Goal: Task Accomplishment & Management: Manage account settings

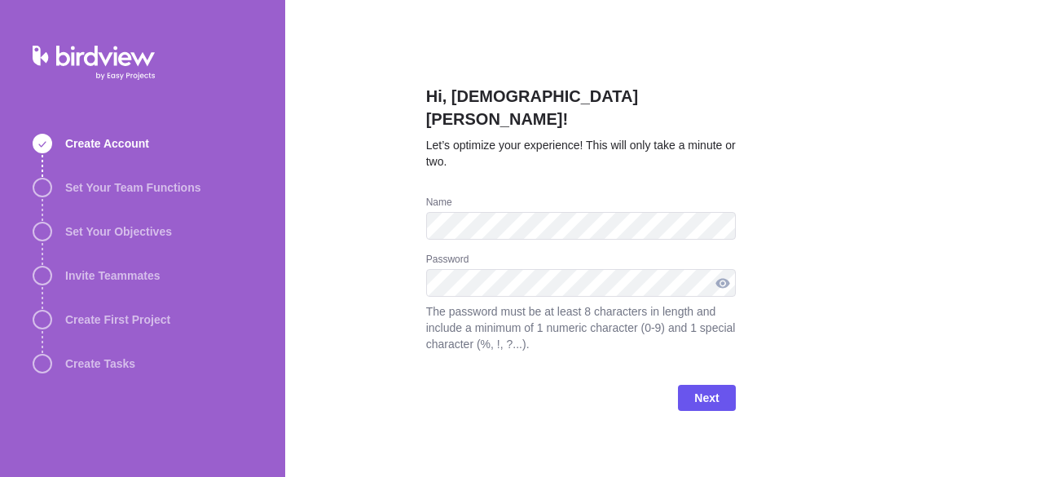
click at [726, 269] on div at bounding box center [723, 283] width 26 height 28
click at [711, 388] on span "Next" at bounding box center [706, 398] width 24 height 20
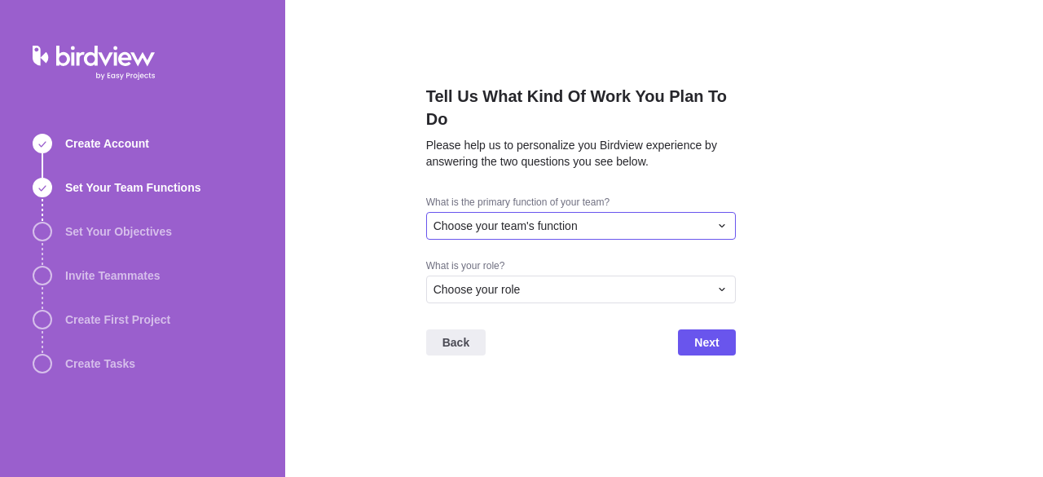
click at [636, 221] on div "Choose your team's function" at bounding box center [571, 226] width 275 height 16
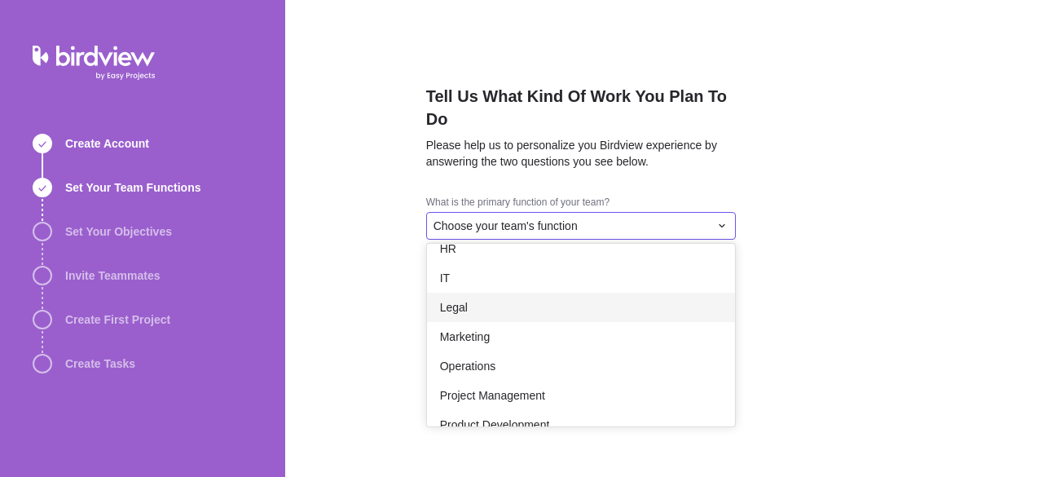
scroll to position [153, 0]
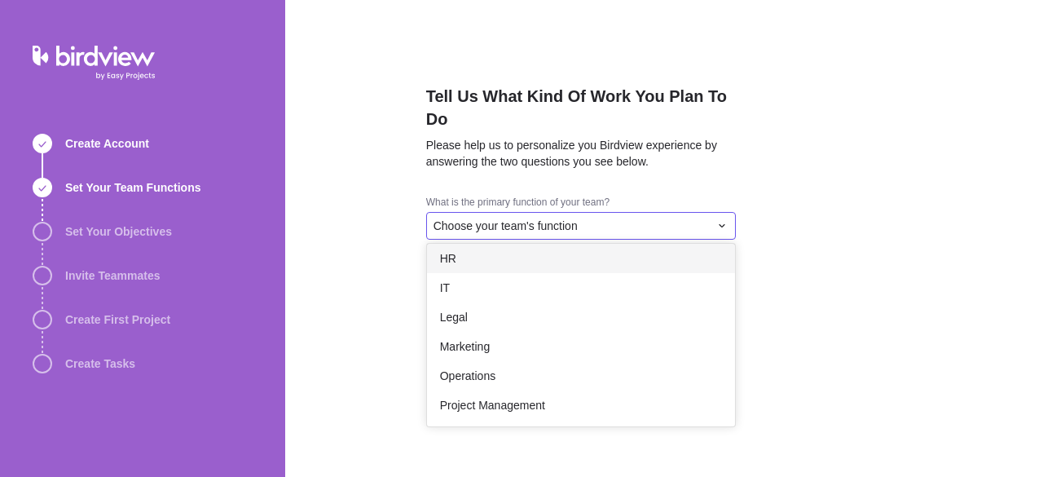
click at [517, 253] on div "HR" at bounding box center [581, 258] width 308 height 29
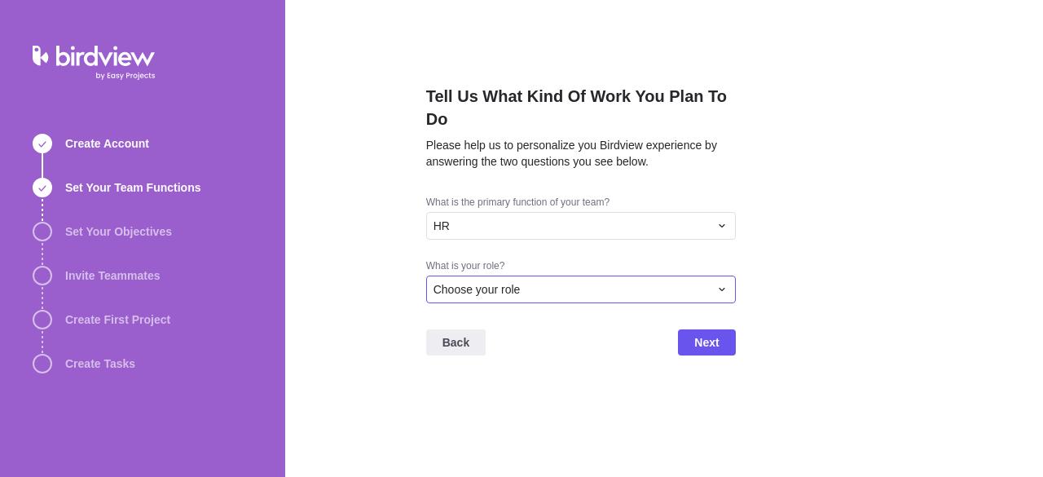
click at [573, 284] on div "Choose your role" at bounding box center [571, 289] width 275 height 16
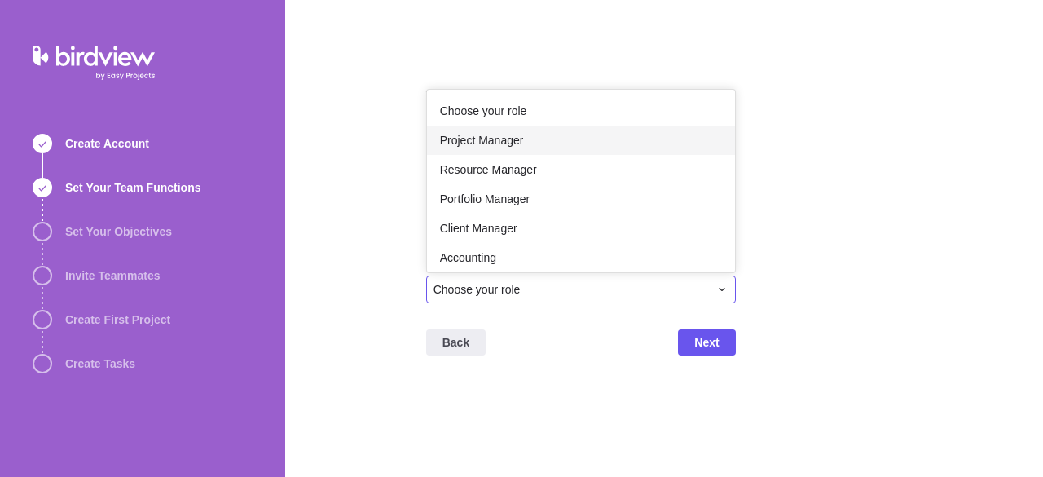
click at [508, 138] on span "Project Manager" at bounding box center [482, 140] width 84 height 16
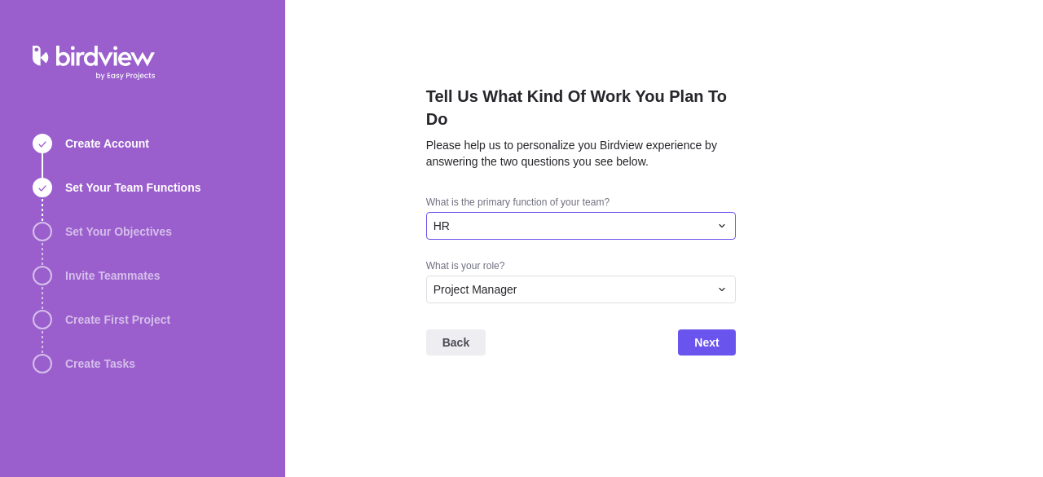
click at [520, 227] on div "HR" at bounding box center [571, 226] width 275 height 16
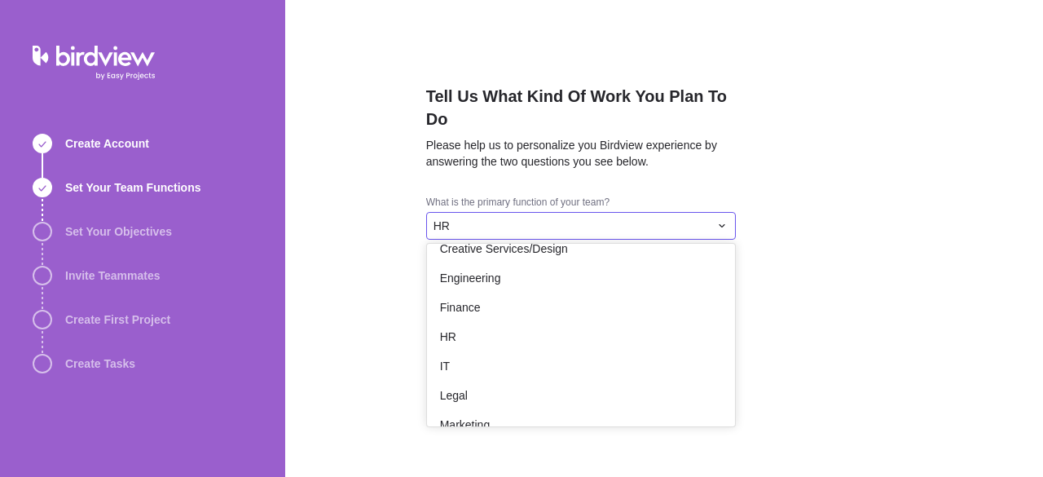
scroll to position [0, 0]
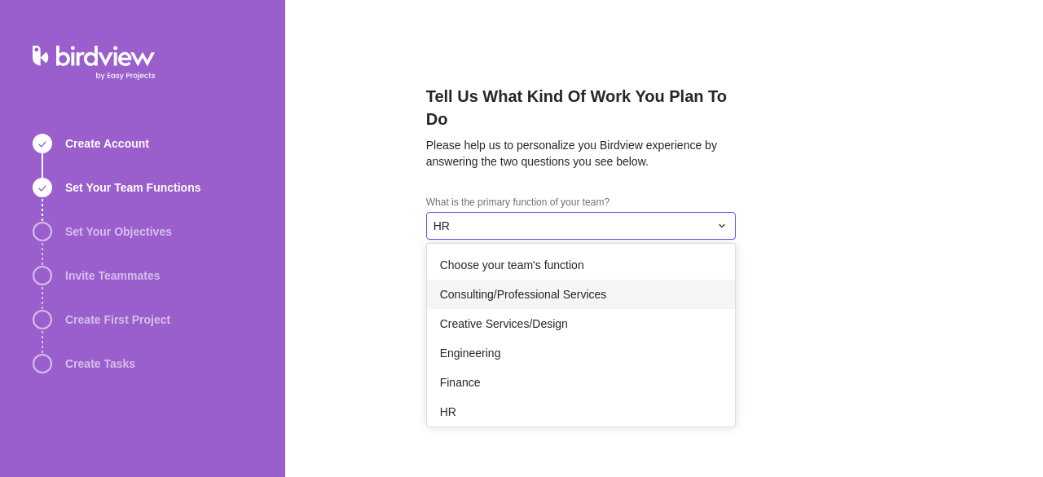
click at [521, 286] on span "Consulting/Professional Services" at bounding box center [523, 294] width 167 height 16
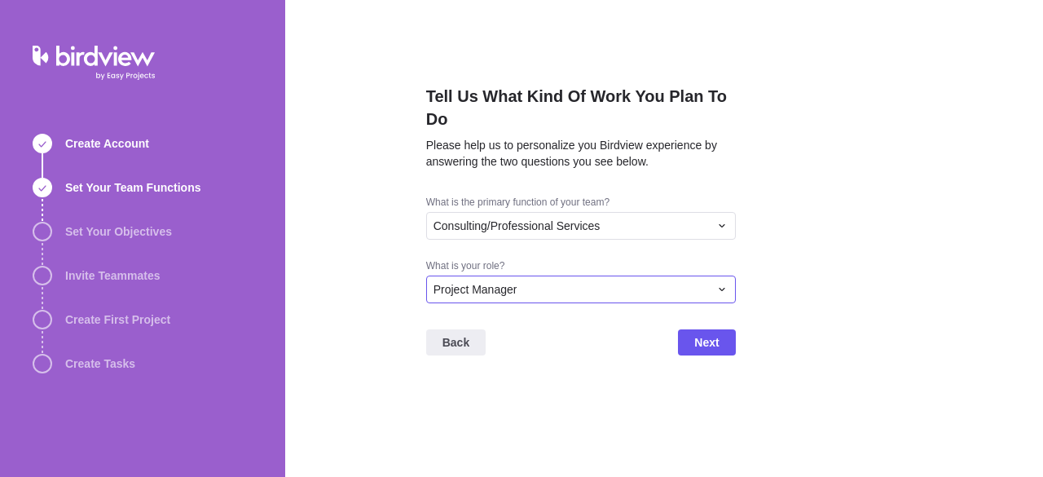
click at [642, 288] on div "Project Manager" at bounding box center [571, 289] width 275 height 16
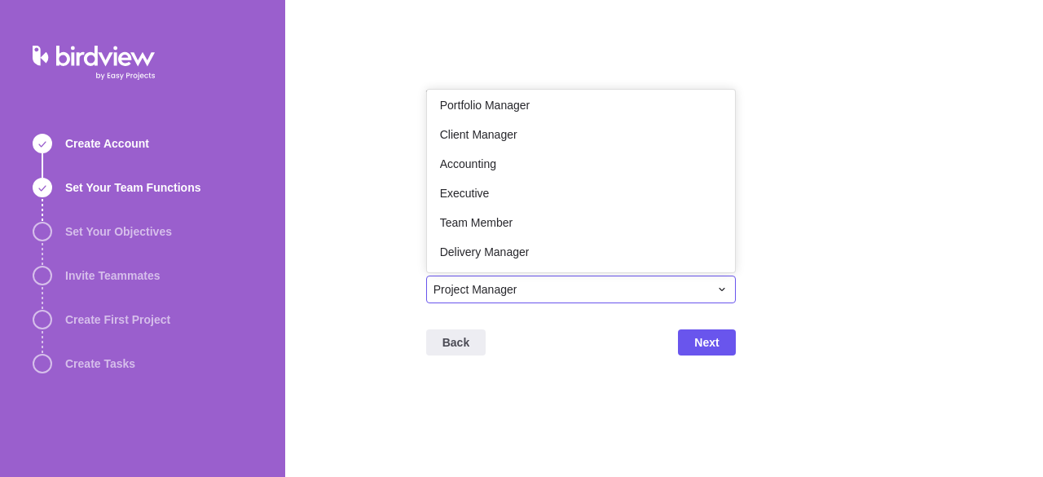
scroll to position [95, 0]
click at [512, 218] on div "Team Member" at bounding box center [581, 221] width 308 height 29
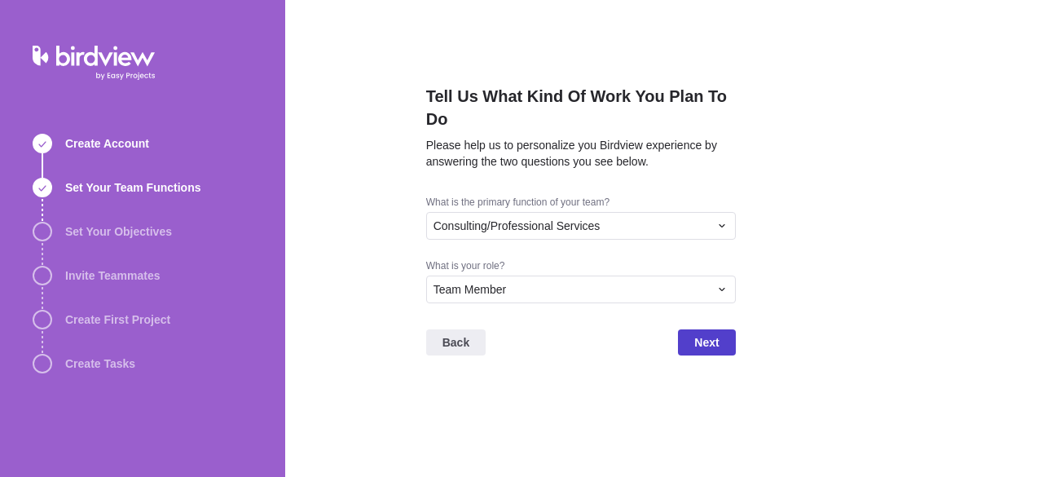
click at [704, 338] on span "Next" at bounding box center [706, 342] width 24 height 20
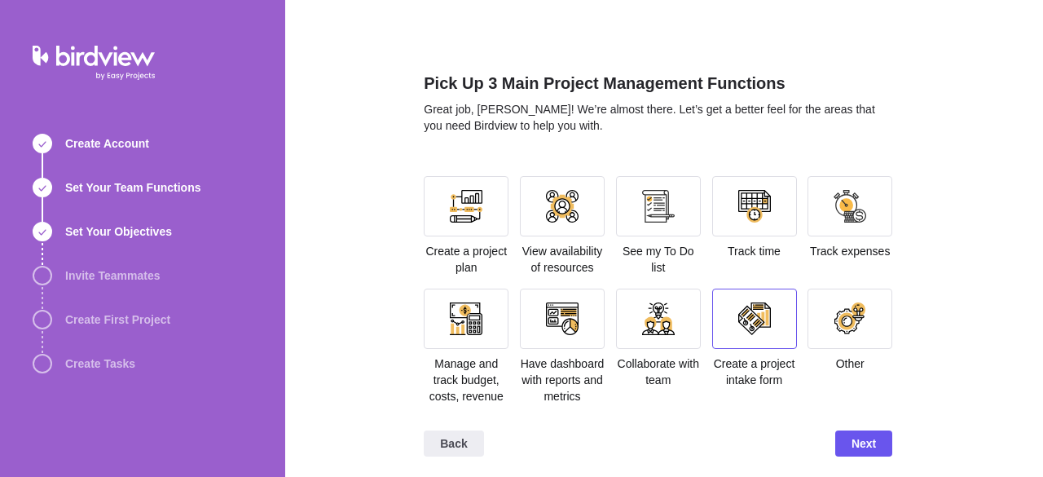
scroll to position [17, 0]
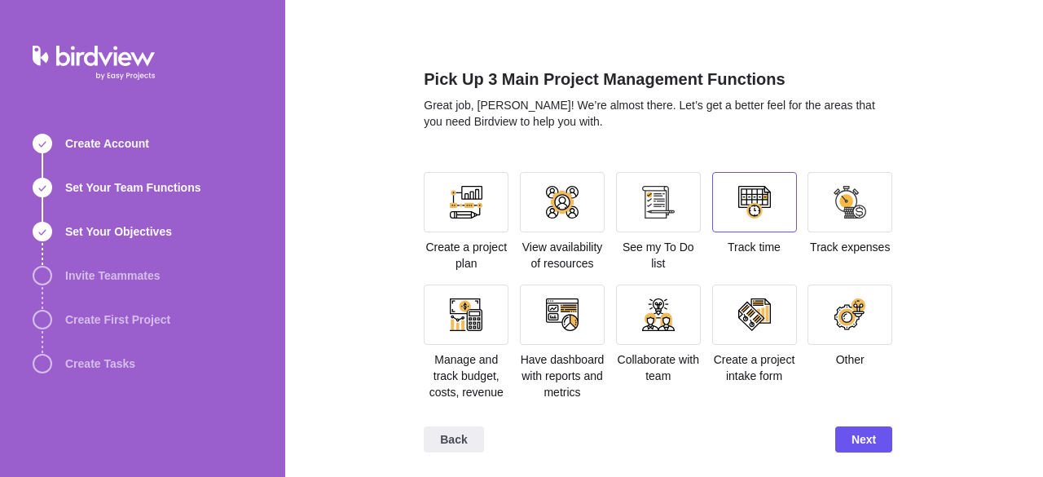
click at [754, 209] on div at bounding box center [754, 202] width 33 height 33
click at [649, 209] on div at bounding box center [658, 202] width 33 height 33
click at [727, 206] on div at bounding box center [754, 202] width 85 height 60
click at [645, 201] on div at bounding box center [658, 202] width 33 height 33
click at [864, 437] on span "Next" at bounding box center [864, 439] width 24 height 20
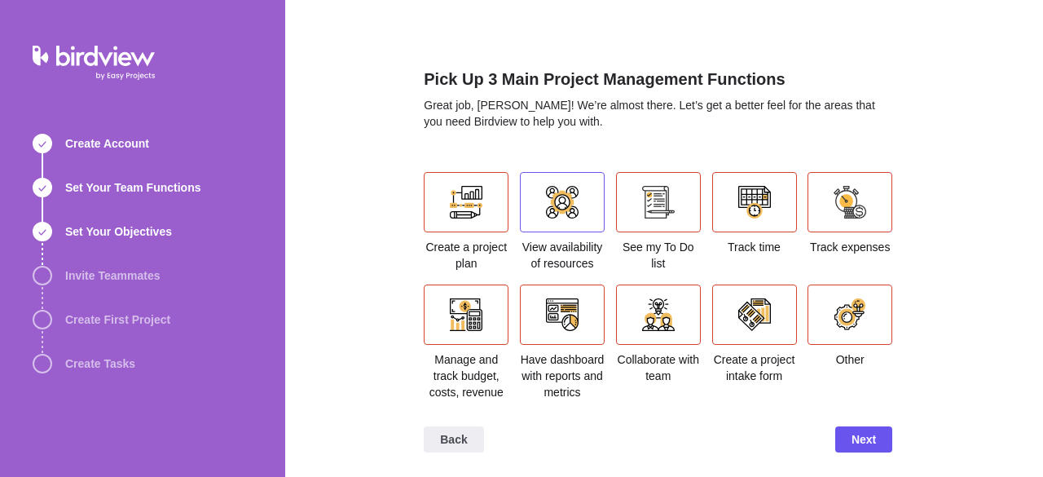
click at [550, 204] on div at bounding box center [562, 202] width 33 height 33
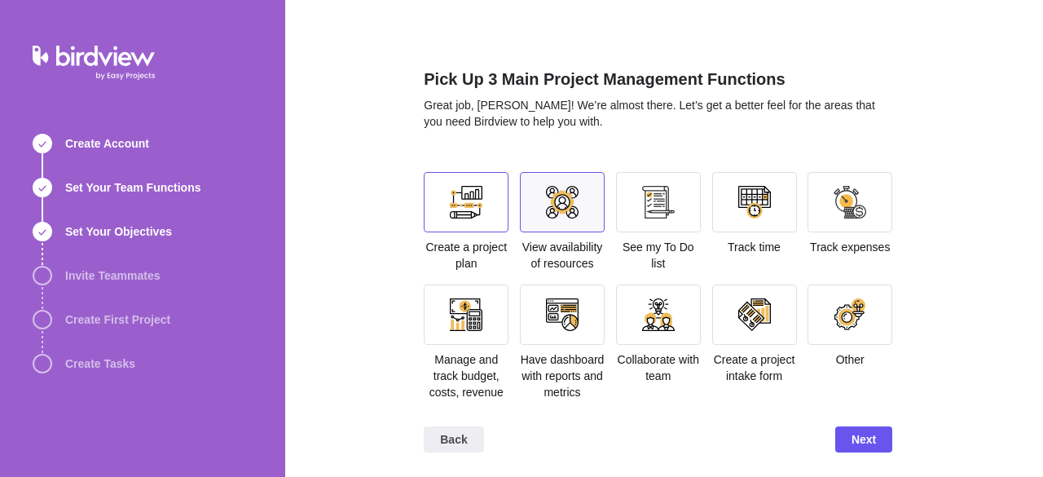
click at [473, 201] on div at bounding box center [466, 202] width 33 height 33
click at [738, 206] on div at bounding box center [754, 202] width 33 height 33
click at [651, 211] on div at bounding box center [658, 202] width 33 height 33
drag, startPoint x: 598, startPoint y: 190, endPoint x: 626, endPoint y: 195, distance: 28.1
click at [600, 190] on section "Create a project plan View availability of resources See my To Do list Track ti…" at bounding box center [658, 292] width 469 height 241
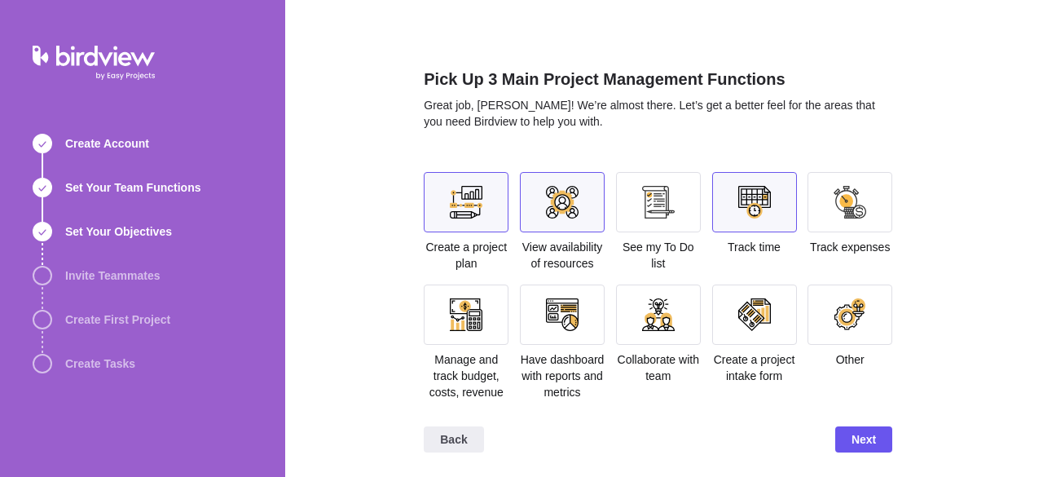
click at [635, 197] on div at bounding box center [658, 202] width 85 height 60
click at [566, 200] on div at bounding box center [562, 202] width 33 height 33
click at [842, 201] on div at bounding box center [850, 202] width 33 height 33
click at [856, 423] on div "Back Next" at bounding box center [658, 445] width 469 height 65
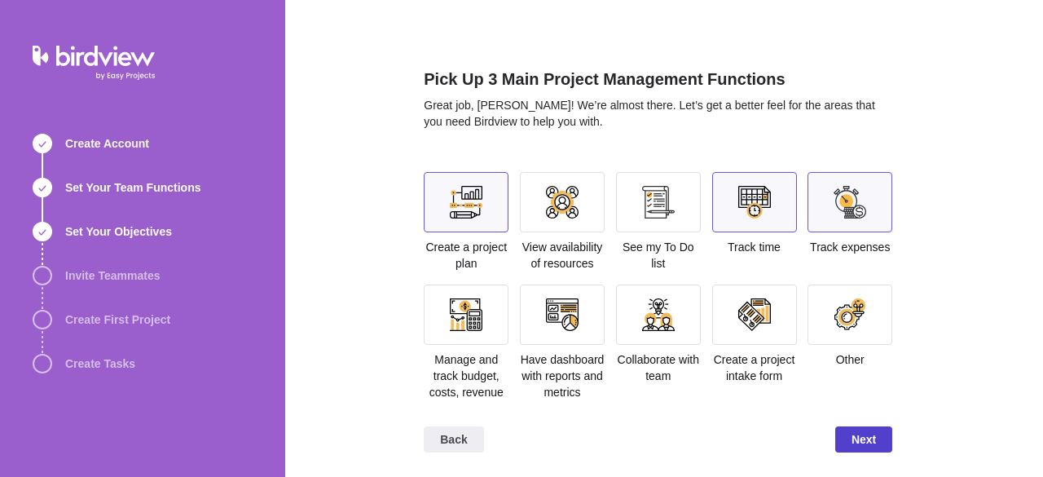
click at [863, 433] on span "Next" at bounding box center [864, 439] width 24 height 20
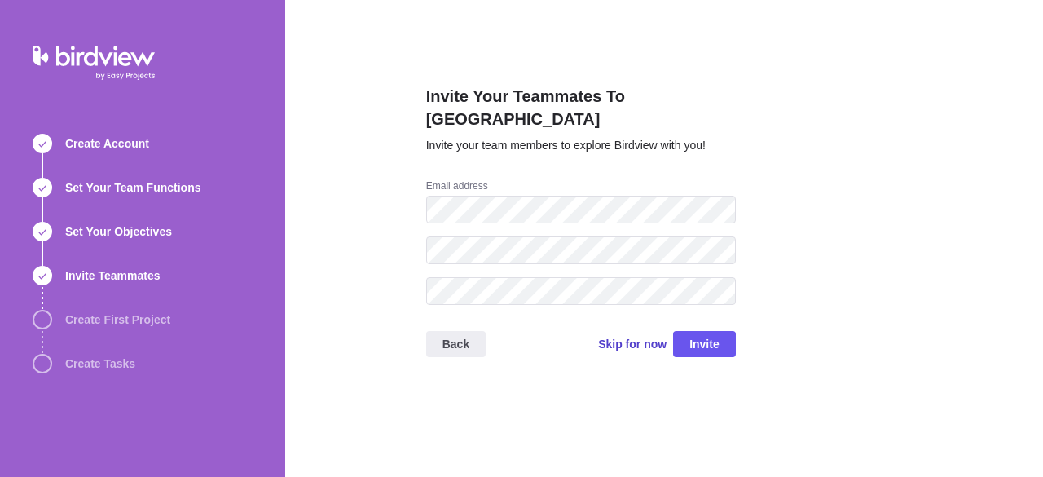
click at [618, 336] on span "Skip for now" at bounding box center [632, 344] width 68 height 16
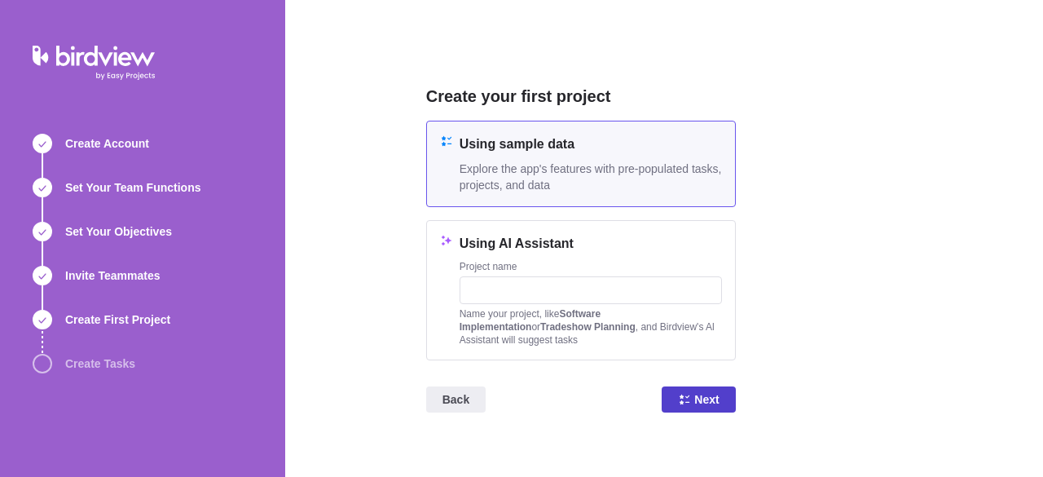
click at [691, 398] on icon at bounding box center [684, 399] width 13 height 13
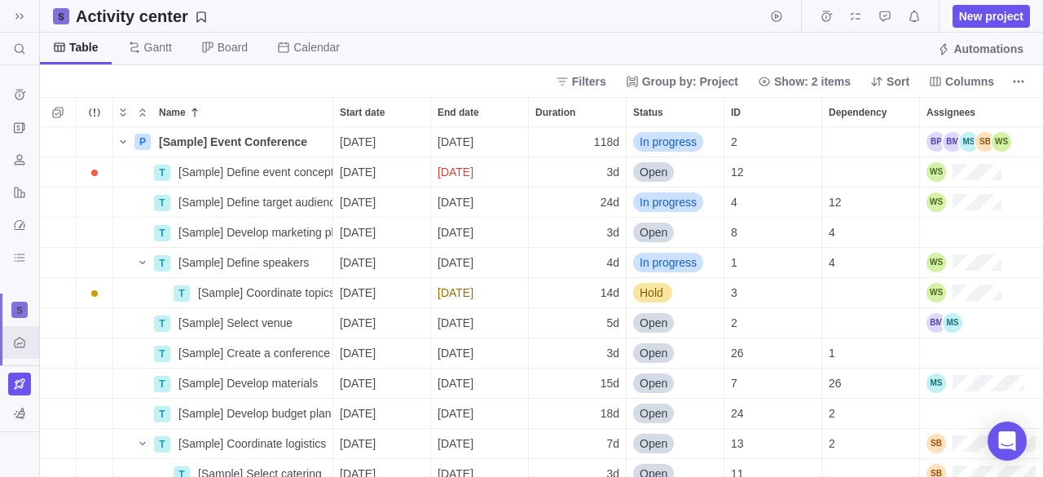
scroll to position [337, 991]
click at [21, 20] on icon at bounding box center [19, 16] width 13 height 13
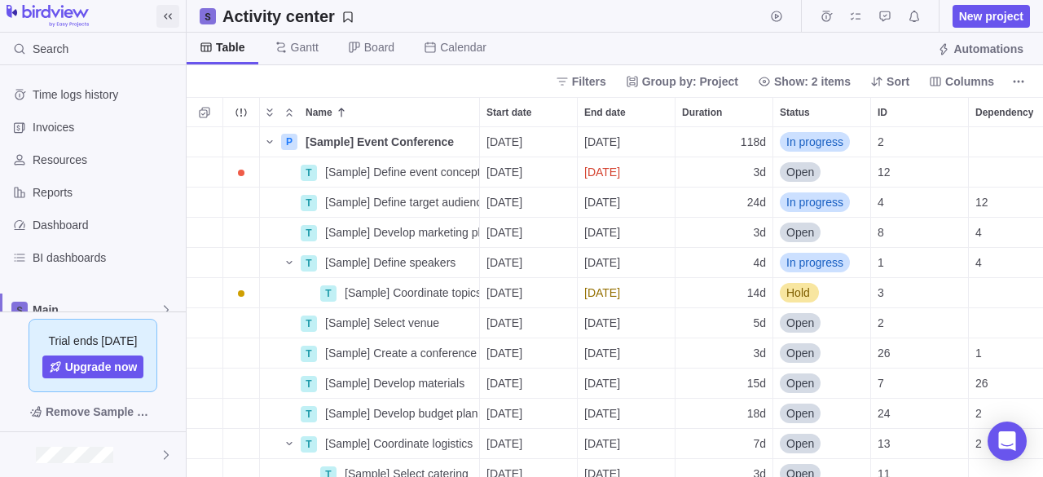
scroll to position [13, 13]
click at [101, 90] on span "Time logs history" at bounding box center [106, 94] width 147 height 16
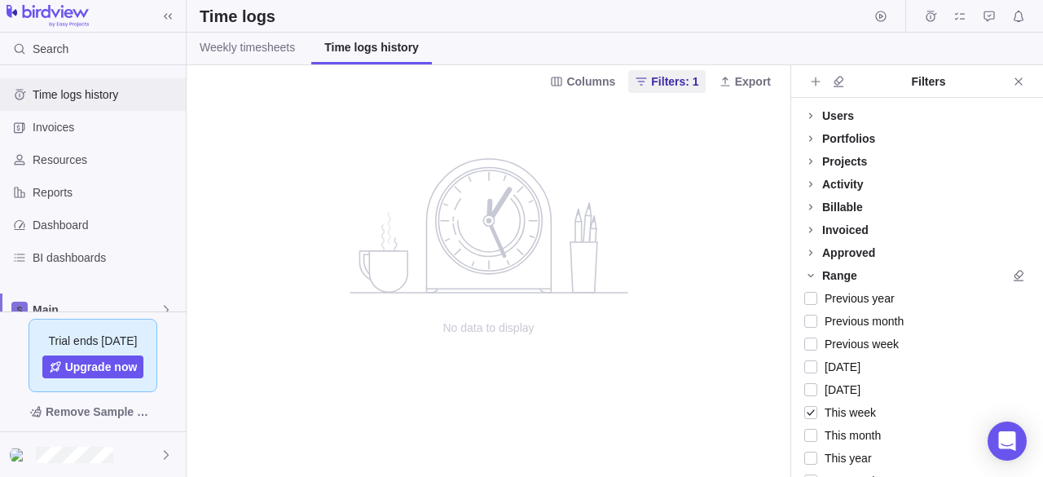
click at [86, 79] on div "Time logs history" at bounding box center [93, 94] width 186 height 33
click at [77, 125] on span "Invoices" at bounding box center [106, 127] width 147 height 16
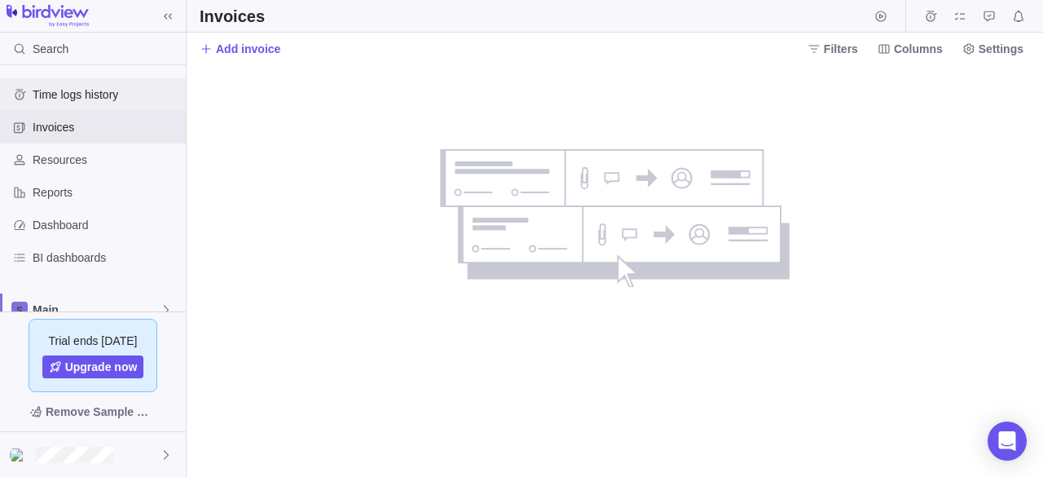
click at [64, 99] on span "Time logs history" at bounding box center [106, 94] width 147 height 16
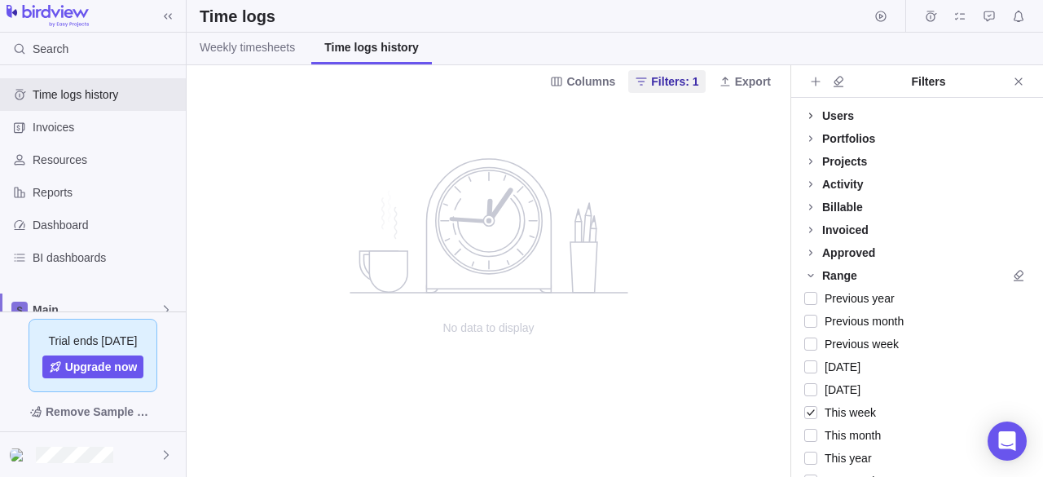
click at [812, 115] on icon at bounding box center [810, 115] width 3 height 6
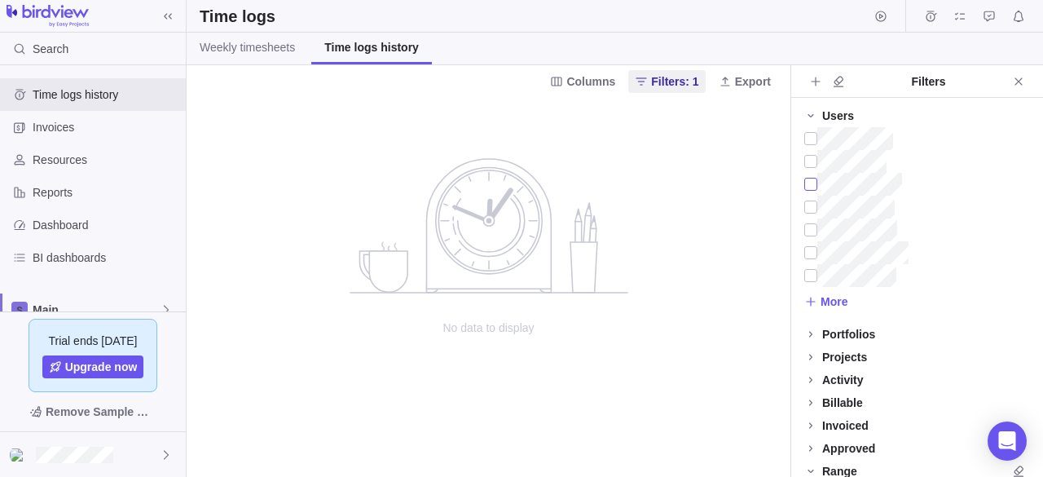
click at [810, 183] on div at bounding box center [810, 184] width 13 height 23
click at [259, 48] on span "Weekly timesheets" at bounding box center [247, 47] width 95 height 16
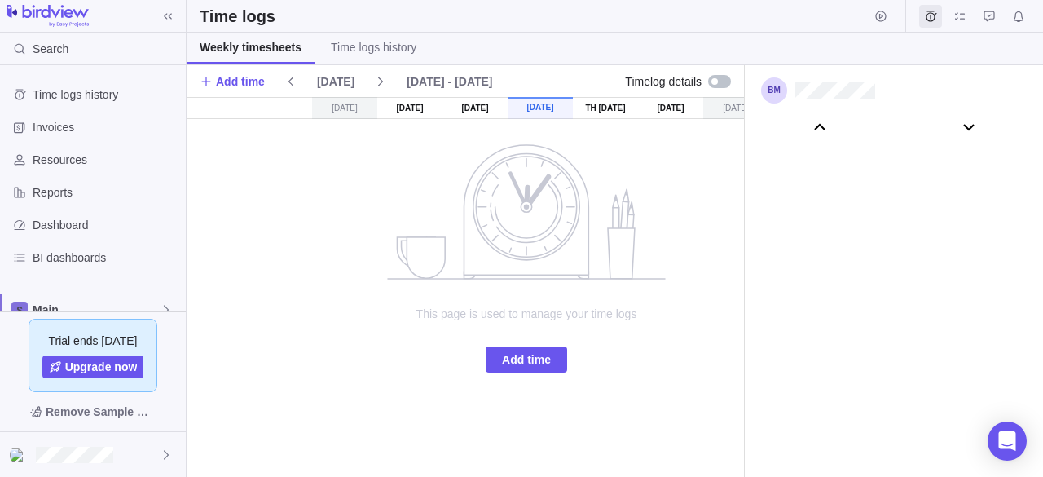
scroll to position [90957, 0]
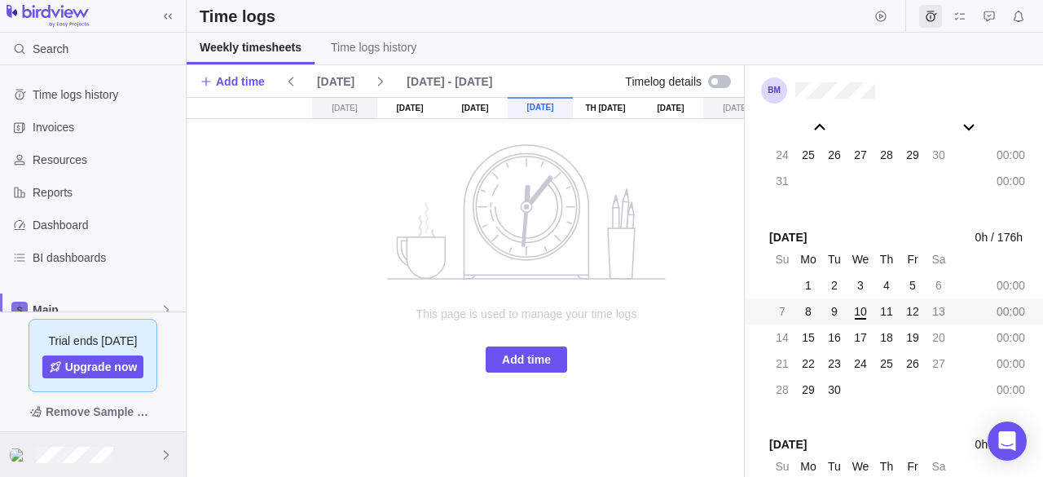
click at [149, 446] on div at bounding box center [93, 454] width 186 height 45
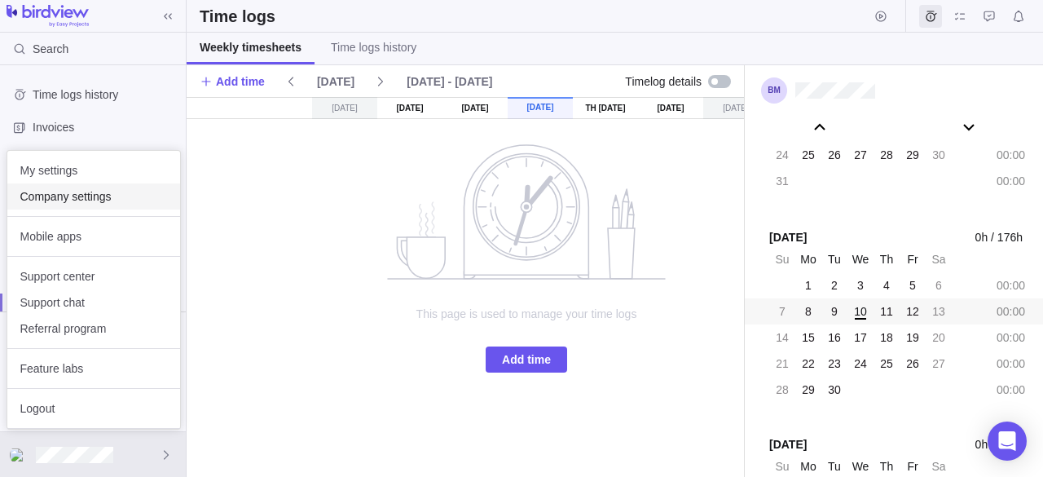
click at [103, 195] on span "Company settings" at bounding box center [93, 196] width 147 height 16
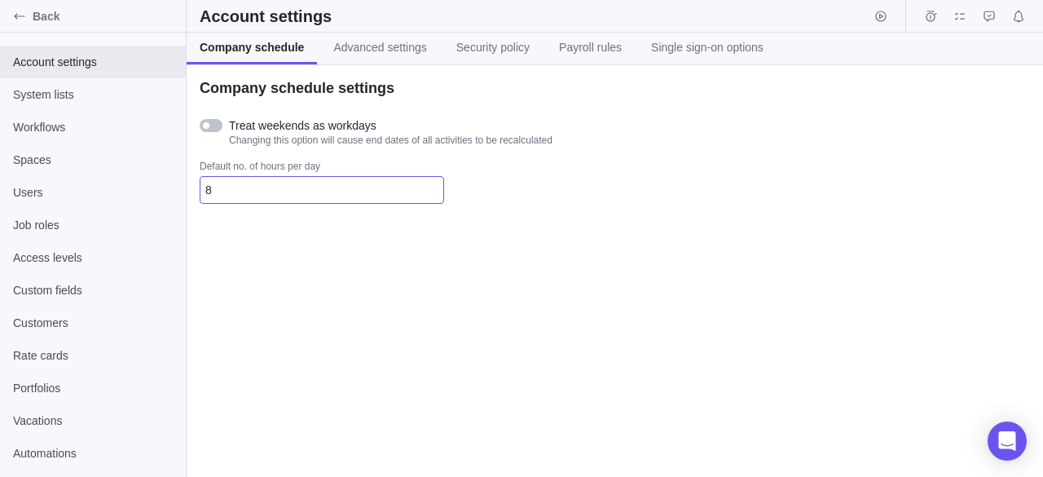
click at [253, 195] on input "8" at bounding box center [322, 190] width 244 height 28
type input "7.5"
click at [257, 223] on div "Company schedule settings Treat weekends as workdays Changing this option will …" at bounding box center [615, 271] width 856 height 412
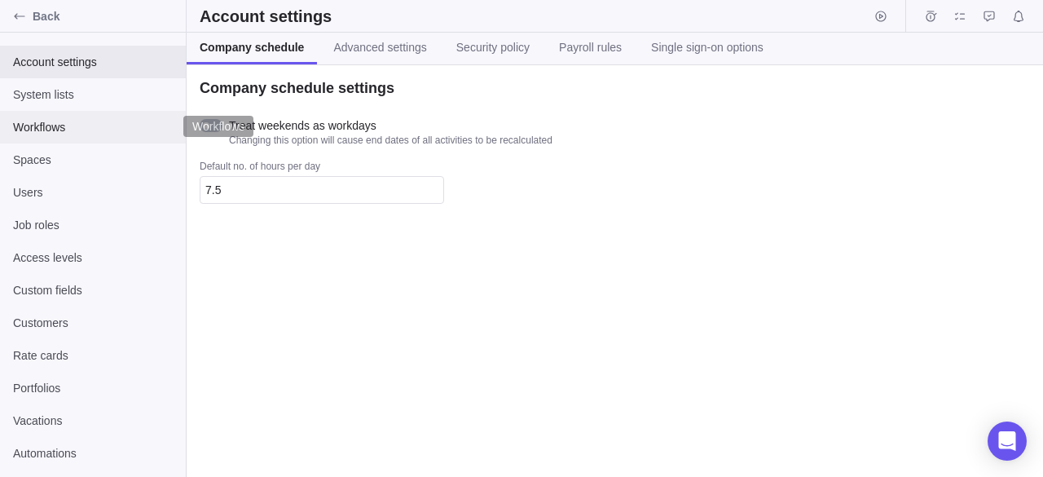
click at [57, 131] on span "Workflows" at bounding box center [93, 127] width 160 height 16
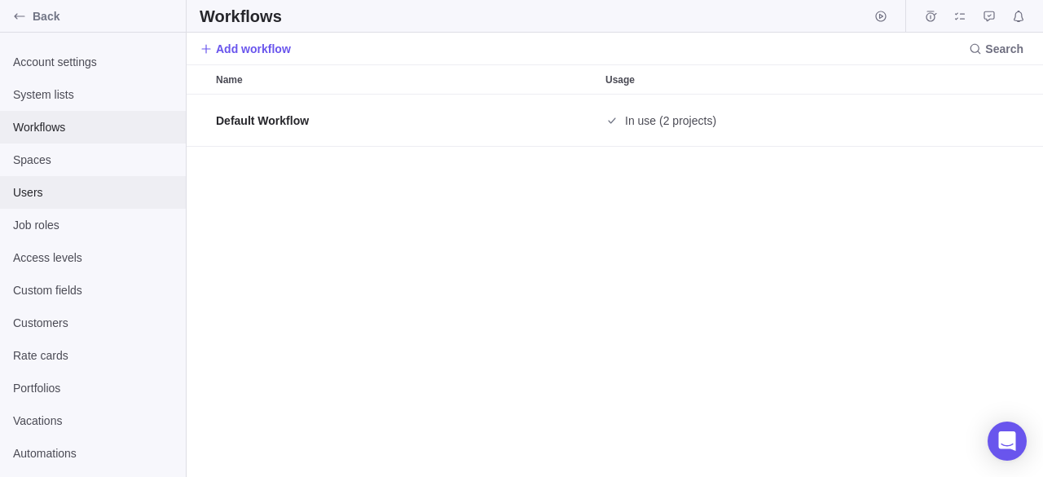
scroll to position [370, 844]
click at [60, 188] on span "Users" at bounding box center [93, 192] width 160 height 16
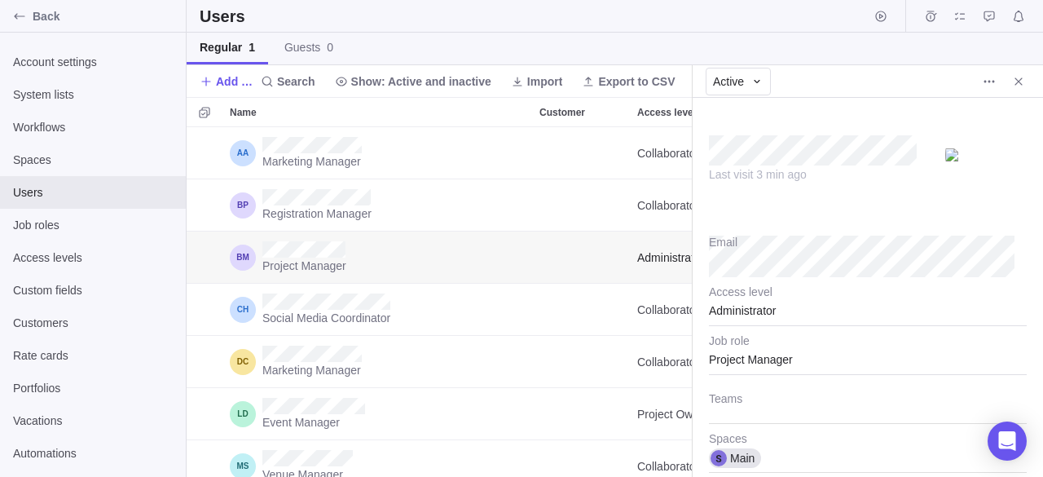
scroll to position [13, 13]
click at [781, 304] on div "Administrator" at bounding box center [868, 305] width 318 height 41
click at [799, 361] on div "Project Manager" at bounding box center [868, 354] width 318 height 41
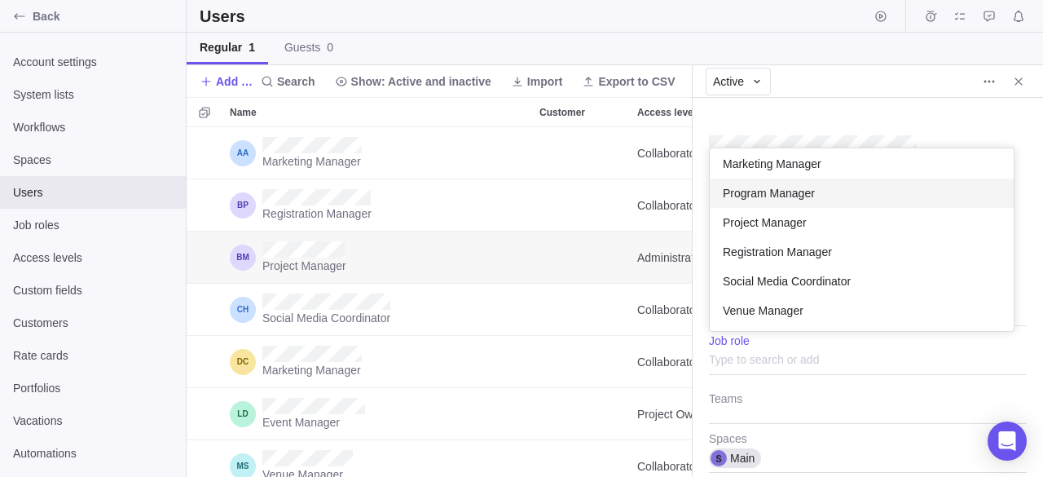
scroll to position [95, 0]
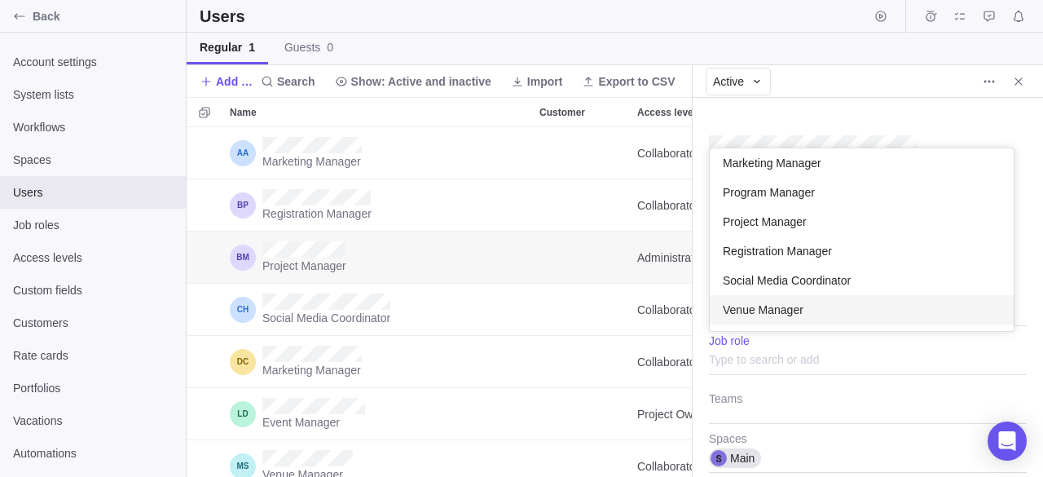
click at [603, 390] on body "Back Account settings System lists Workflows Spaces Users Job roles Access leve…" at bounding box center [521, 238] width 1043 height 477
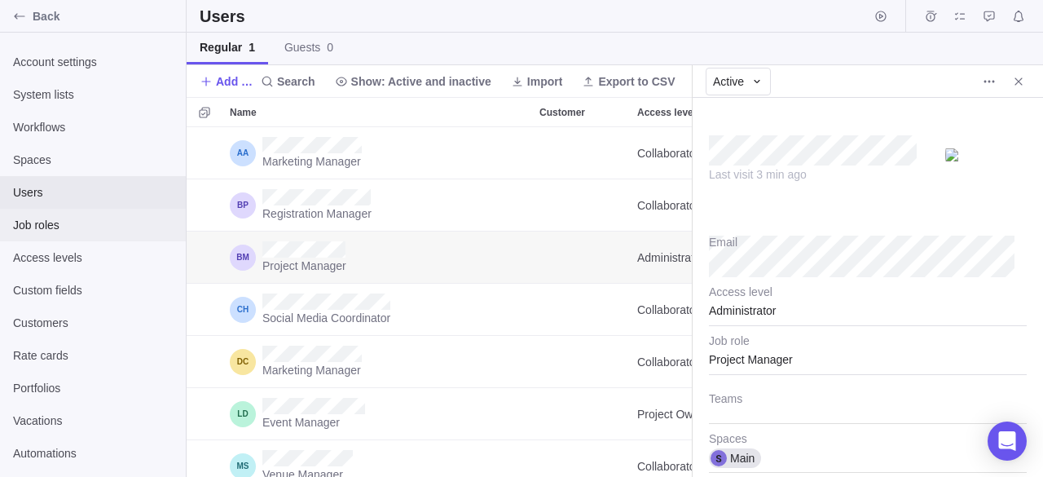
click at [61, 222] on span "Job roles" at bounding box center [93, 225] width 160 height 16
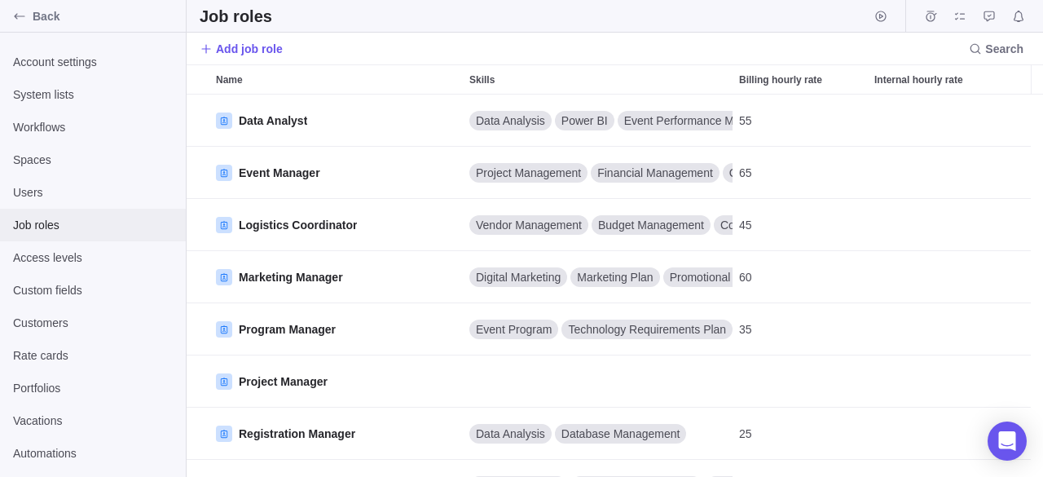
scroll to position [370, 844]
click at [249, 57] on span "Add job role" at bounding box center [241, 48] width 83 height 23
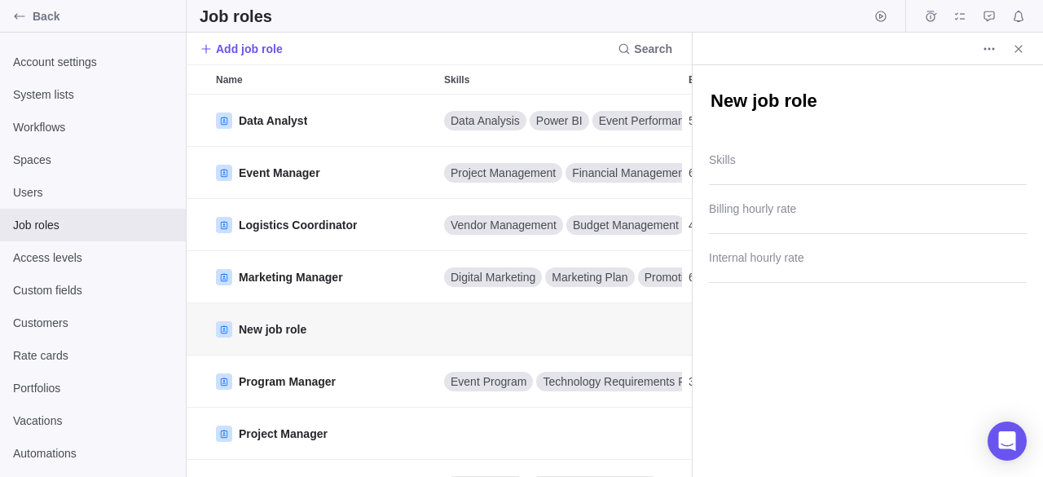
click at [762, 102] on textarea "New job role" at bounding box center [868, 102] width 318 height 27
click at [849, 105] on textarea "New job role" at bounding box center [868, 102] width 318 height 27
drag, startPoint x: 849, startPoint y: 105, endPoint x: 616, endPoint y: 102, distance: 233.1
click at [616, 102] on div "Job roles Add job role Search Name Skills Billing hourly rate Internal hourly r…" at bounding box center [615, 238] width 856 height 477
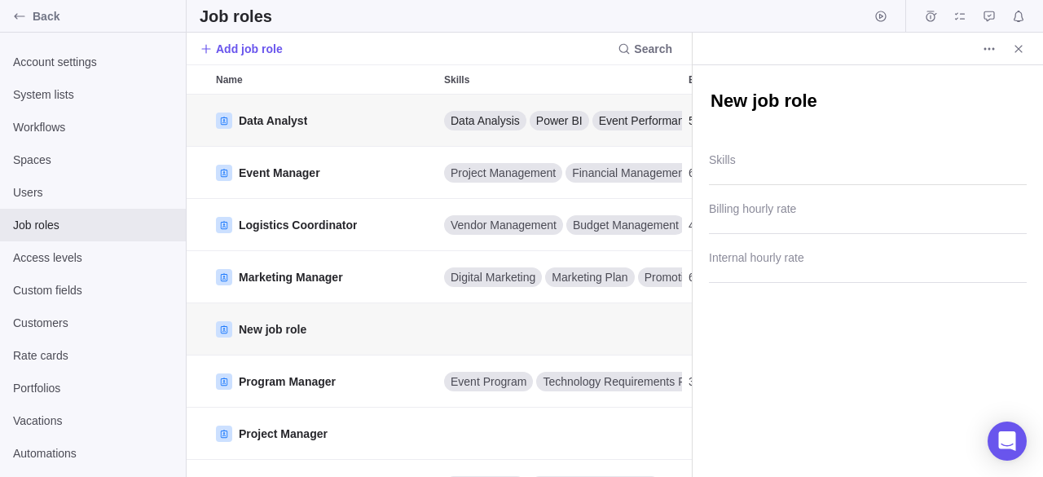
type textarea "x"
type textarea "O"
type textarea "x"
type textarea "OC"
type textarea "x"
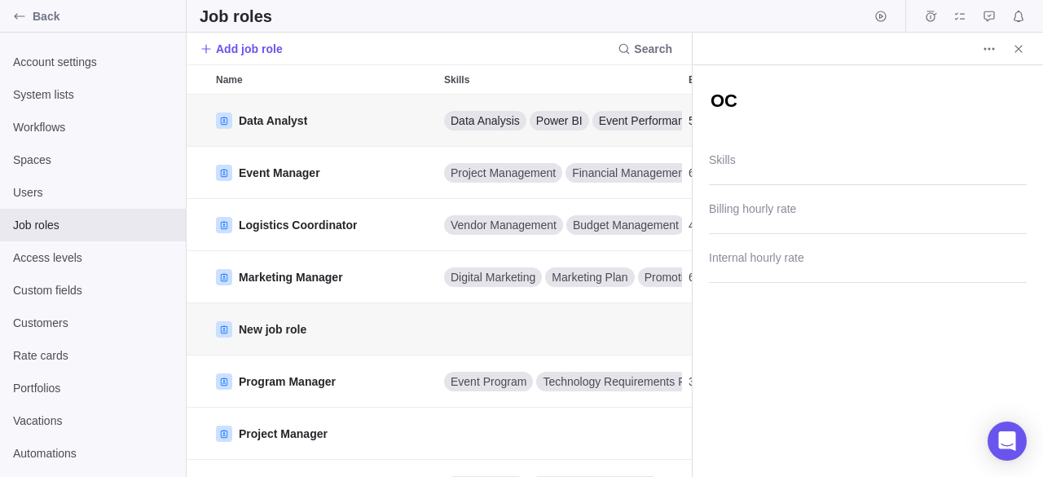
type textarea "OCM"
type textarea "x"
type textarea "OCM"
type textarea "x"
type textarea "OCM C"
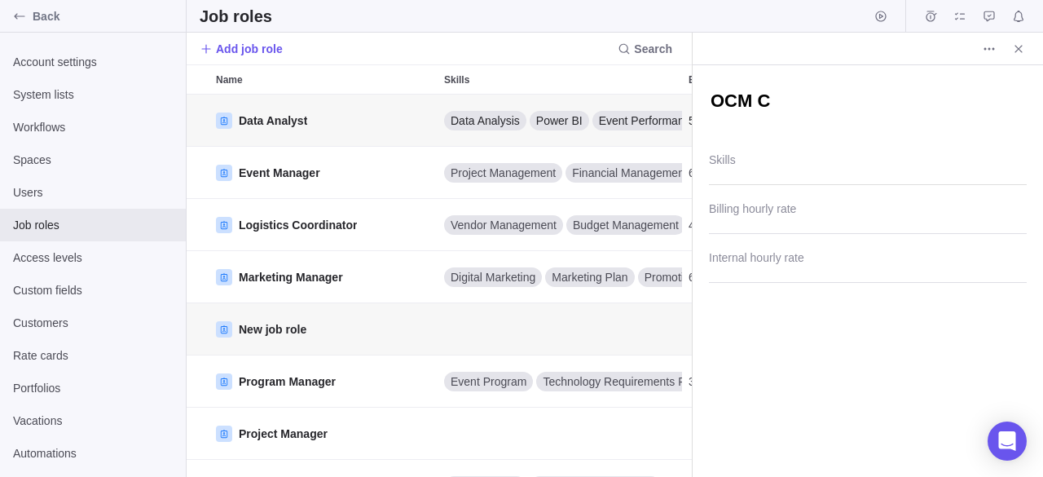
type textarea "x"
type textarea "OCM Co"
type textarea "x"
type textarea "OCM Coo"
type textarea "x"
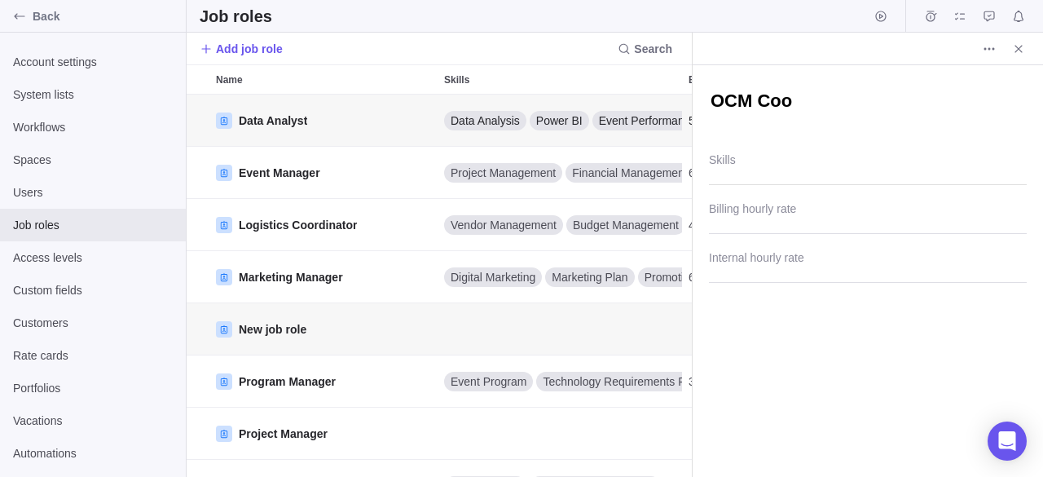
type textarea "OCM Coor"
type textarea "x"
type textarea "OCM Coord"
type textarea "x"
type textarea "OCM Coordi"
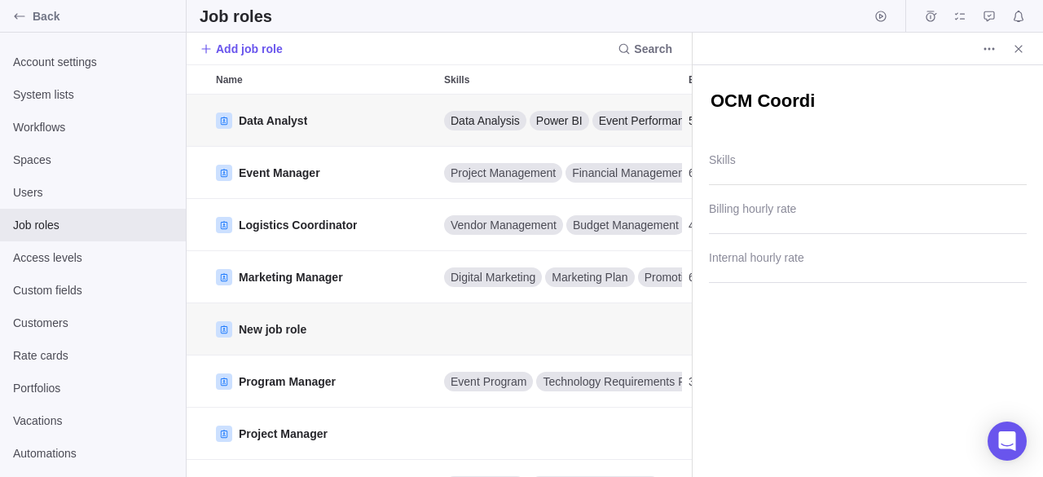
type textarea "x"
type textarea "OCM Coordin"
type textarea "x"
type textarea "OCM Coordina"
type textarea "x"
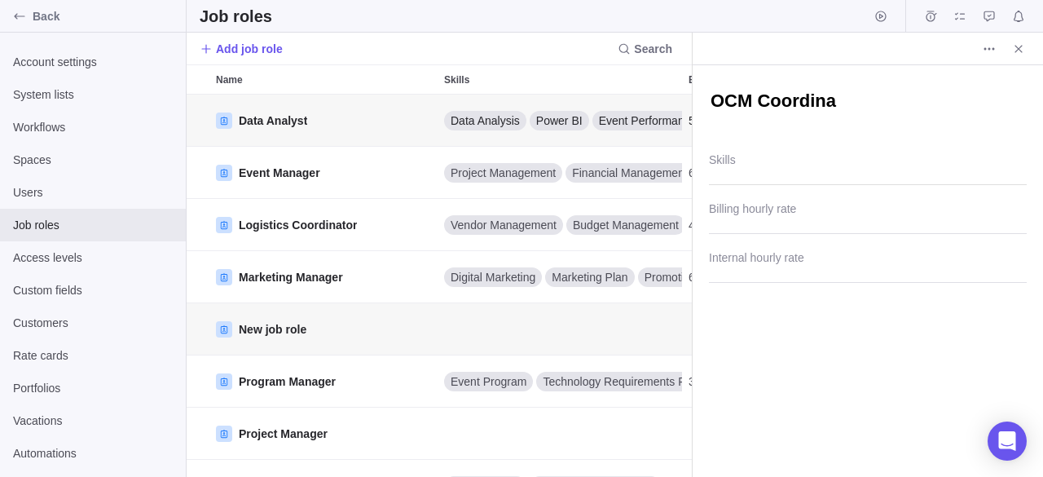
type textarea "OCM Coordinat"
type textarea "x"
type textarea "OCM Coordinato"
type textarea "x"
type textarea "OCM Coordinator"
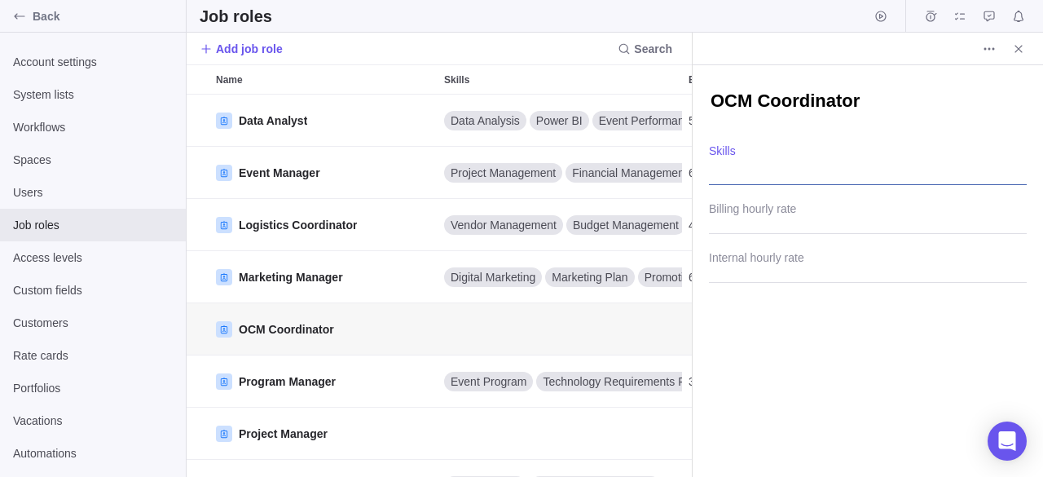
click at [829, 168] on div at bounding box center [868, 164] width 318 height 41
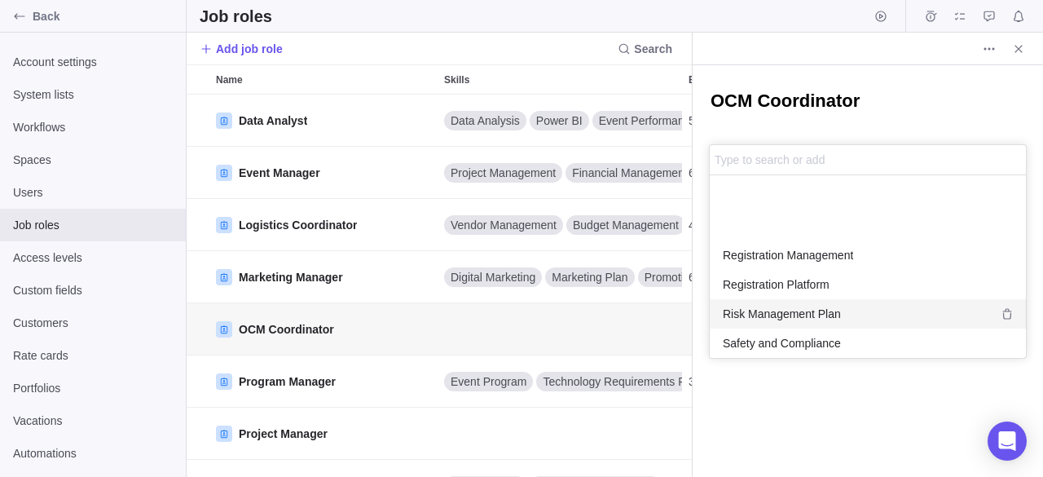
scroll to position [1151, 0]
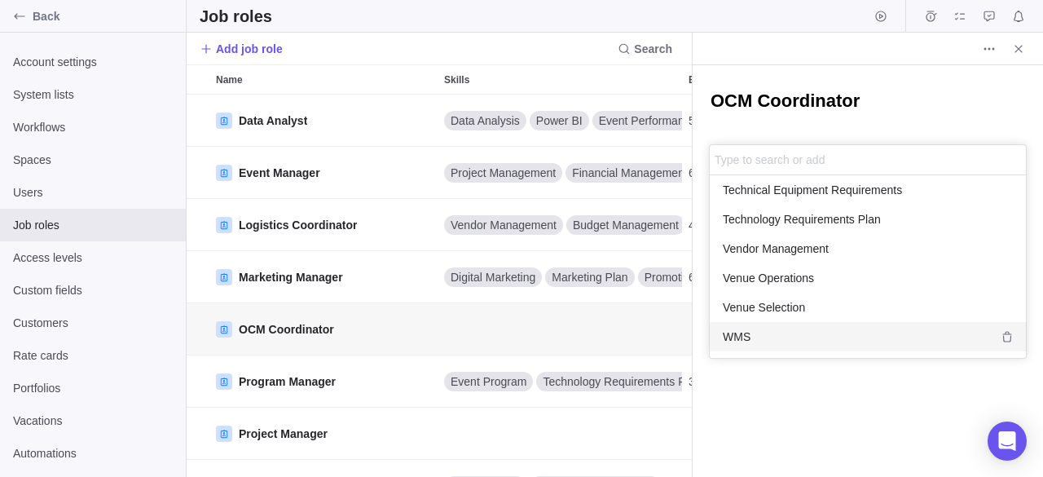
click at [882, 405] on div "OCM Coordinator Type to search or add Supply Chain Management Technical Equipme…" at bounding box center [868, 271] width 350 height 412
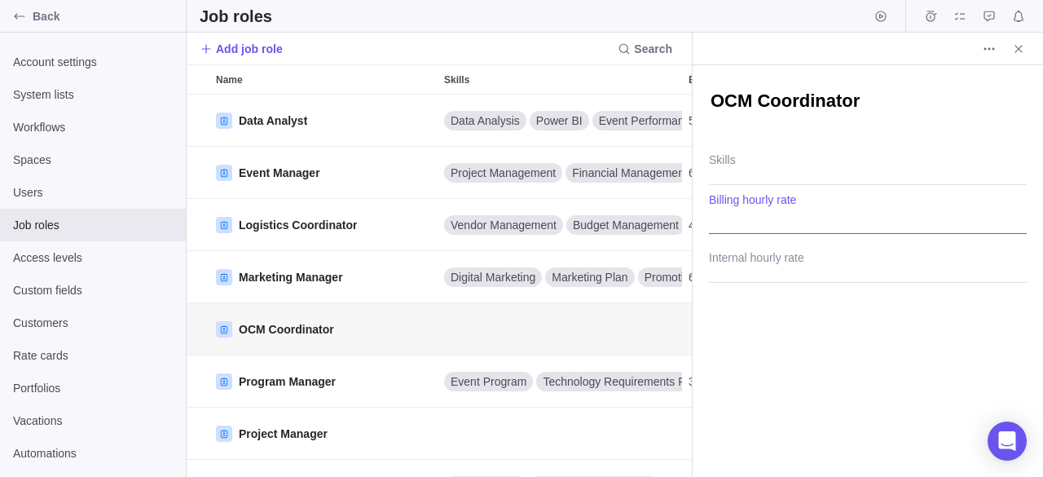
click at [774, 219] on input "Billing hourly rate" at bounding box center [868, 213] width 318 height 41
click at [746, 262] on input "Internal hourly rate" at bounding box center [868, 262] width 318 height 41
click at [733, 205] on input "Billing hourly rate" at bounding box center [868, 213] width 318 height 41
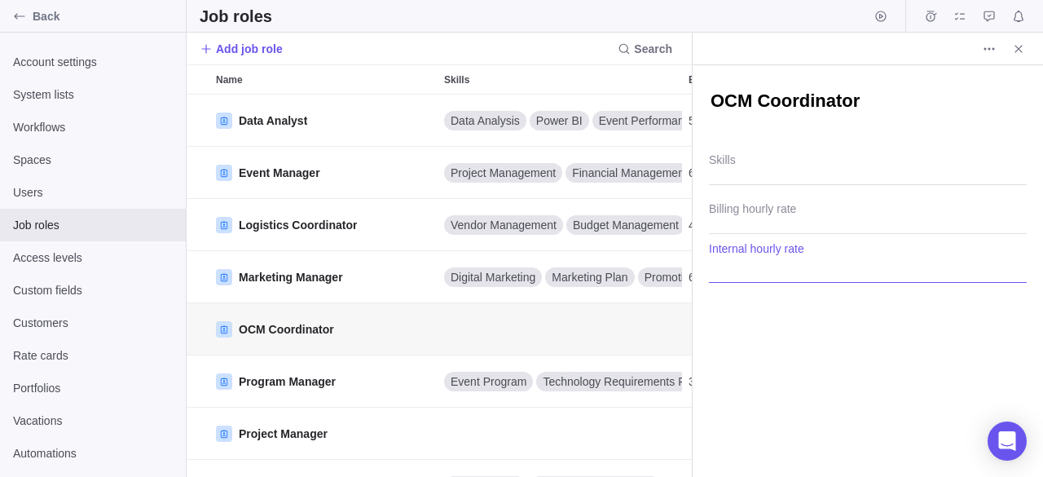
click at [773, 262] on input "Internal hourly rate" at bounding box center [868, 262] width 318 height 41
click at [832, 271] on input "Internal hourly rate" at bounding box center [868, 262] width 318 height 41
click at [1019, 49] on icon "Close" at bounding box center [1017, 48] width 7 height 7
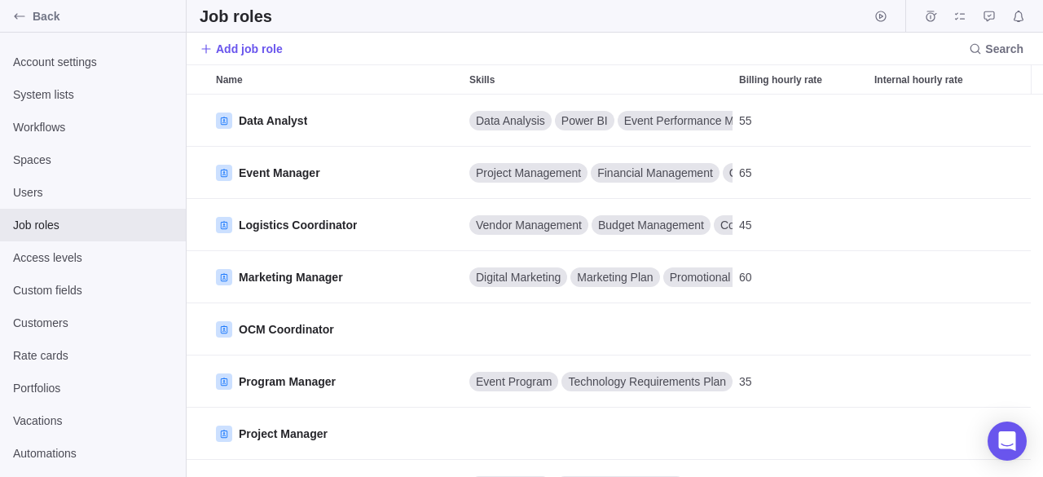
drag, startPoint x: 626, startPoint y: 288, endPoint x: 613, endPoint y: 291, distance: 13.3
drag, startPoint x: 613, startPoint y: 291, endPoint x: 922, endPoint y: 131, distance: 347.7
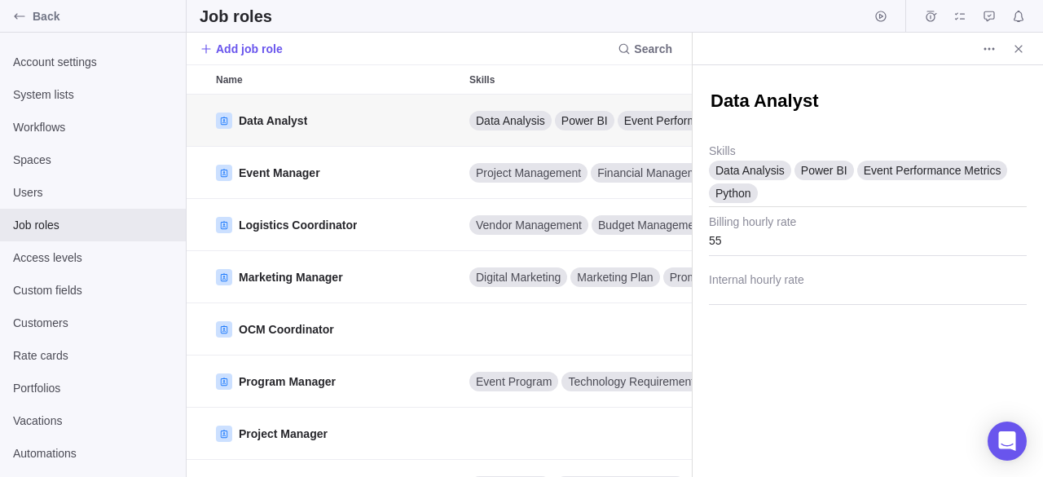
scroll to position [13, 13]
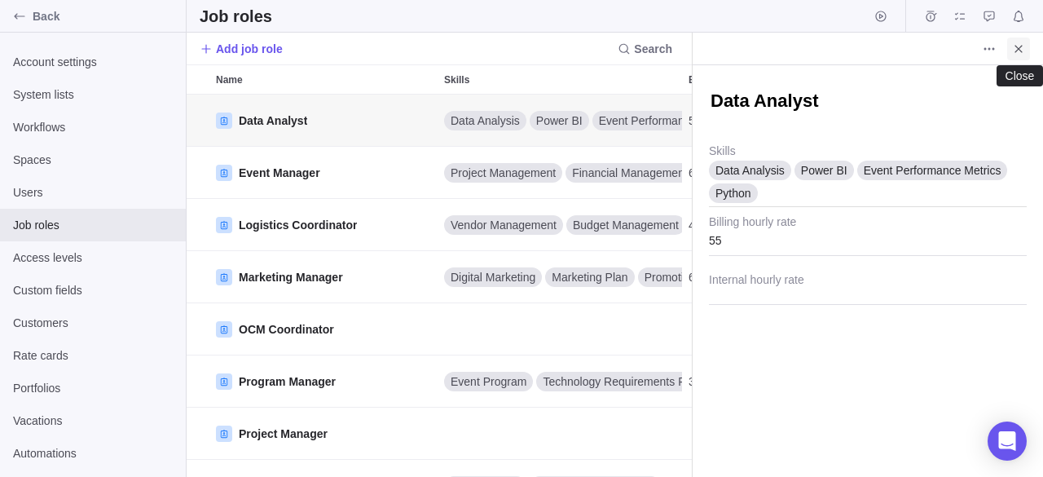
click at [1029, 46] on span "Close" at bounding box center [1018, 48] width 23 height 23
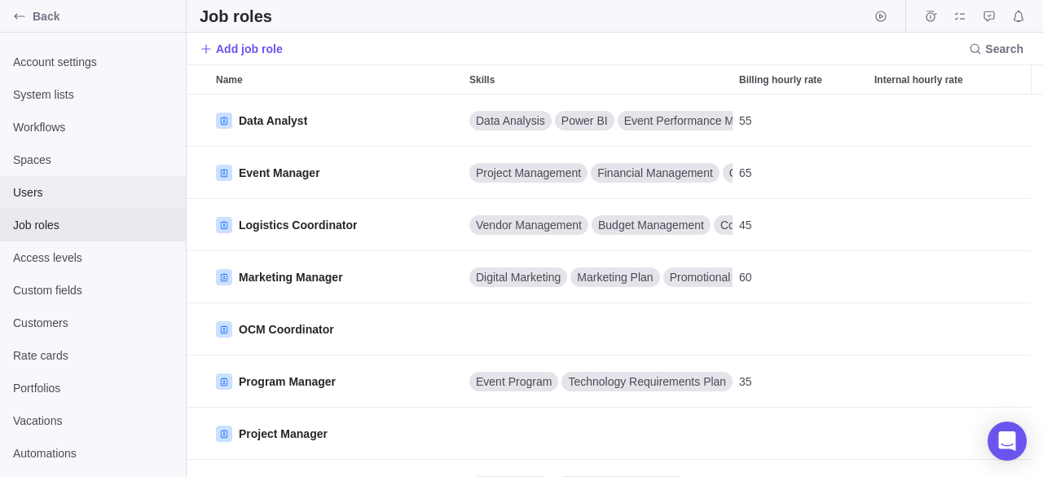
click at [60, 190] on span "Users" at bounding box center [93, 192] width 160 height 16
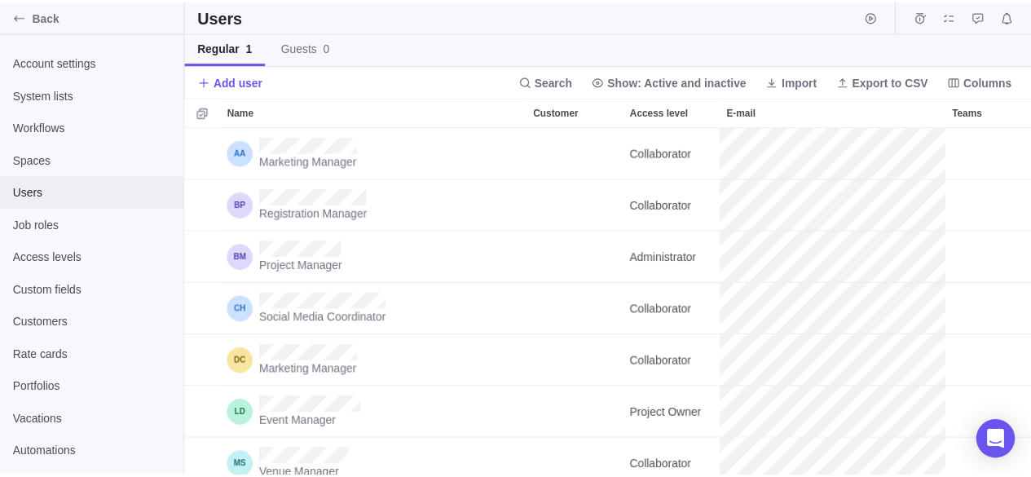
scroll to position [337, 844]
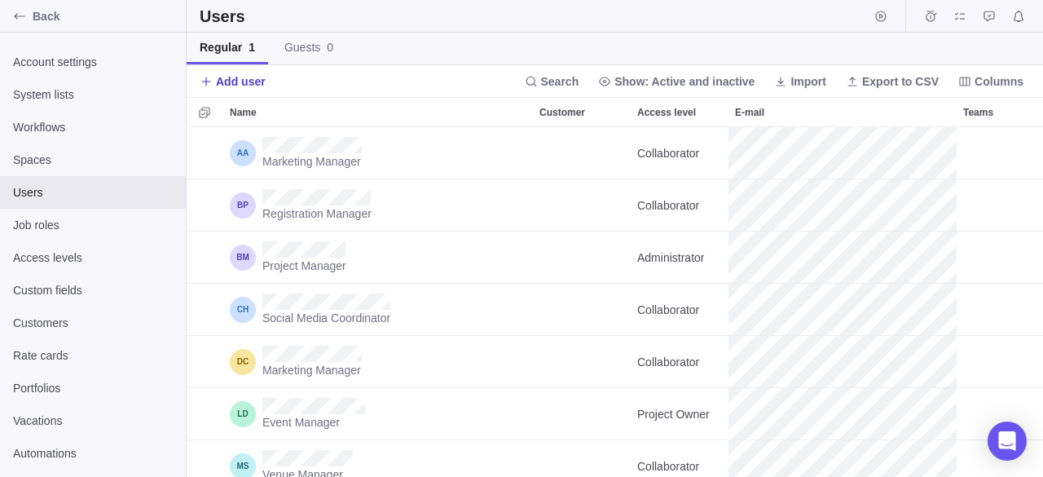
click at [218, 81] on span "Add user" at bounding box center [241, 81] width 50 height 16
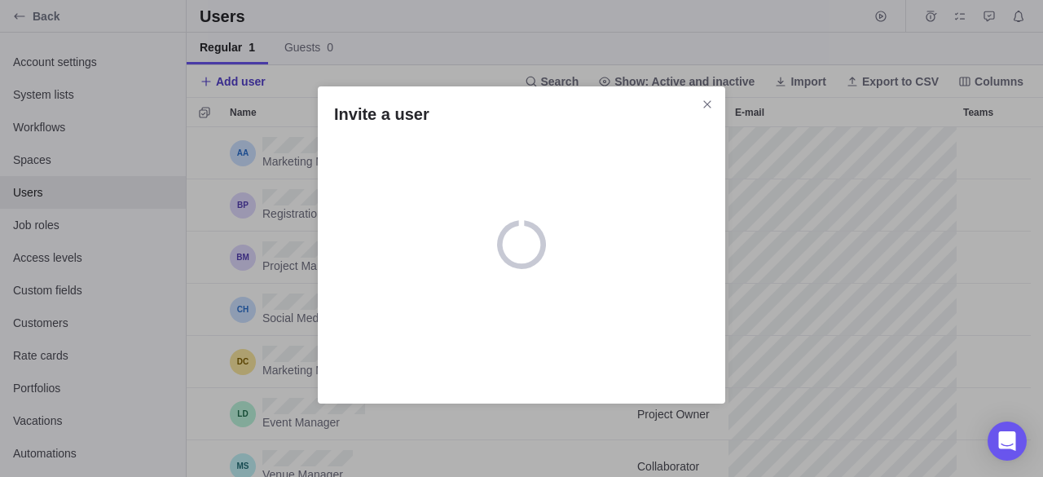
scroll to position [13, 13]
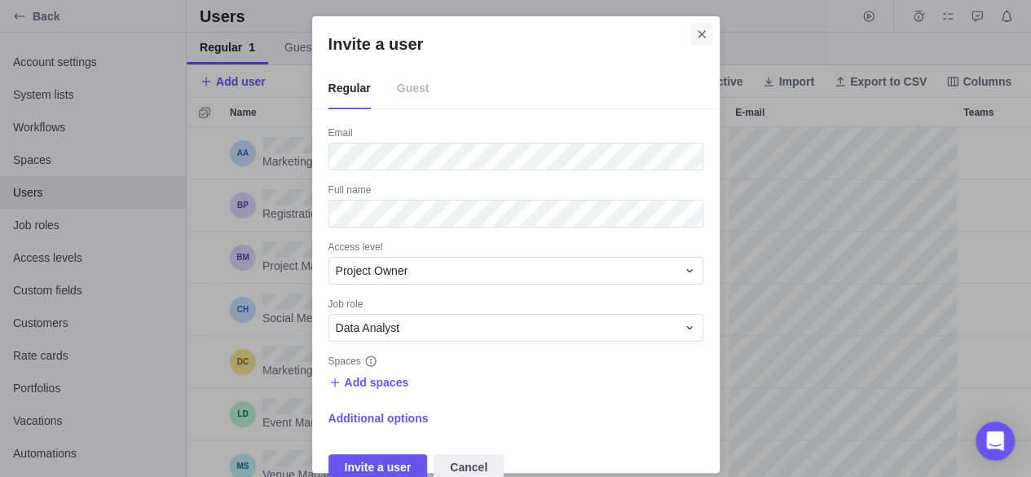
click at [699, 38] on icon "Close" at bounding box center [701, 34] width 13 height 13
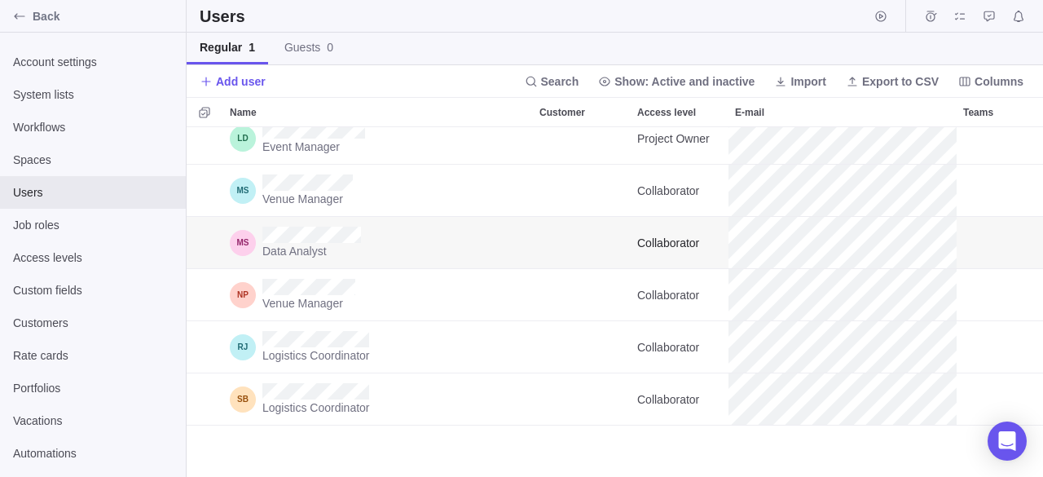
scroll to position [43, 0]
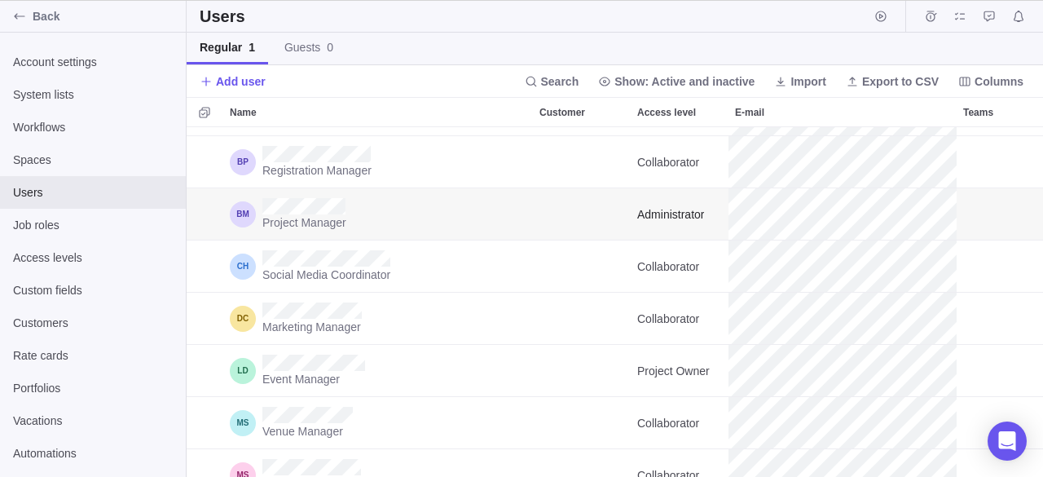
scroll to position [13, 13]
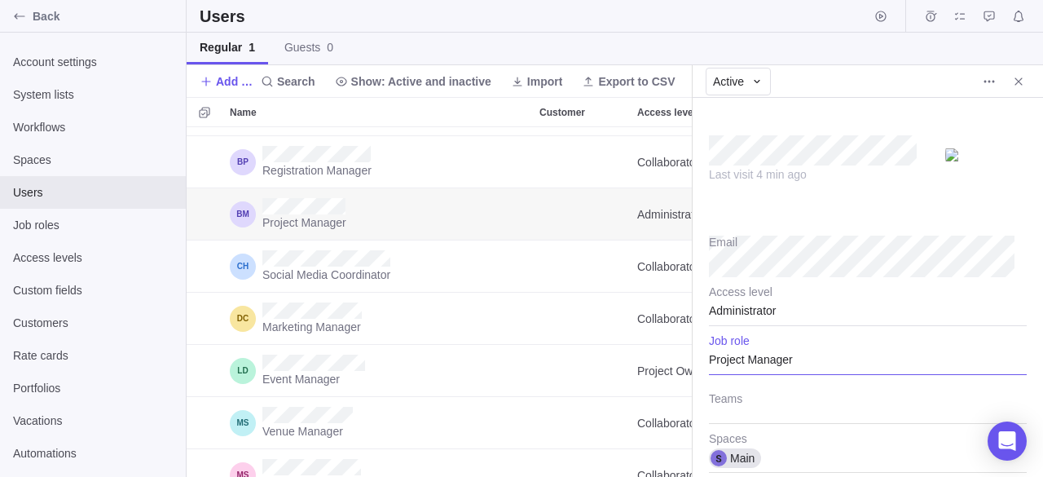
click at [806, 357] on div "Project Manager" at bounding box center [868, 354] width 318 height 41
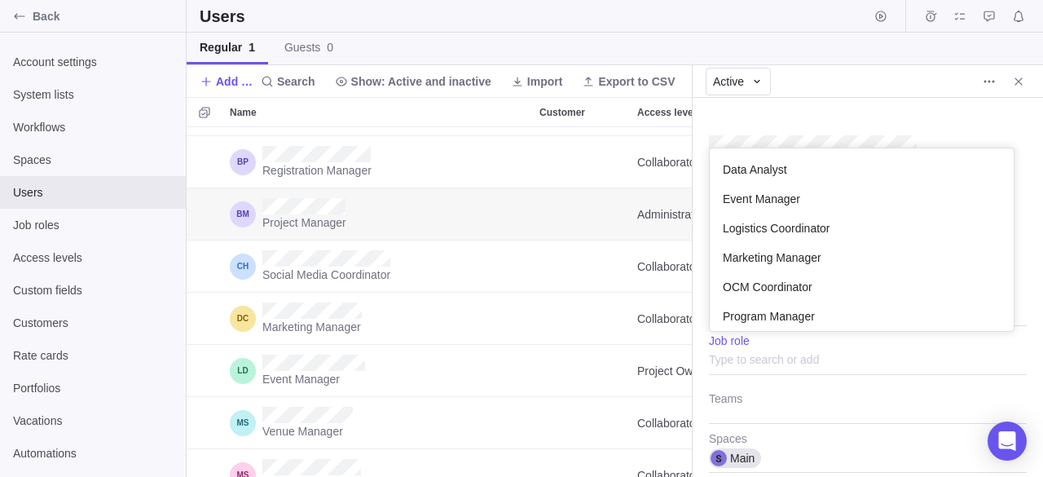
scroll to position [169, 292]
click at [787, 259] on span "OCM Coordinator" at bounding box center [768, 257] width 90 height 16
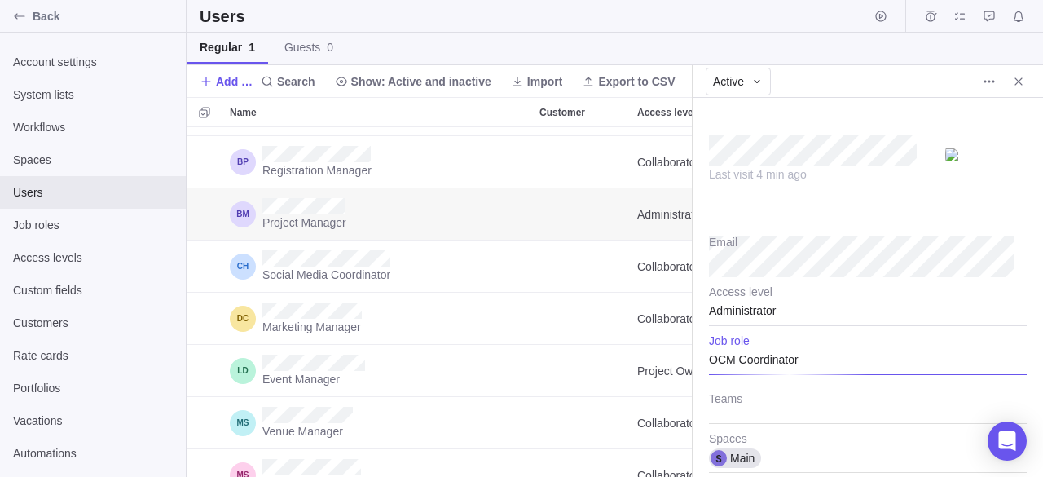
type textarea "x"
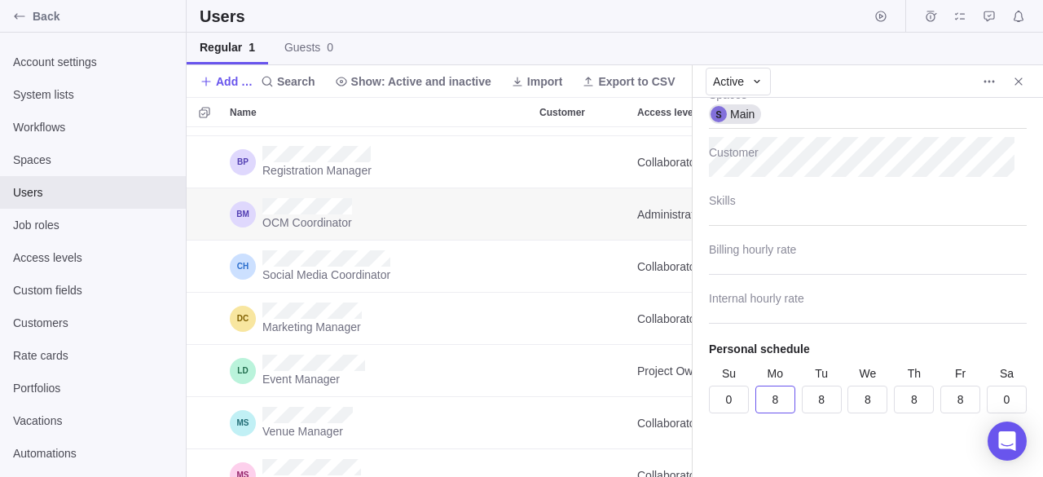
click at [776, 394] on input "8" at bounding box center [775, 399] width 40 height 28
type input "7"
click at [821, 402] on input "8" at bounding box center [822, 399] width 40 height 28
type textarea "x"
click at [779, 397] on input "7" at bounding box center [775, 399] width 40 height 28
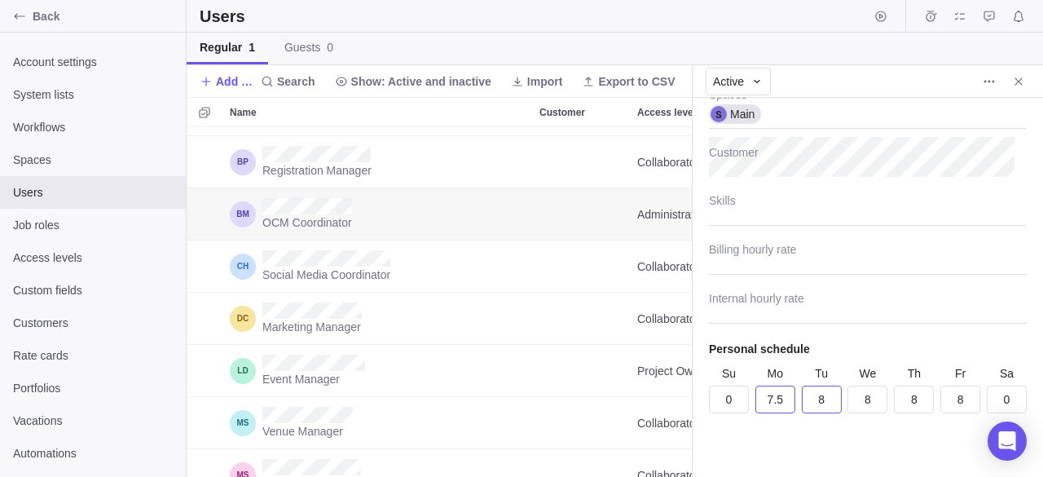
type input "7.5"
click at [820, 397] on input "8" at bounding box center [822, 399] width 40 height 28
type textarea "x"
type input "7.5"
click at [864, 398] on input "8" at bounding box center [867, 399] width 40 height 28
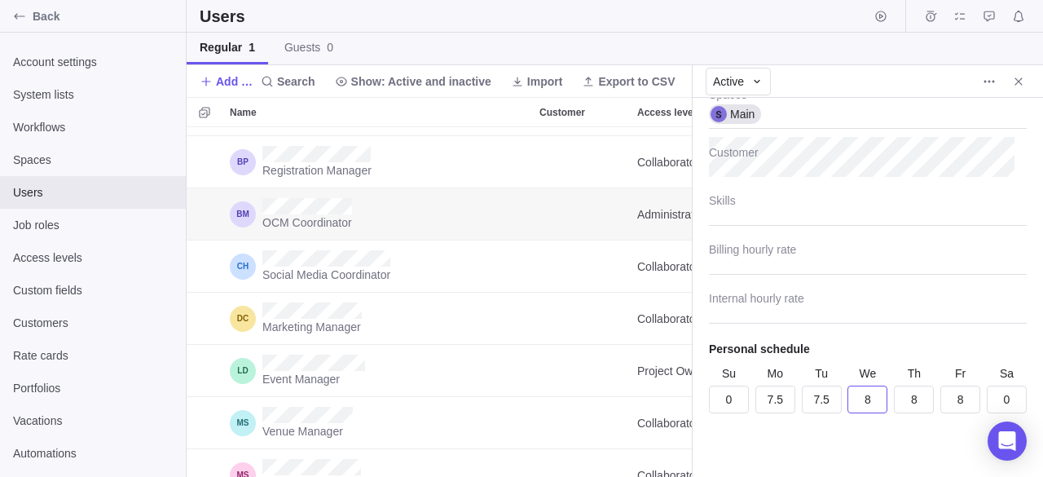
type textarea "x"
type input "7.5"
click at [906, 395] on input "8" at bounding box center [914, 399] width 40 height 28
type textarea "x"
type input "7.5"
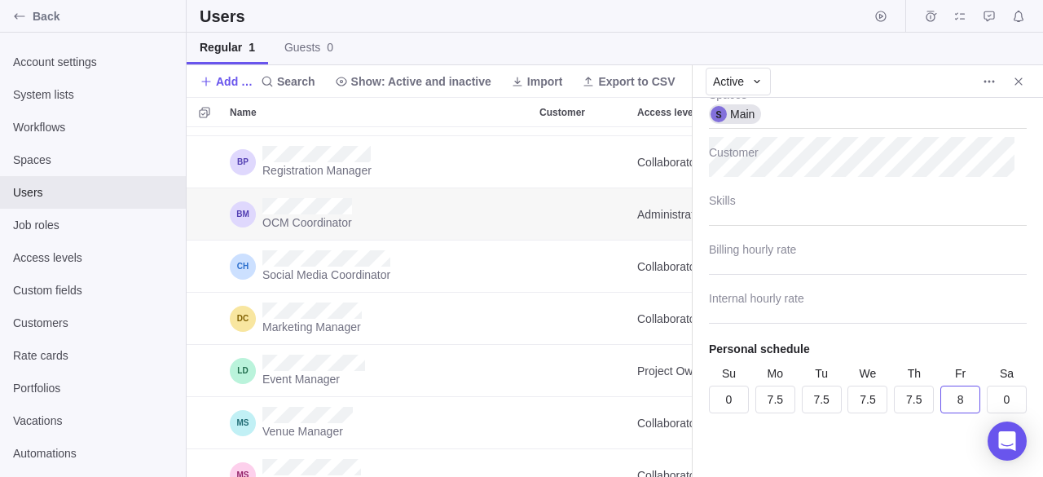
click at [951, 392] on input "8" at bounding box center [960, 399] width 40 height 28
type textarea "x"
type input "7.5"
click at [904, 432] on div "Last visit 4 min ago Email Administrator Access level OCM Coordinator Job role …" at bounding box center [868, 287] width 350 height 379
click at [901, 433] on div "Last visit 4 min ago Email Administrator Access level OCM Coordinator Job role …" at bounding box center [868, 287] width 350 height 379
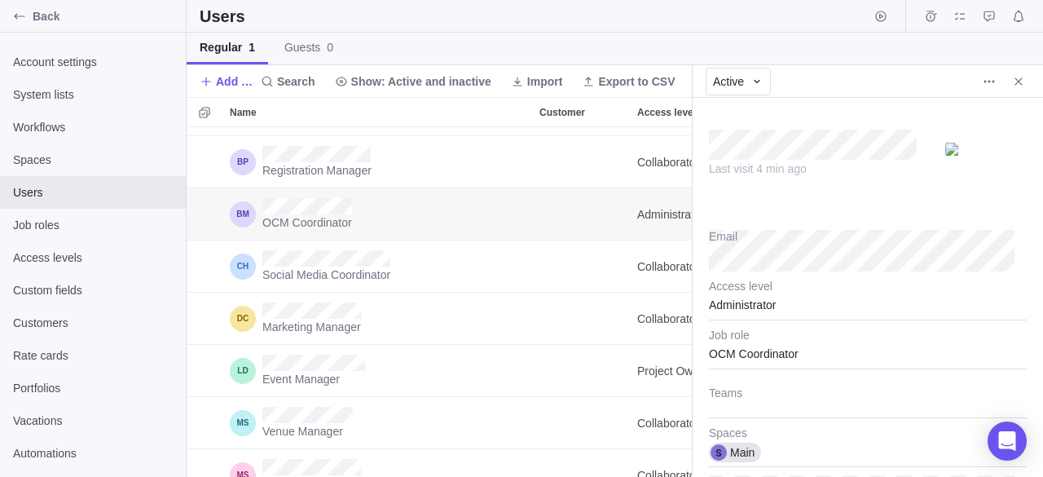
scroll to position [0, 0]
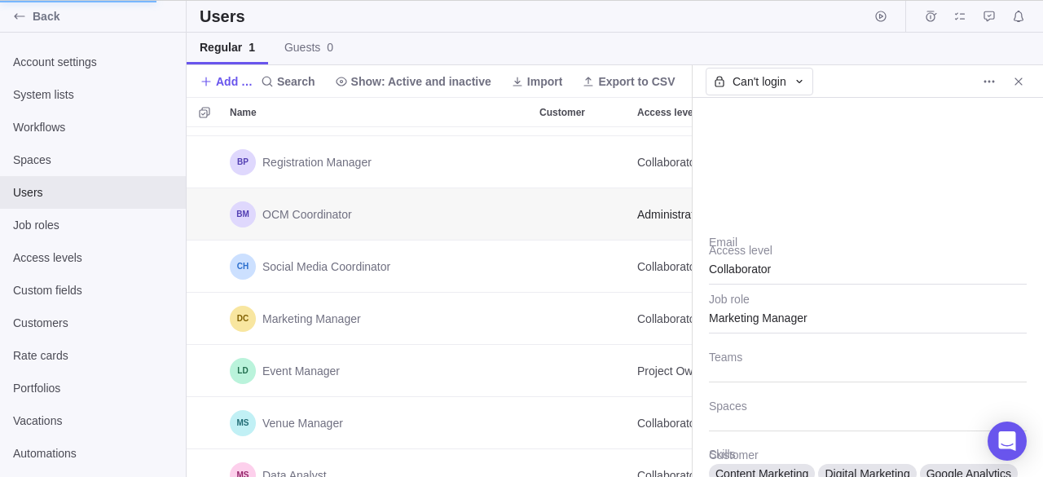
type textarea "x"
type input "7.5"
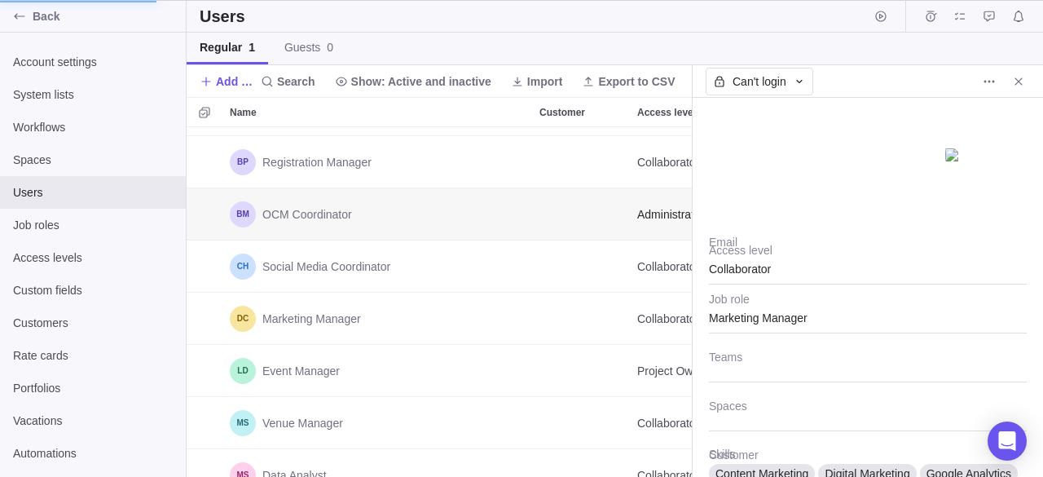
type input "7.5"
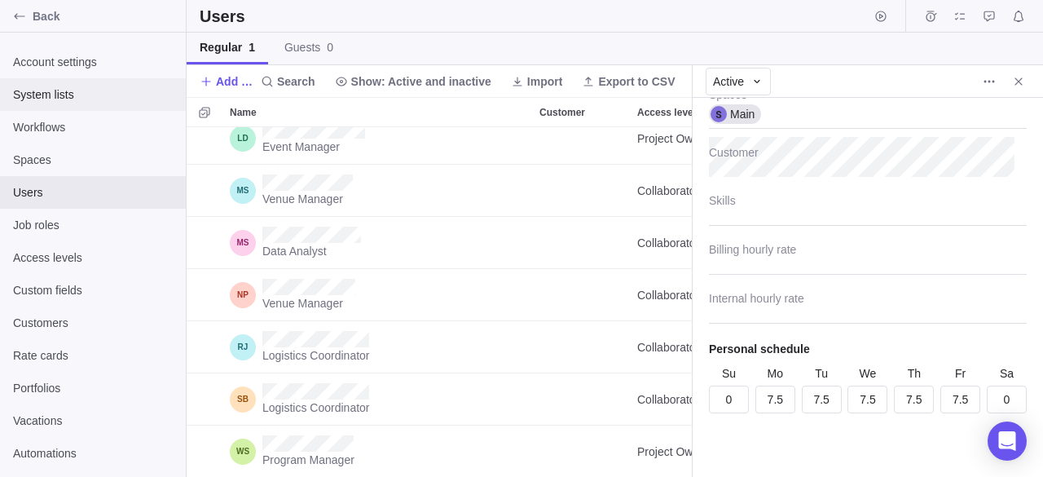
click at [78, 89] on span "System lists" at bounding box center [93, 94] width 160 height 16
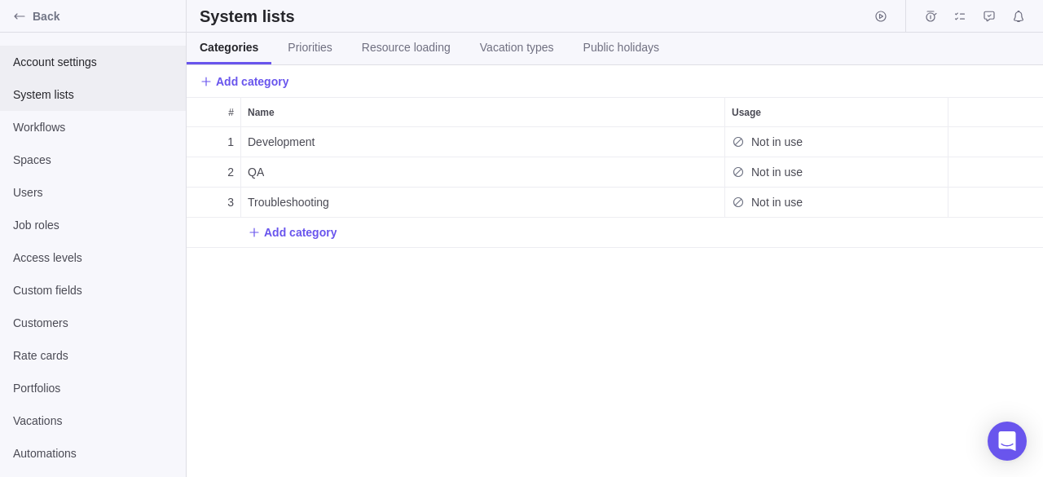
scroll to position [337, 844]
click at [82, 67] on span "Account settings" at bounding box center [93, 62] width 160 height 16
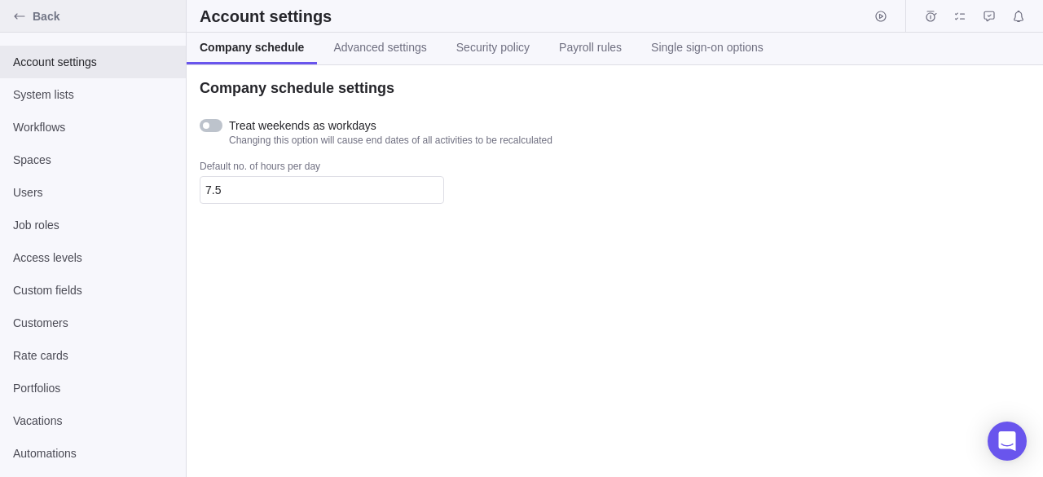
click at [20, 13] on icon "Back" at bounding box center [19, 16] width 13 height 13
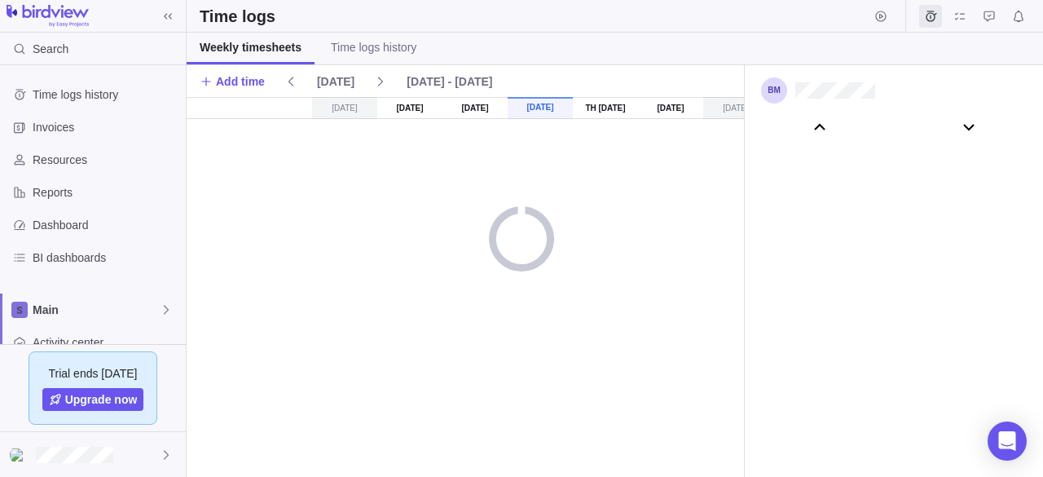
scroll to position [90957, 0]
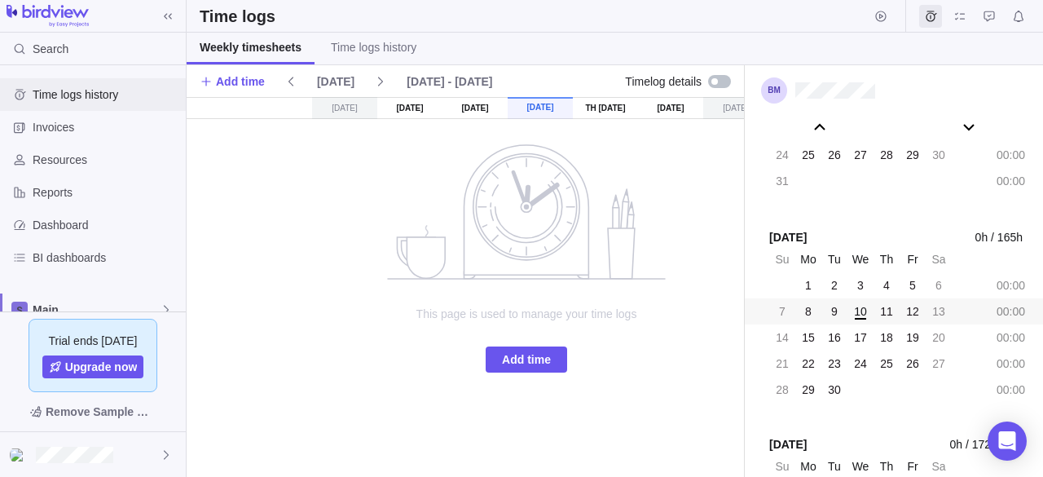
click at [68, 89] on span "Time logs history" at bounding box center [106, 94] width 147 height 16
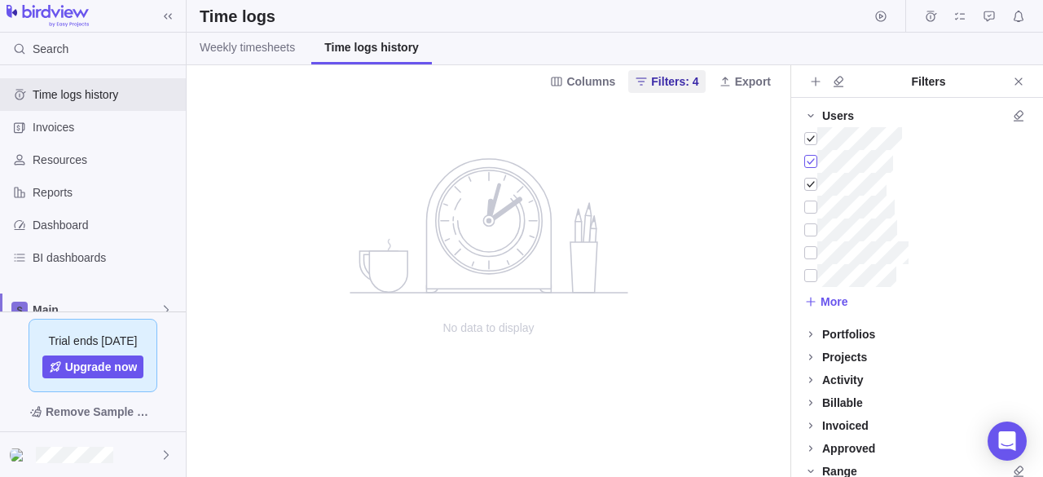
click at [808, 157] on div at bounding box center [810, 161] width 13 height 23
click at [808, 183] on div at bounding box center [810, 184] width 13 height 23
click at [292, 58] on link "Weekly timesheets" at bounding box center [247, 49] width 121 height 32
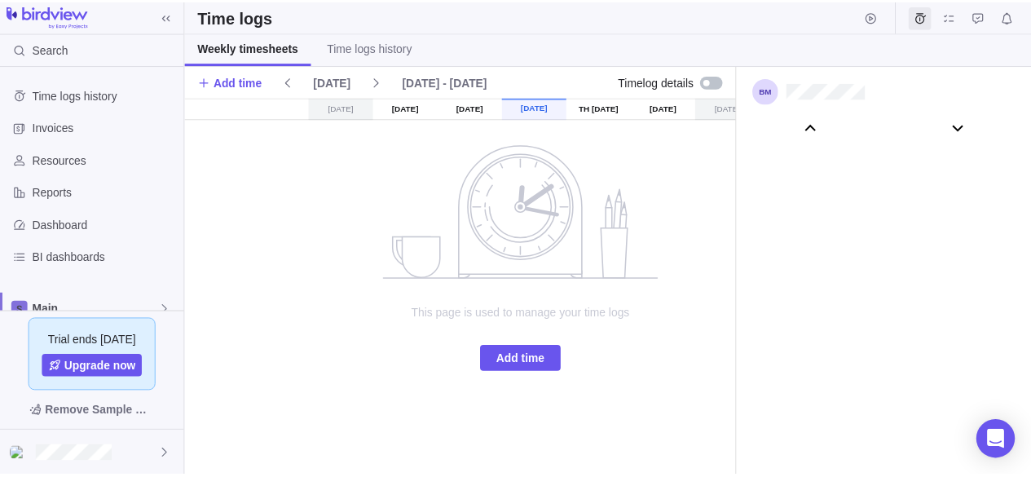
scroll to position [90957, 0]
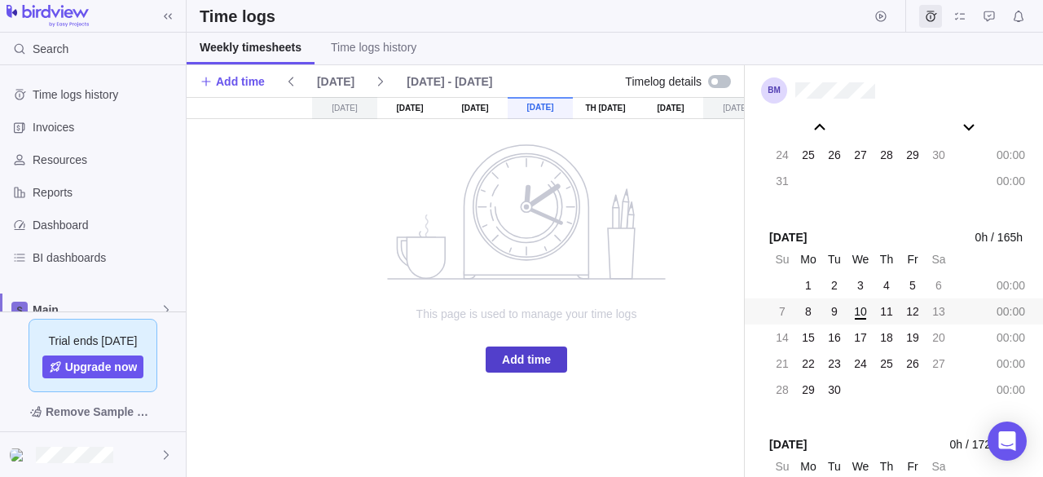
click at [508, 350] on span "Add time" at bounding box center [526, 360] width 49 height 20
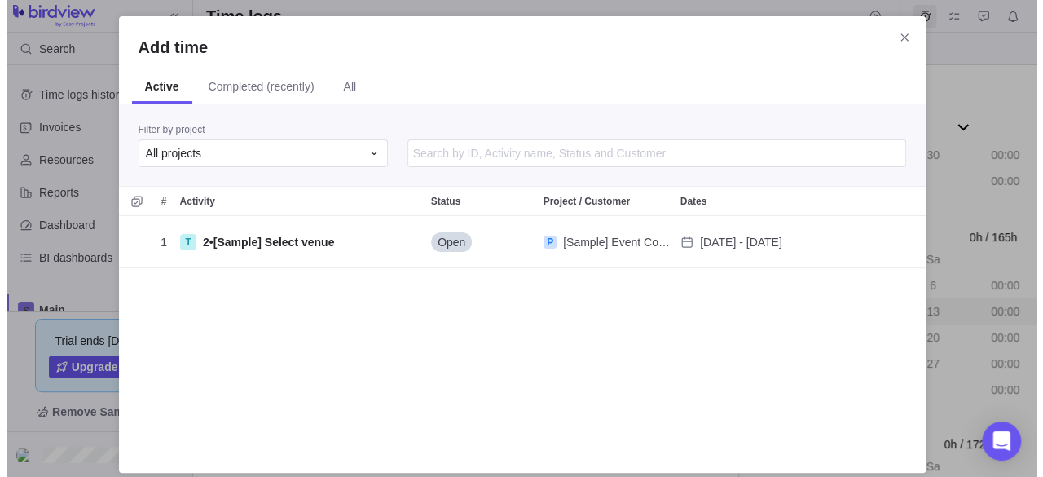
scroll to position [225, 794]
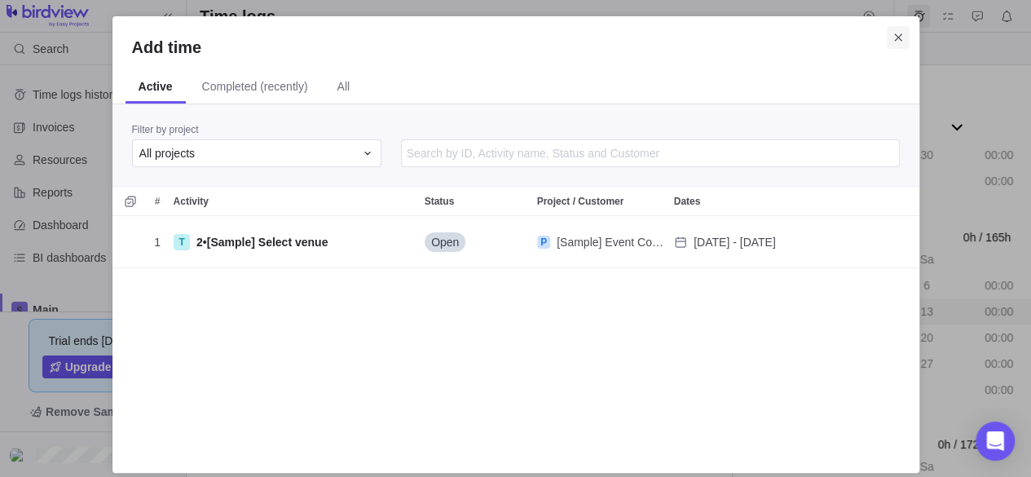
click at [900, 33] on icon "Close" at bounding box center [897, 37] width 13 height 13
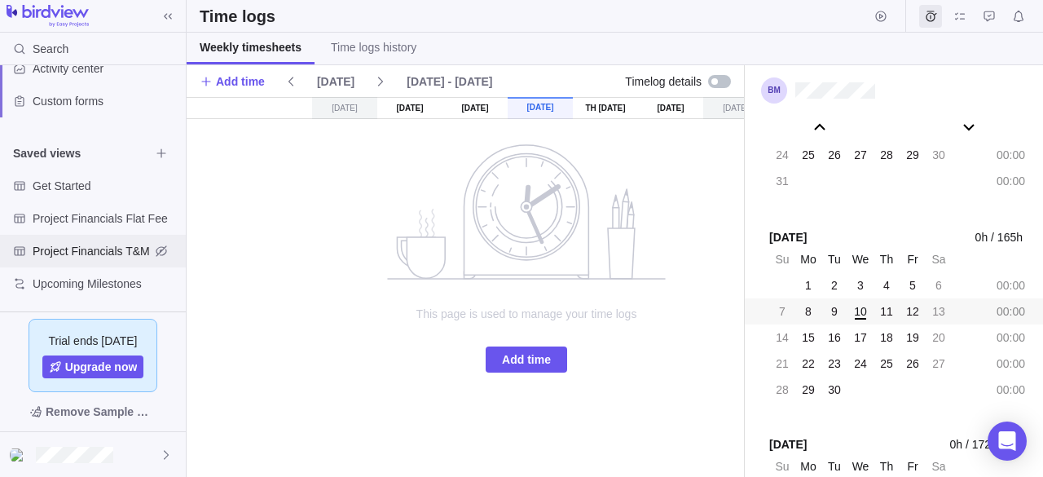
scroll to position [0, 0]
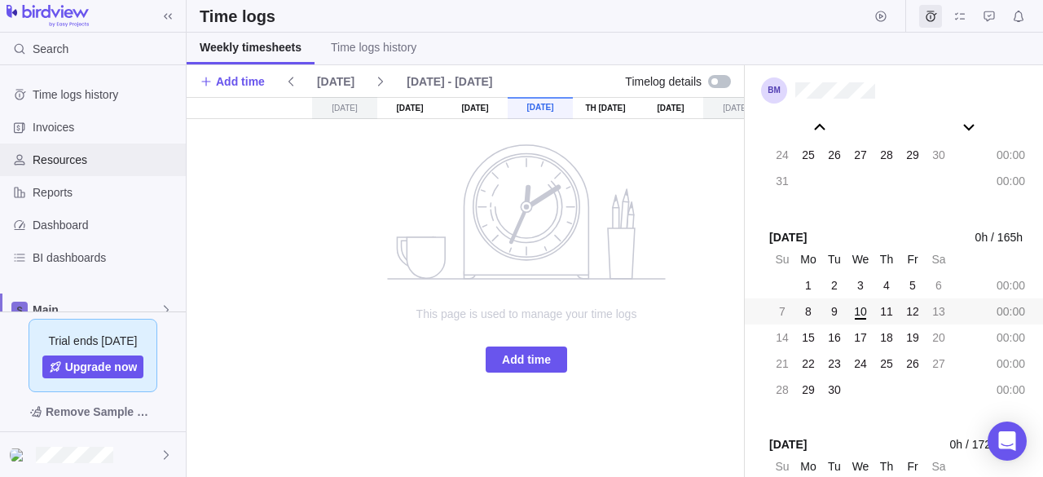
click at [51, 152] on span "Resources" at bounding box center [106, 160] width 147 height 16
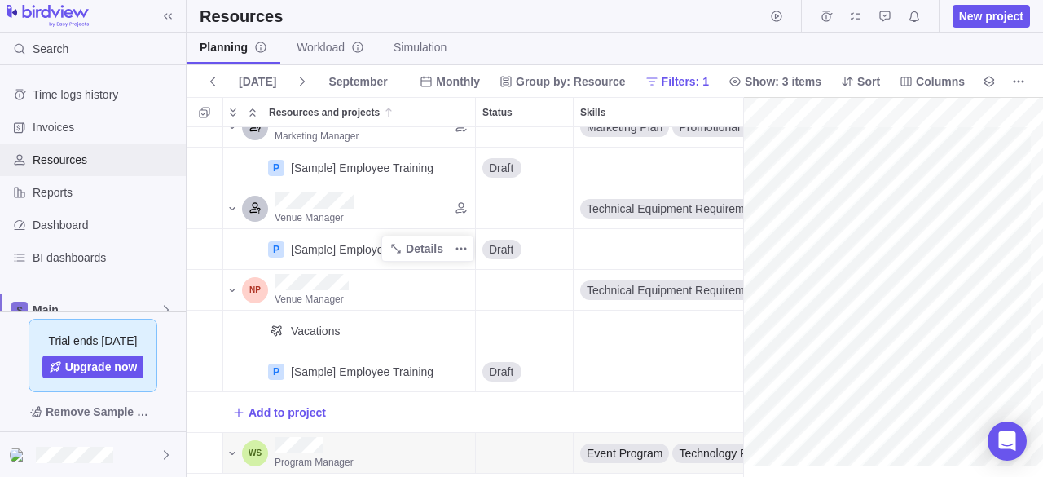
scroll to position [0, 283]
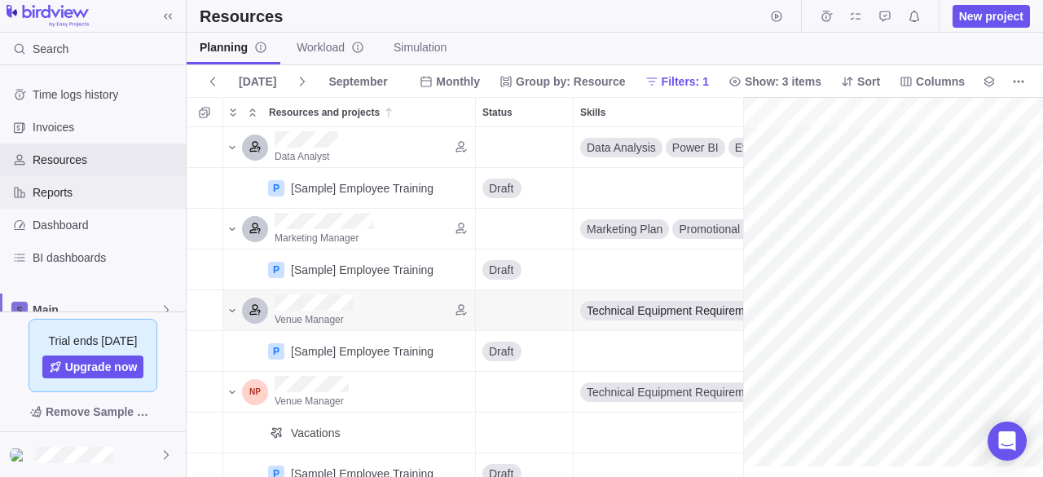
click at [77, 185] on span "Reports" at bounding box center [106, 192] width 147 height 16
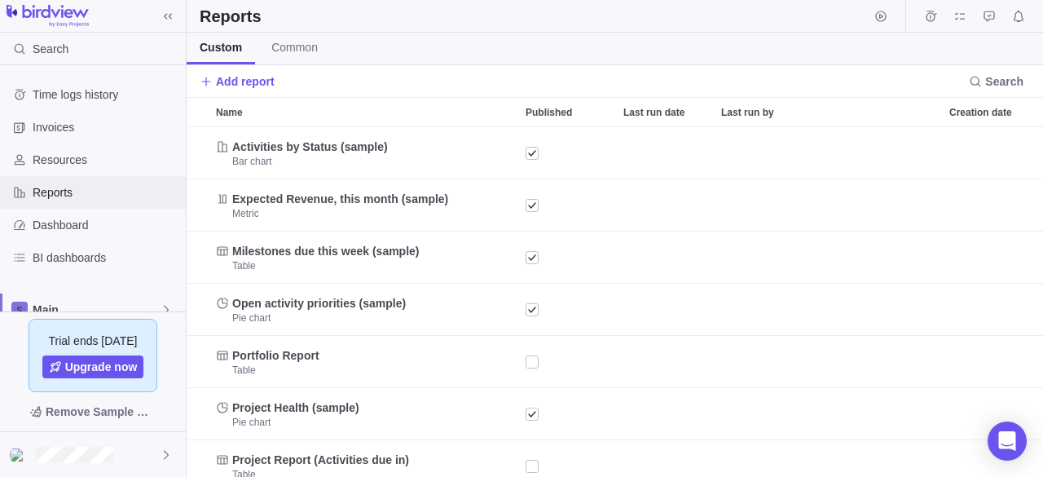
scroll to position [337, 844]
click at [60, 258] on span "BI dashboards" at bounding box center [106, 257] width 147 height 16
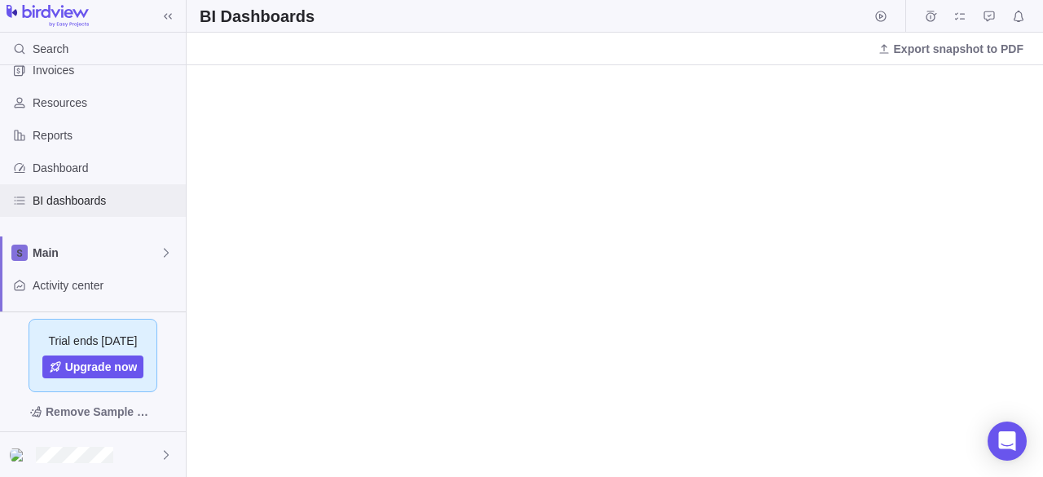
scroll to position [81, 0]
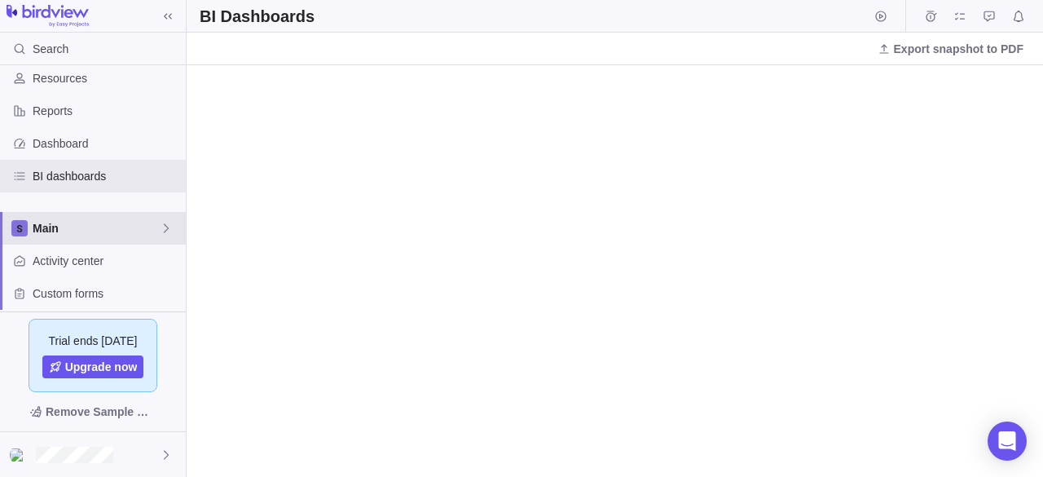
click at [68, 226] on span "Main" at bounding box center [96, 228] width 127 height 16
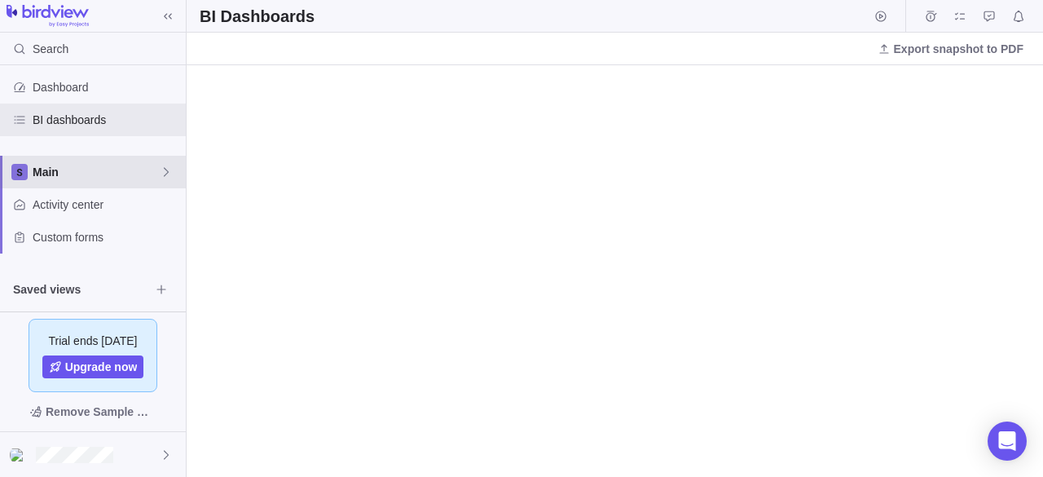
scroll to position [163, 0]
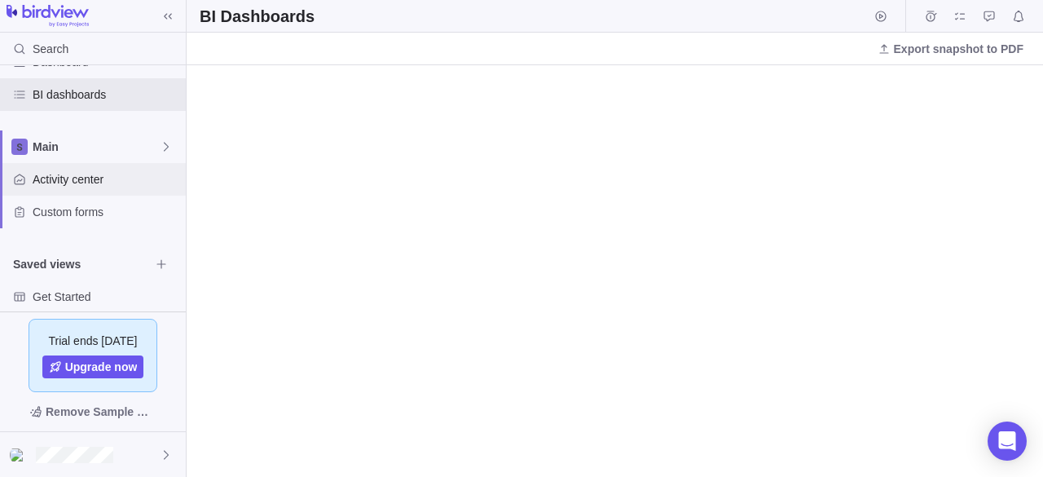
click at [64, 185] on span "Activity center" at bounding box center [106, 179] width 147 height 16
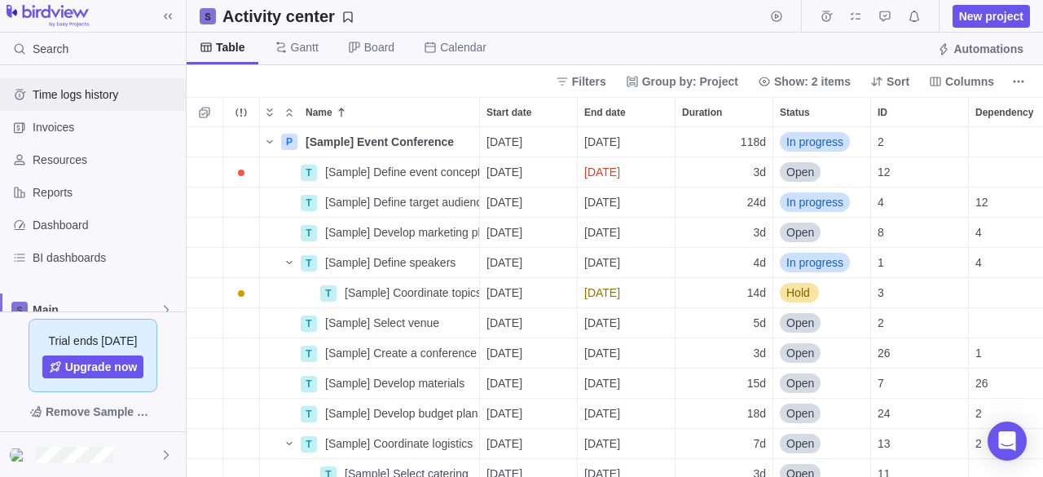
click at [78, 90] on span "Time logs history" at bounding box center [106, 94] width 147 height 16
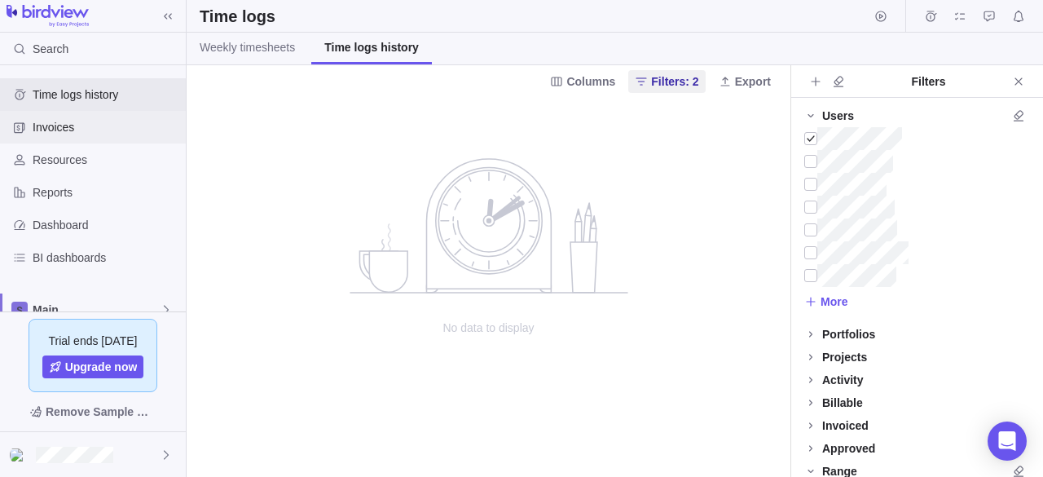
click at [70, 121] on span "Invoices" at bounding box center [106, 127] width 147 height 16
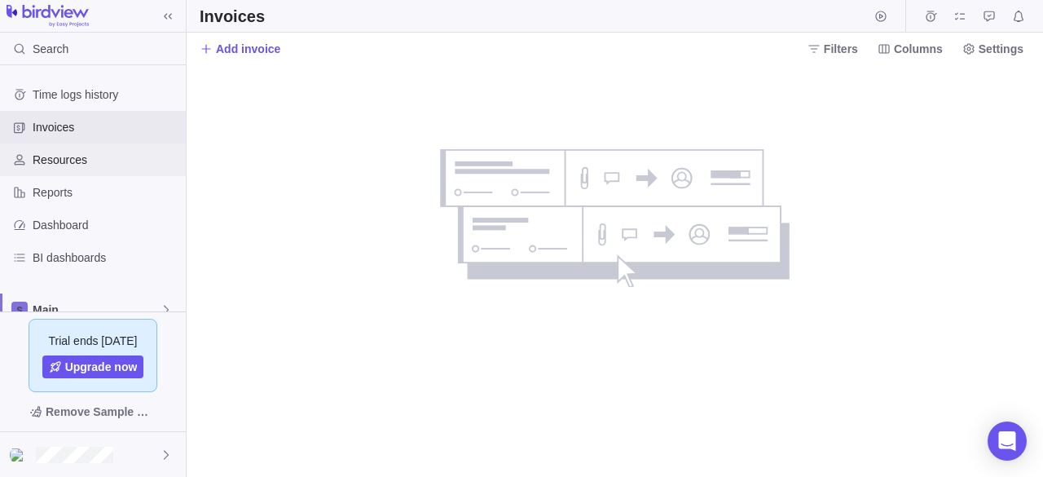
click at [58, 158] on span "Resources" at bounding box center [106, 160] width 147 height 16
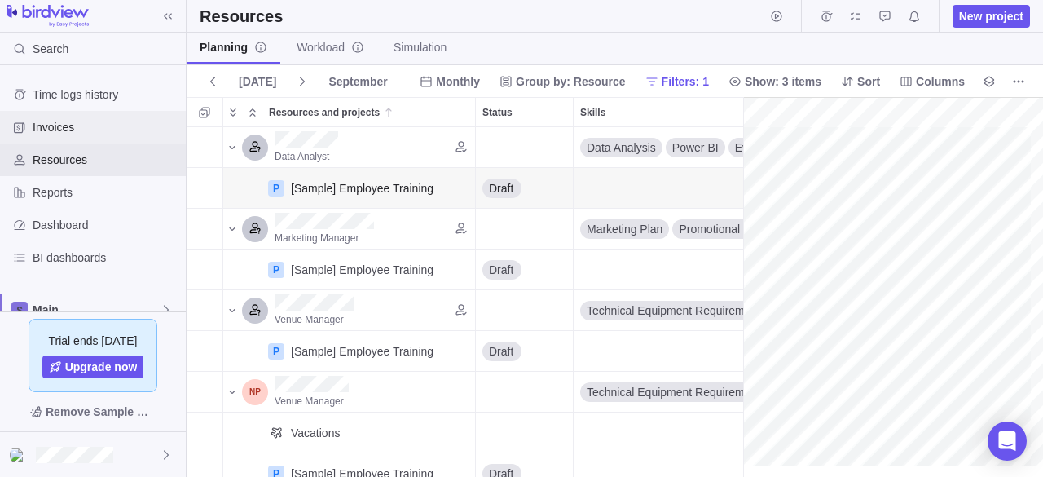
click at [109, 121] on span "Invoices" at bounding box center [106, 127] width 147 height 16
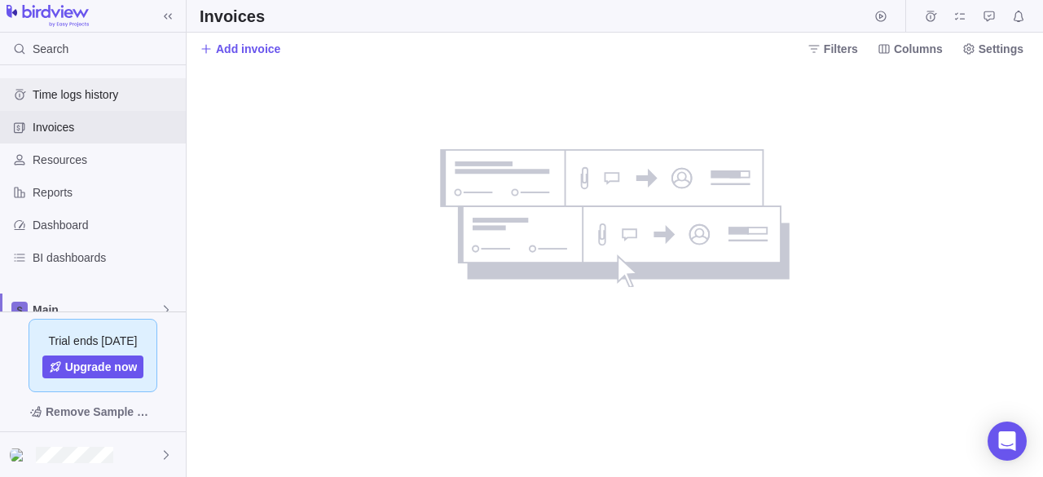
click at [109, 102] on span "Time logs history" at bounding box center [106, 94] width 147 height 16
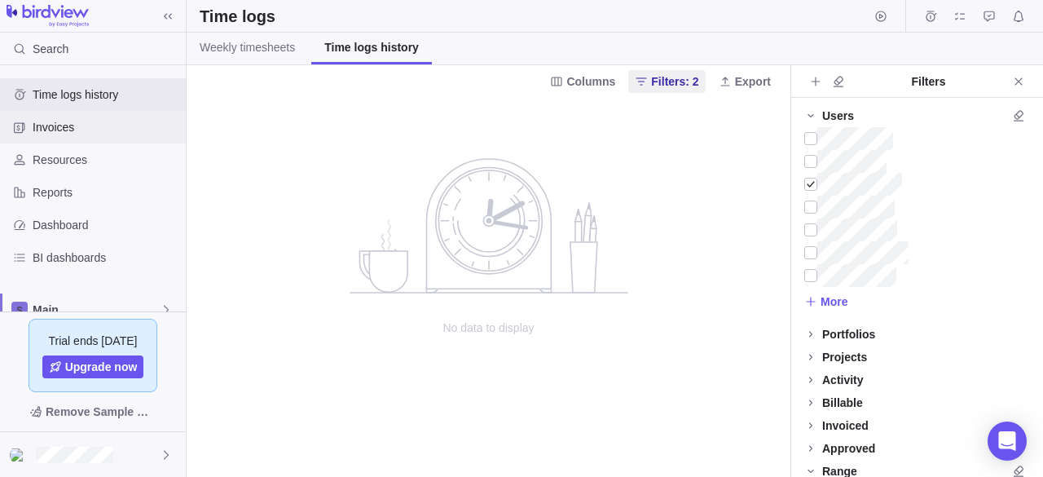
click at [91, 134] on span "Invoices" at bounding box center [106, 127] width 147 height 16
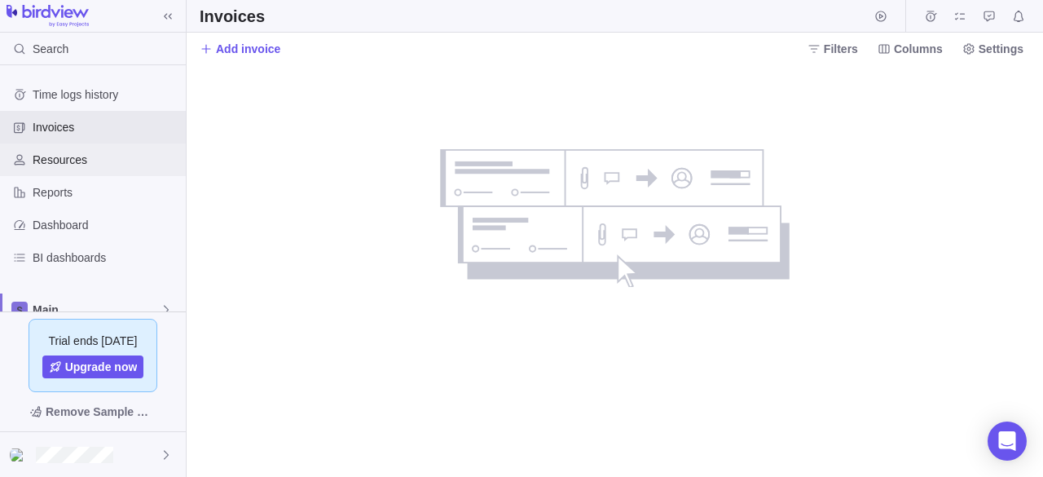
click at [57, 157] on span "Resources" at bounding box center [106, 160] width 147 height 16
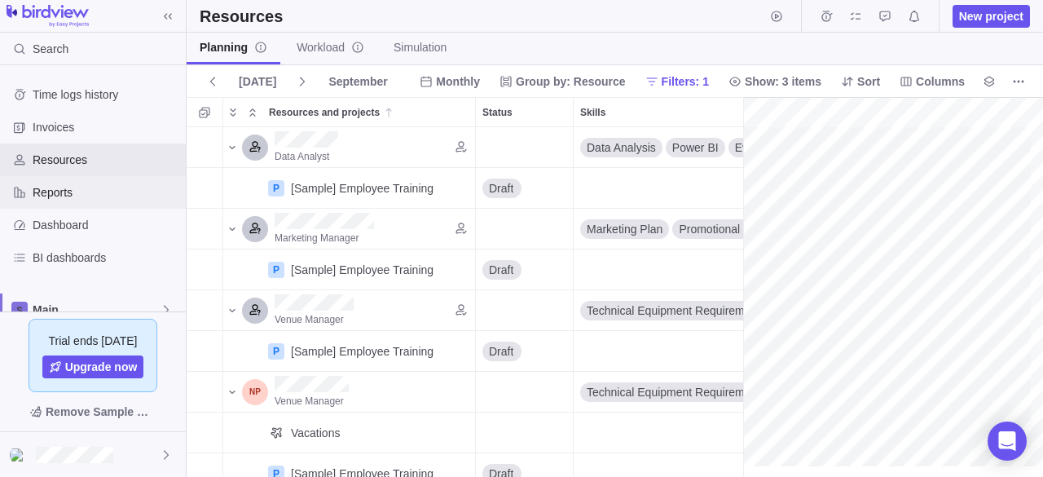
click at [60, 191] on span "Reports" at bounding box center [106, 192] width 147 height 16
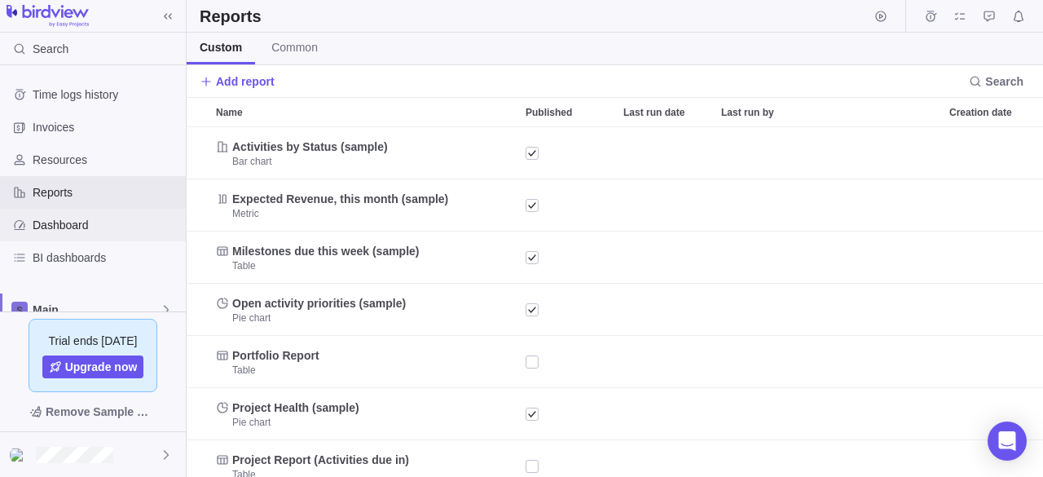
click at [68, 219] on span "Dashboard" at bounding box center [106, 225] width 147 height 16
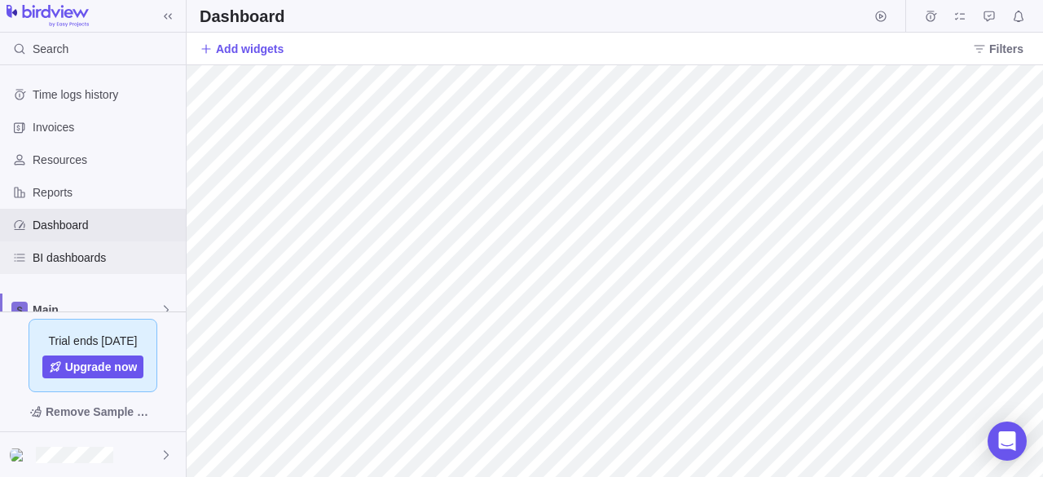
click at [76, 252] on span "BI dashboards" at bounding box center [106, 257] width 147 height 16
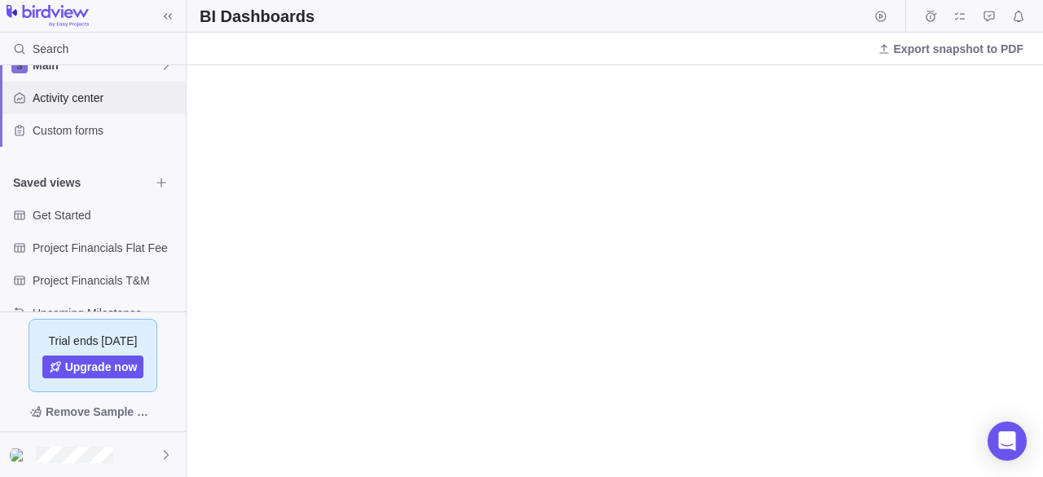
click at [86, 95] on span "Activity center" at bounding box center [106, 98] width 147 height 16
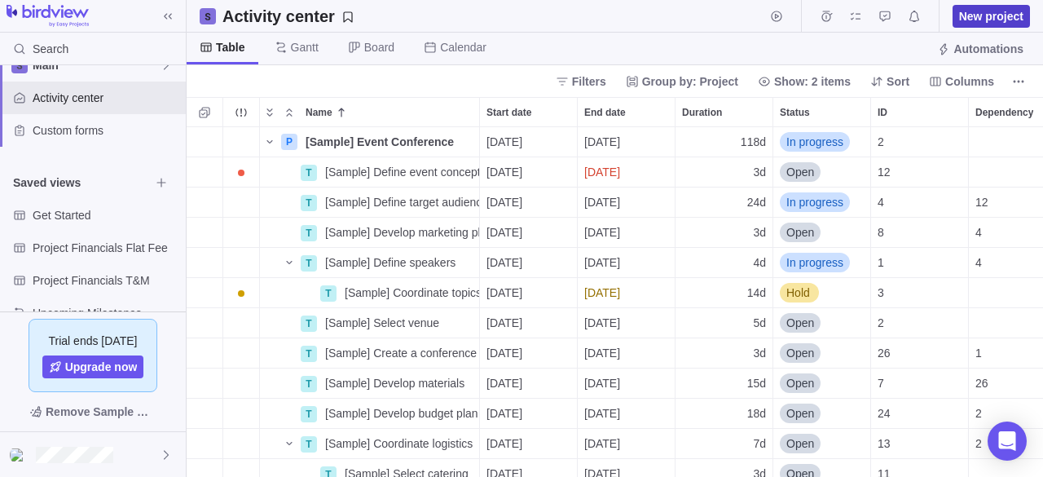
click at [988, 16] on span "New project" at bounding box center [991, 16] width 64 height 16
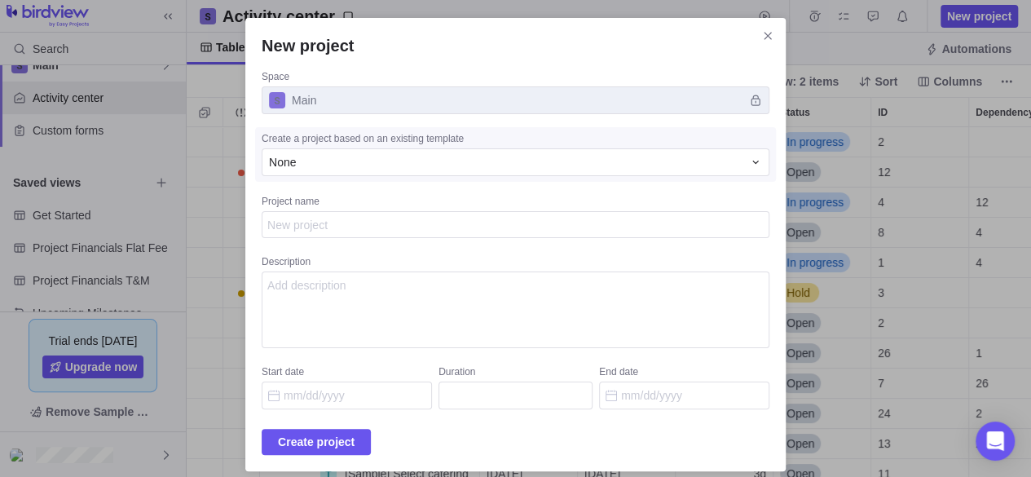
click at [416, 100] on span "Main" at bounding box center [516, 100] width 508 height 28
click at [354, 157] on div "None" at bounding box center [505, 162] width 473 height 16
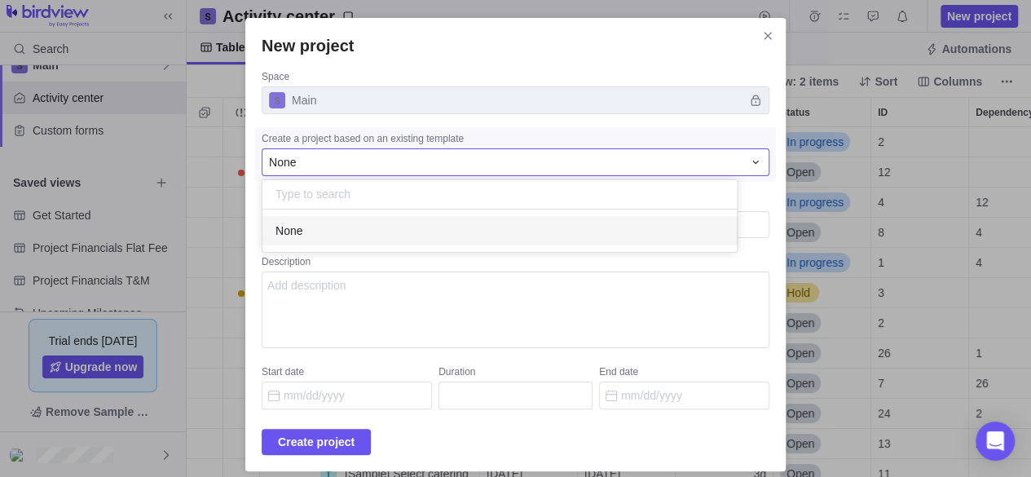
click at [440, 289] on div "New project Space Main Create a project based on an existing template None None…" at bounding box center [515, 244] width 1031 height 489
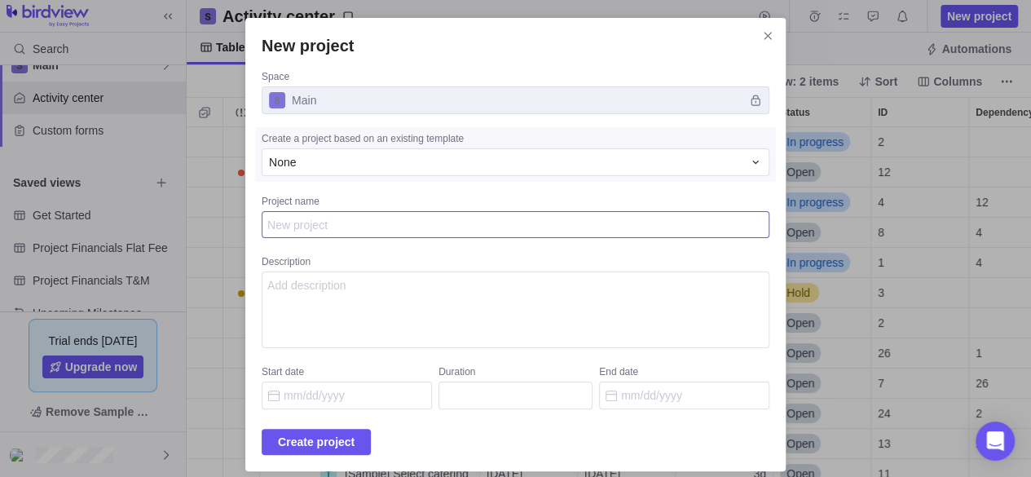
click at [332, 220] on textarea "Project name" at bounding box center [516, 224] width 508 height 27
type textarea "x"
type textarea "S"
type textarea "x"
type textarea "SA"
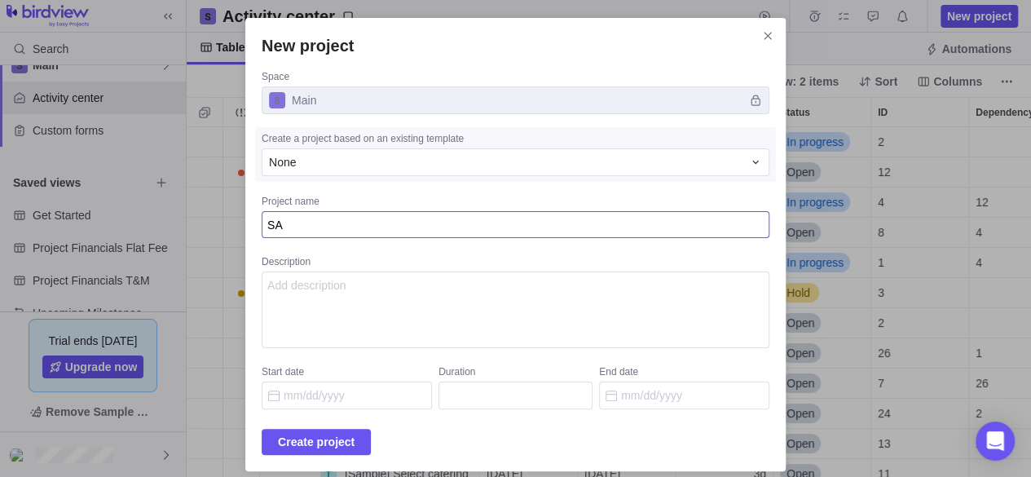
type textarea "x"
type textarea "SAP"
type textarea "x"
type textarea "SAP"
type textarea "x"
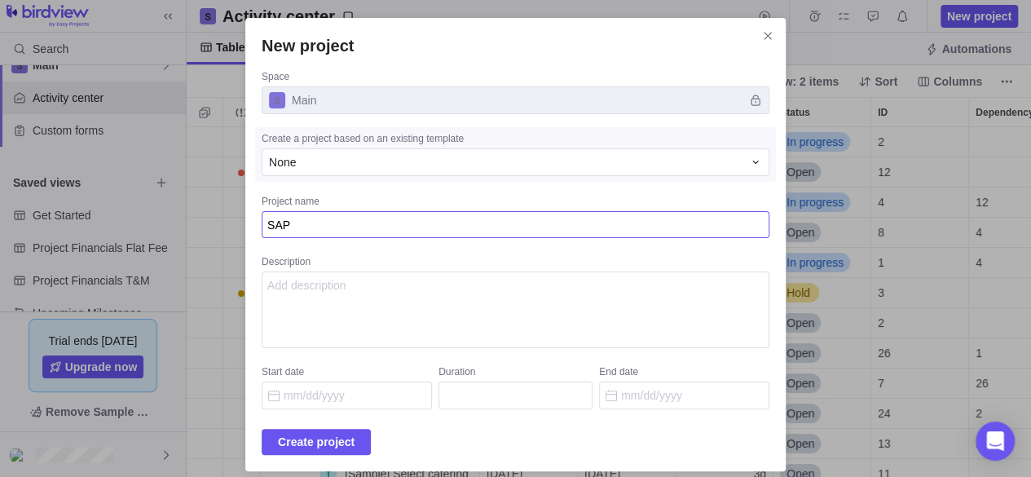
type textarea "SAP M"
type textarea "x"
type textarea "SAP MP"
type textarea "x"
type textarea "SAP MP"
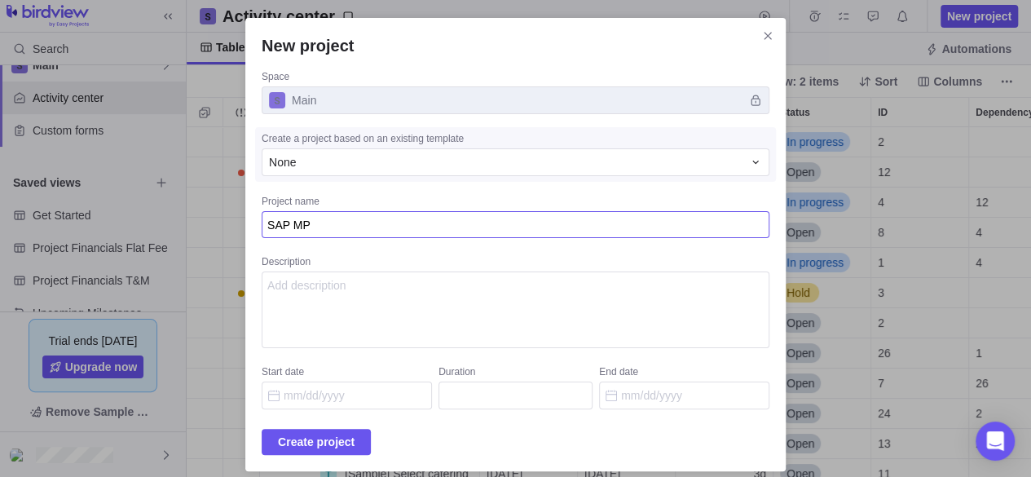
type textarea "x"
type textarea "SAP MP P"
type textarea "x"
type textarea "SAP MP Pr"
type textarea "x"
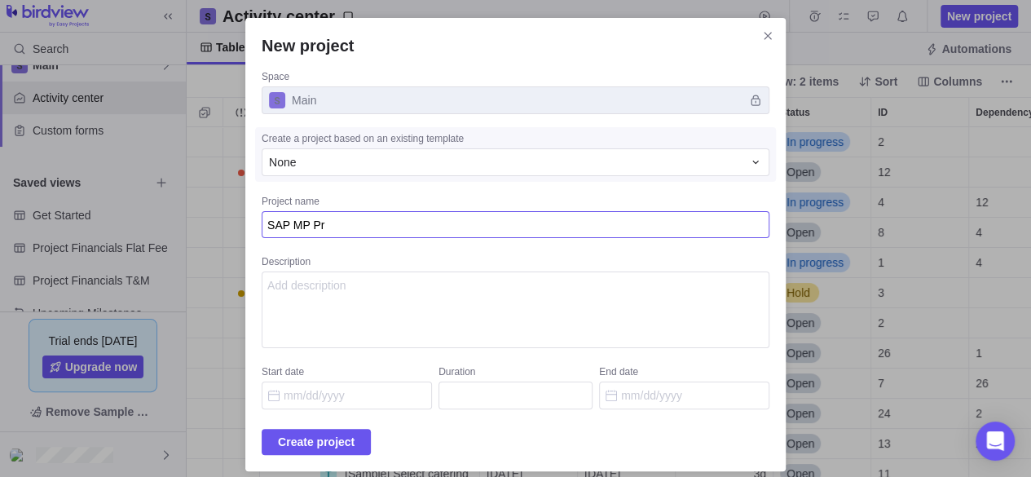
type textarea "SAP MP Pro"
type textarea "x"
type textarea "SAP MP Proj"
type textarea "x"
type textarea "SAP MP Proje"
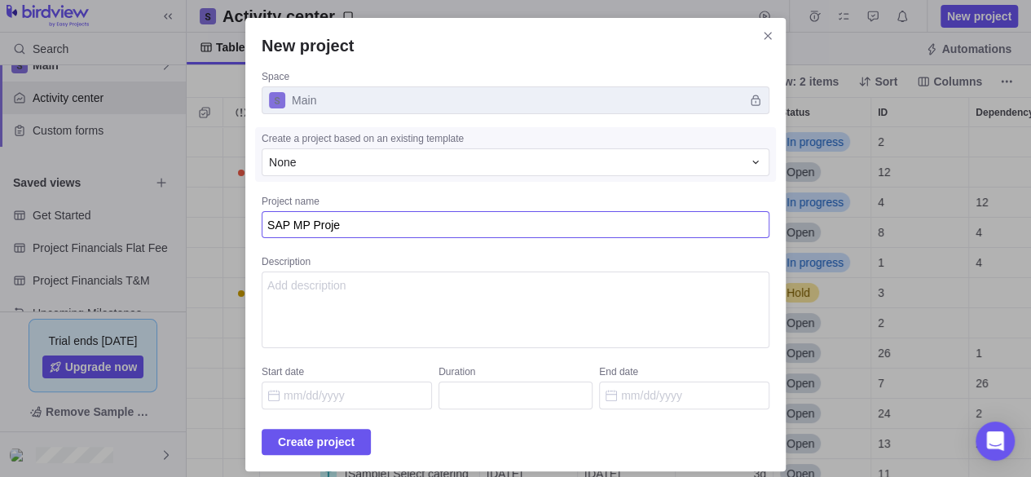
type textarea "x"
type textarea "SAP MP Projec"
type textarea "x"
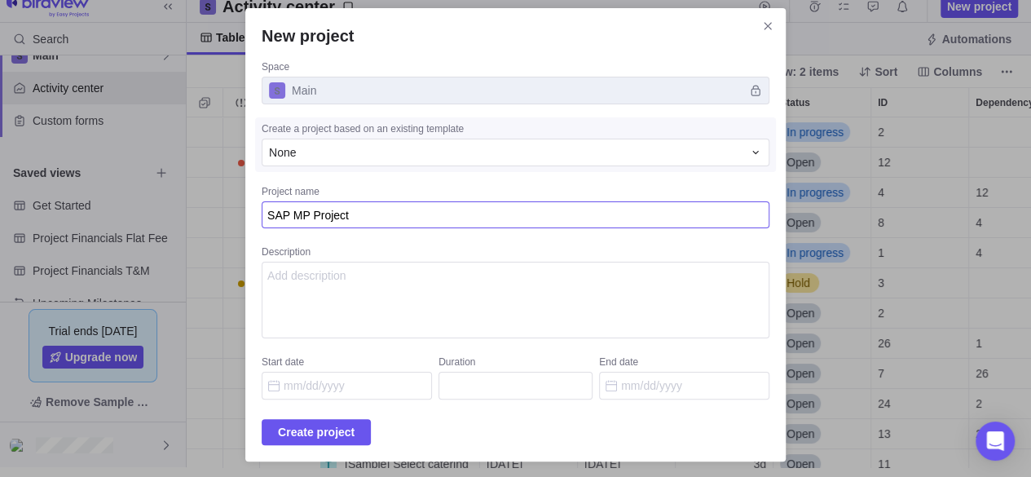
scroll to position [11, 0]
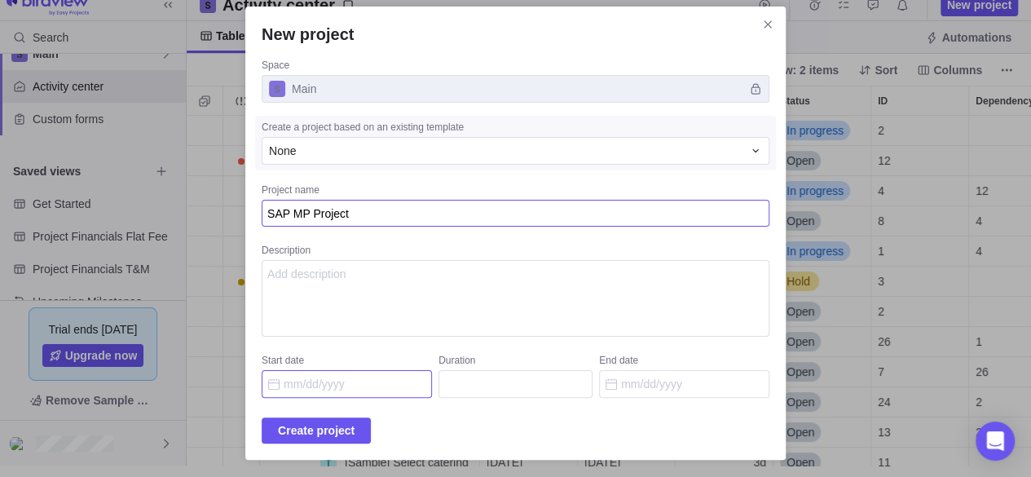
type textarea "SAP MP Project"
click at [370, 389] on input "Start date" at bounding box center [347, 384] width 170 height 28
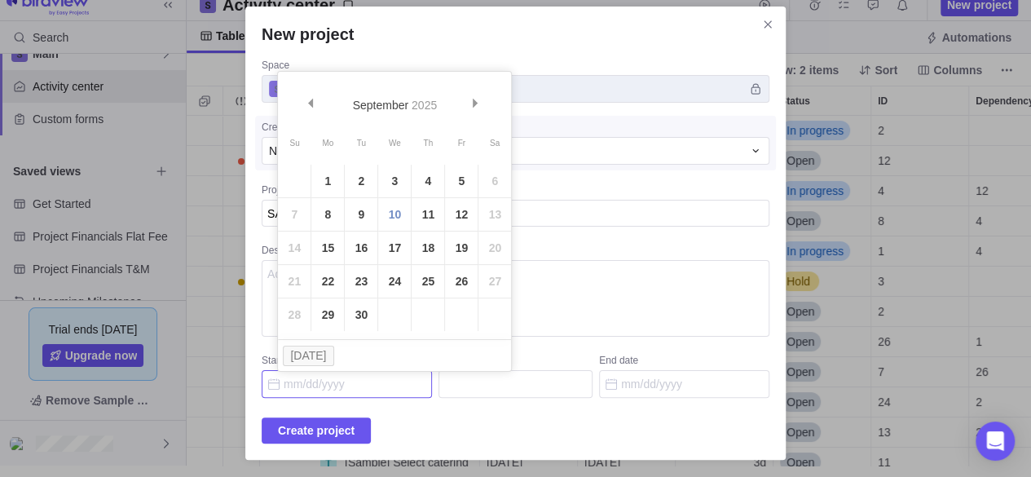
click at [398, 213] on link "10" at bounding box center [394, 214] width 33 height 33
type input "[DATE]"
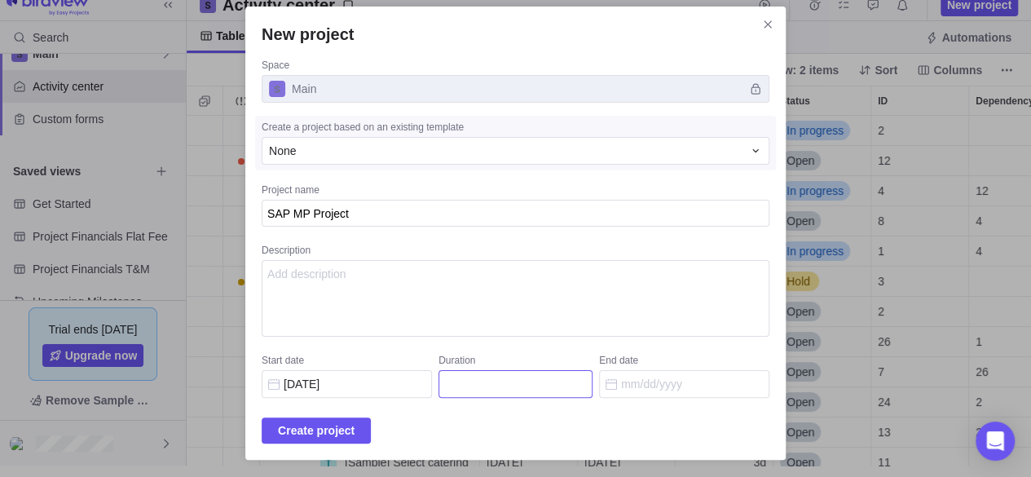
click at [579, 379] on input "Duration" at bounding box center [515, 384] width 154 height 28
type input "7"
type input "[DATE]"
type input "7"
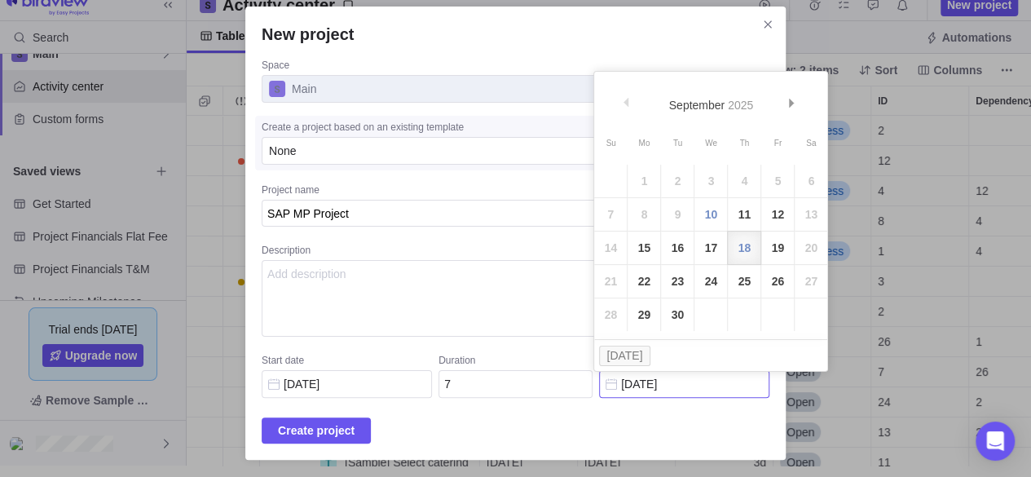
click at [599, 385] on input "[DATE]" at bounding box center [684, 384] width 170 height 28
click at [784, 107] on link "Next" at bounding box center [793, 105] width 35 height 35
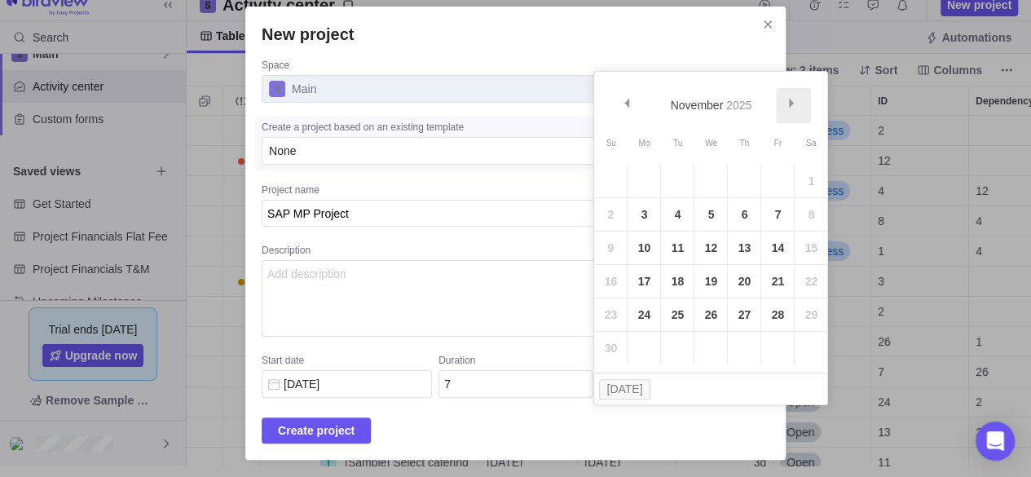
click at [784, 107] on link "Next" at bounding box center [793, 105] width 35 height 35
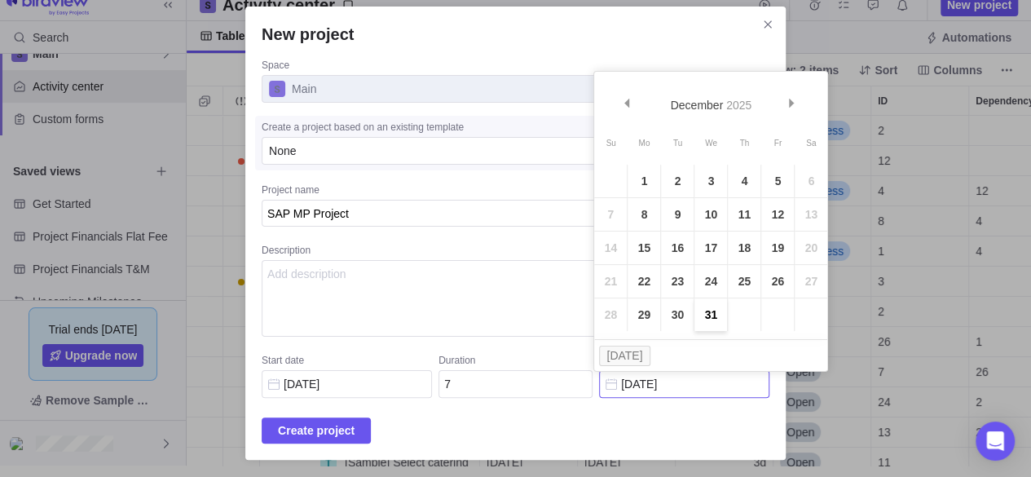
click at [711, 319] on link "31" at bounding box center [710, 314] width 33 height 33
type input "[DATE]"
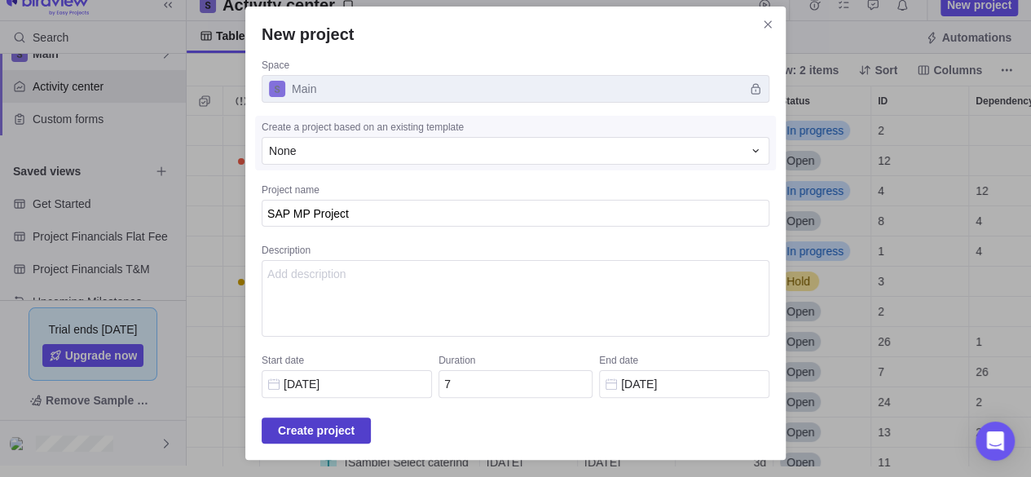
click at [354, 422] on span "Create project" at bounding box center [316, 430] width 77 height 20
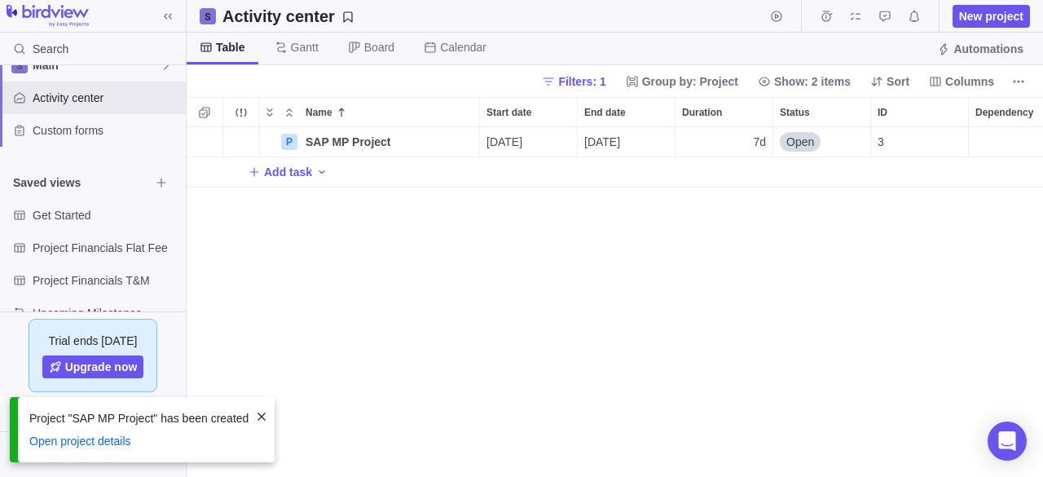
scroll to position [337, 844]
click at [720, 130] on div "7d" at bounding box center [724, 141] width 97 height 29
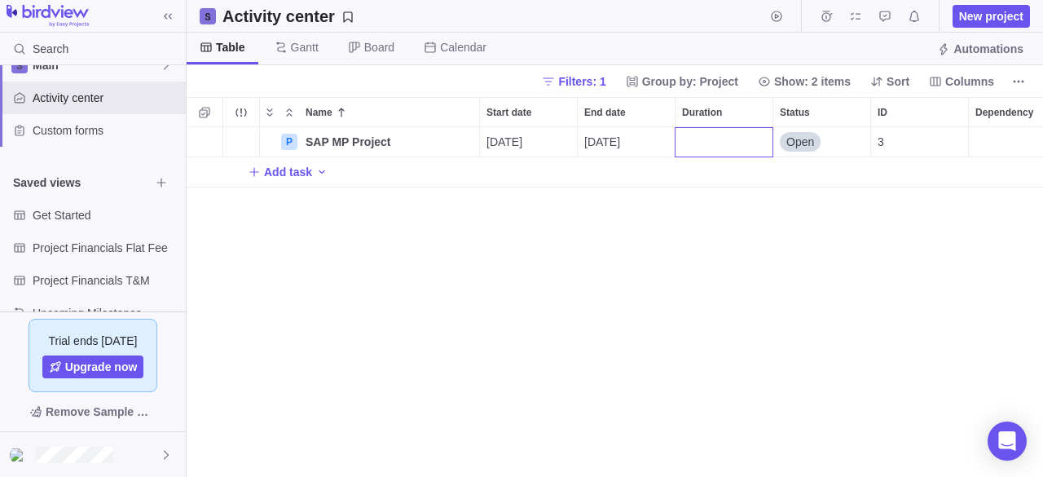
click at [743, 255] on div "P SAP MP Project Details [DATE] [DATE] Open 3 Add task" at bounding box center [615, 302] width 856 height 350
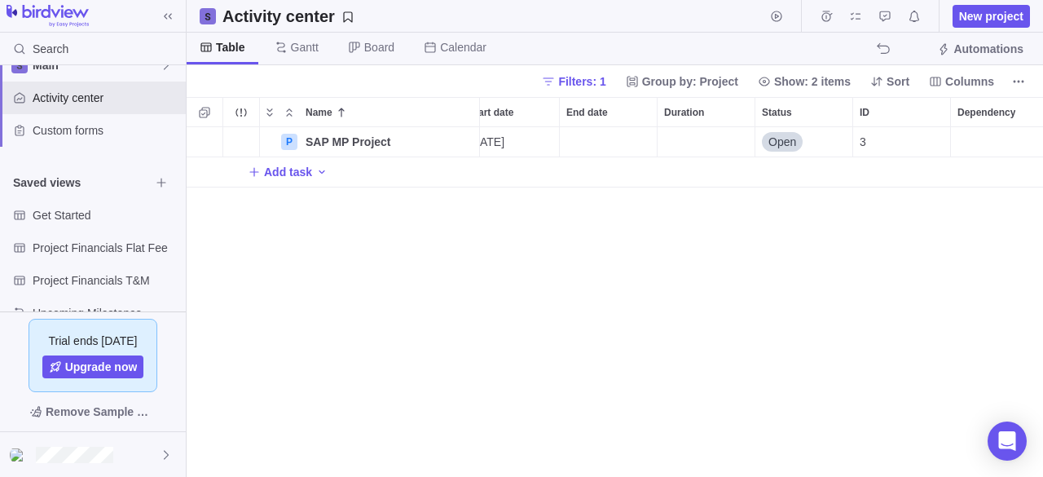
scroll to position [0, 0]
click at [628, 137] on div "End date" at bounding box center [626, 141] width 97 height 29
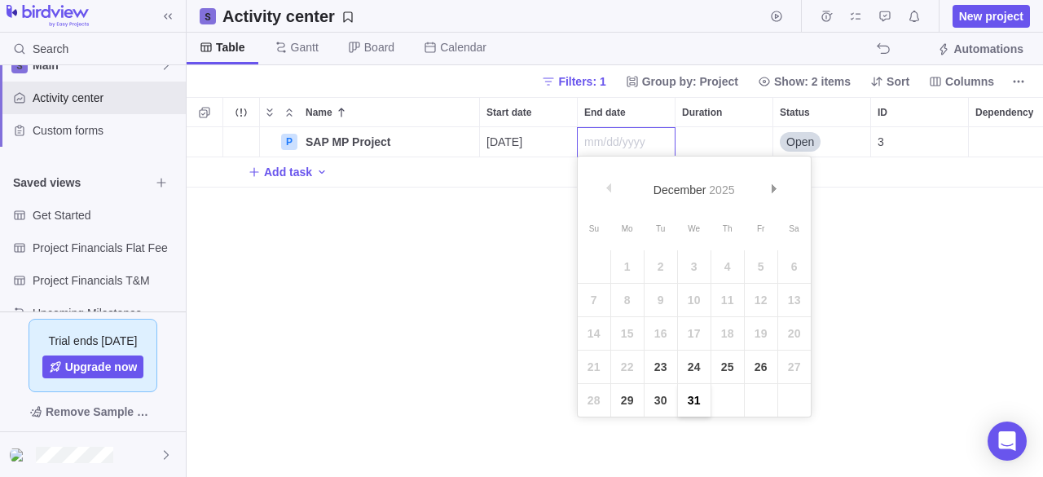
click at [689, 397] on link "31" at bounding box center [694, 400] width 33 height 33
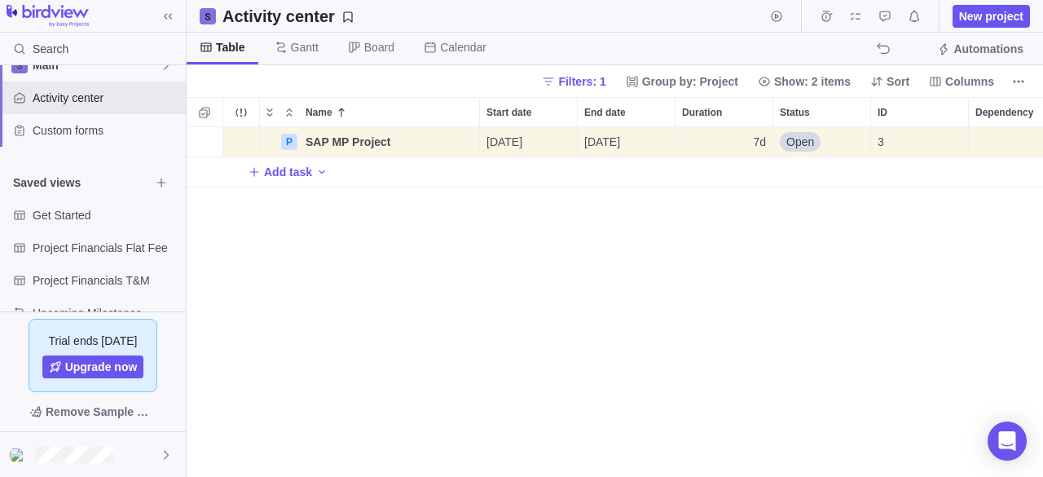
click at [631, 331] on div "P SAP MP Project Details [DATE] [DATE] 7d Open 3 Add task" at bounding box center [615, 302] width 856 height 350
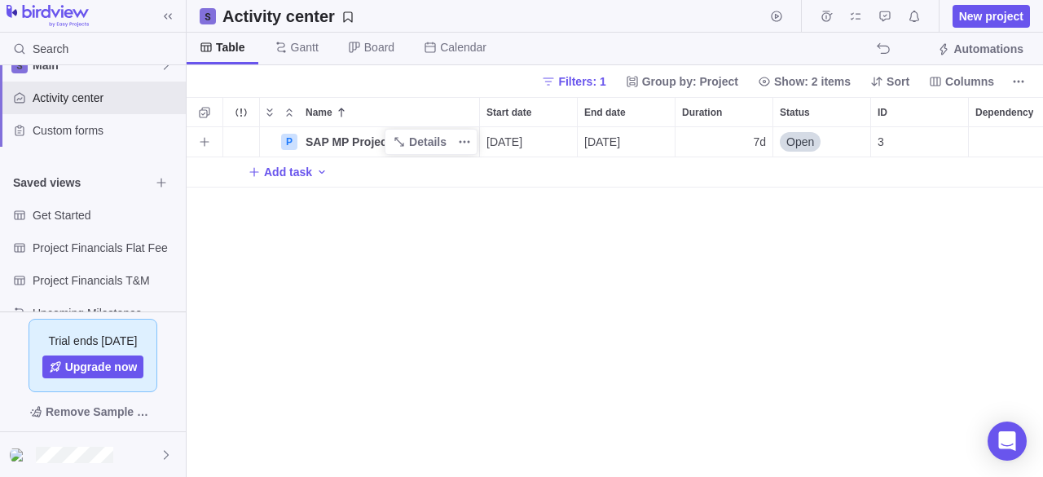
click at [336, 141] on span "SAP MP Project" at bounding box center [349, 142] width 86 height 16
click at [751, 125] on div "Name Start date End date Duration Status ID Dependency Assignees P SAP MP Proje…" at bounding box center [615, 287] width 856 height 380
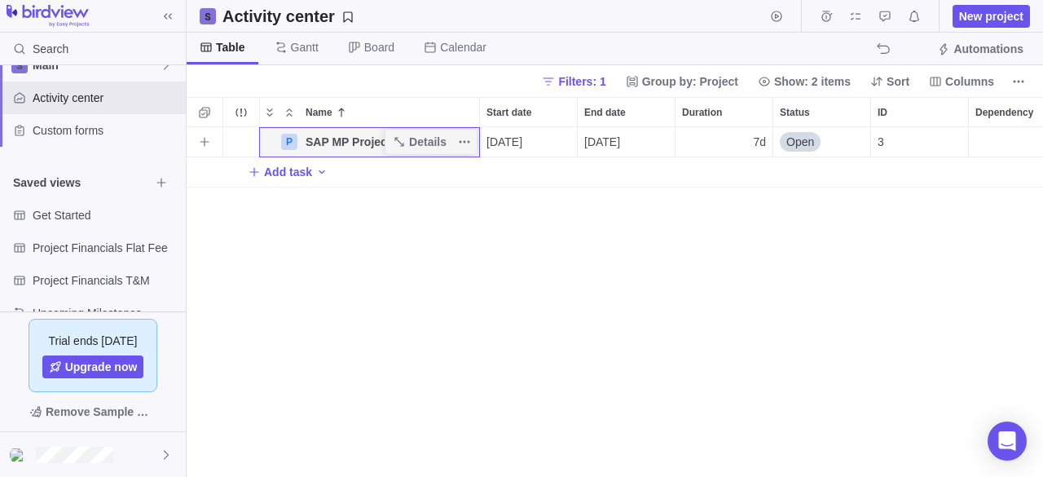
click at [814, 137] on div "Open" at bounding box center [800, 142] width 41 height 16
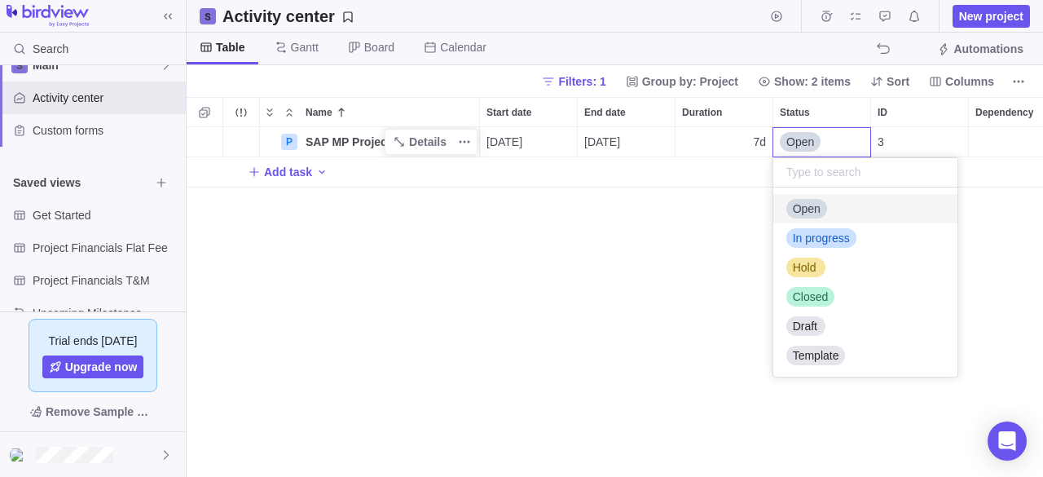
click at [746, 141] on div "P SAP MP Project Details [DATE] [DATE] 7d Open 3 Add task" at bounding box center [615, 302] width 856 height 350
click at [746, 141] on div "7d" at bounding box center [724, 141] width 97 height 29
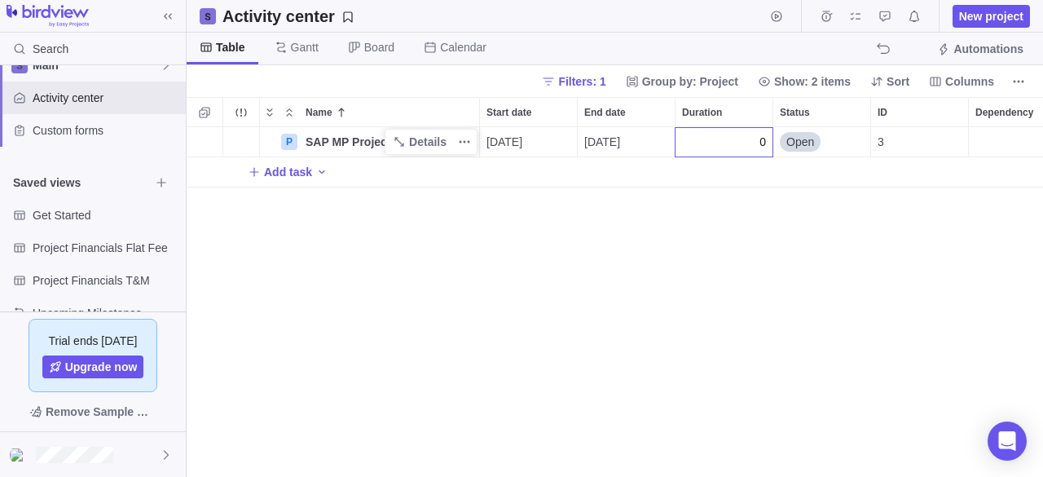
type input "0"
click at [728, 242] on div "P SAP MP Project Details [DATE] [DATE] 0 Open 3 Add task" at bounding box center [615, 302] width 856 height 350
click at [761, 136] on span "1d" at bounding box center [759, 142] width 13 height 16
type input "0"
click at [681, 259] on div "P SAP MP Project Details [DATE] [DATE] 0 Open 3 Add task" at bounding box center [615, 302] width 856 height 350
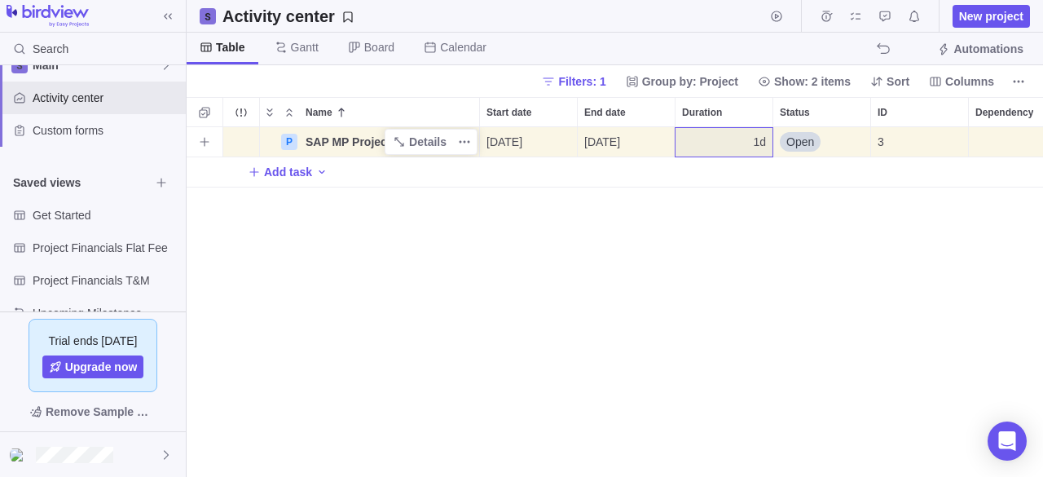
click at [618, 136] on span "[DATE]" at bounding box center [602, 142] width 36 height 16
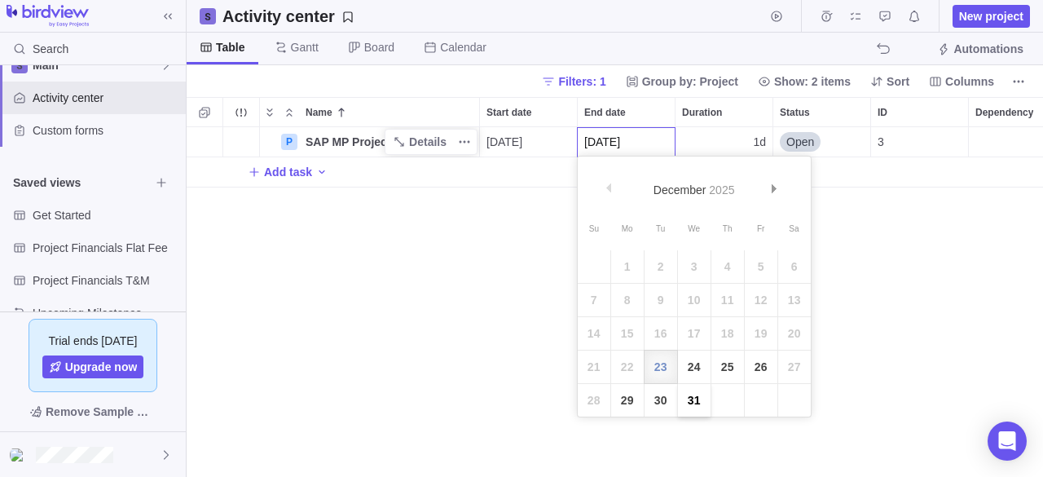
click at [690, 402] on link "31" at bounding box center [694, 400] width 33 height 33
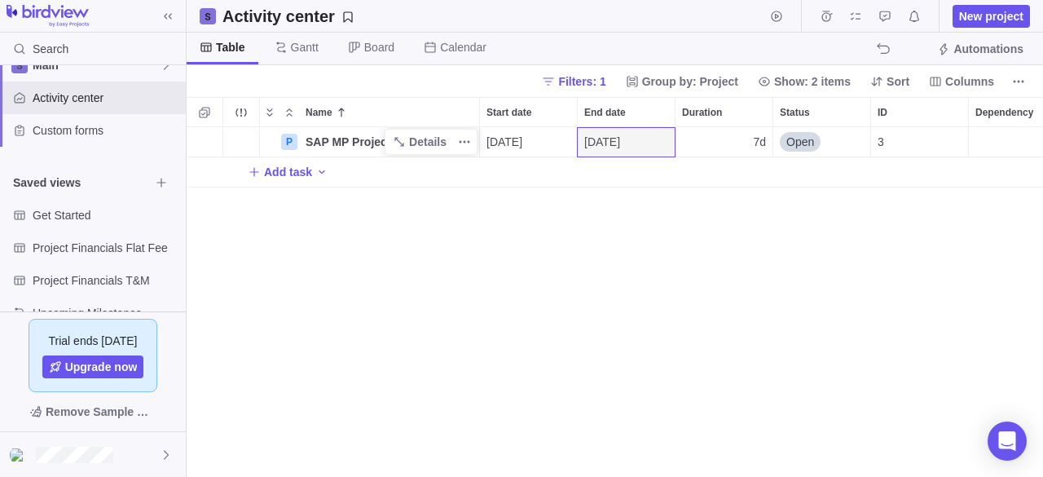
click at [690, 402] on div "P SAP MP Project Details [DATE] [DATE] 7d Open 3 Add task" at bounding box center [615, 302] width 856 height 350
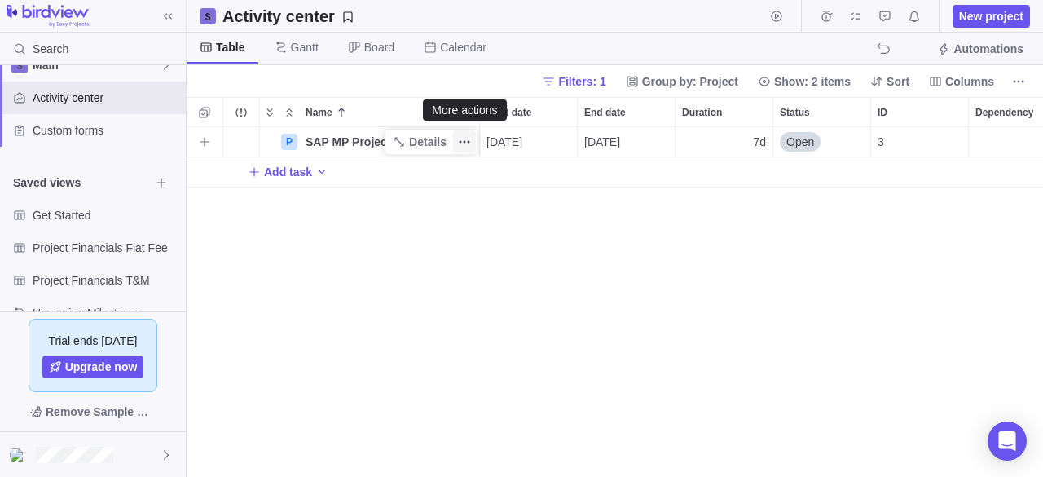
click at [467, 144] on icon "More actions" at bounding box center [464, 141] width 13 height 13
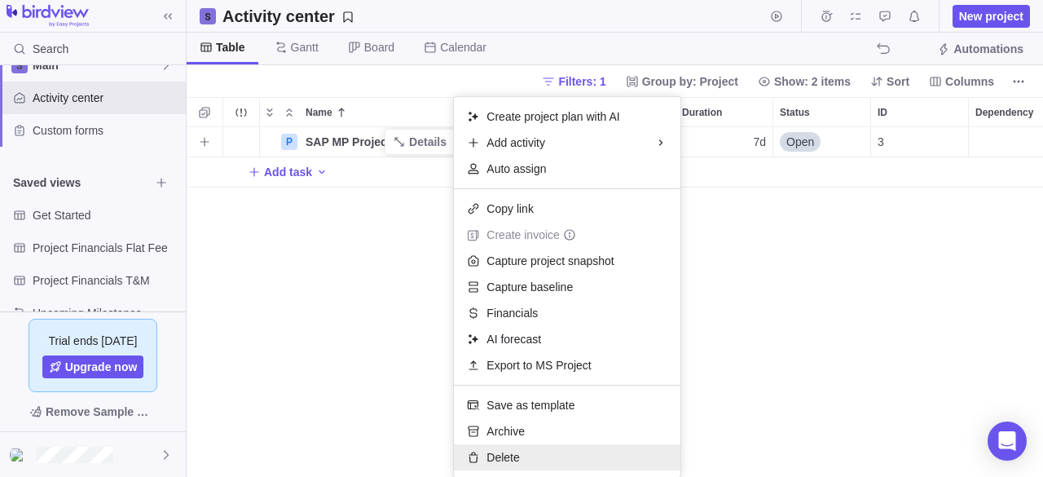
click at [505, 459] on span "Delete" at bounding box center [502, 457] width 33 height 16
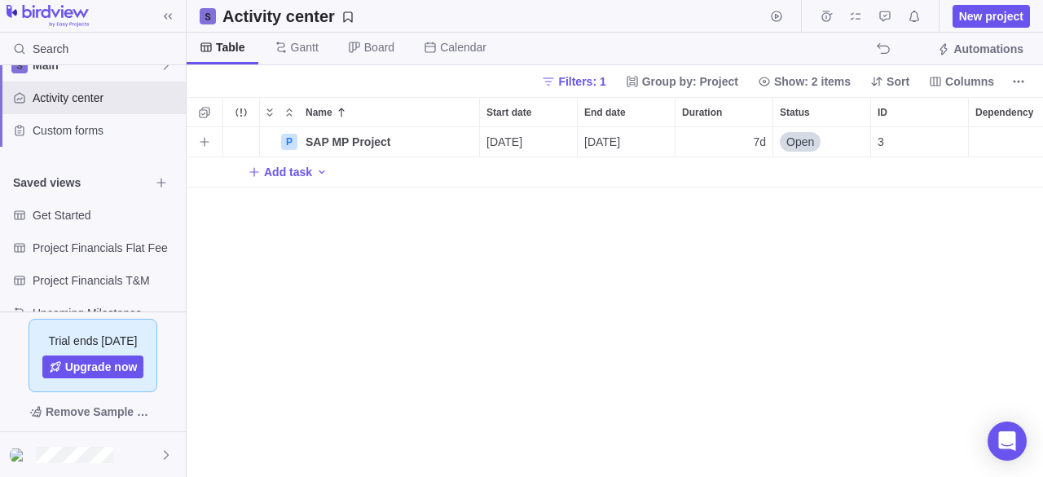
scroll to position [13, 13]
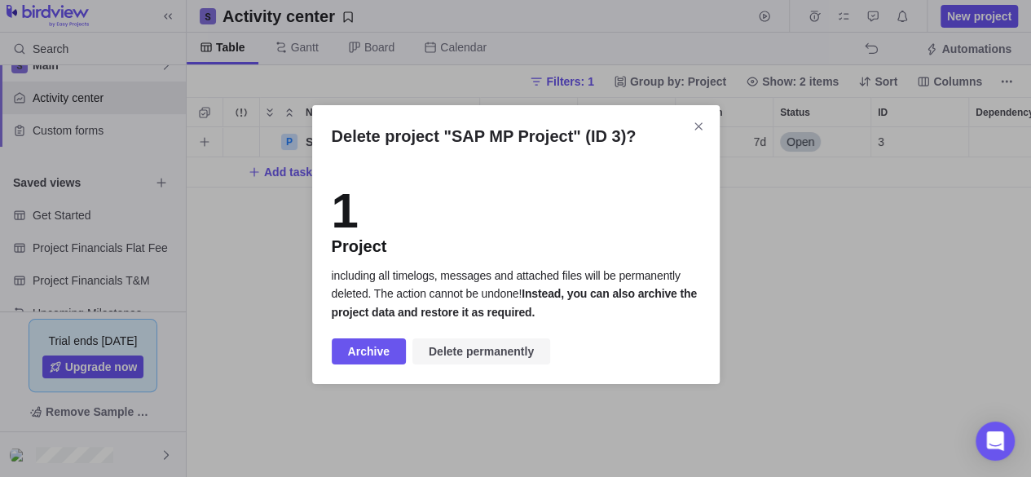
click at [458, 350] on span "Delete permanently" at bounding box center [481, 351] width 105 height 20
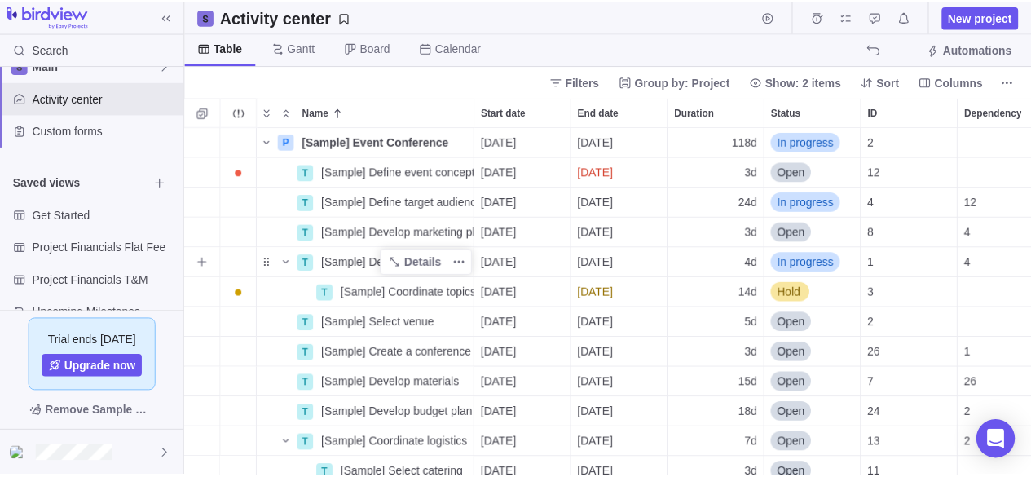
scroll to position [337, 844]
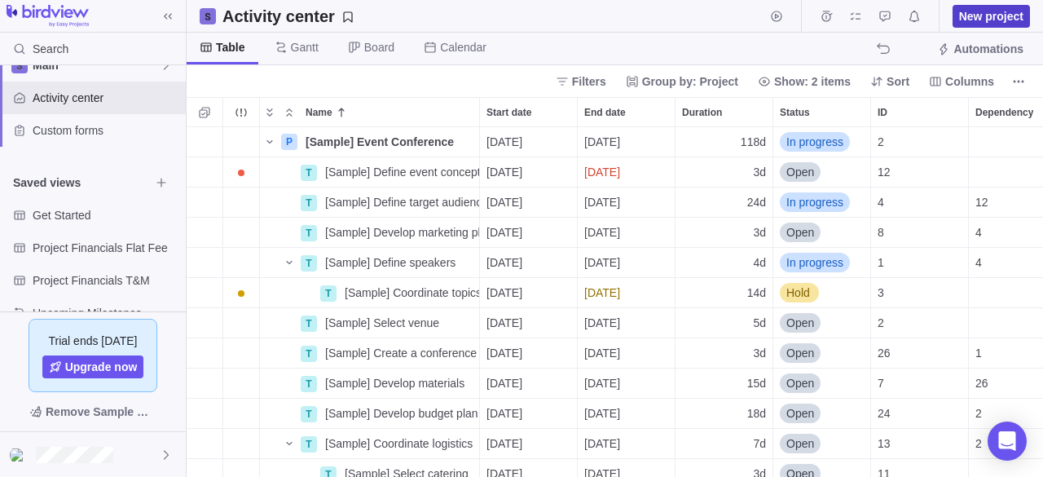
click at [989, 12] on span "New project" at bounding box center [991, 16] width 64 height 16
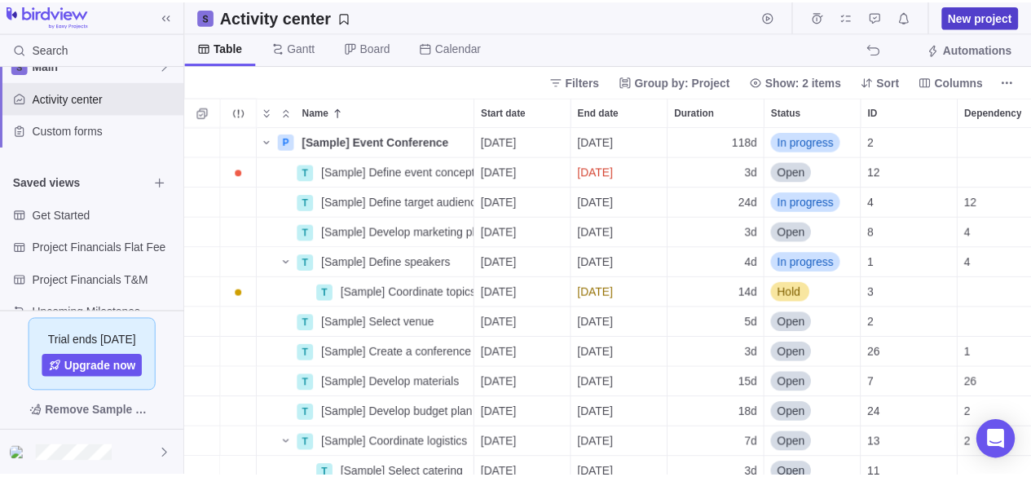
scroll to position [13, 13]
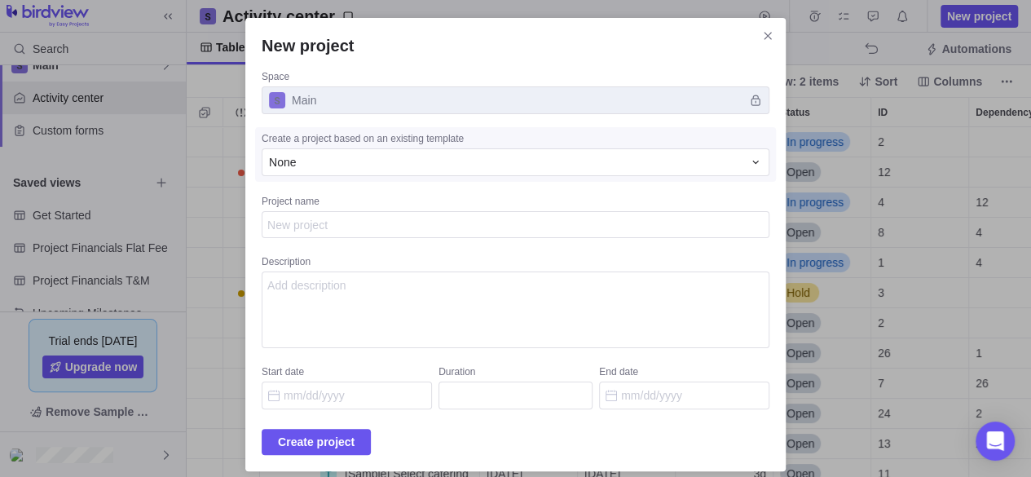
type textarea "x"
type textarea "S"
type textarea "x"
type textarea "SA"
type textarea "x"
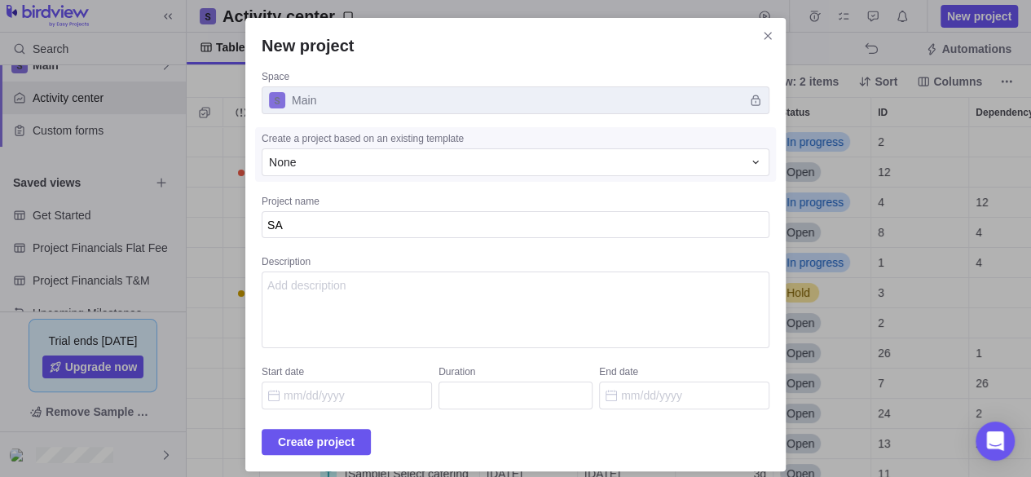
type textarea "SAP"
type textarea "x"
type textarea "SAP"
type textarea "x"
type textarea "SAP M"
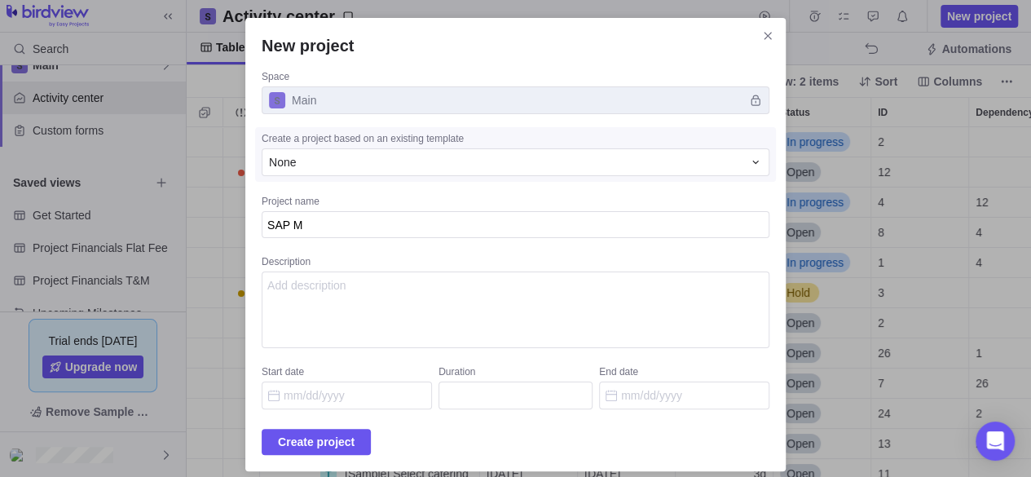
type textarea "x"
type textarea "SAP MP"
type textarea "x"
type textarea "SAP MP p"
type textarea "x"
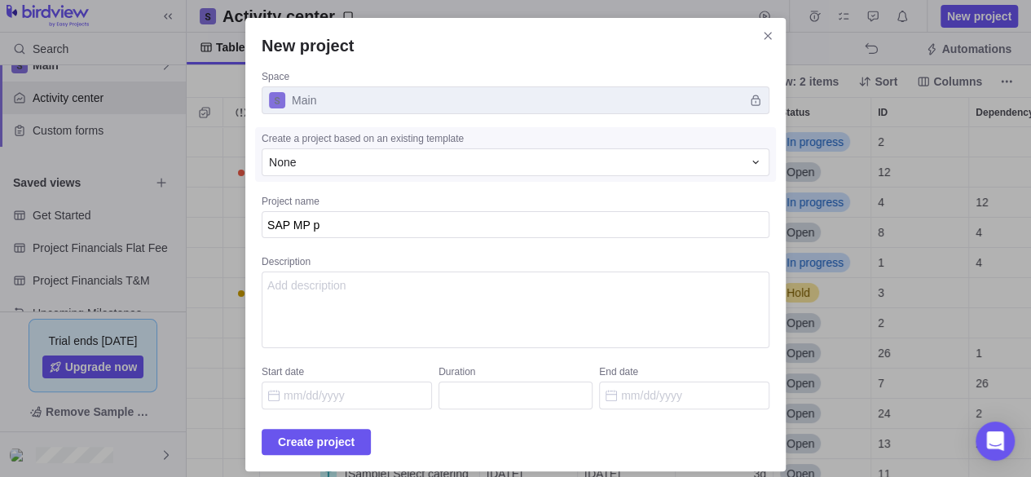
type textarea "SAP MP pR"
type textarea "x"
type textarea "SAP MP pRO"
type textarea "x"
type textarea "SAP MP pROJ"
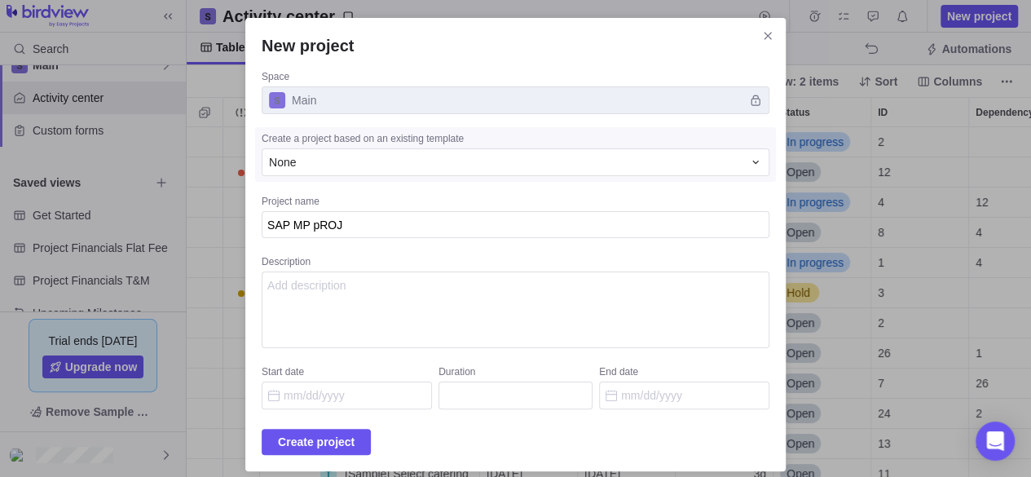
type textarea "x"
type textarea "SAP MP pROJE"
type textarea "x"
type textarea "SAP MP pROJEC"
type textarea "x"
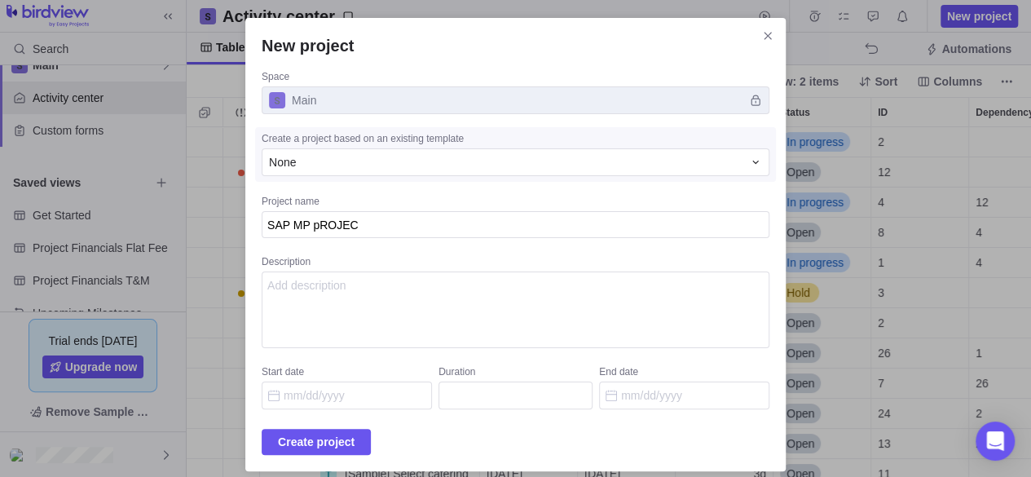
type textarea "SAP MP pROJECT"
type textarea "x"
type textarea "SAP MP pROJEC"
type textarea "x"
type textarea "SAP MP pROJE"
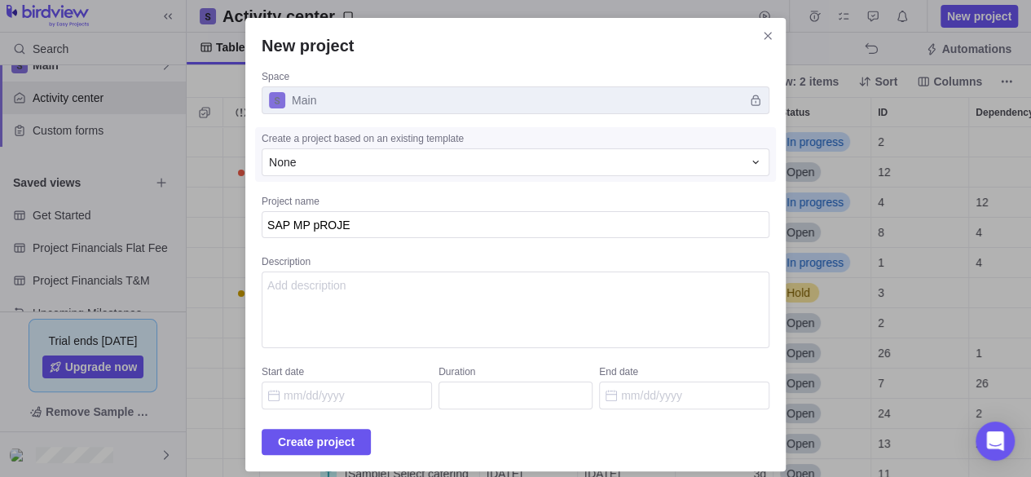
type textarea "x"
type textarea "SAP MP pROJ"
type textarea "x"
type textarea "SAP MP pRO"
type textarea "x"
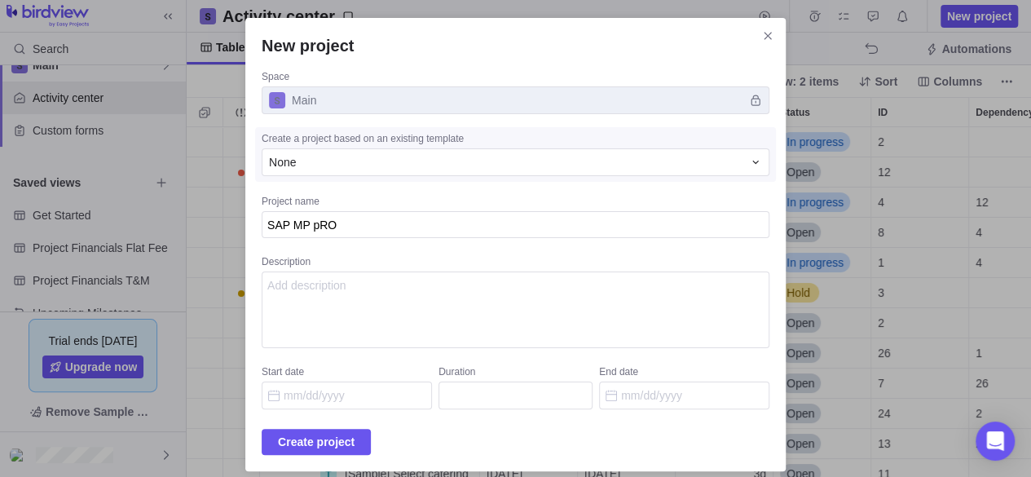
type textarea "SAP MP pR"
type textarea "x"
type textarea "SAP MP p"
type textarea "x"
type textarea "SAP MP"
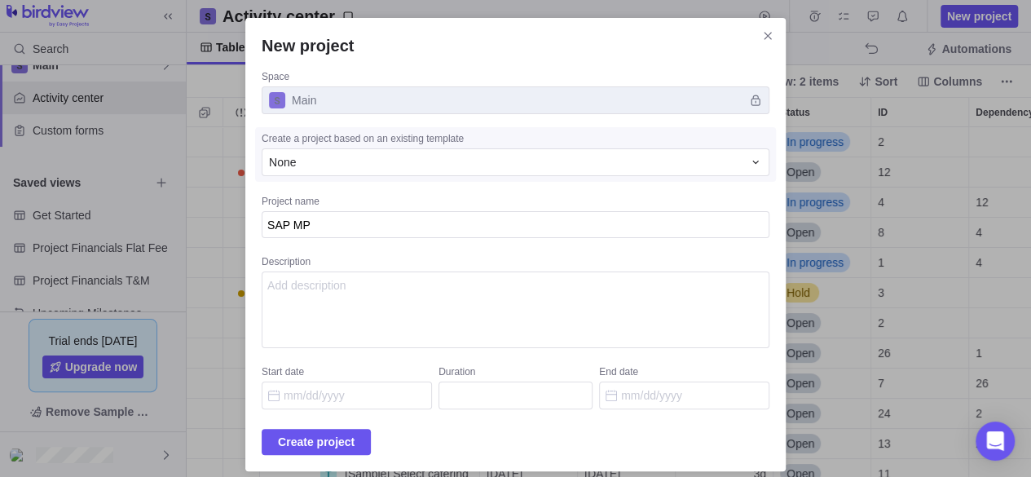
type textarea "x"
type textarea "SAP MP P"
type textarea "x"
type textarea "SAP MP Pr"
type textarea "x"
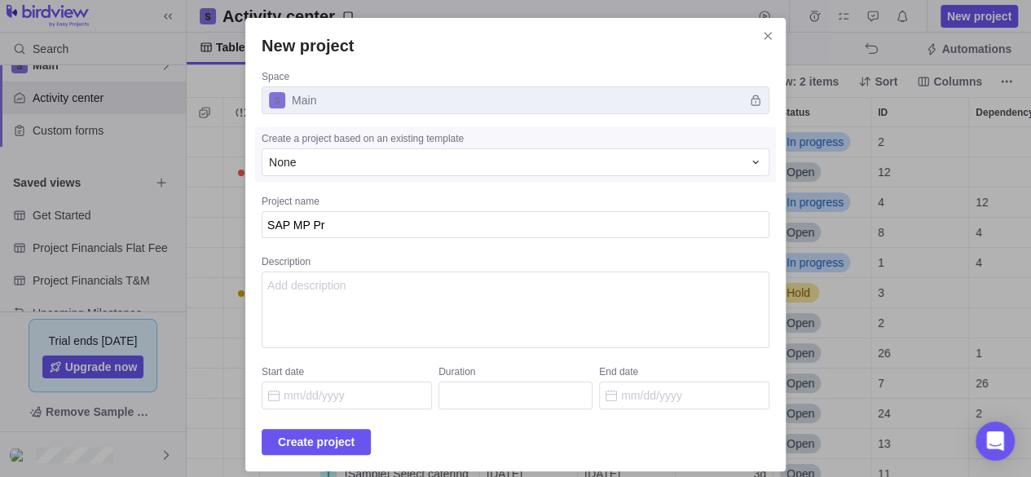
type textarea "SAP MP Pro"
type textarea "x"
type textarea "SAP MP Proj"
type textarea "x"
type textarea "SAP MP Proje"
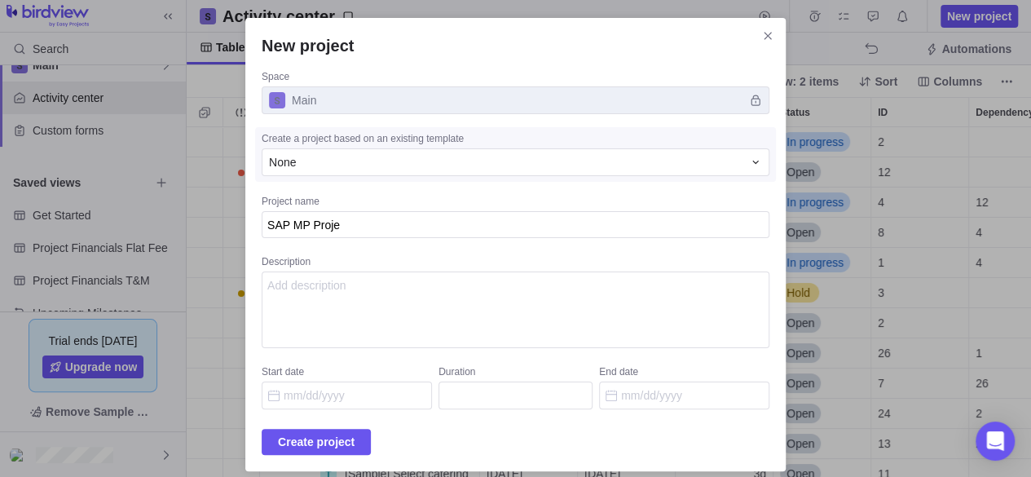
type textarea "x"
type textarea "SAP MP Projec"
type textarea "x"
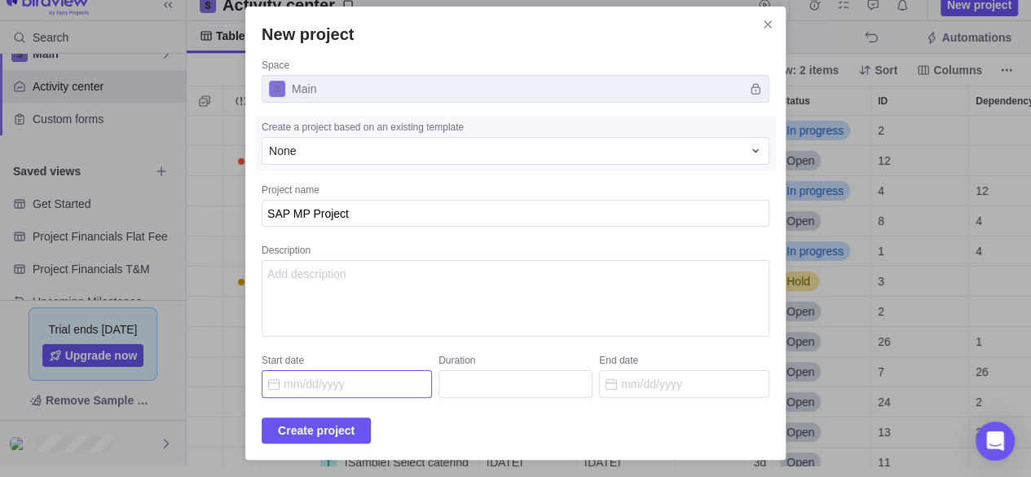
type textarea "SAP MP Project"
type textarea "x"
click at [373, 384] on input "Start date" at bounding box center [347, 384] width 170 height 28
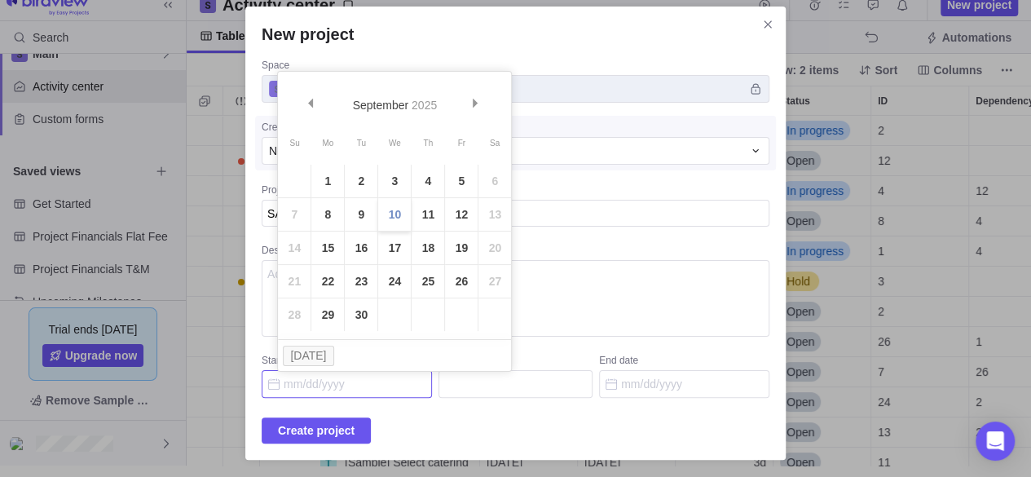
click at [395, 216] on link "10" at bounding box center [394, 214] width 33 height 33
type input "[DATE]"
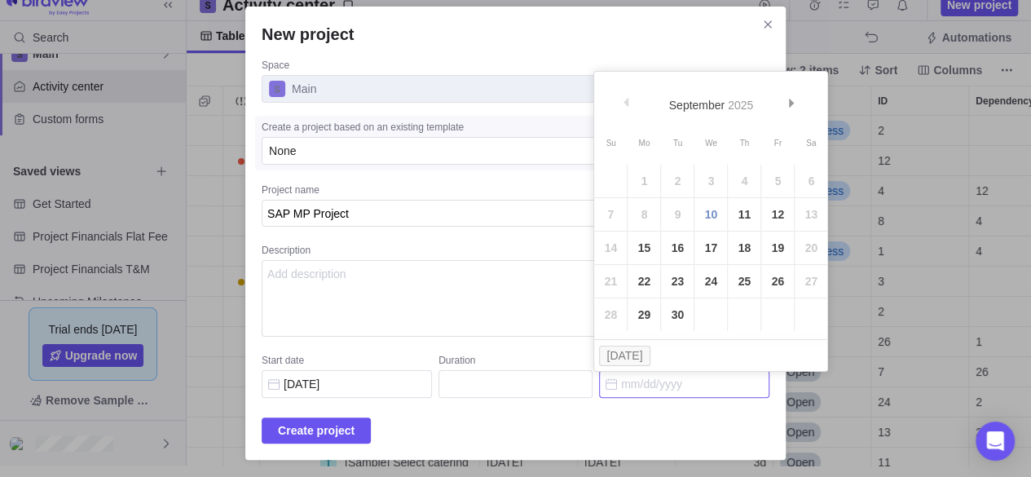
click at [636, 376] on input "End date" at bounding box center [684, 384] width 170 height 28
click at [790, 103] on span "Next" at bounding box center [791, 103] width 9 height 9
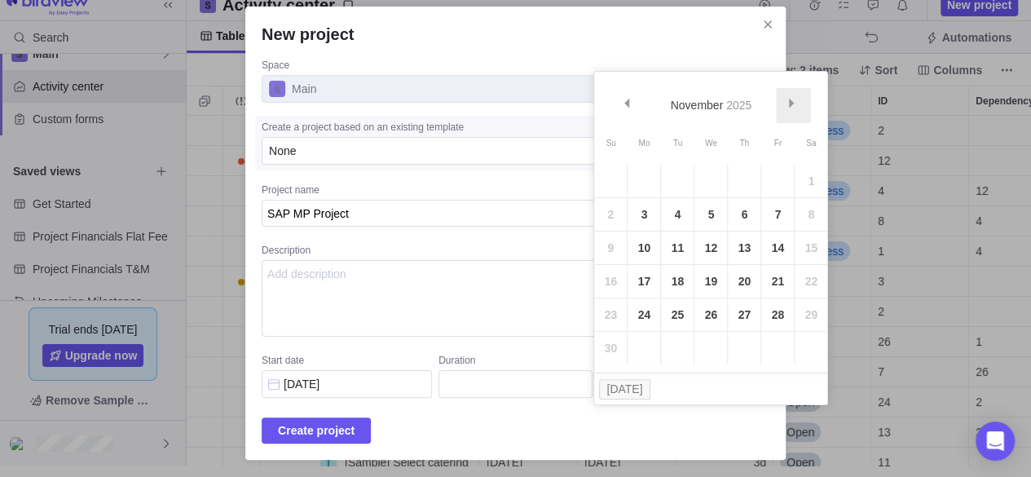
click at [790, 103] on span "Next" at bounding box center [791, 103] width 9 height 9
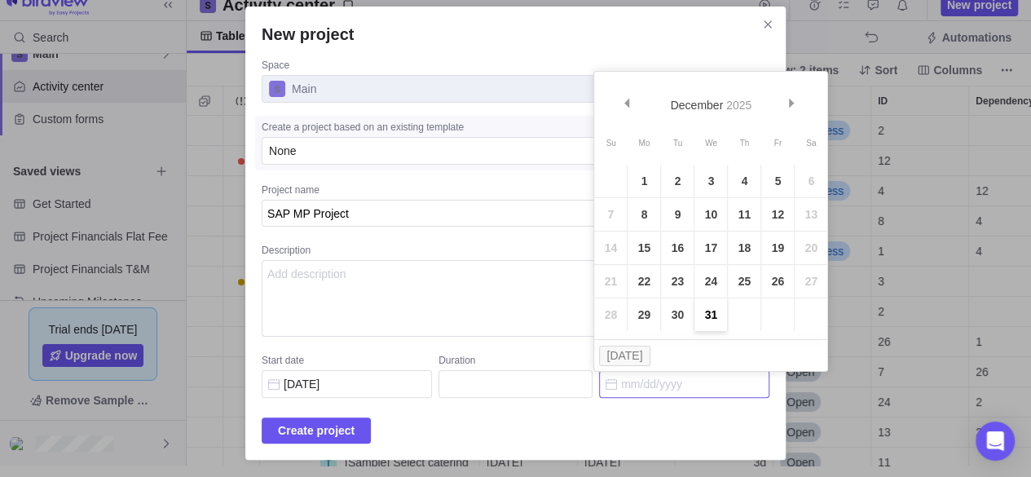
click at [707, 311] on link "31" at bounding box center [710, 314] width 33 height 33
type input "81"
type input "[DATE]"
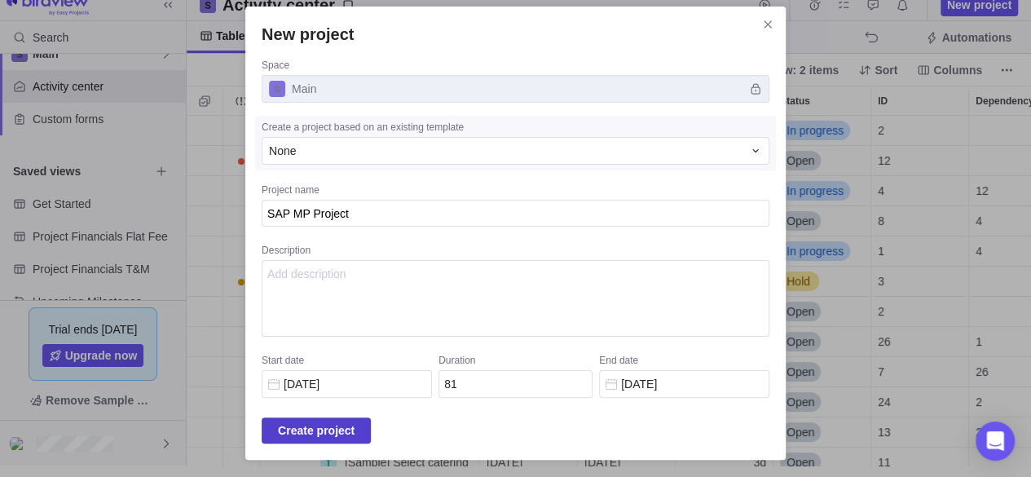
click at [332, 421] on span "Create project" at bounding box center [316, 430] width 77 height 20
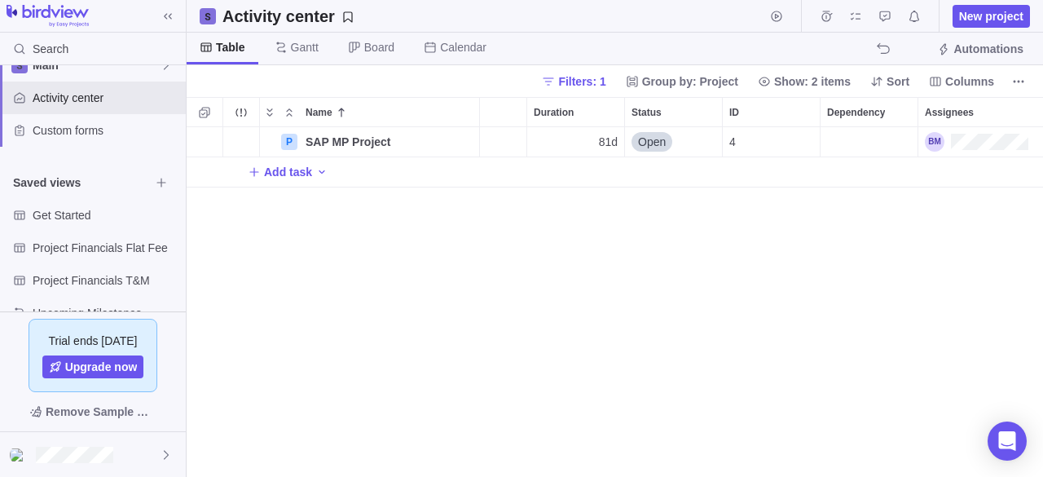
scroll to position [0, 186]
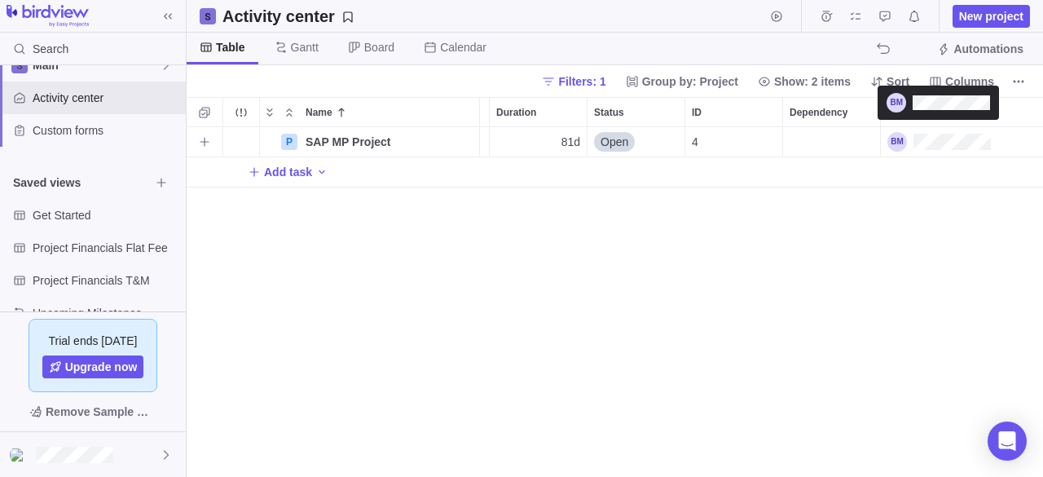
click at [918, 144] on div "Assignees" at bounding box center [938, 142] width 103 height 20
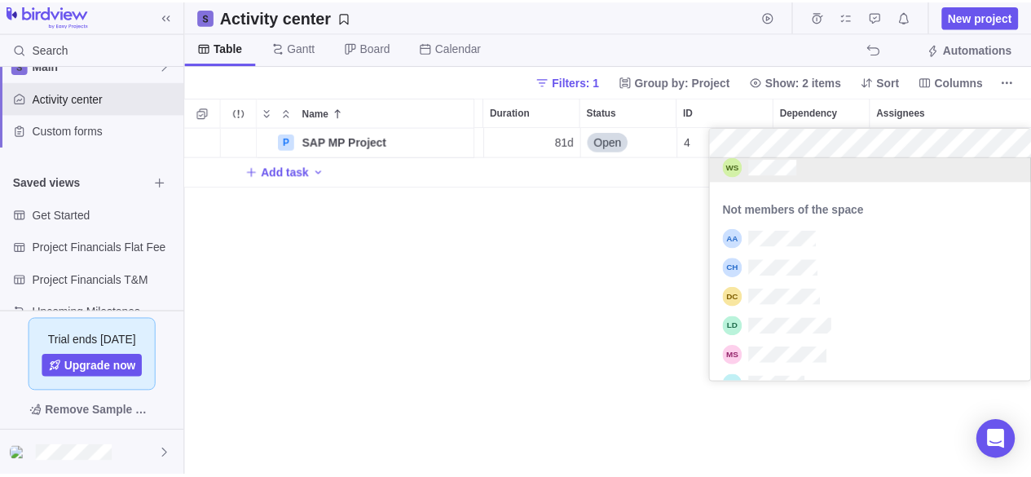
scroll to position [313, 0]
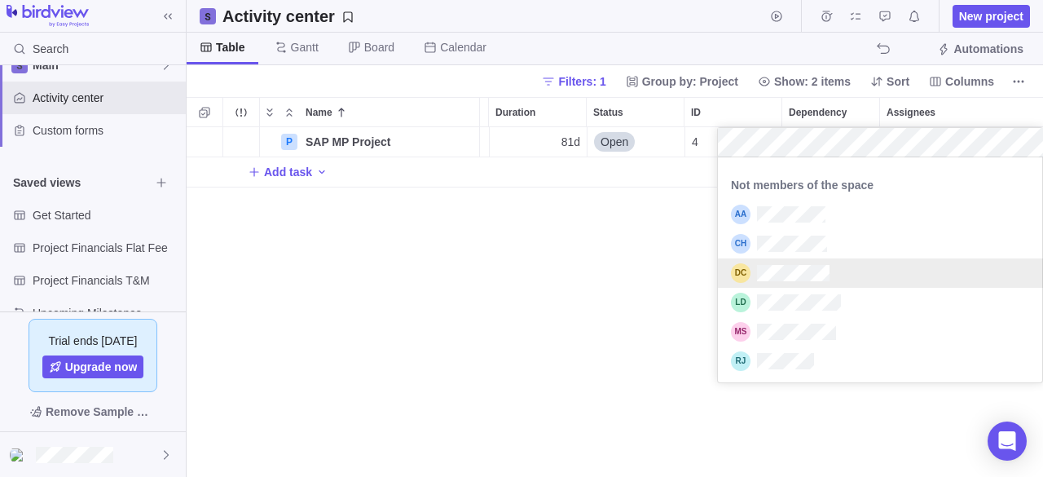
click at [569, 266] on div "P SAP MP Project Details [DATE] [DATE] 81d Open 4 Add task" at bounding box center [615, 302] width 856 height 350
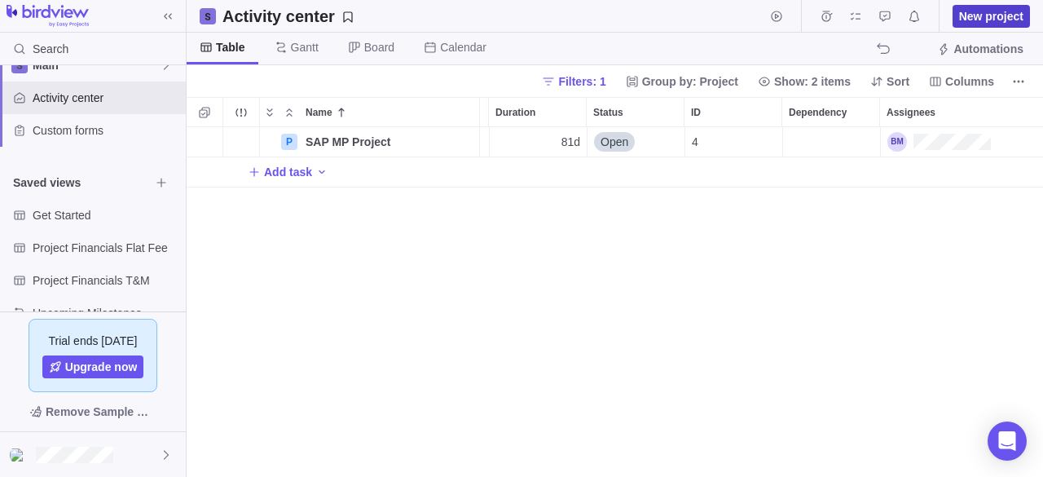
click at [981, 17] on span "New project" at bounding box center [991, 16] width 64 height 16
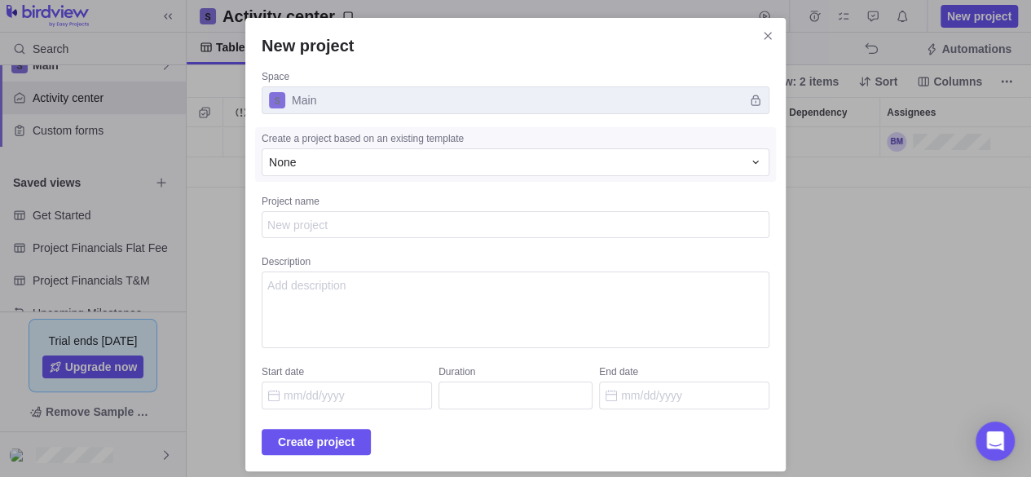
type textarea "x"
type textarea "In"
type textarea "x"
type textarea "I"
type textarea "x"
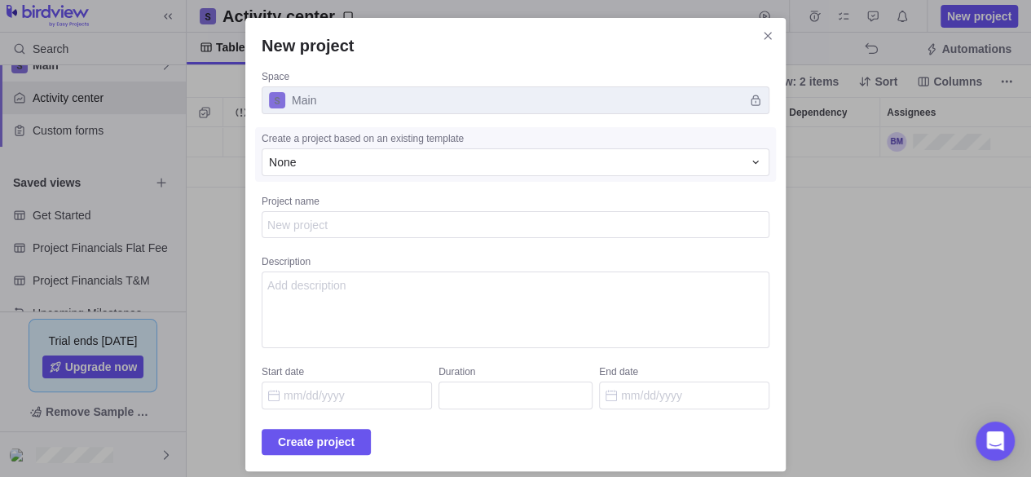
type textarea "x"
type textarea "P"
type textarea "x"
type textarea "Pi"
type textarea "x"
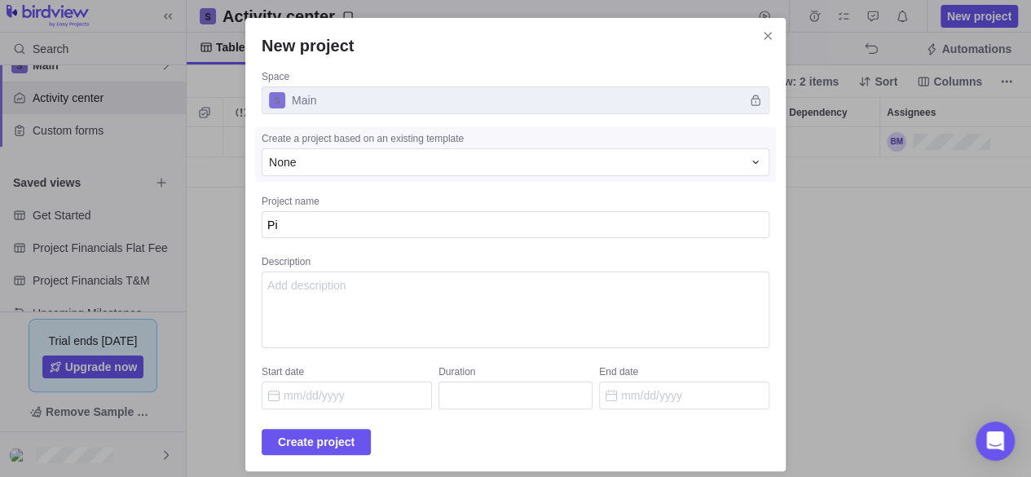
type textarea "Piv"
type textarea "x"
type textarea "Pivo"
type textarea "x"
type textarea "Pivot"
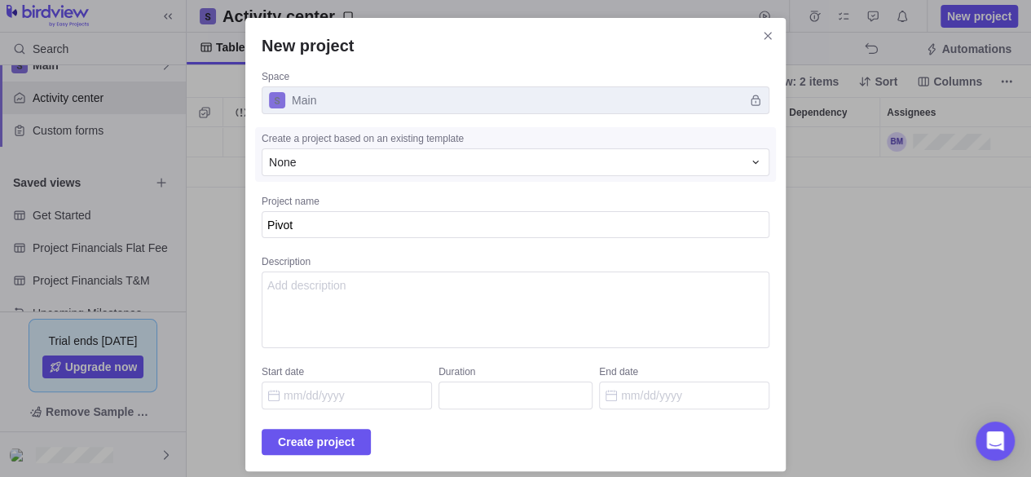
type textarea "x"
type textarea "Pivot"
type textarea "x"
type textarea "Pivot I"
type textarea "x"
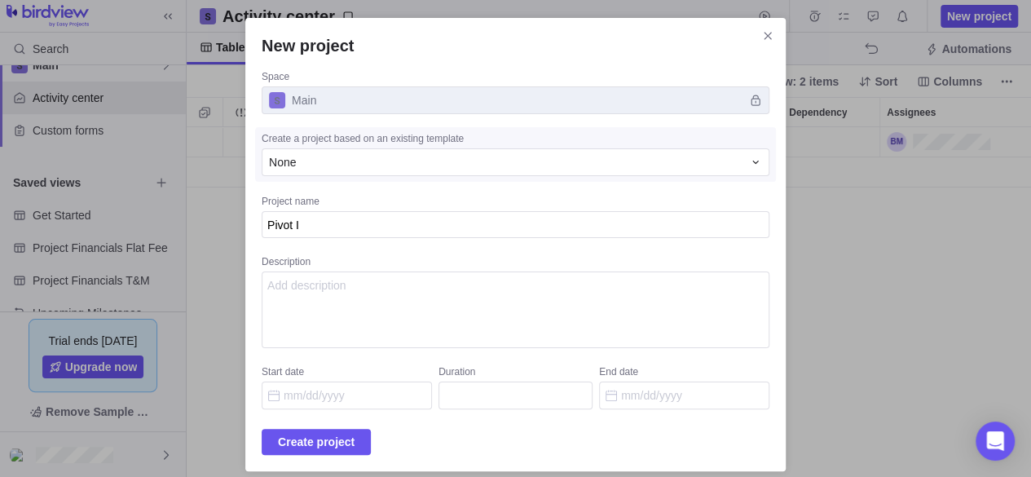
type textarea "Pivot In"
type textarea "x"
type textarea "Pivot Inte"
type textarea "x"
type textarea "Pivot Inter"
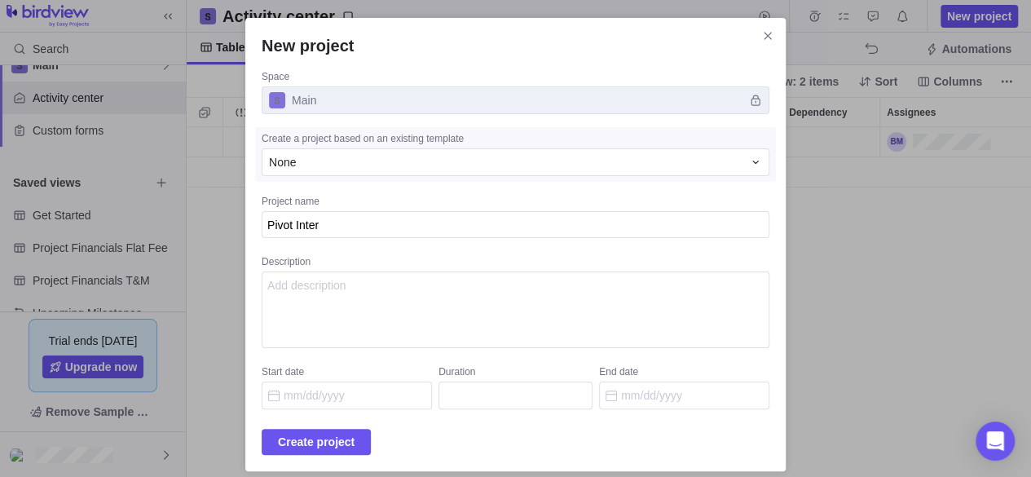
type textarea "x"
type textarea "Pivot Intern"
type textarea "x"
type textarea "Pivot Interna"
type textarea "x"
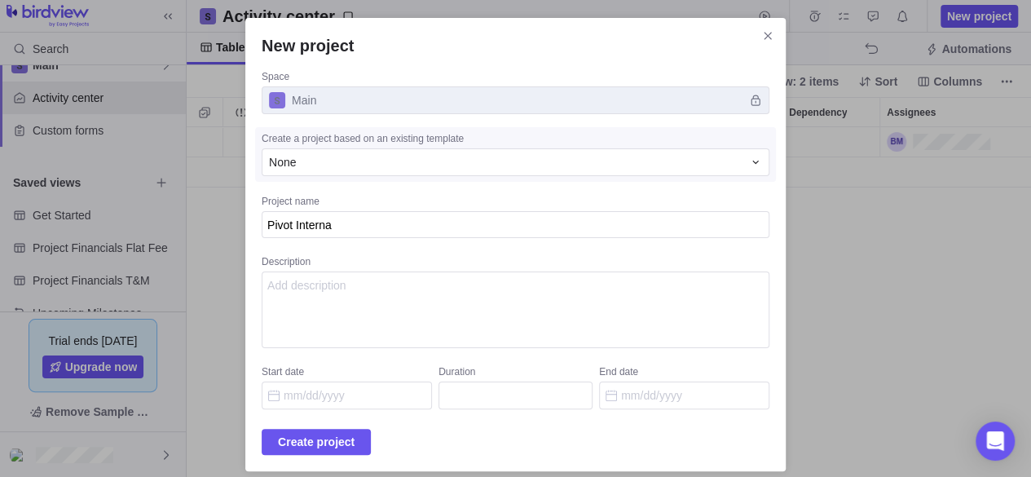
type textarea "Pivot Internal"
type textarea "x"
type textarea "Pivot Internal"
type textarea "x"
type textarea "Pivot Internal P"
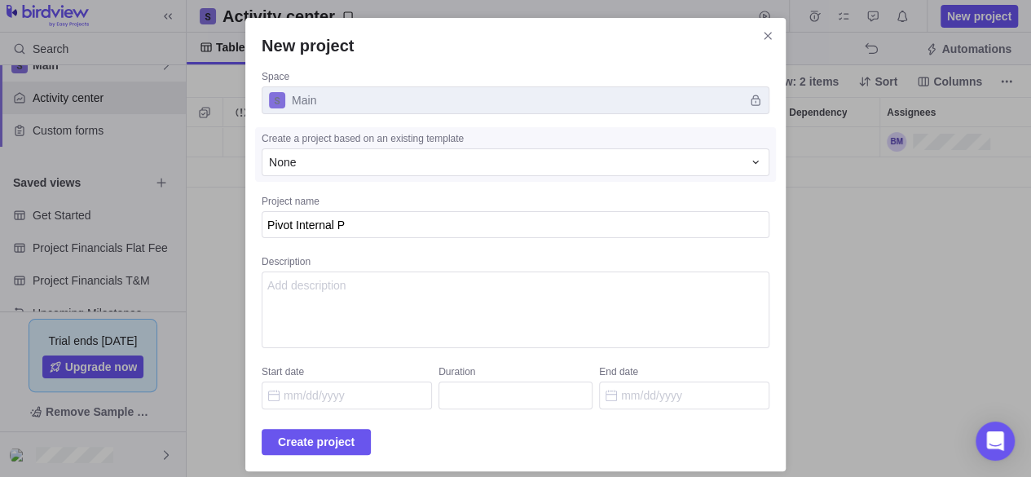
type textarea "x"
type textarea "Pivot Internal Pr"
type textarea "x"
type textarea "Pivot Internal Pro"
type textarea "x"
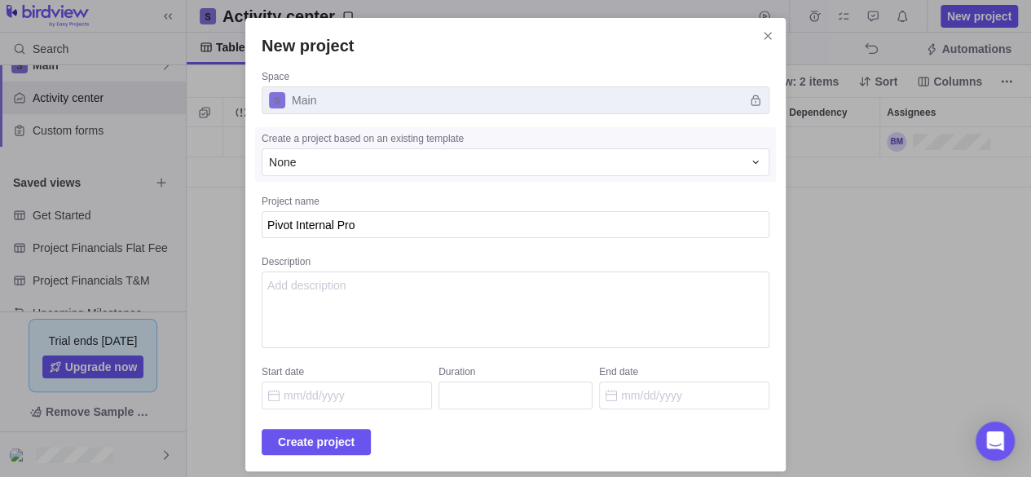
type textarea "Pivot Internal Proj"
type textarea "x"
type textarea "Pivot Internal Proje"
type textarea "x"
type textarea "Pivot Internal Projec"
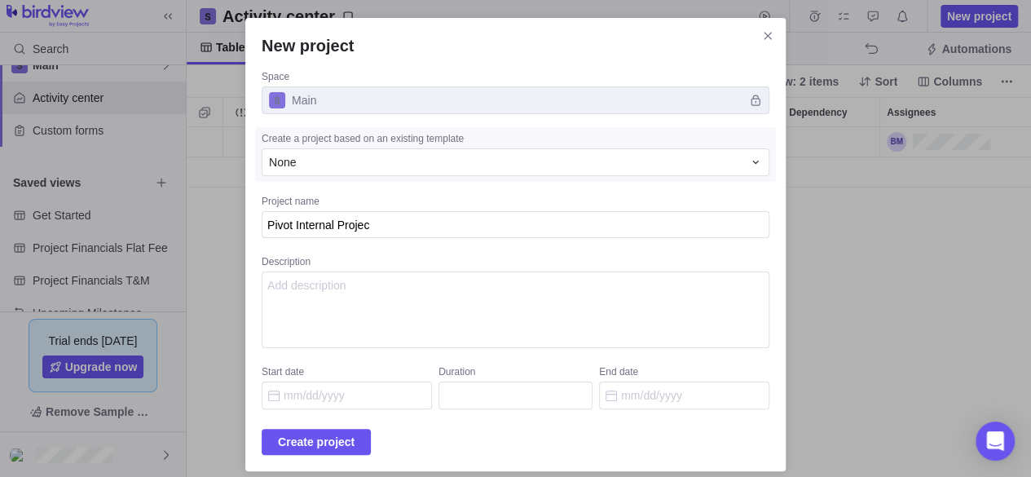
type textarea "x"
type textarea "Pivot Internal Project"
type textarea "x"
click at [329, 294] on textarea "Description" at bounding box center [516, 309] width 508 height 77
type textarea "A"
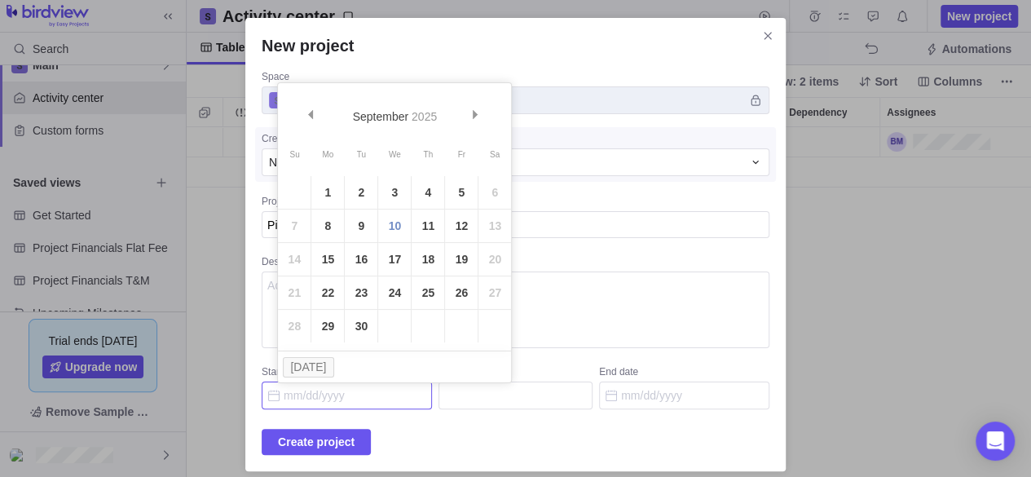
click at [306, 400] on input "Start date" at bounding box center [347, 395] width 170 height 28
click at [394, 237] on link "10" at bounding box center [394, 225] width 33 height 33
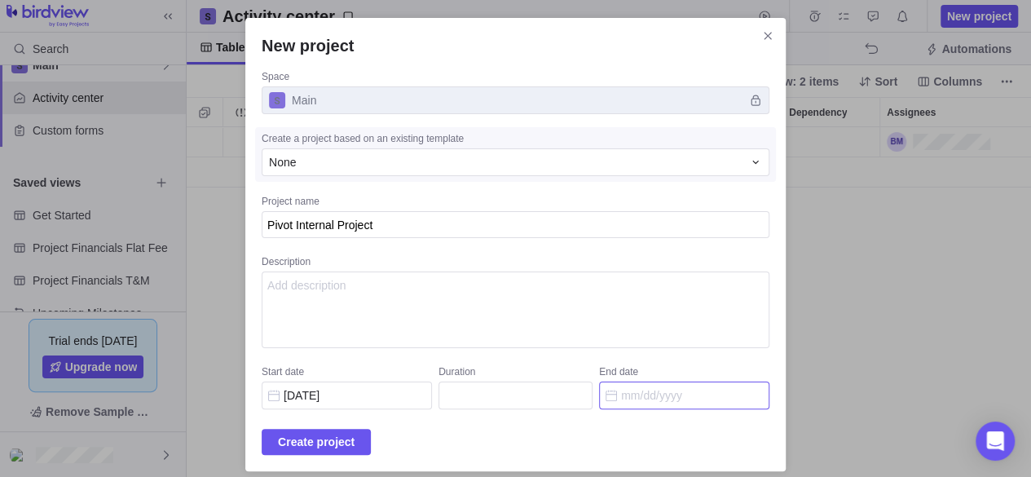
click at [619, 397] on input "End date" at bounding box center [684, 395] width 170 height 28
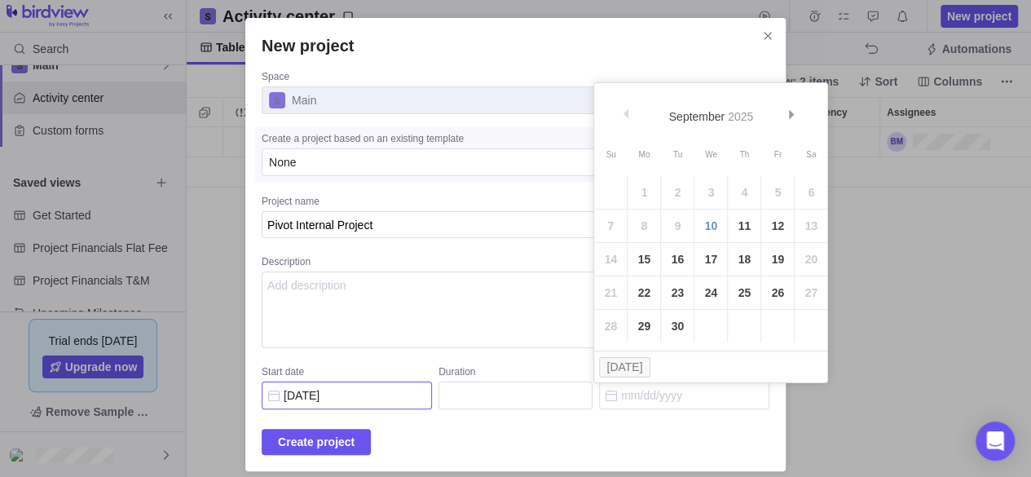
click at [380, 401] on input "[DATE]" at bounding box center [347, 395] width 170 height 28
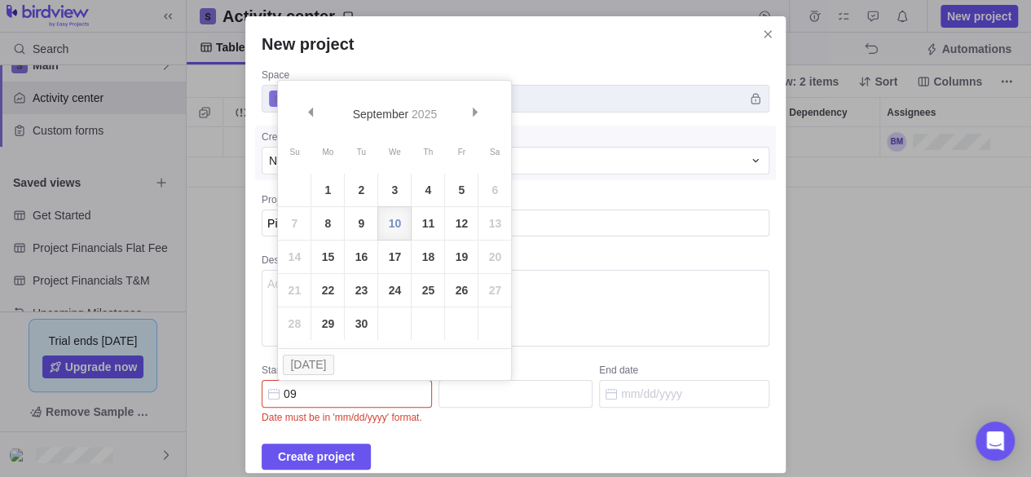
type input "0"
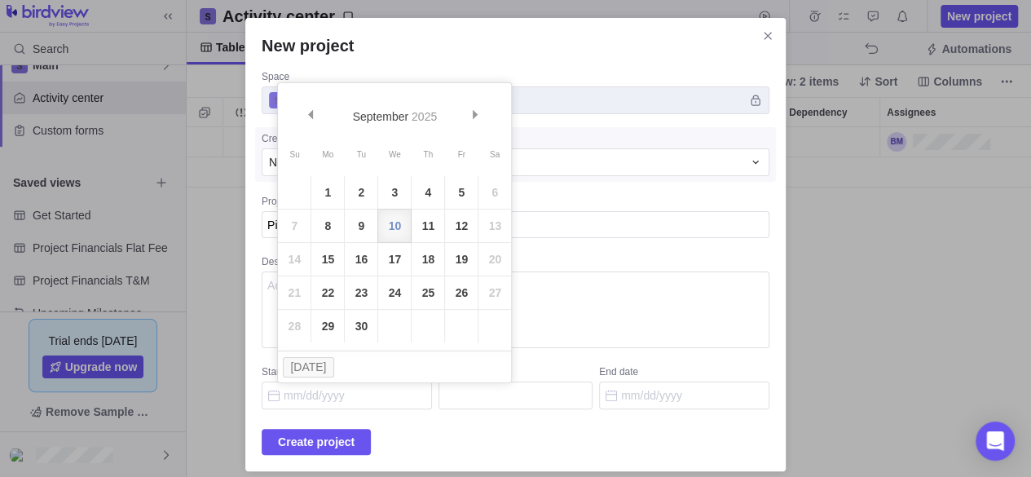
click at [481, 456] on div "New project Space Main Create a project based on an existing template None Proj…" at bounding box center [515, 244] width 540 height 453
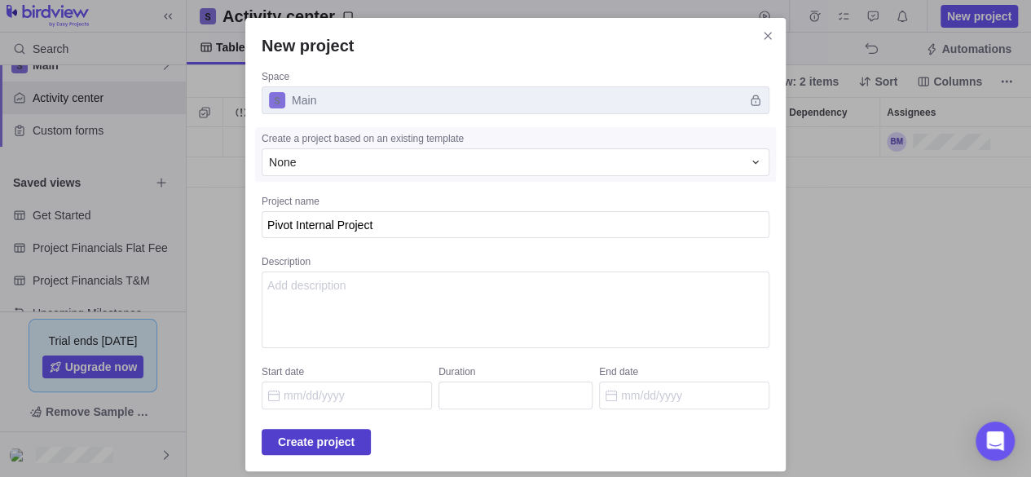
click at [354, 442] on span "Create project" at bounding box center [316, 442] width 77 height 20
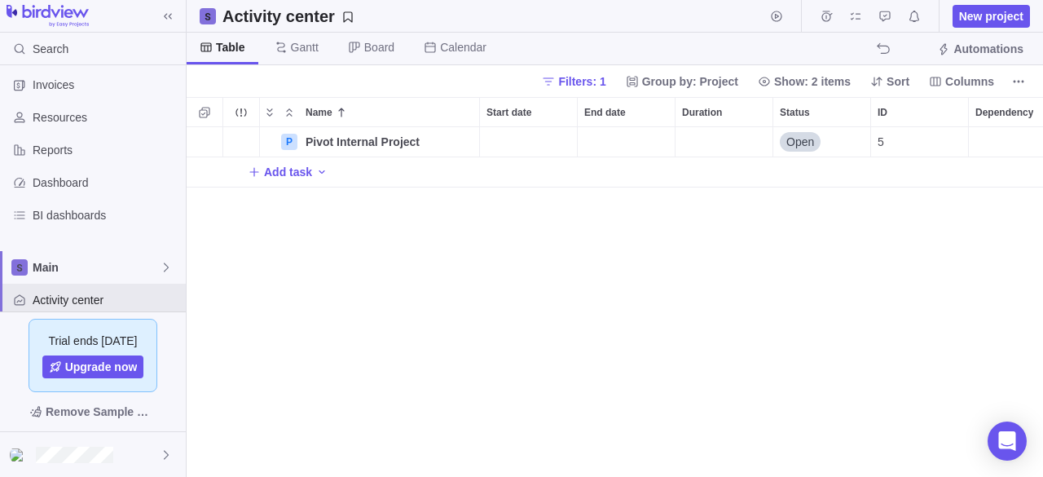
scroll to position [0, 0]
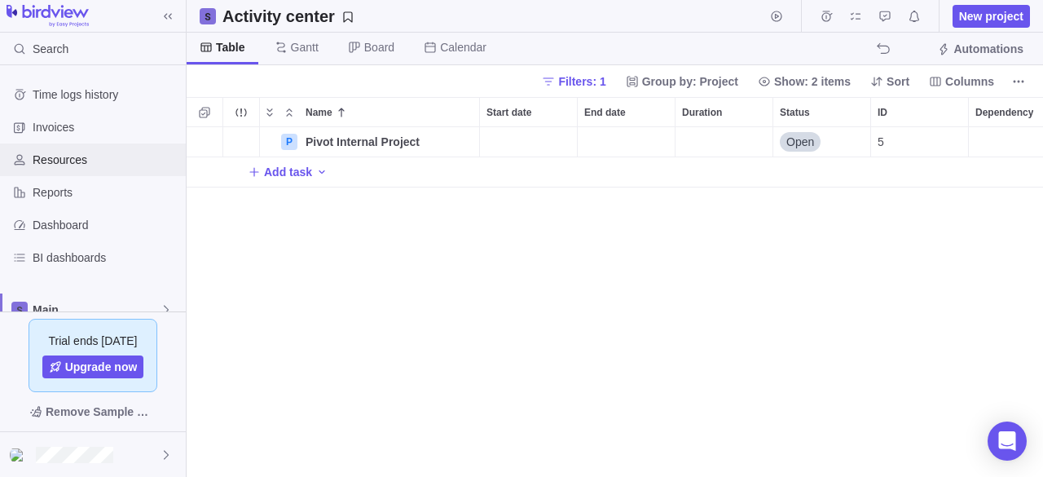
click at [71, 164] on span "Resources" at bounding box center [106, 160] width 147 height 16
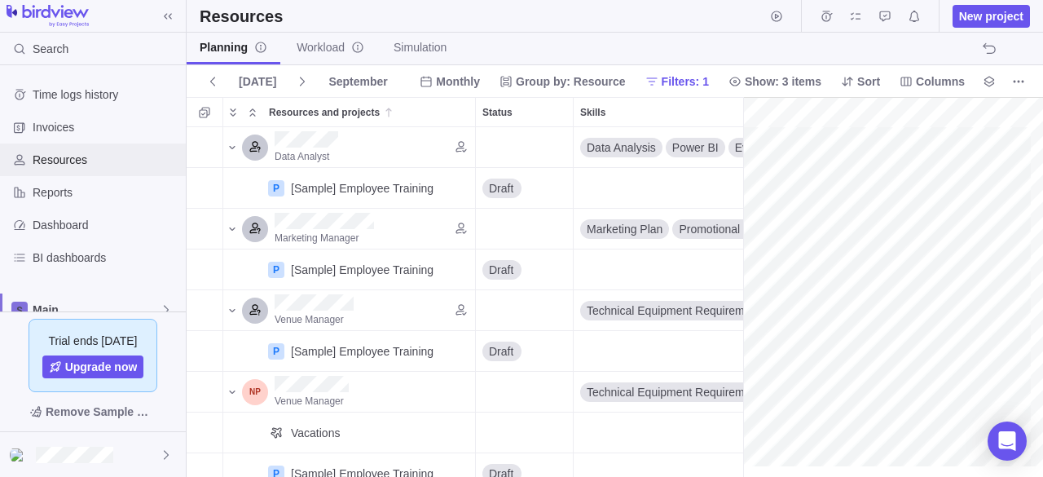
scroll to position [0, 283]
click at [85, 195] on span "Reports" at bounding box center [106, 192] width 147 height 16
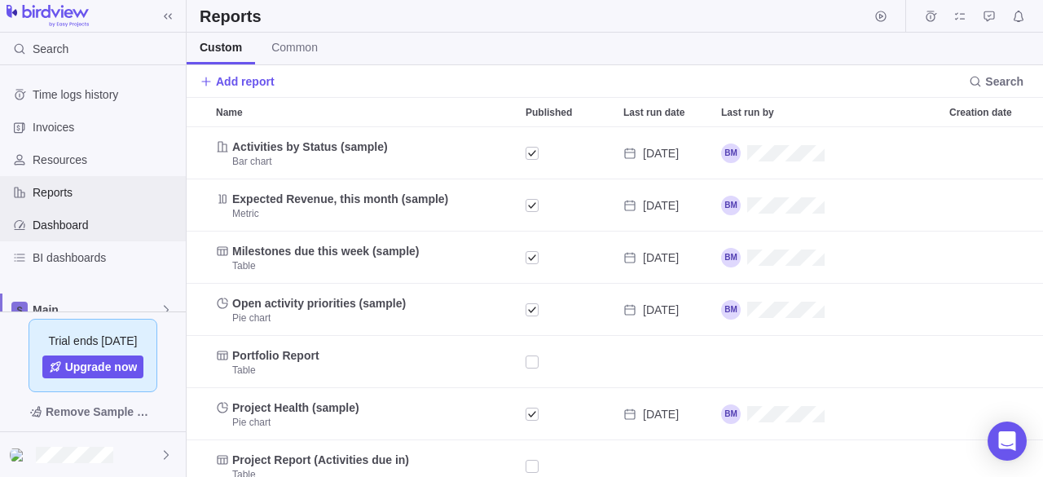
scroll to position [337, 844]
click at [83, 223] on span "Dashboard" at bounding box center [106, 225] width 147 height 16
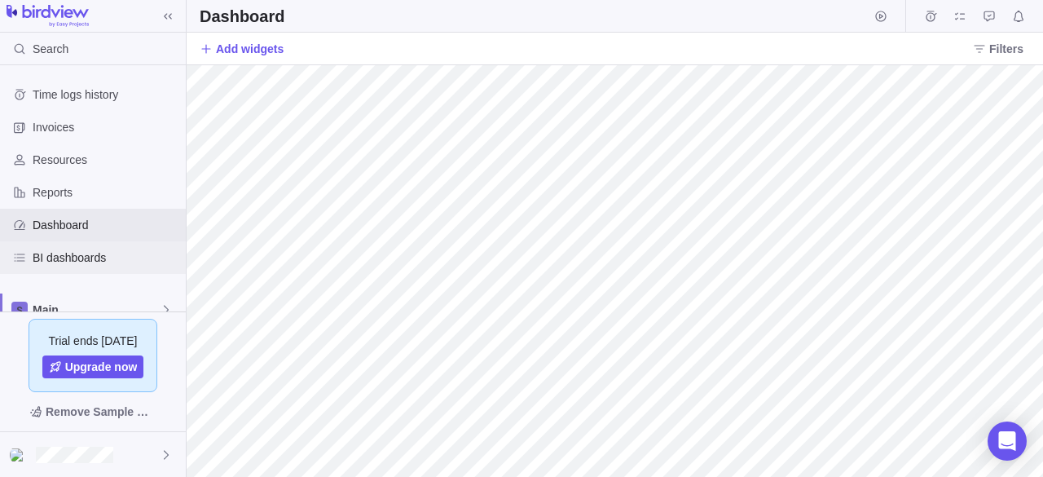
click at [81, 249] on span "BI dashboards" at bounding box center [106, 257] width 147 height 16
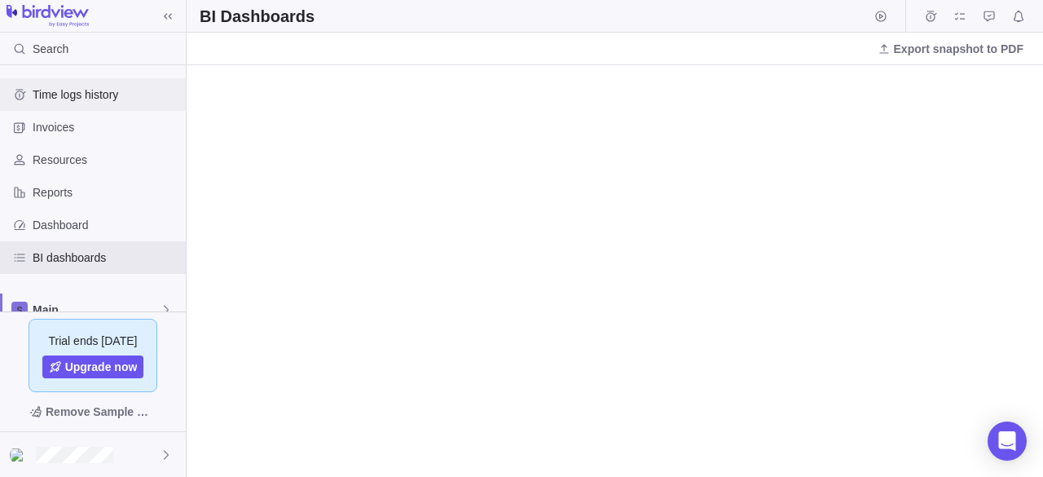
click at [86, 100] on span "Time logs history" at bounding box center [106, 94] width 147 height 16
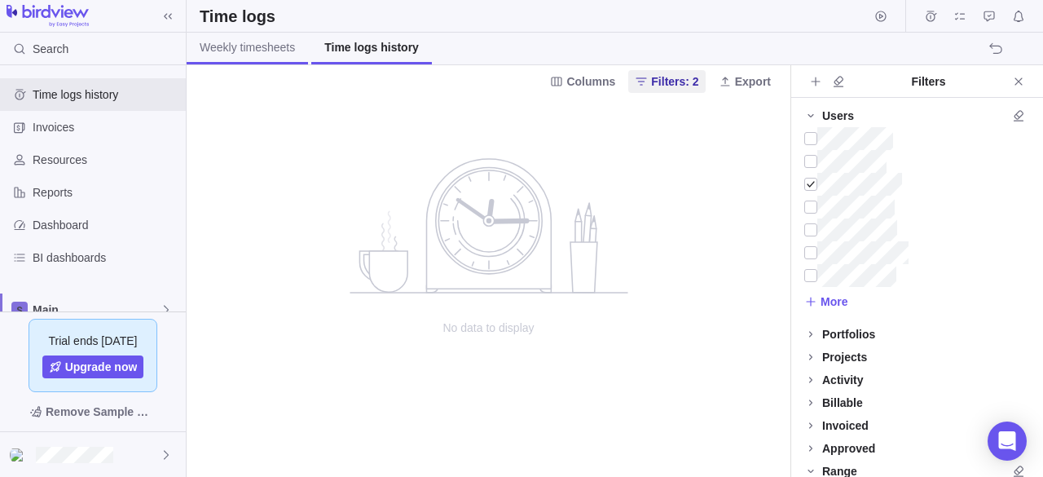
click at [237, 42] on span "Weekly timesheets" at bounding box center [247, 47] width 95 height 16
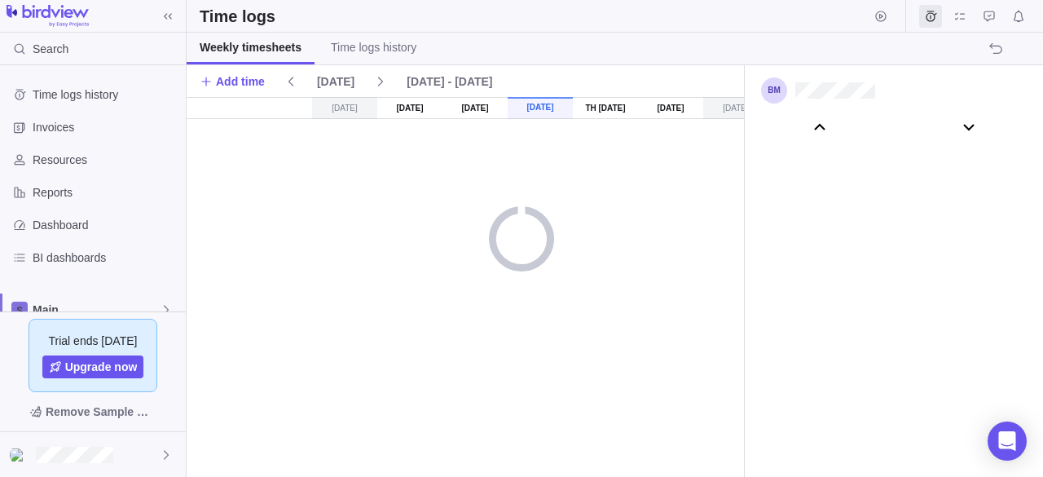
scroll to position [90957, 0]
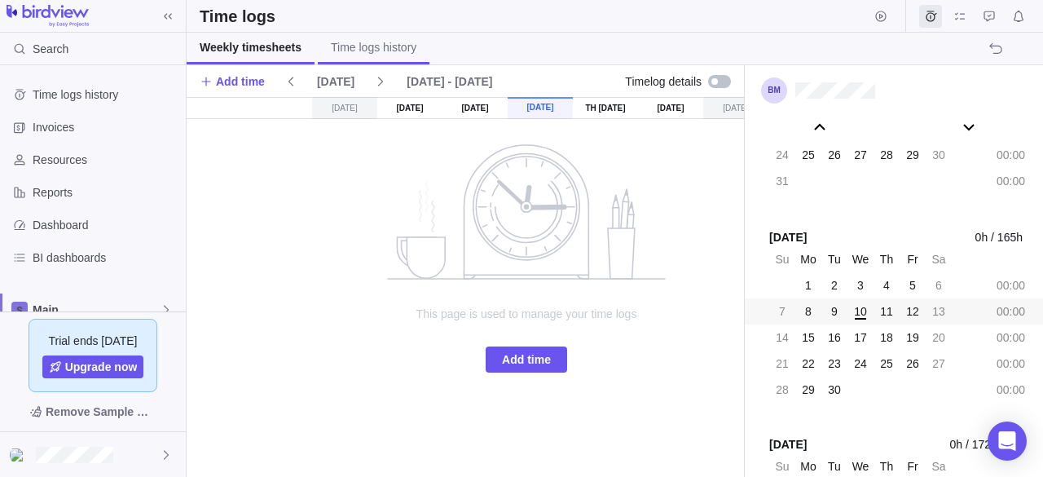
click at [386, 47] on span "Time logs history" at bounding box center [374, 47] width 86 height 16
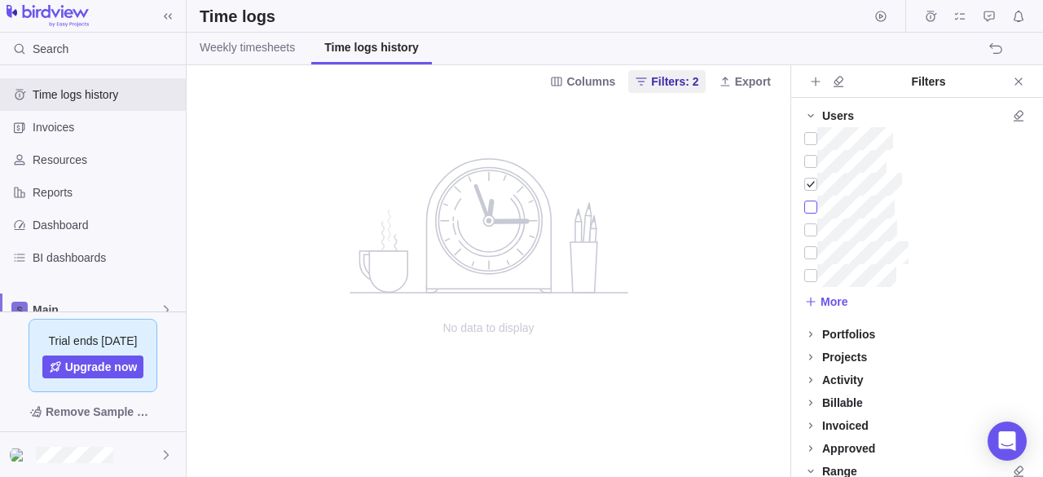
click at [812, 206] on div at bounding box center [810, 207] width 13 height 23
click at [810, 206] on div at bounding box center [810, 207] width 13 height 23
click at [226, 58] on link "Weekly timesheets" at bounding box center [247, 49] width 121 height 32
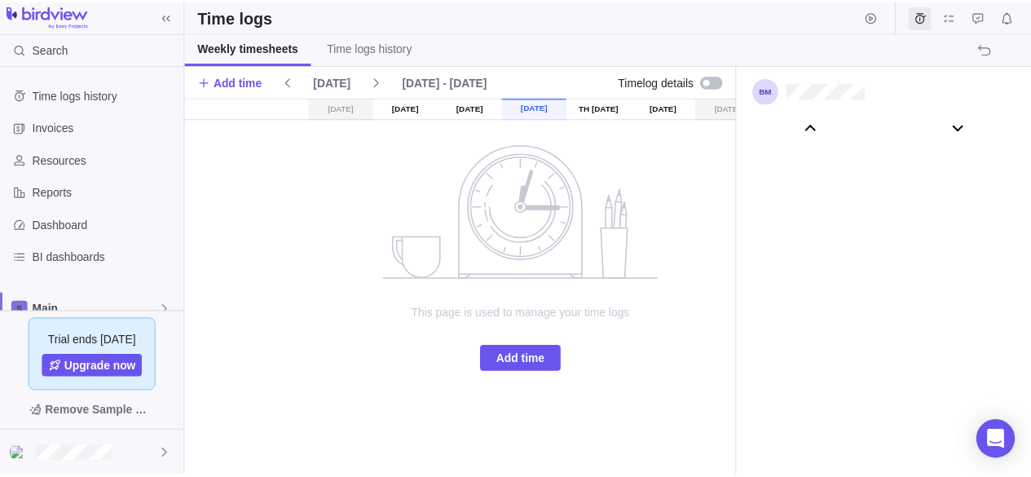
scroll to position [90957, 0]
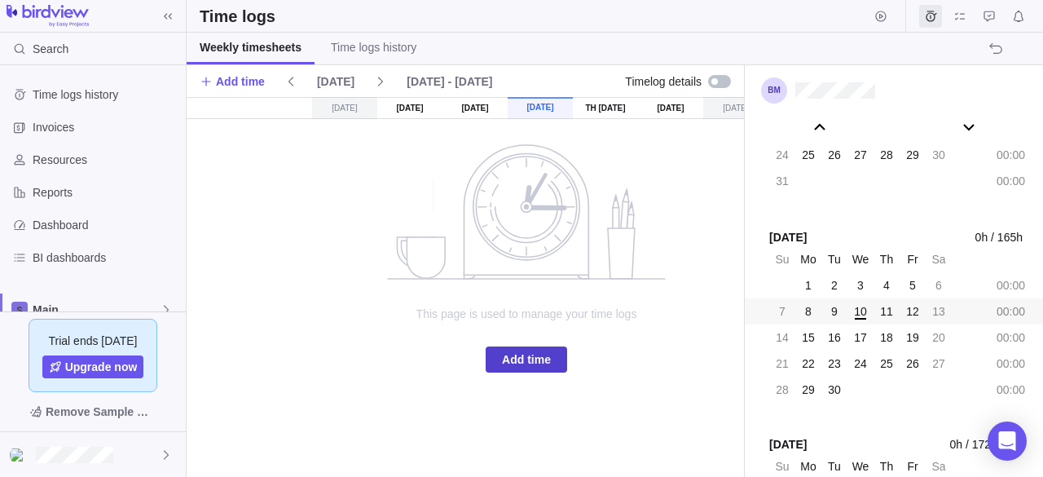
click at [517, 351] on span "Add time" at bounding box center [526, 360] width 49 height 20
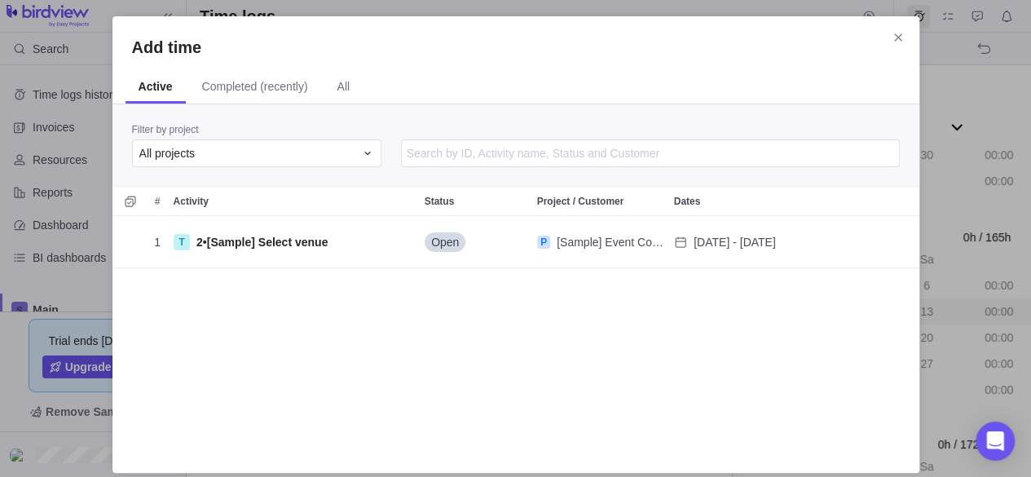
scroll to position [225, 794]
click at [359, 154] on div "All projects" at bounding box center [256, 153] width 249 height 28
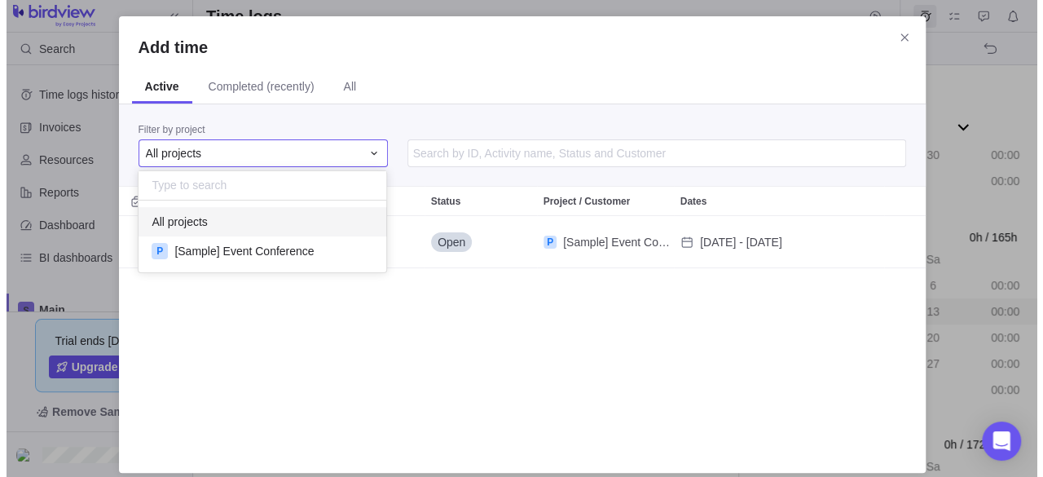
scroll to position [59, 235]
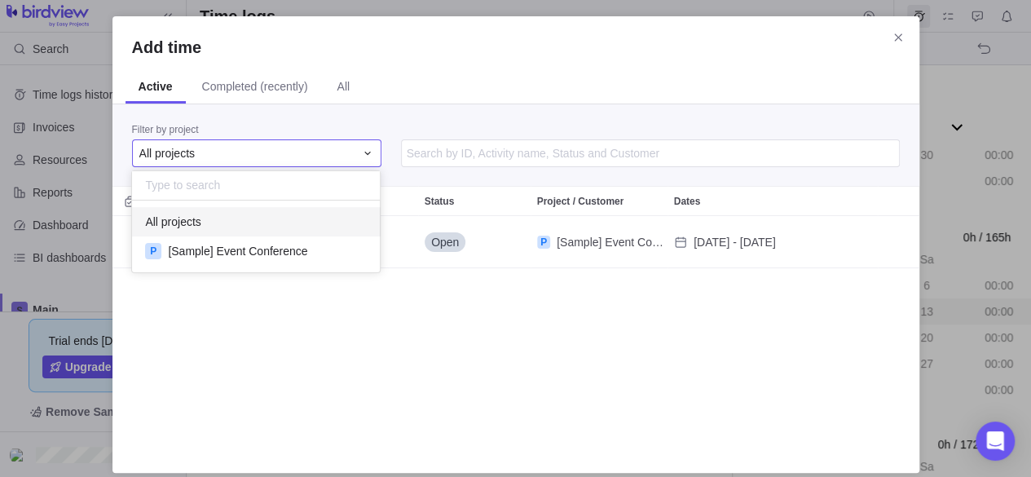
click at [186, 213] on span "All projects" at bounding box center [172, 221] width 55 height 16
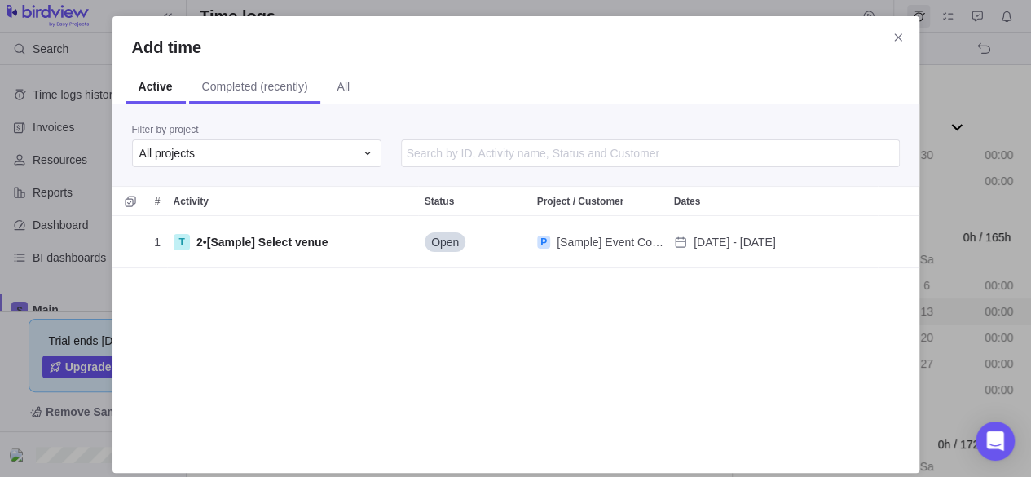
click at [240, 99] on span "Completed (recently)" at bounding box center [255, 88] width 132 height 32
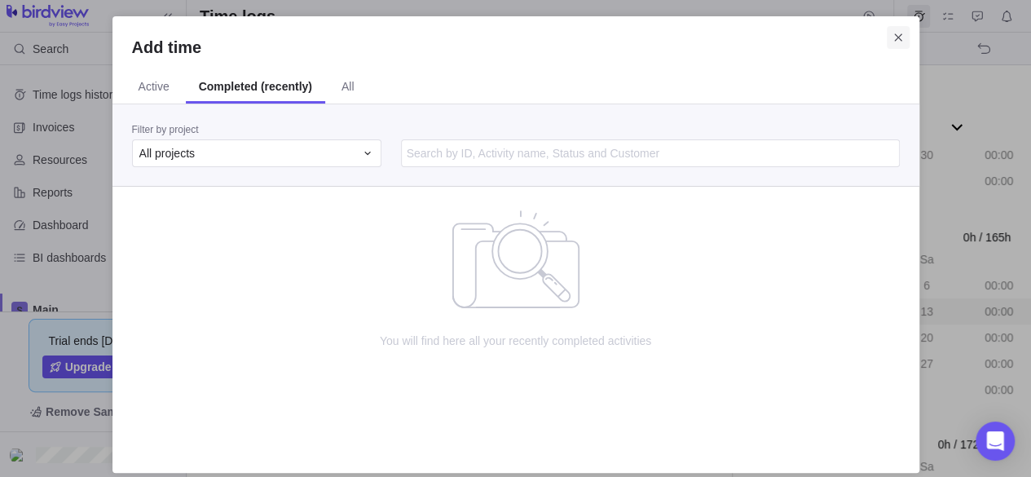
click at [894, 29] on span "Close" at bounding box center [898, 37] width 23 height 23
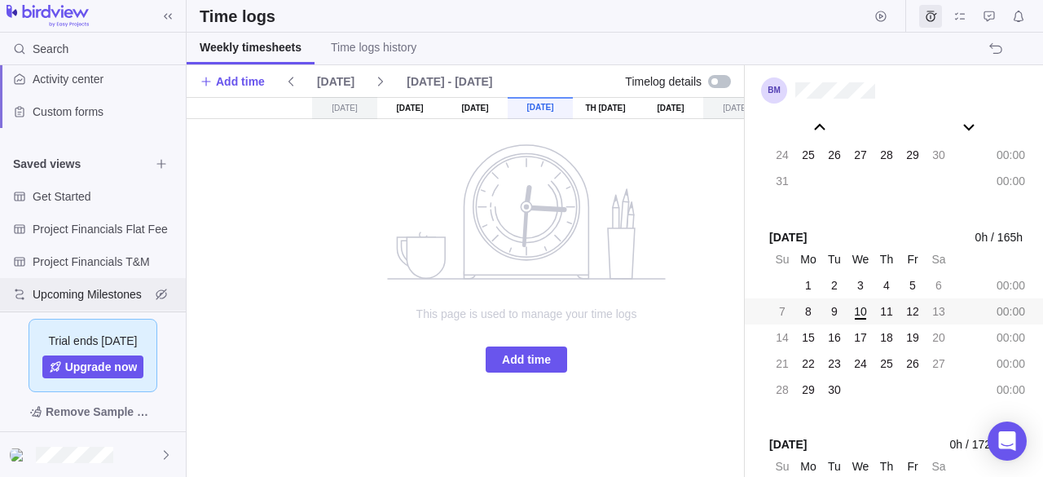
scroll to position [274, 0]
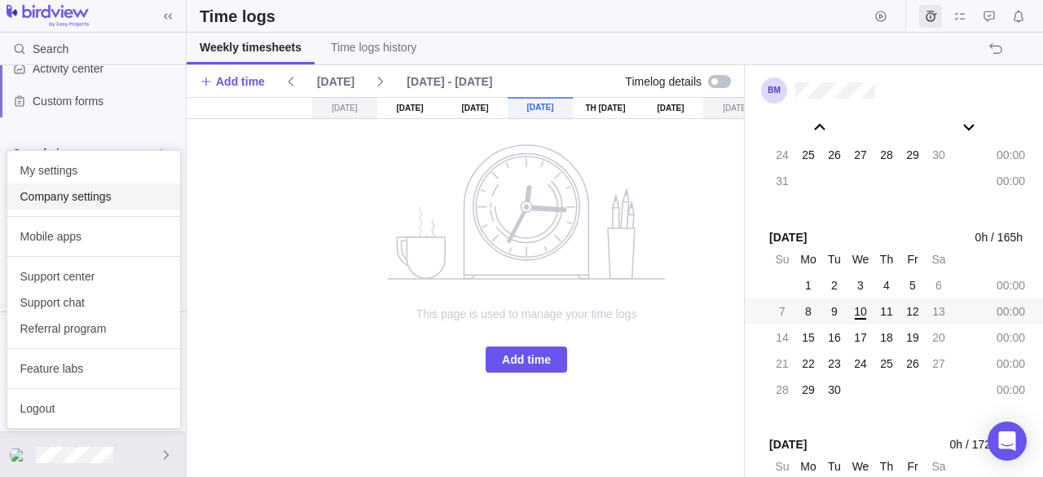
click at [44, 203] on span "Company settings" at bounding box center [93, 196] width 147 height 16
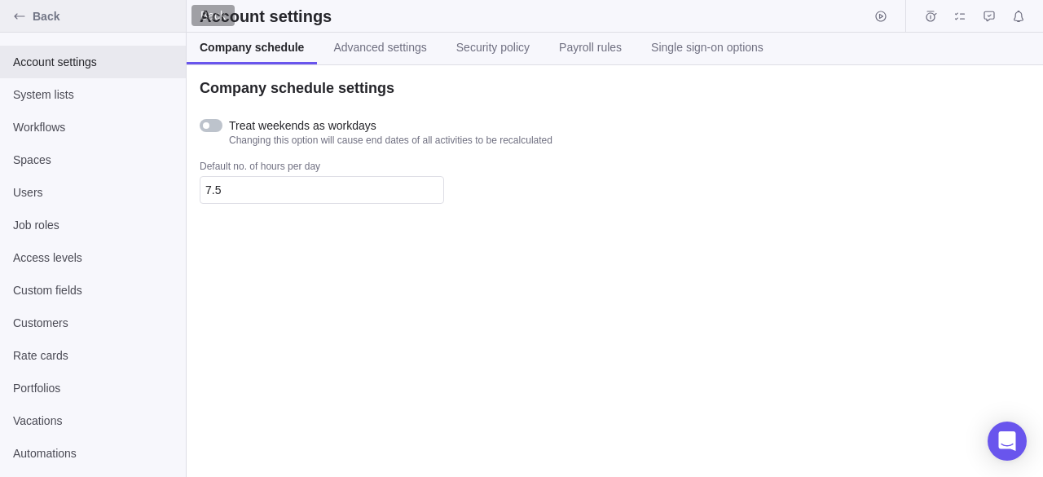
click at [23, 20] on icon "Back" at bounding box center [19, 16] width 13 height 13
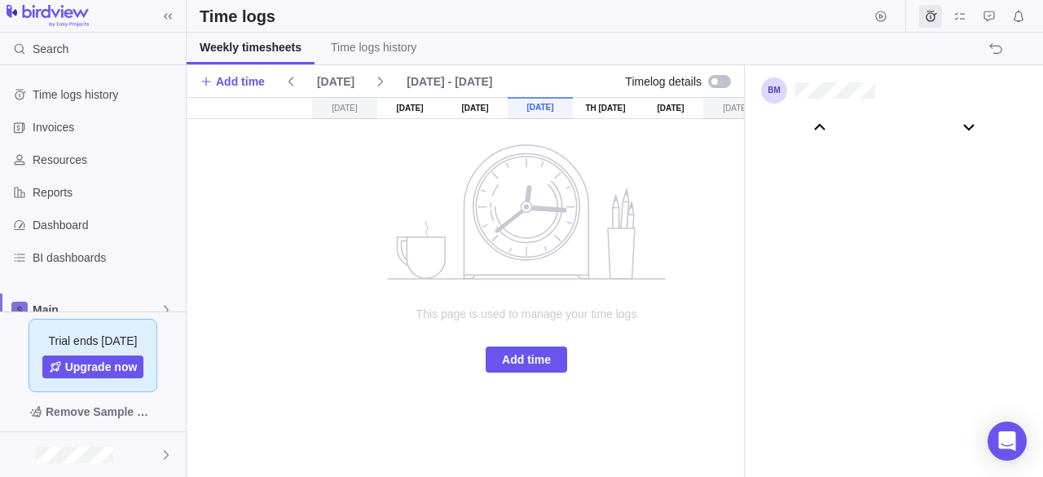
scroll to position [90957, 0]
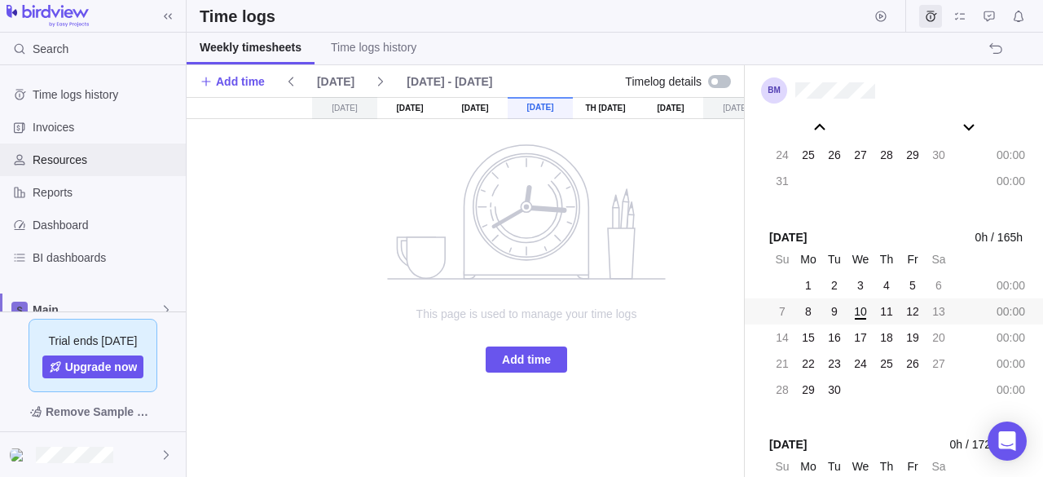
click at [80, 155] on span "Resources" at bounding box center [106, 160] width 147 height 16
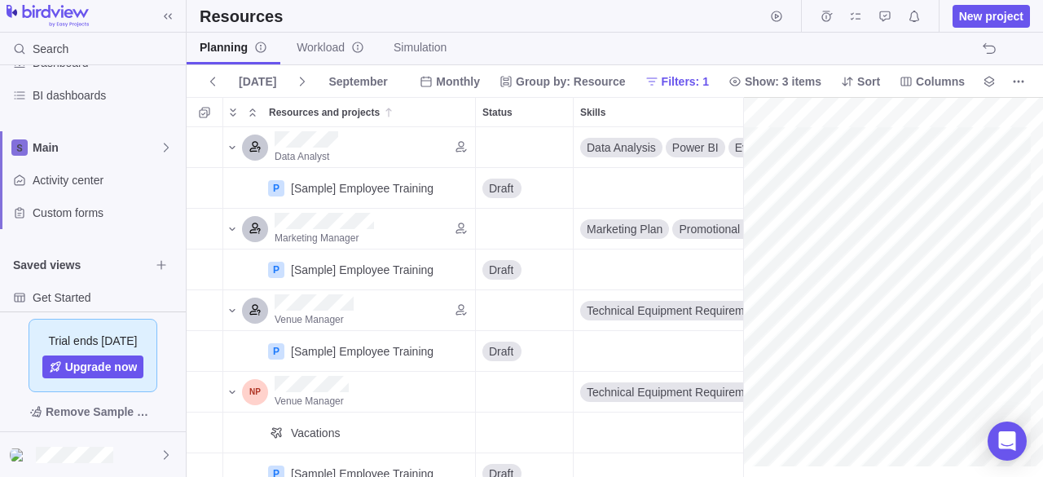
scroll to position [0, 283]
click at [85, 183] on span "Activity center" at bounding box center [106, 179] width 147 height 16
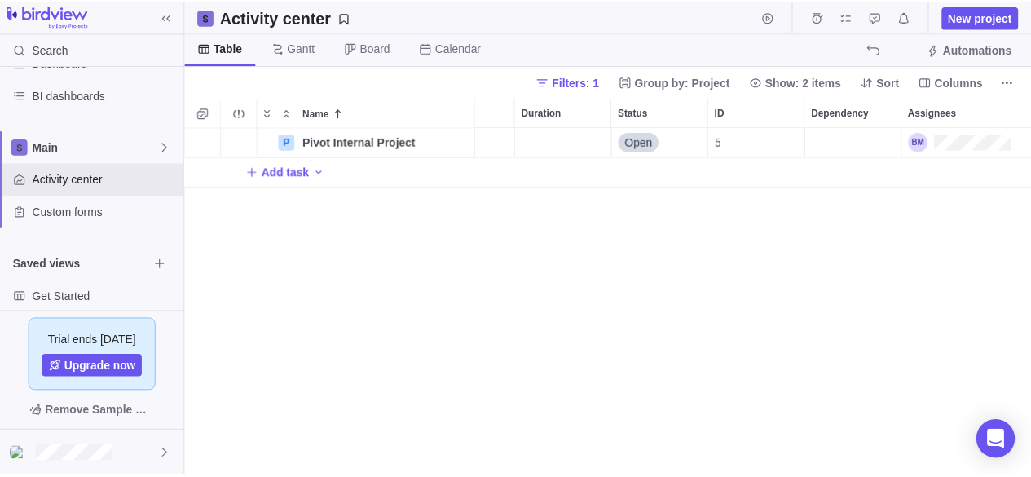
scroll to position [0, 186]
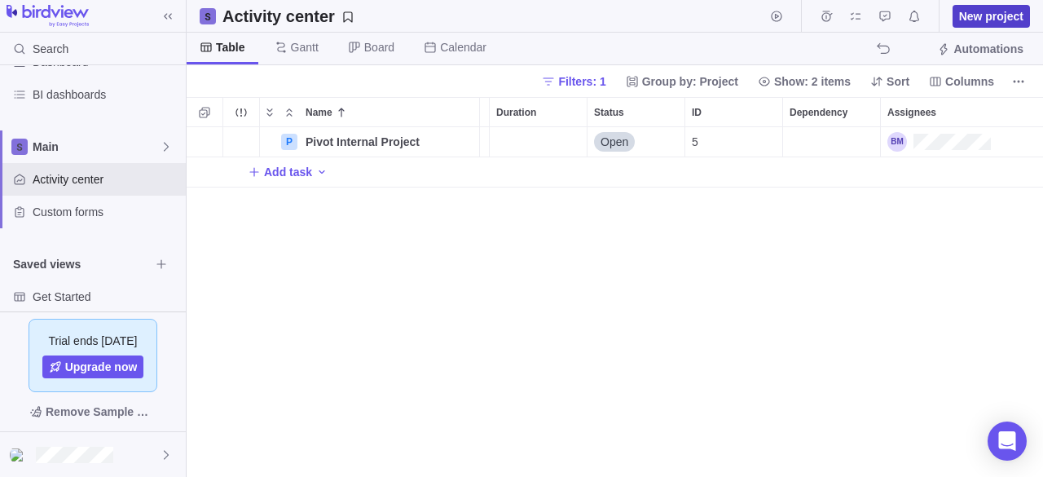
click at [976, 11] on span "New project" at bounding box center [991, 16] width 64 height 16
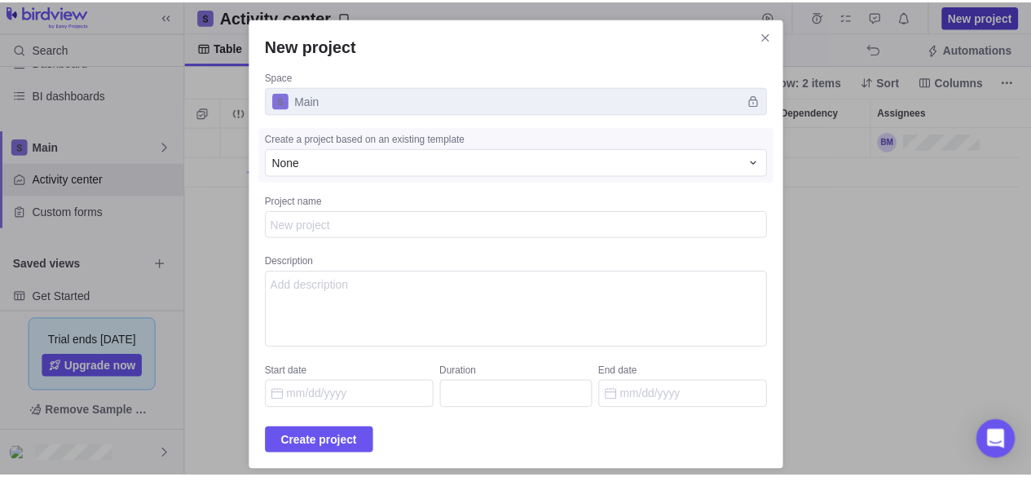
scroll to position [13, 13]
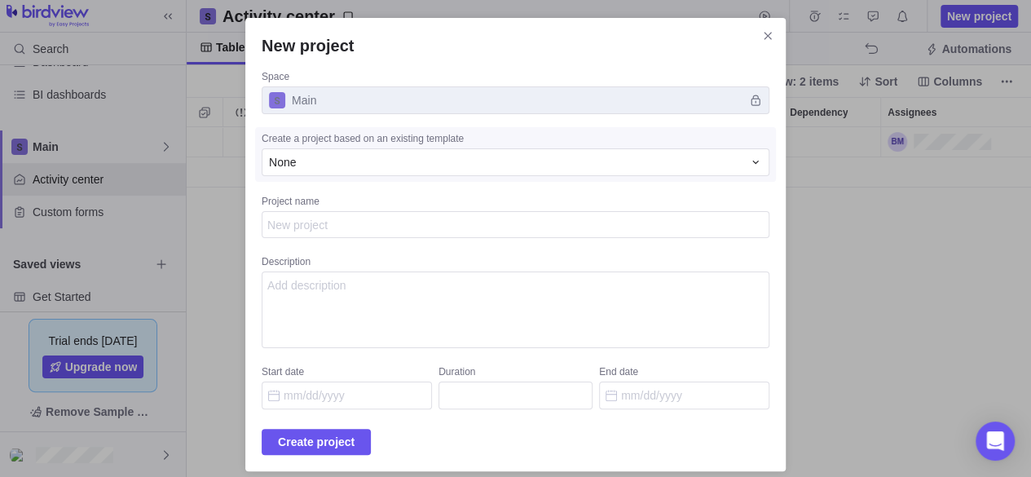
type textarea "x"
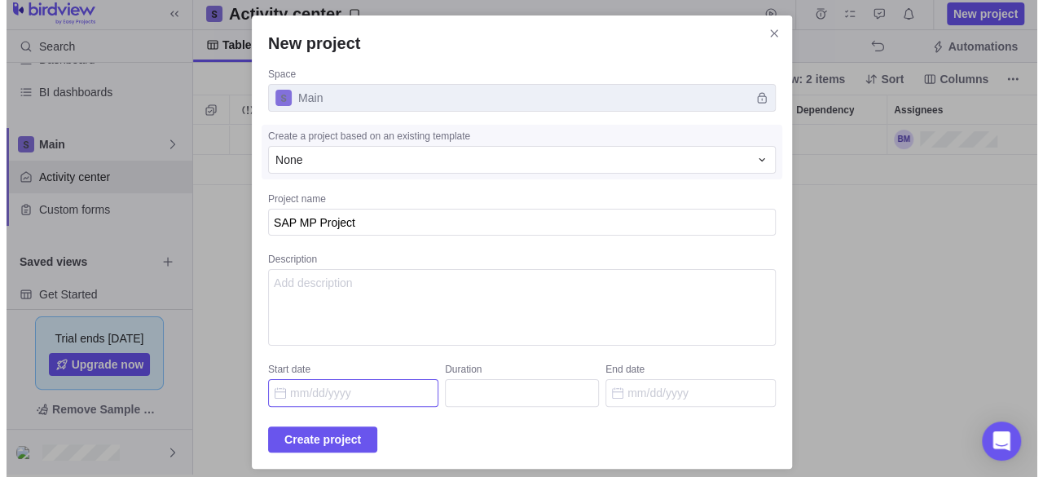
scroll to position [0, 0]
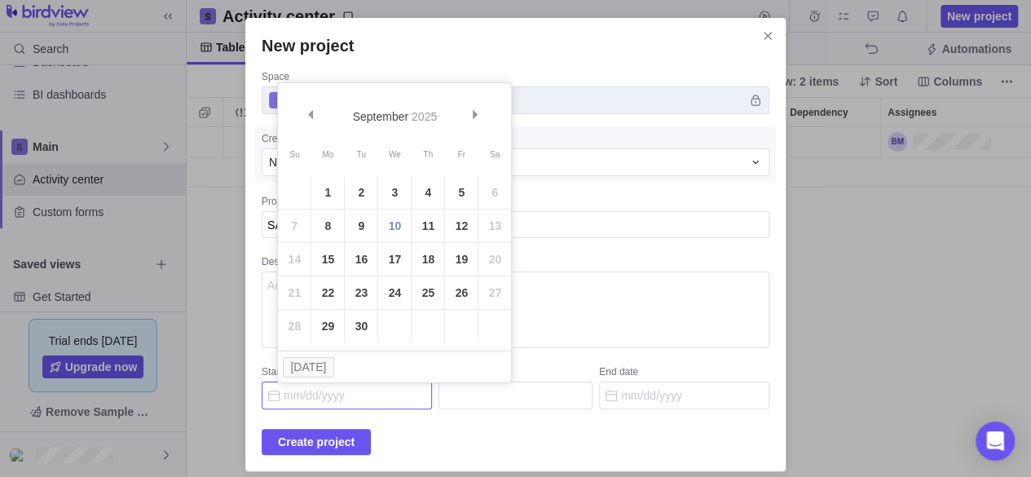
click at [345, 398] on input "Start date" at bounding box center [347, 395] width 170 height 28
click at [393, 234] on link "10" at bounding box center [394, 225] width 33 height 33
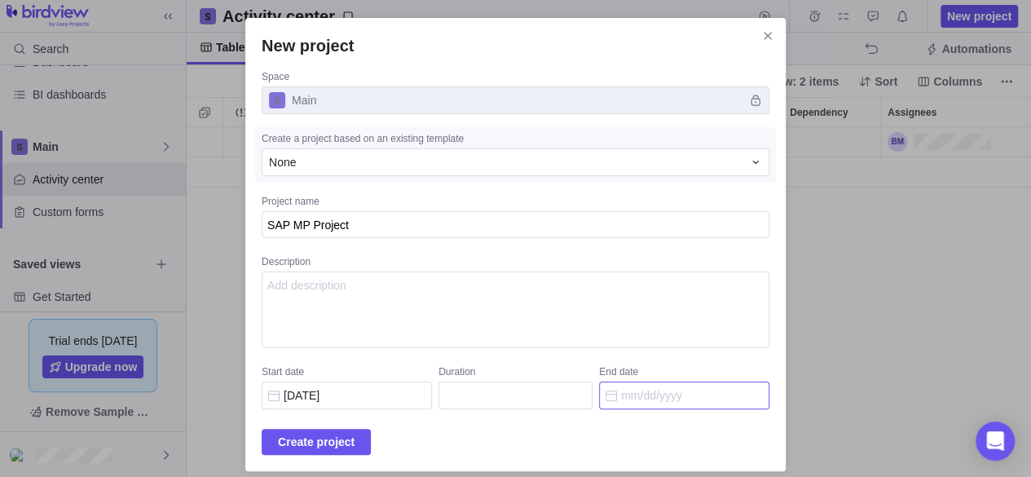
click at [626, 394] on input "End date" at bounding box center [684, 395] width 170 height 28
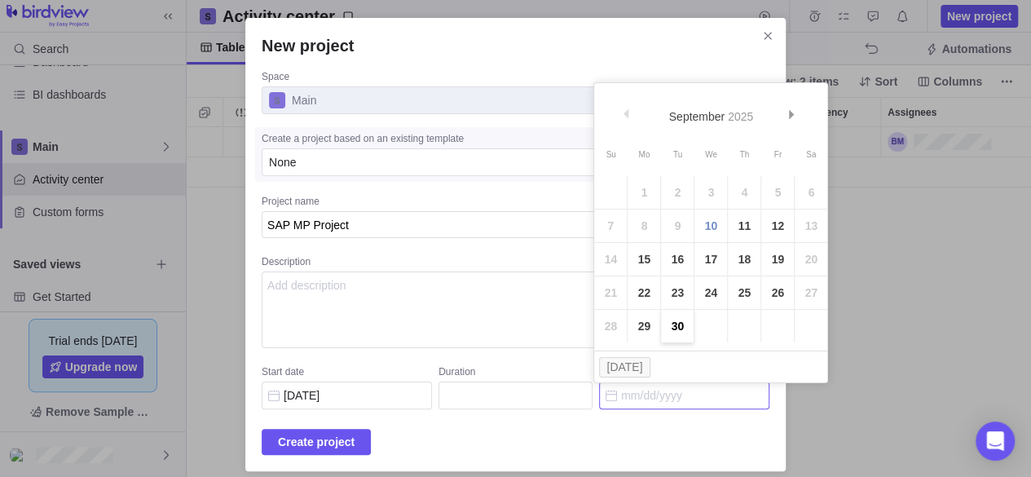
click at [668, 325] on link "30" at bounding box center [677, 326] width 33 height 33
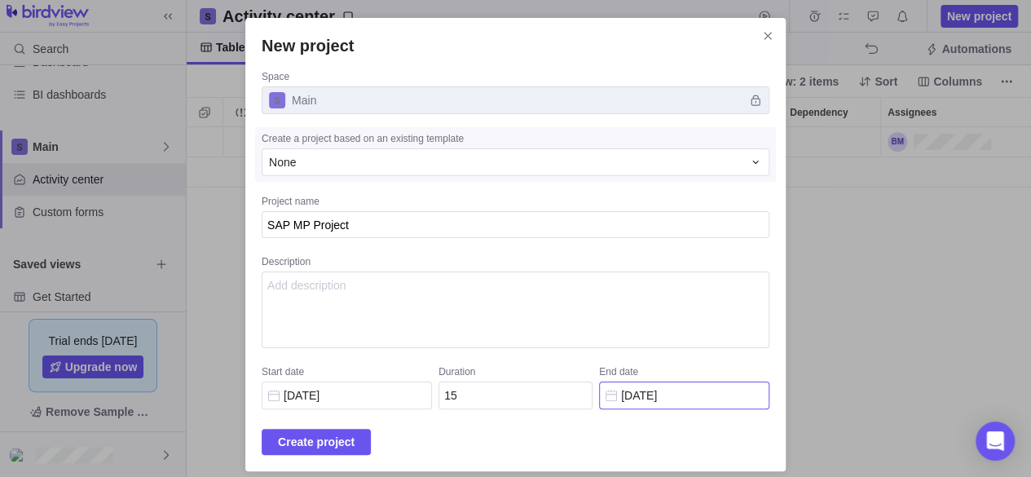
click at [702, 397] on input "[DATE]" at bounding box center [684, 395] width 170 height 28
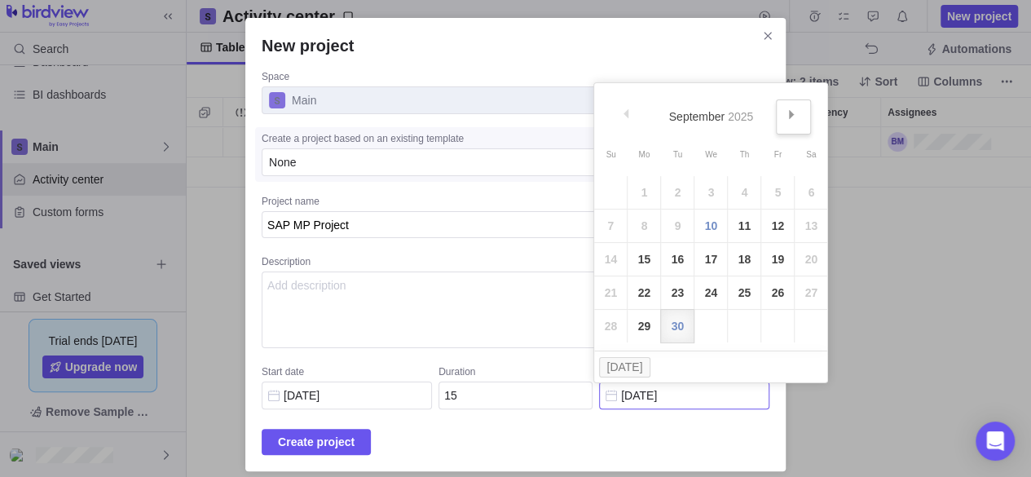
click at [789, 120] on link "Next" at bounding box center [793, 116] width 35 height 35
click at [707, 326] on link "31" at bounding box center [710, 326] width 33 height 33
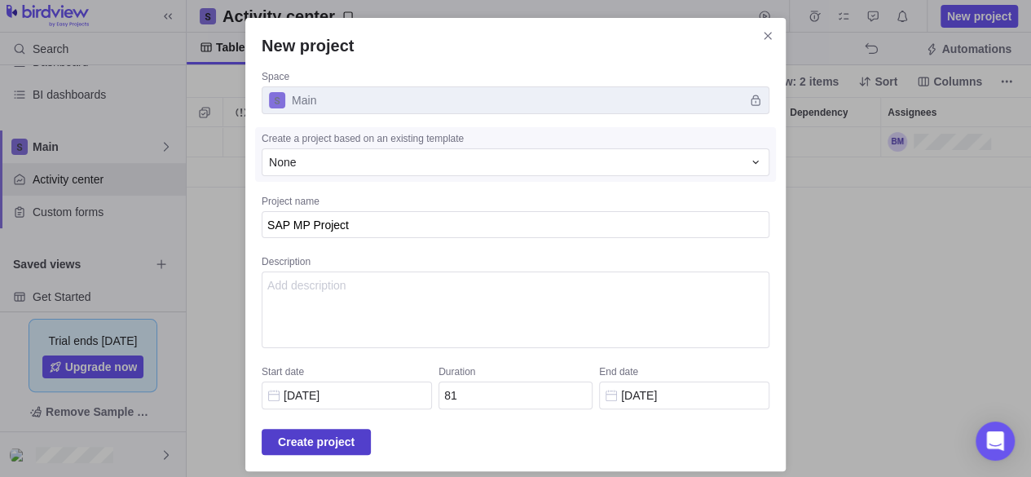
click at [347, 438] on span "Create project" at bounding box center [316, 442] width 77 height 20
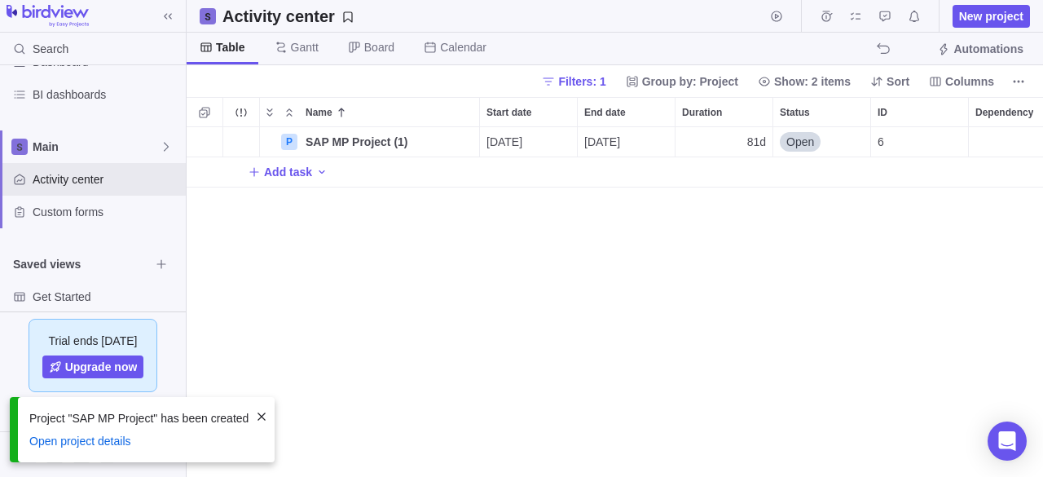
scroll to position [337, 844]
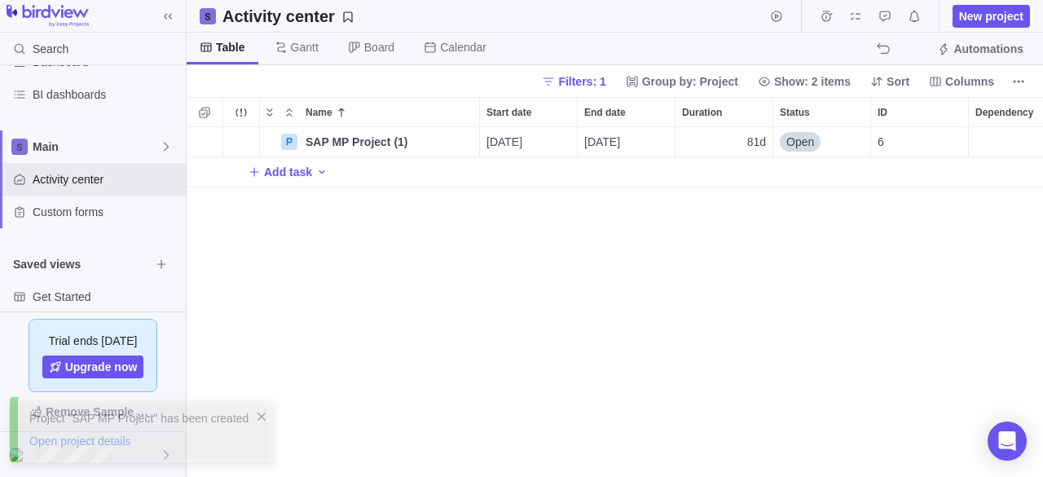
click at [434, 361] on div "P SAP MP Project (1) Details [DATE] [DATE] 81d Open 6 Add task" at bounding box center [615, 302] width 856 height 350
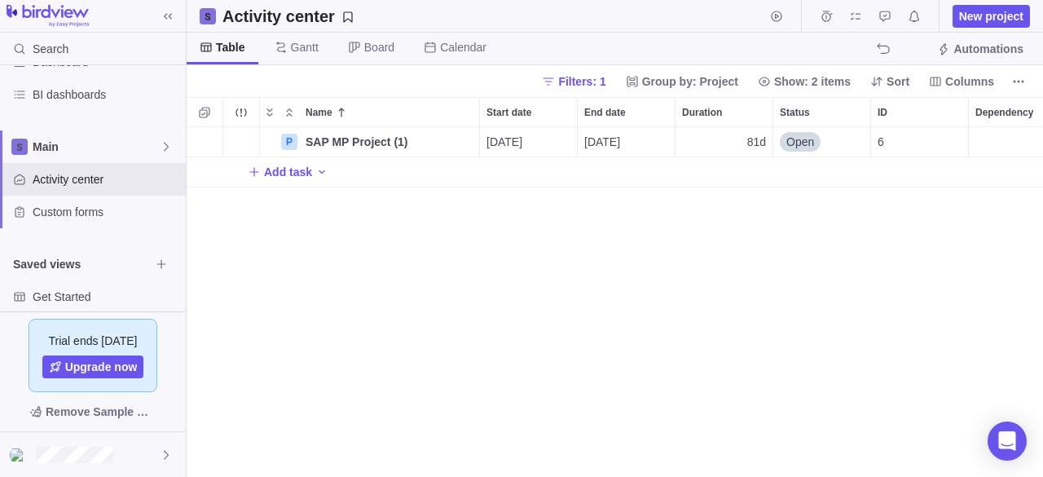
scroll to position [0, 125]
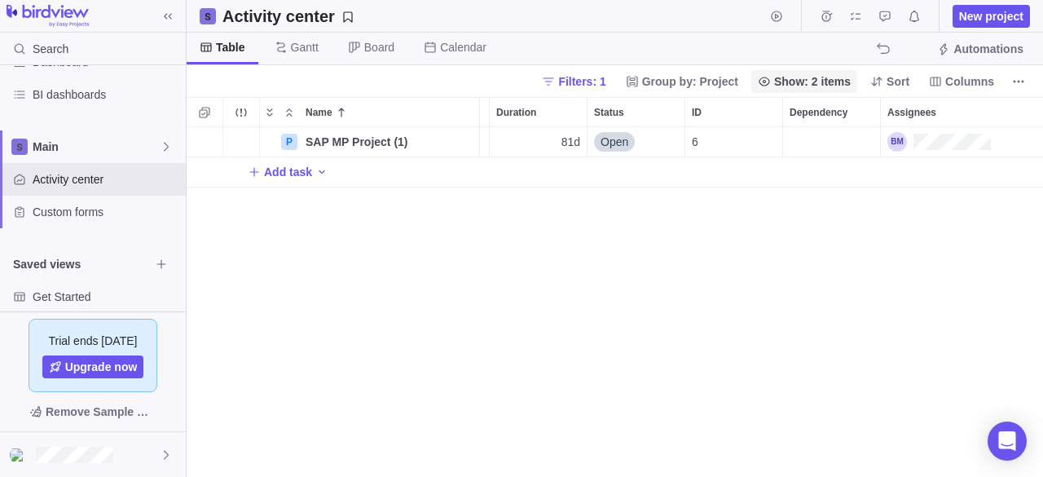
click at [823, 78] on span "Show: 2 items" at bounding box center [812, 81] width 77 height 16
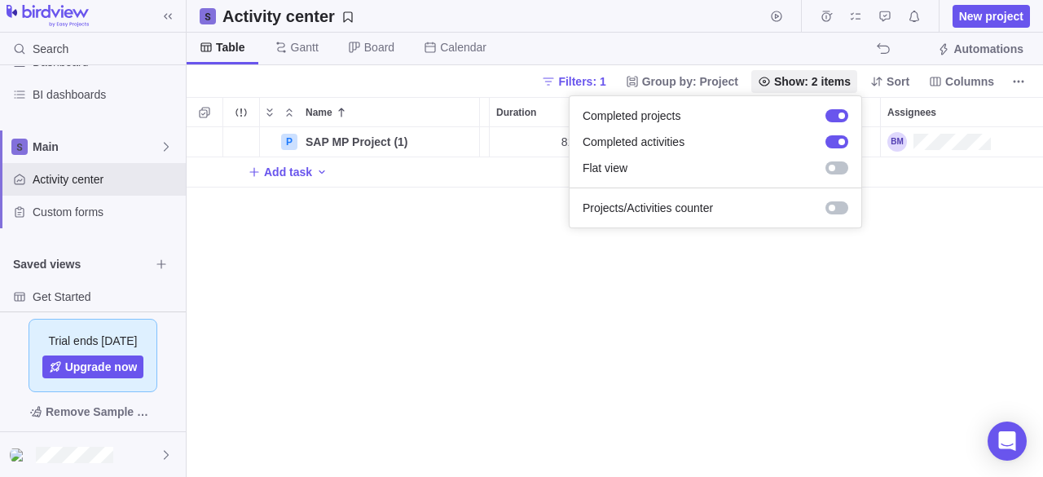
click at [605, 81] on body "Search Time logs history Invoices Resources Reports Dashboard BI dashboards Mai…" at bounding box center [521, 238] width 1043 height 477
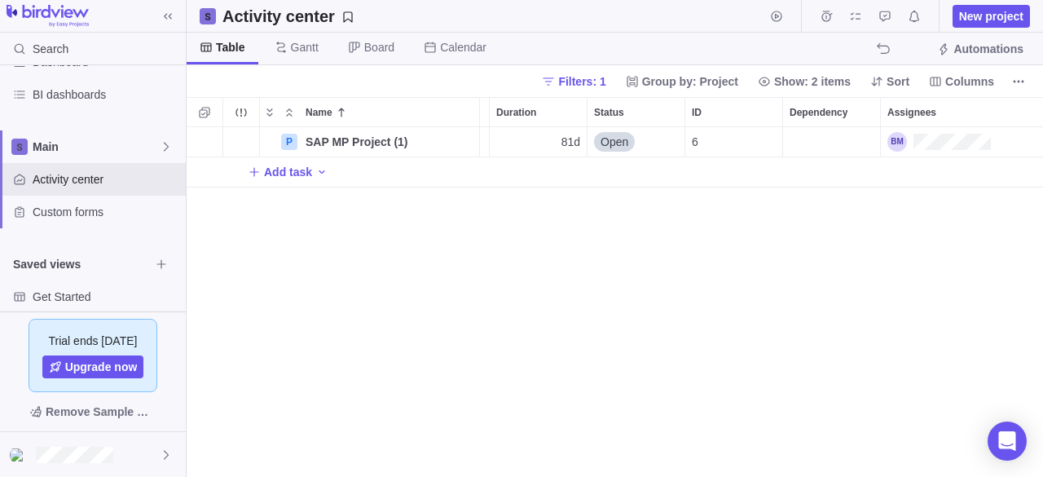
click at [605, 81] on span "Filters: 1" at bounding box center [581, 81] width 47 height 16
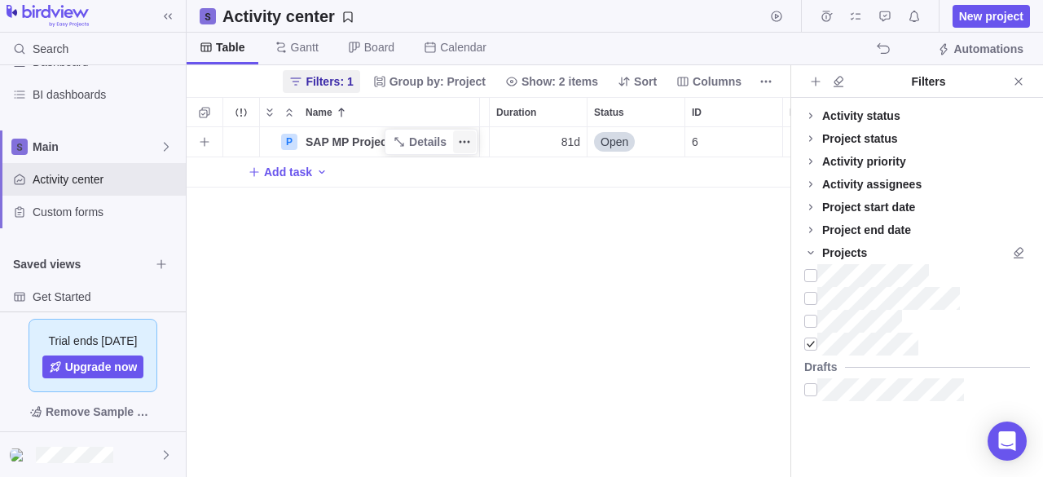
click at [464, 143] on icon "More actions" at bounding box center [464, 141] width 13 height 13
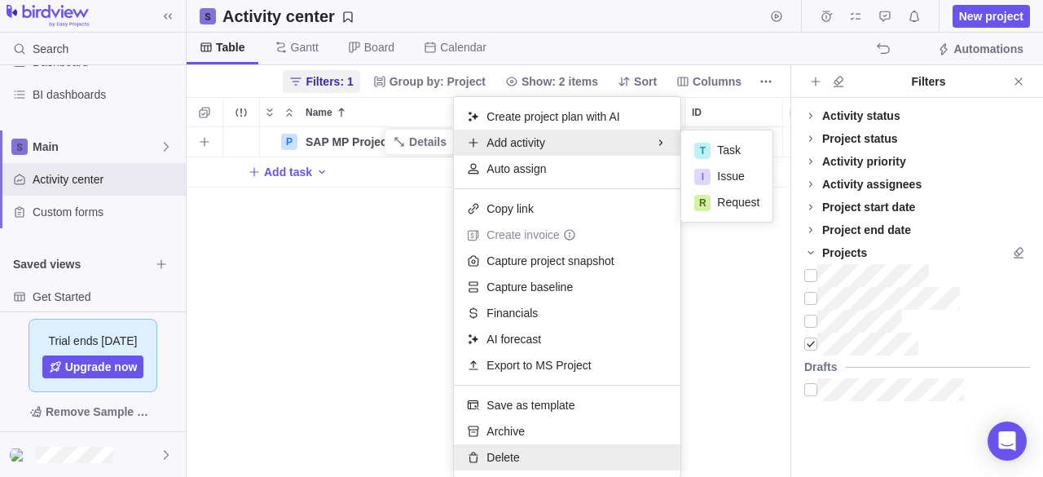
click at [515, 456] on span "Delete" at bounding box center [502, 457] width 33 height 16
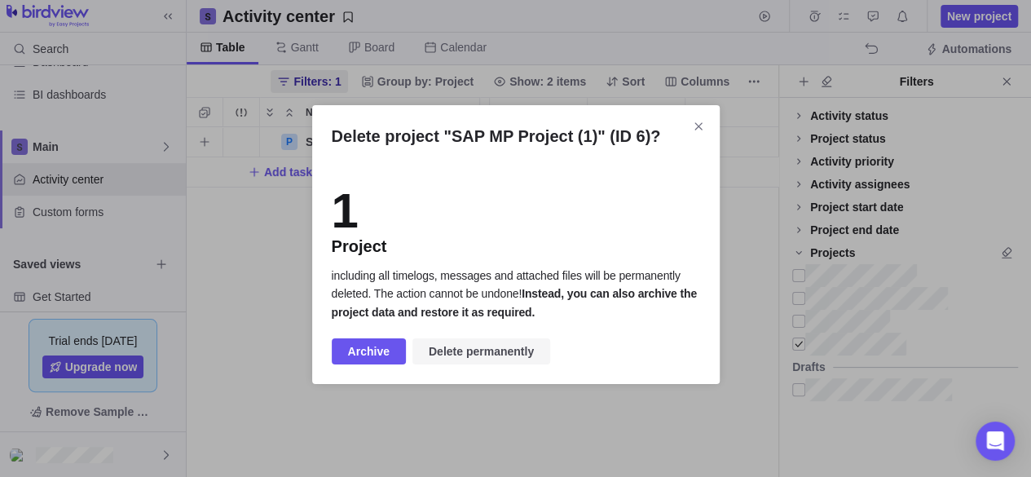
click at [474, 350] on span "Delete permanently" at bounding box center [481, 351] width 105 height 20
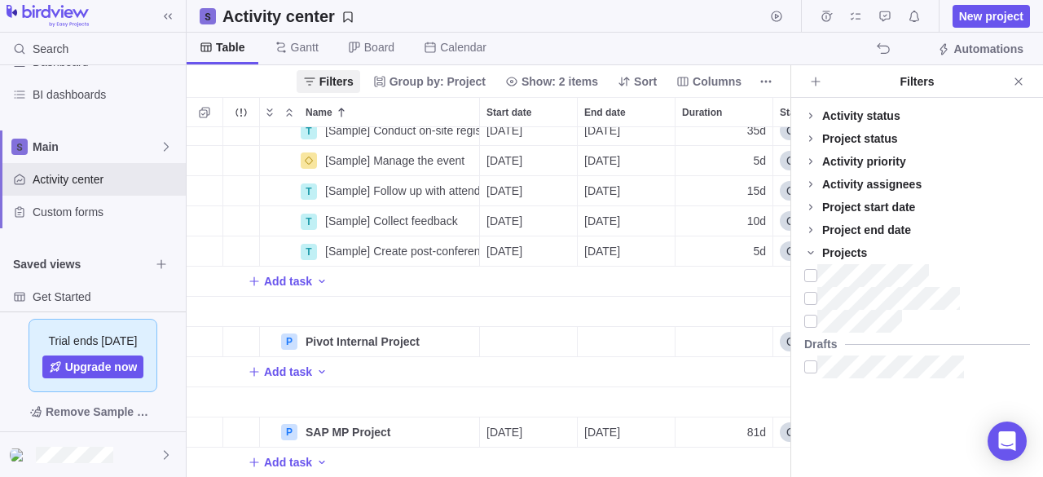
scroll to position [476, 0]
click at [812, 275] on div at bounding box center [810, 275] width 13 height 23
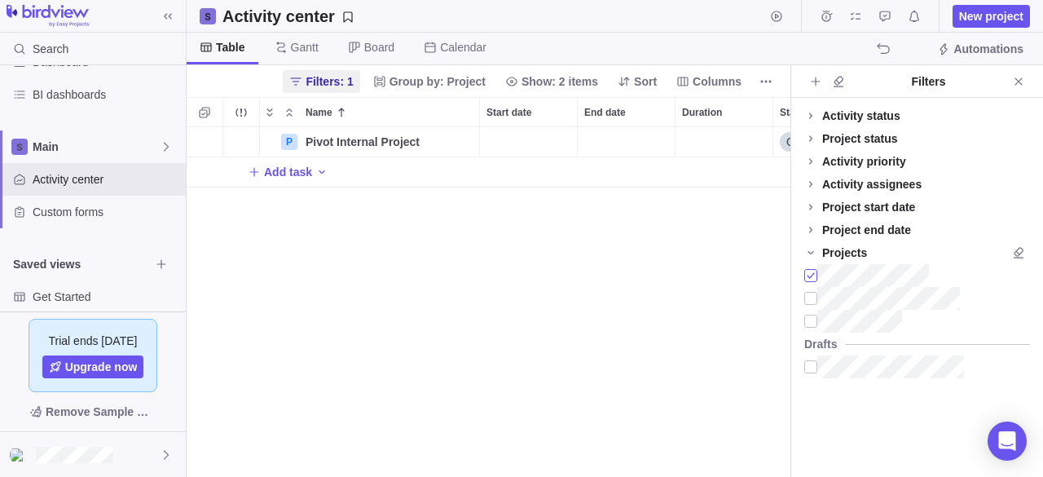
scroll to position [337, 592]
click at [808, 321] on div at bounding box center [810, 321] width 13 height 23
click at [1020, 81] on icon "Close" at bounding box center [1018, 81] width 13 height 13
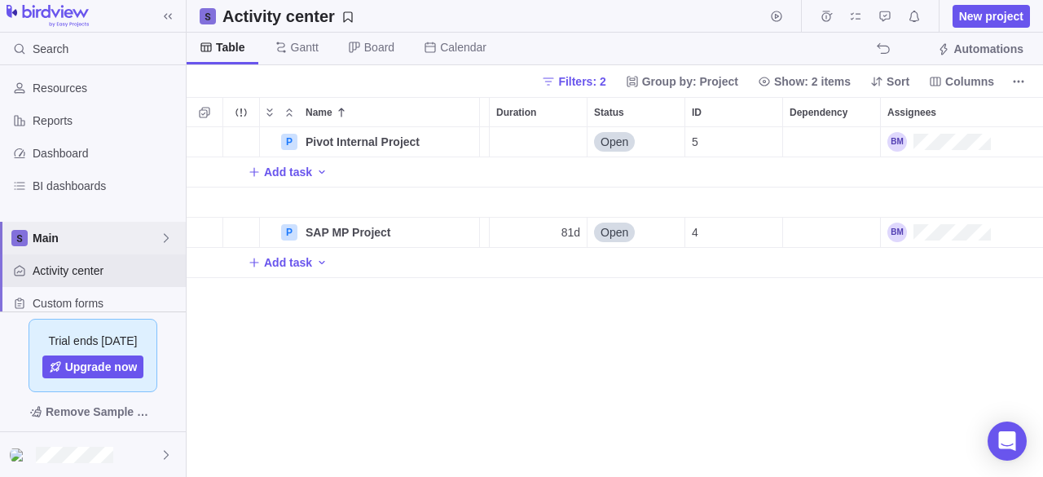
scroll to position [0, 0]
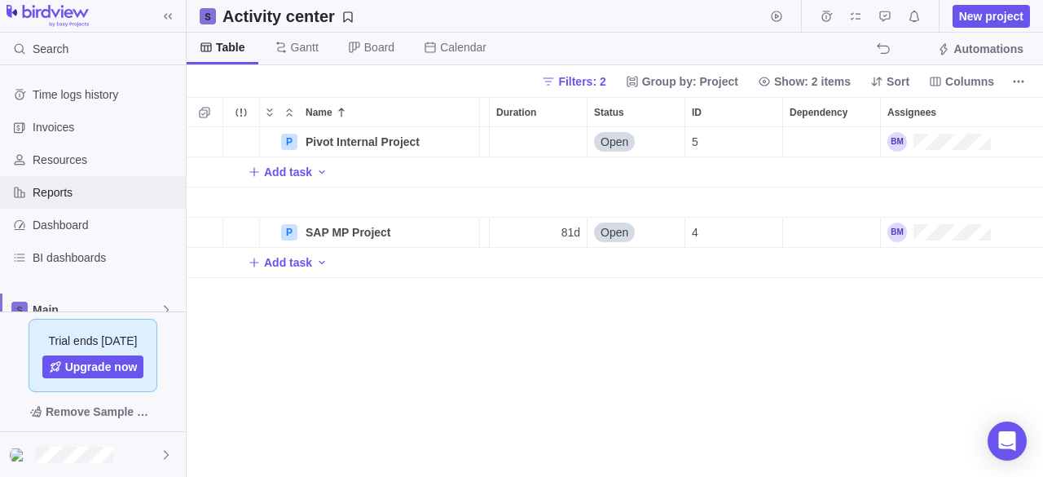
click at [47, 195] on span "Reports" at bounding box center [106, 192] width 147 height 16
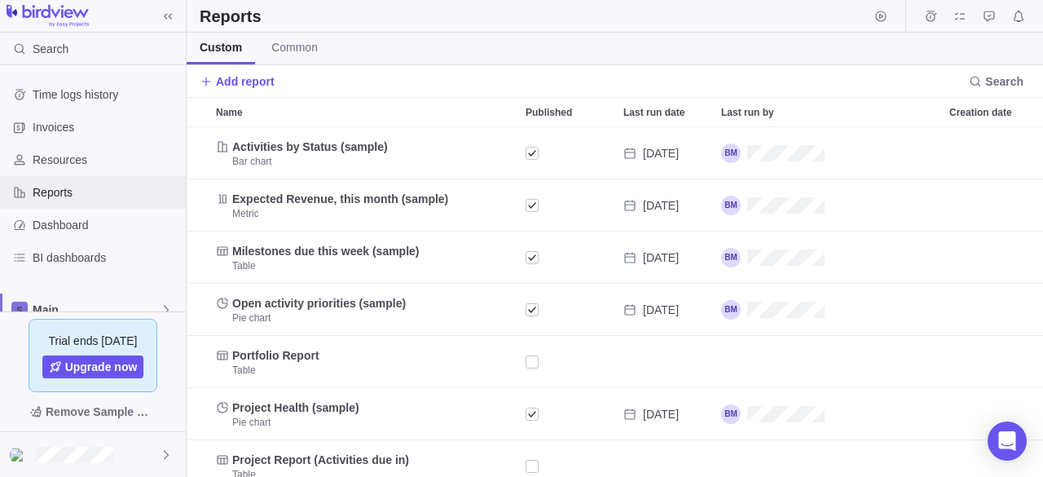
scroll to position [337, 844]
click at [76, 92] on span "Time logs history" at bounding box center [106, 94] width 147 height 16
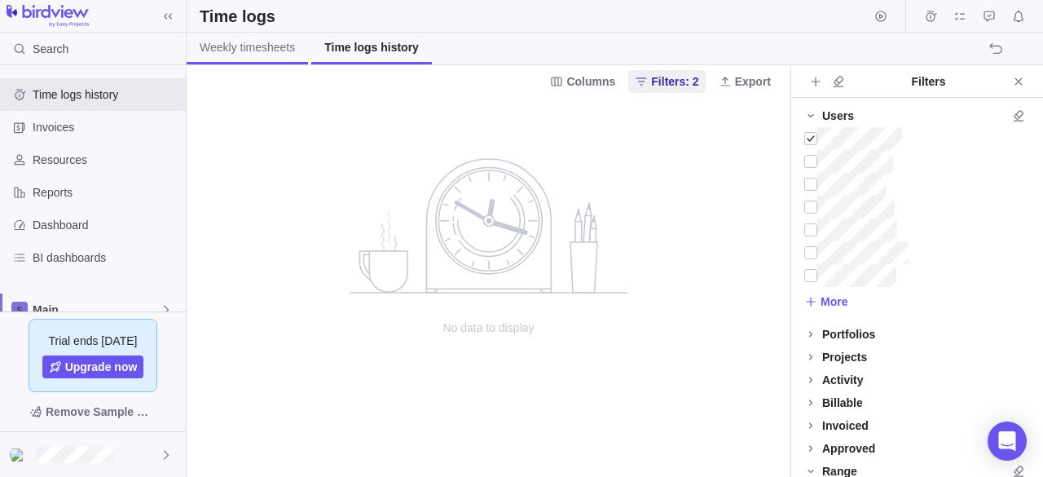
click at [241, 46] on span "Weekly timesheets" at bounding box center [247, 47] width 95 height 16
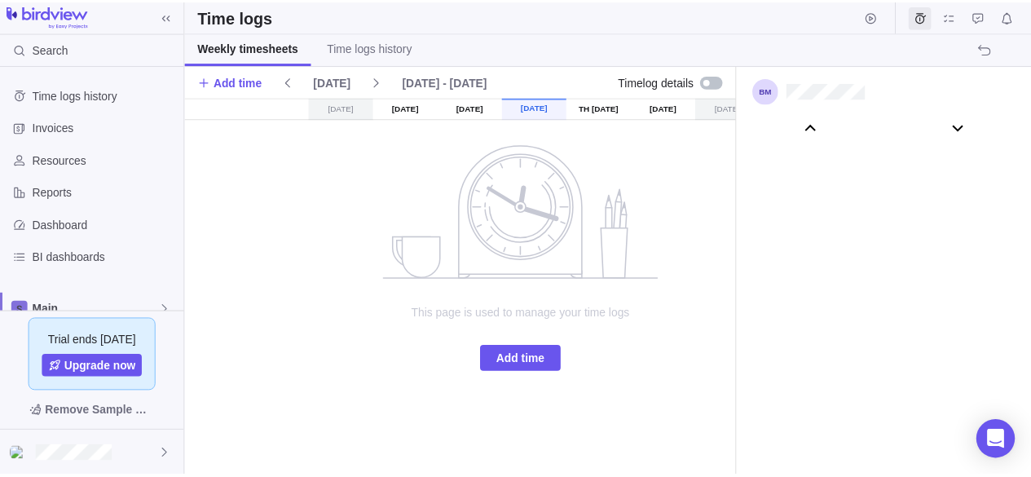
scroll to position [90957, 0]
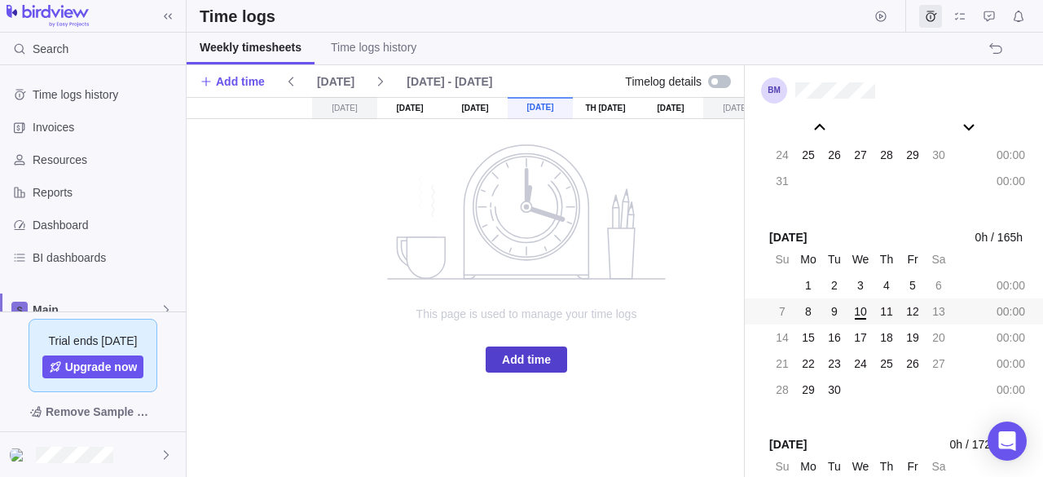
click at [535, 353] on span "Add time" at bounding box center [526, 360] width 49 height 20
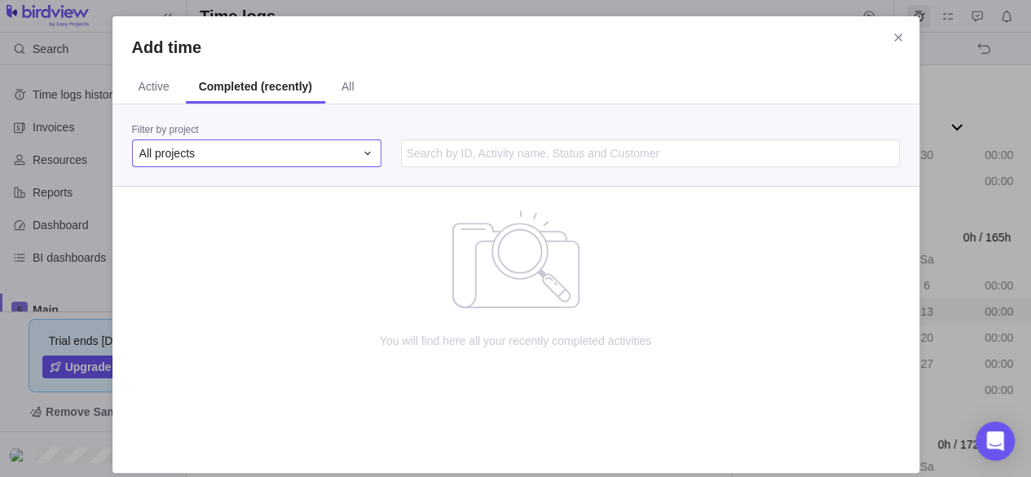
click at [341, 163] on div "All projects" at bounding box center [256, 153] width 249 height 28
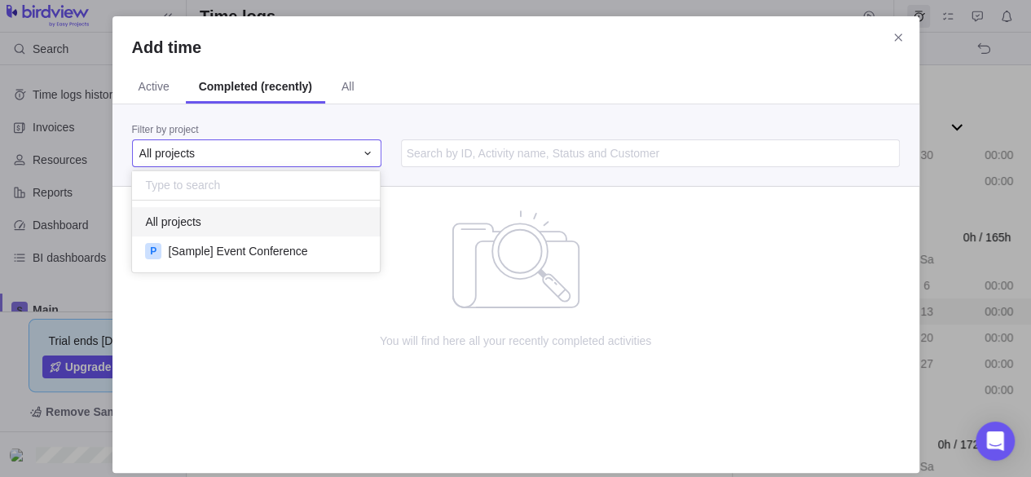
scroll to position [59, 235]
click at [345, 84] on div "Add time Active Completed (recently) All Filter by project All projects You wil…" at bounding box center [515, 244] width 1031 height 489
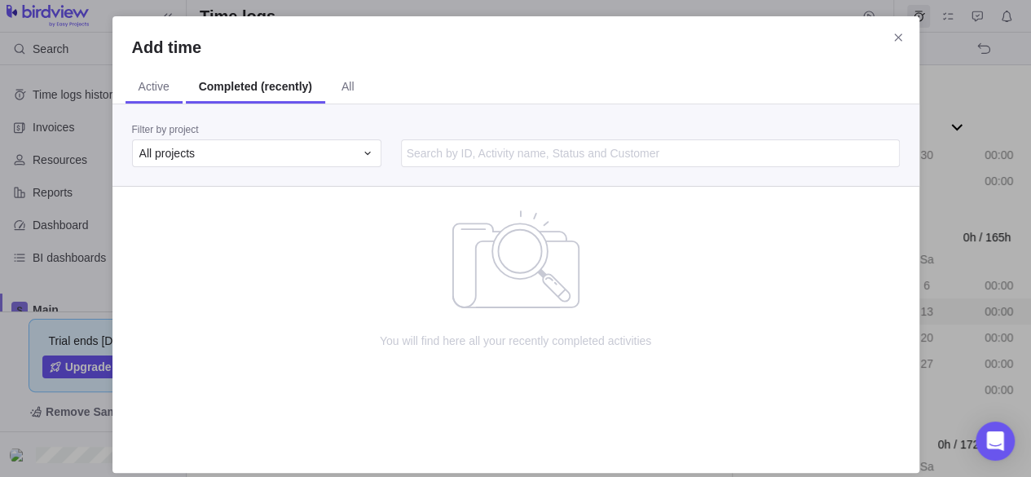
click at [160, 87] on span "Active" at bounding box center [154, 86] width 31 height 16
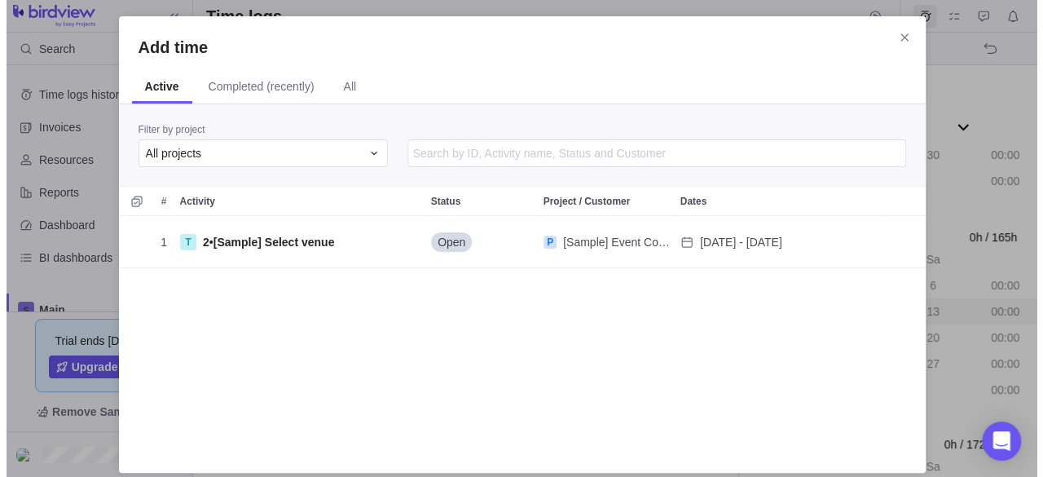
scroll to position [225, 794]
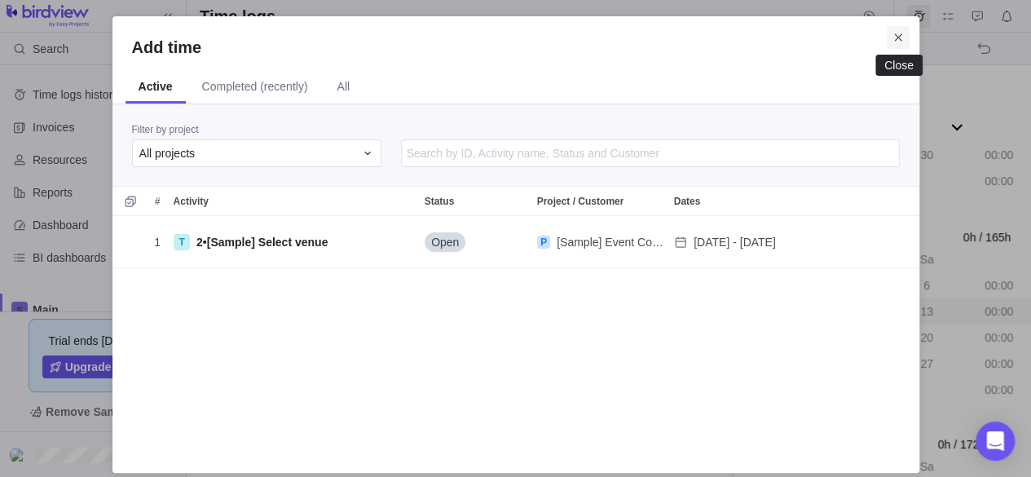
click at [904, 42] on span "Close" at bounding box center [898, 37] width 23 height 23
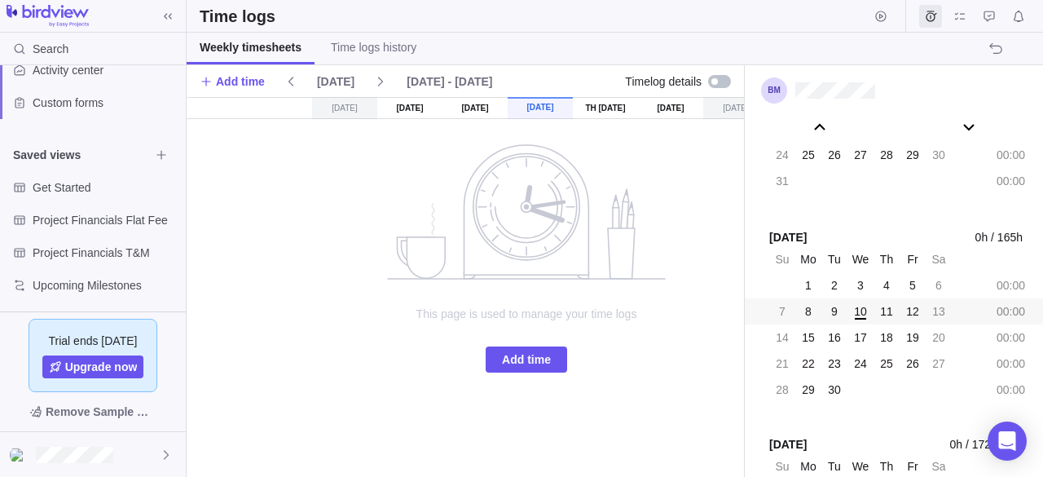
scroll to position [274, 0]
click at [85, 71] on span "Activity center" at bounding box center [106, 68] width 147 height 16
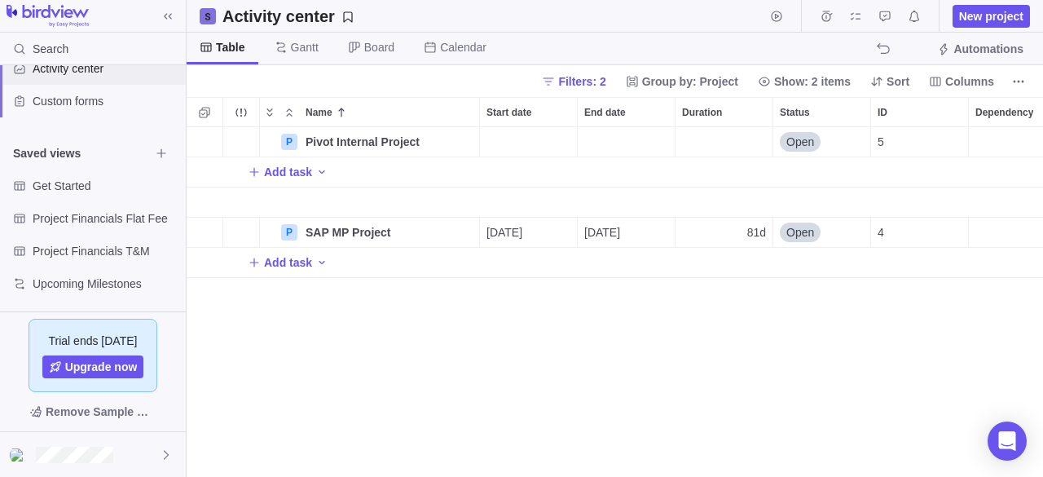
scroll to position [337, 844]
click at [800, 134] on span "Open" at bounding box center [800, 142] width 28 height 16
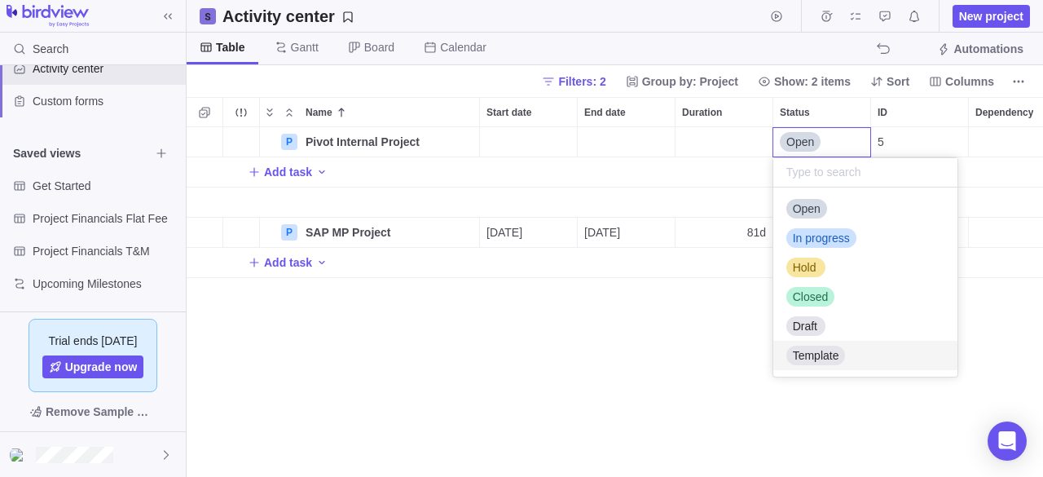
click at [656, 374] on div "P Pivot Internal Project Details Open 5 Add task P SAP MP Project Details [DATE…" at bounding box center [615, 302] width 856 height 350
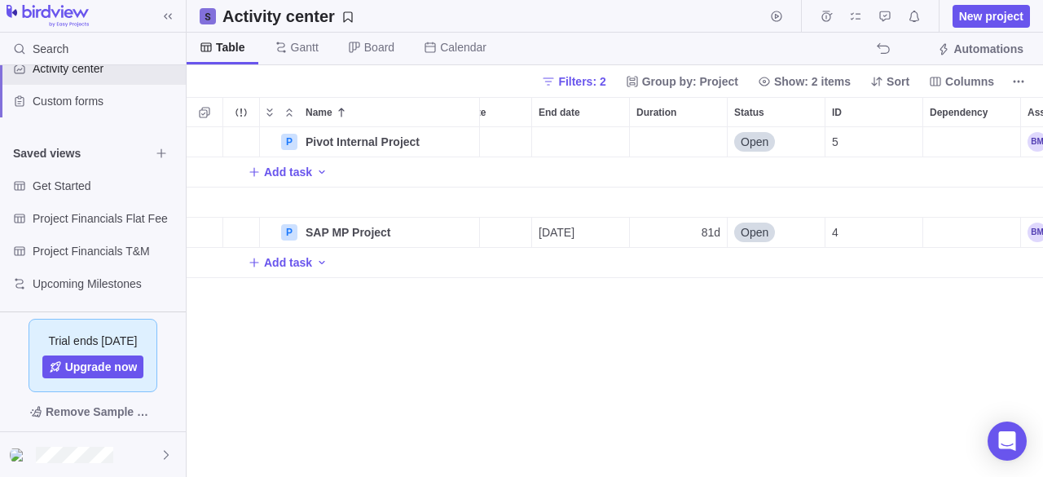
scroll to position [0, 118]
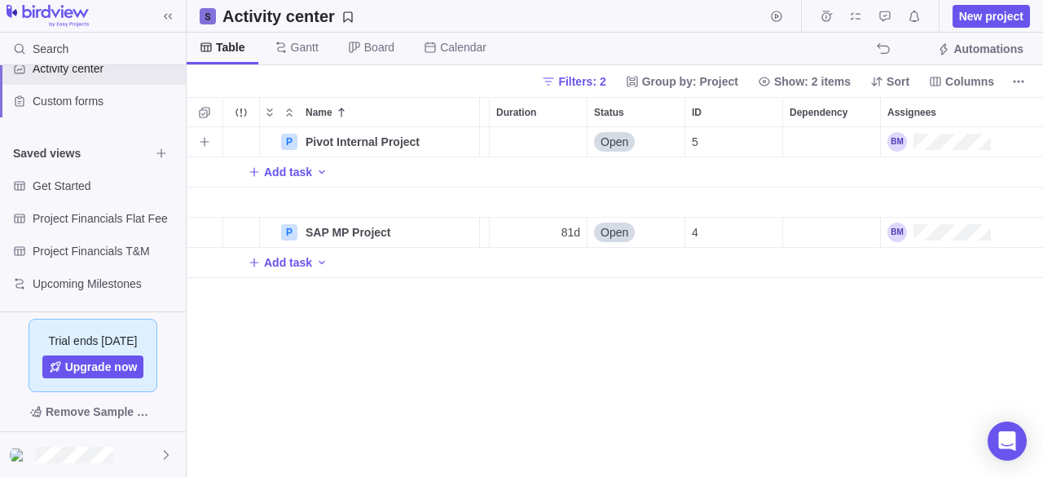
click at [808, 142] on div "Dependency" at bounding box center [831, 141] width 97 height 29
click at [738, 376] on div "P Pivot Internal Project Details Open 5 Add task P SAP MP Project Details [DATE…" at bounding box center [615, 302] width 856 height 350
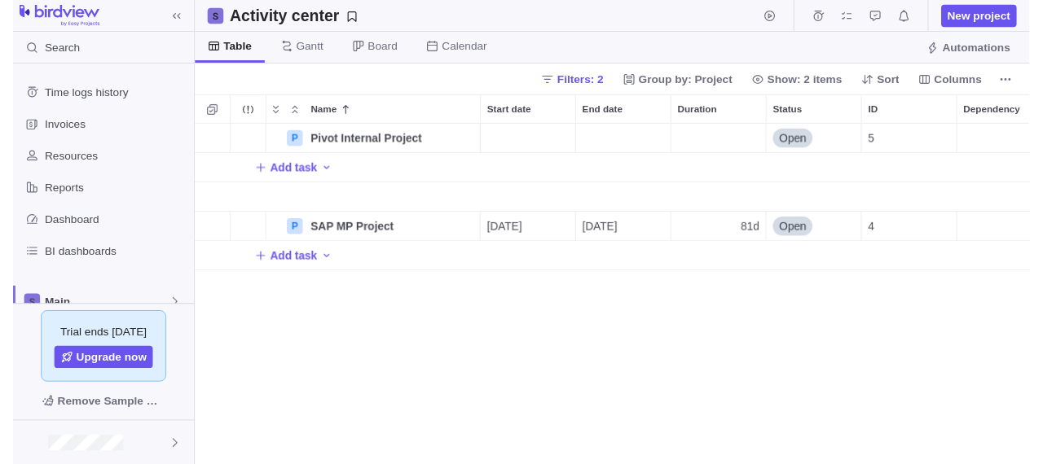
scroll to position [337, 844]
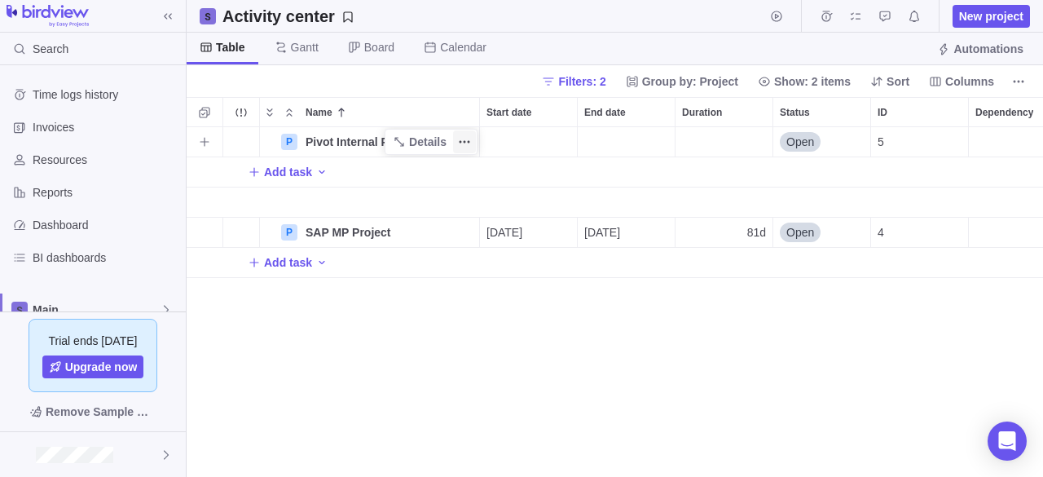
click at [460, 139] on icon "More actions" at bounding box center [464, 141] width 13 height 13
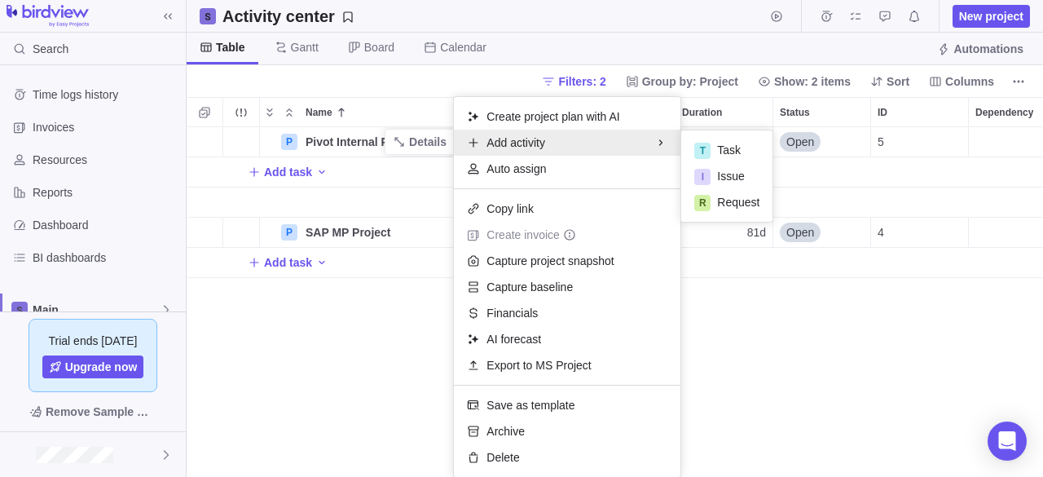
click at [348, 142] on div "P Pivot Internal Project Details Open 5 Add task P SAP MP Project Details [DATE…" at bounding box center [615, 302] width 856 height 350
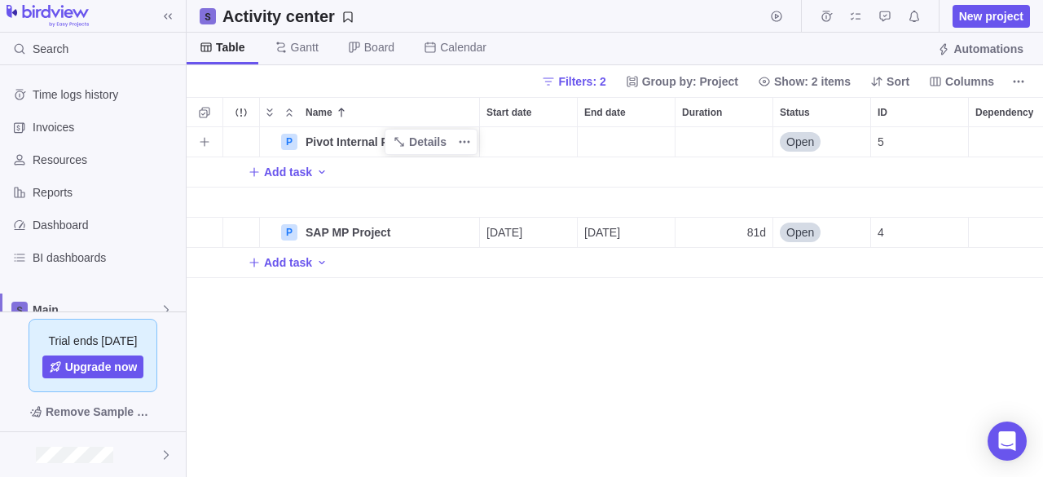
click at [349, 139] on span "Pivot Internal Project" at bounding box center [363, 142] width 114 height 16
click at [368, 231] on div "P Pivot Internal Project Open 5 Add task P SAP MP Project Details 09/10/2025 12…" at bounding box center [615, 302] width 856 height 350
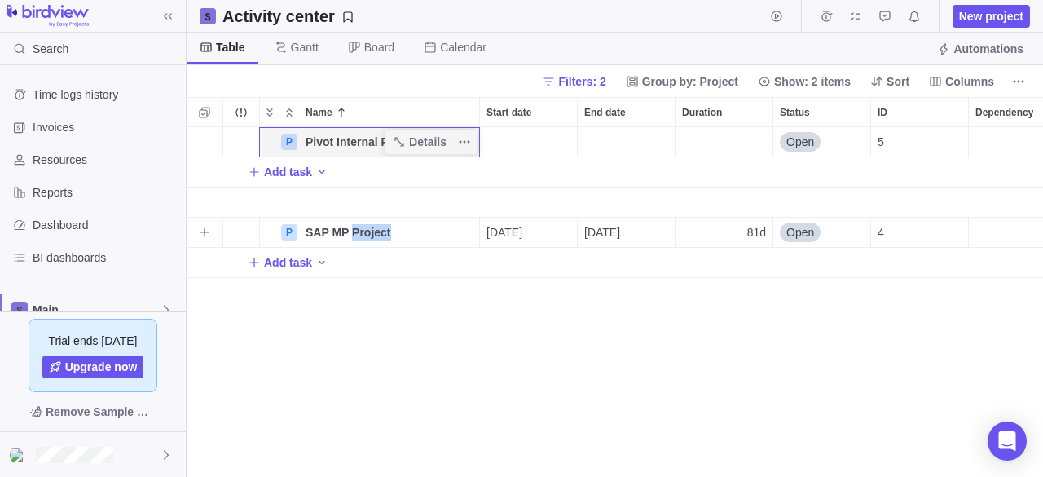
click at [368, 231] on span "SAP MP Project" at bounding box center [349, 232] width 86 height 16
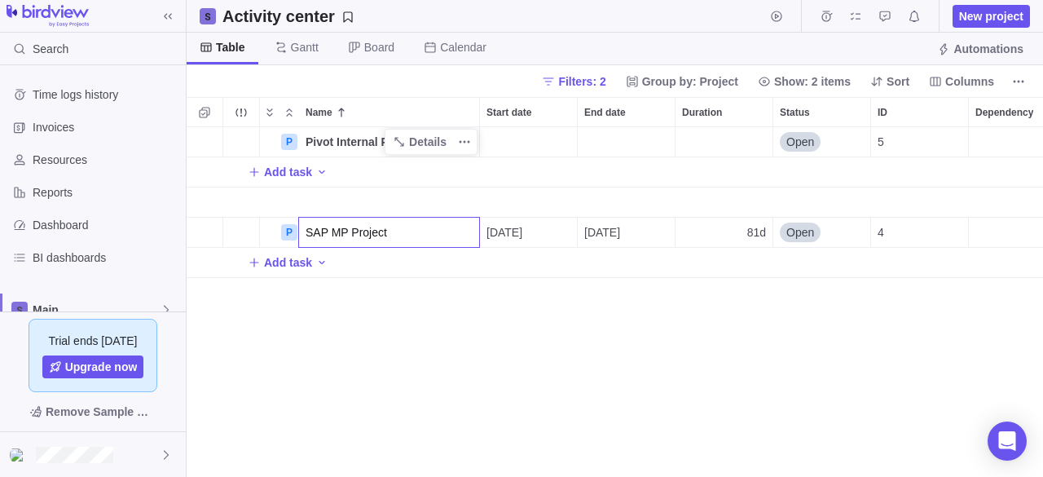
click at [396, 353] on div "P Pivot Internal Project Details Open 5 Add task P SAP MP Project 09/10/2025 12…" at bounding box center [615, 302] width 856 height 350
click at [296, 228] on div "P" at bounding box center [289, 232] width 16 height 16
click at [425, 228] on span "Details" at bounding box center [427, 232] width 37 height 16
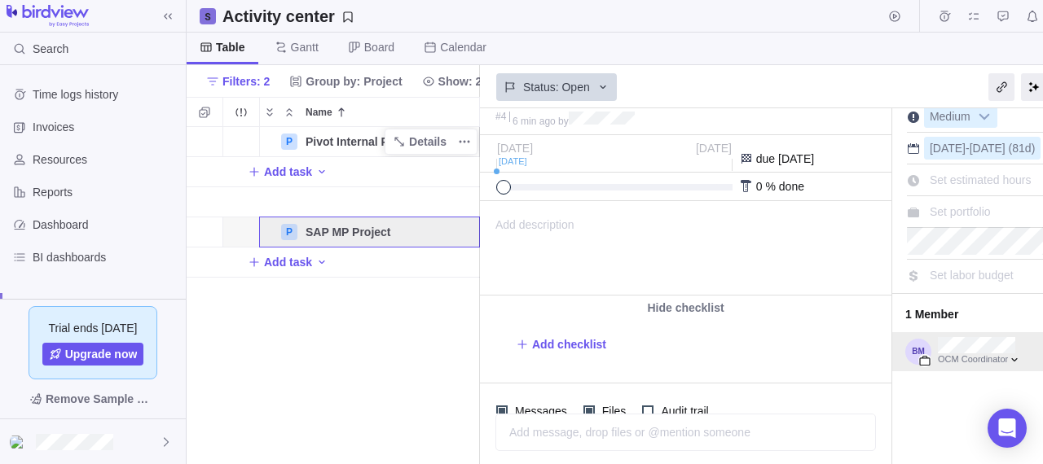
scroll to position [77, 0]
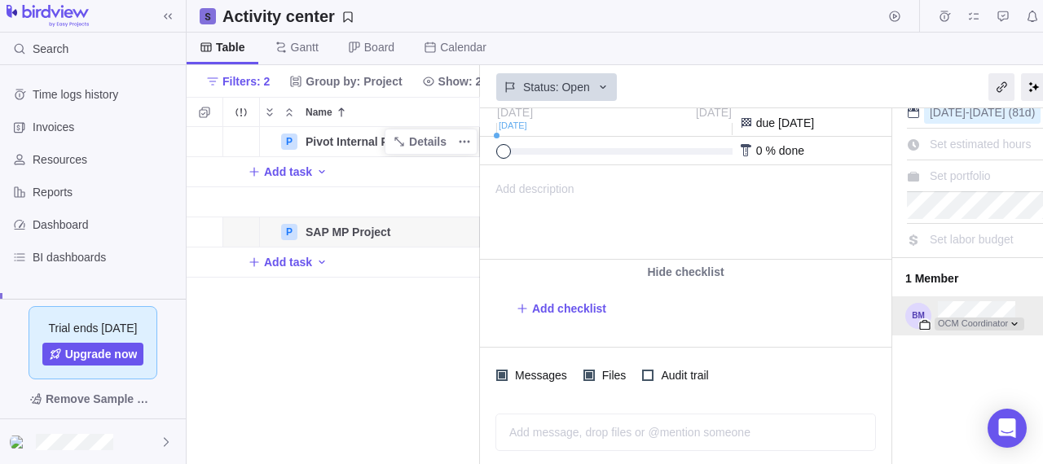
click at [999, 319] on div at bounding box center [980, 324] width 90 height 13
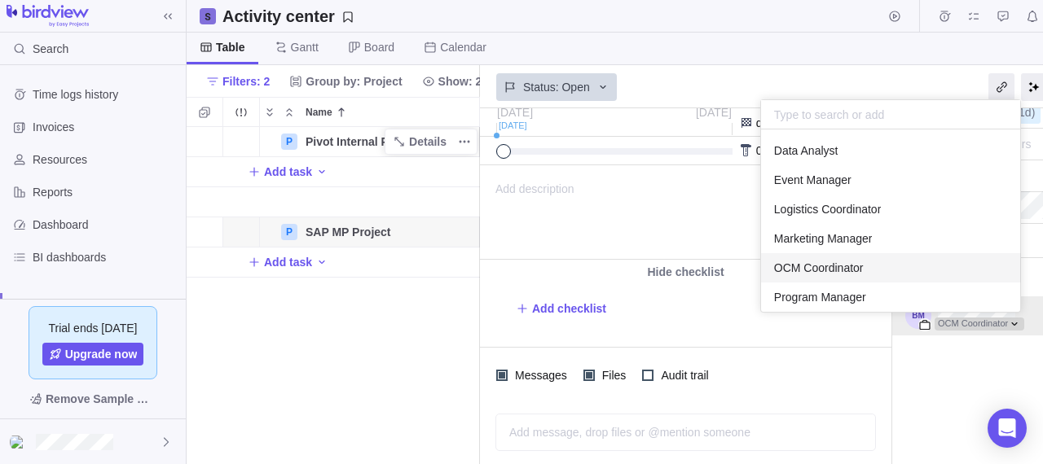
scroll to position [169, 247]
click at [798, 264] on span "OCM Coordinator" at bounding box center [819, 268] width 90 height 16
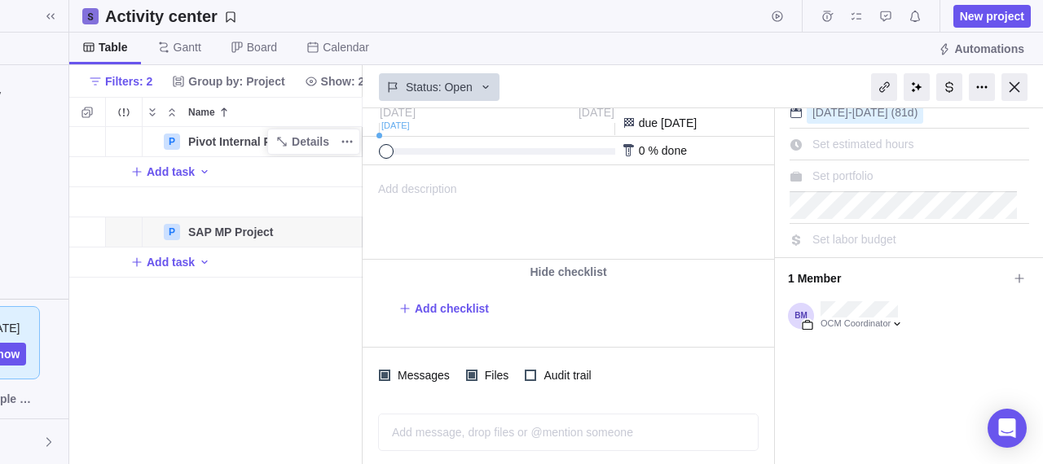
scroll to position [0, 0]
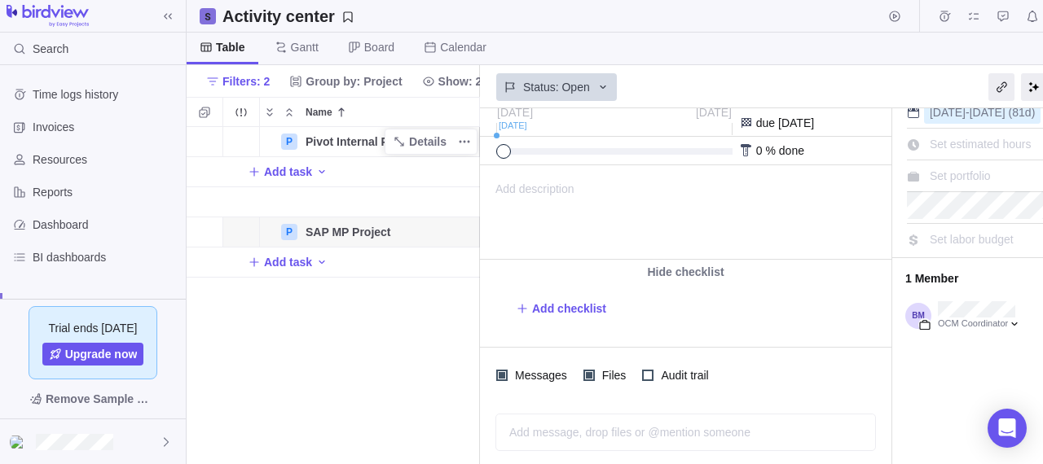
click at [324, 379] on div "P Pivot Internal Project Details Open 5 Add task P SAP MP Project Details [DATE…" at bounding box center [333, 296] width 293 height 338
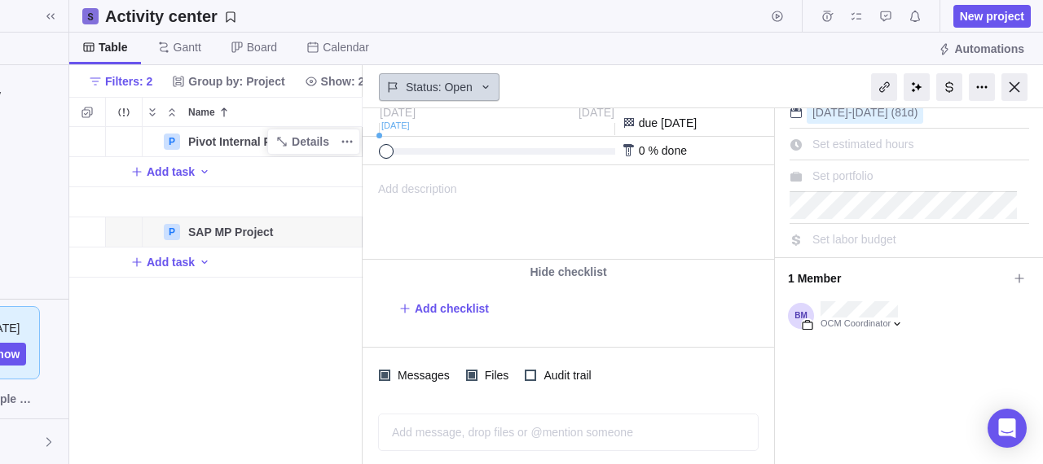
click at [482, 86] on icon at bounding box center [485, 87] width 6 height 3
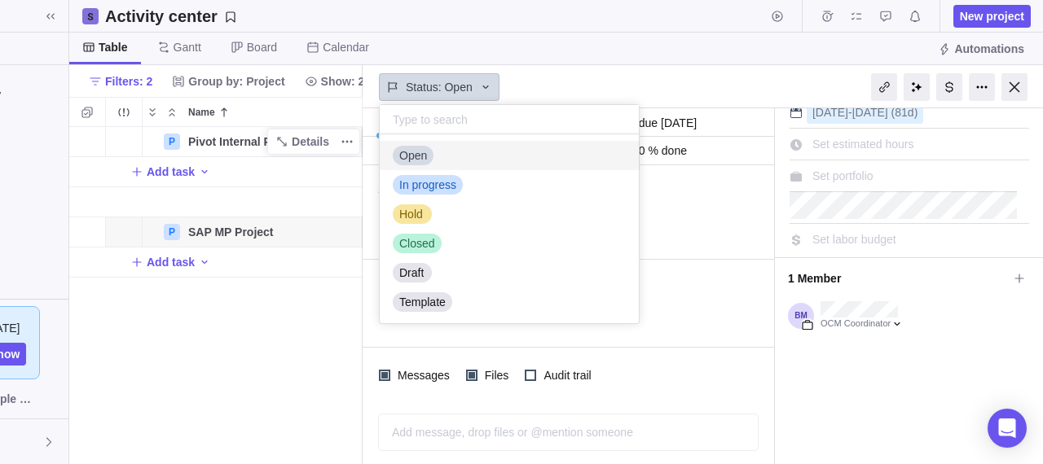
scroll to position [176, 247]
click at [926, 85] on html "Search Time logs history Invoices Resources Reports Dashboard BI dashboards Mai…" at bounding box center [404, 232] width 1043 height 464
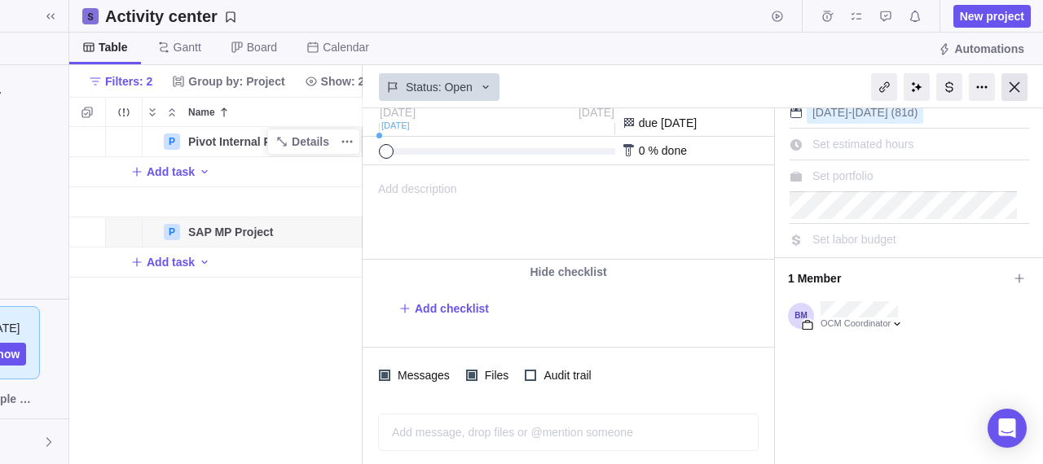
click at [1012, 84] on div at bounding box center [1014, 87] width 26 height 28
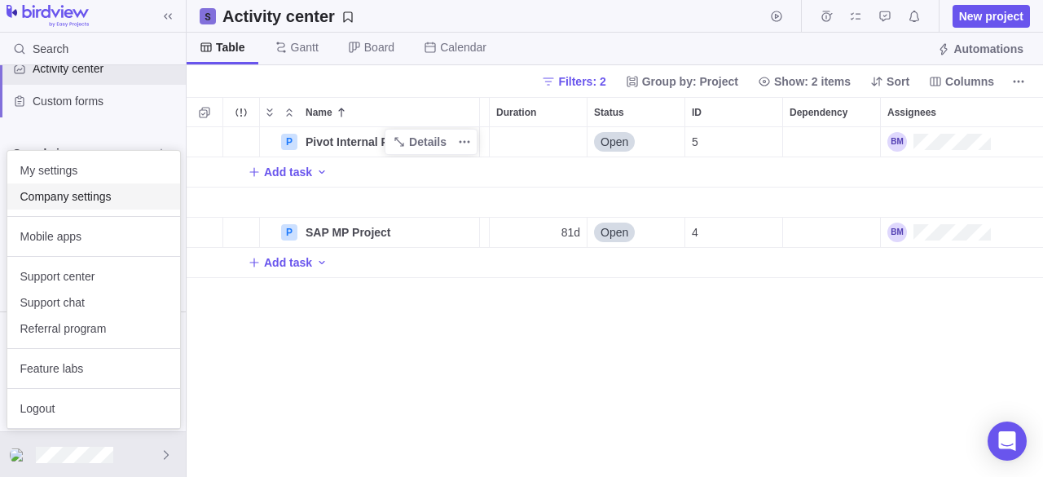
click at [61, 194] on span "Company settings" at bounding box center [93, 196] width 147 height 16
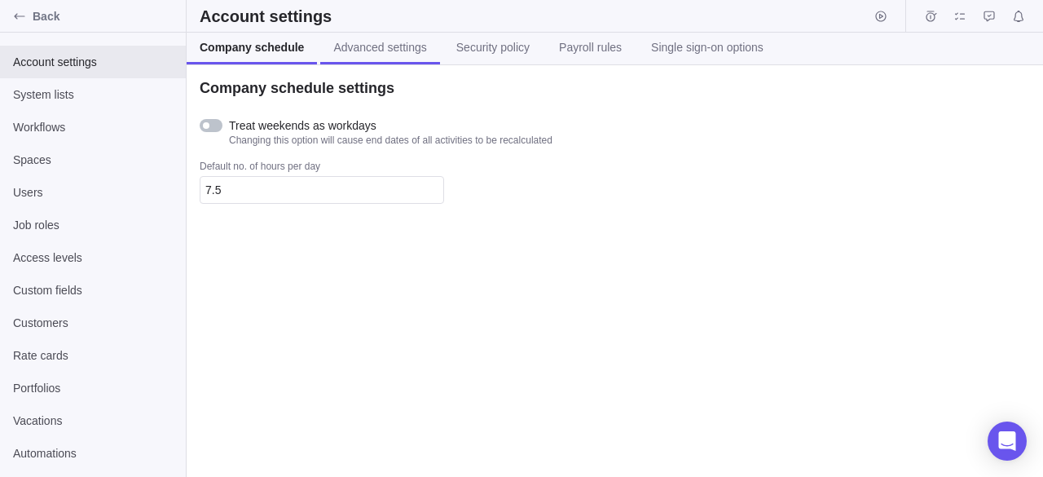
click at [387, 46] on span "Advanced settings" at bounding box center [379, 47] width 93 height 16
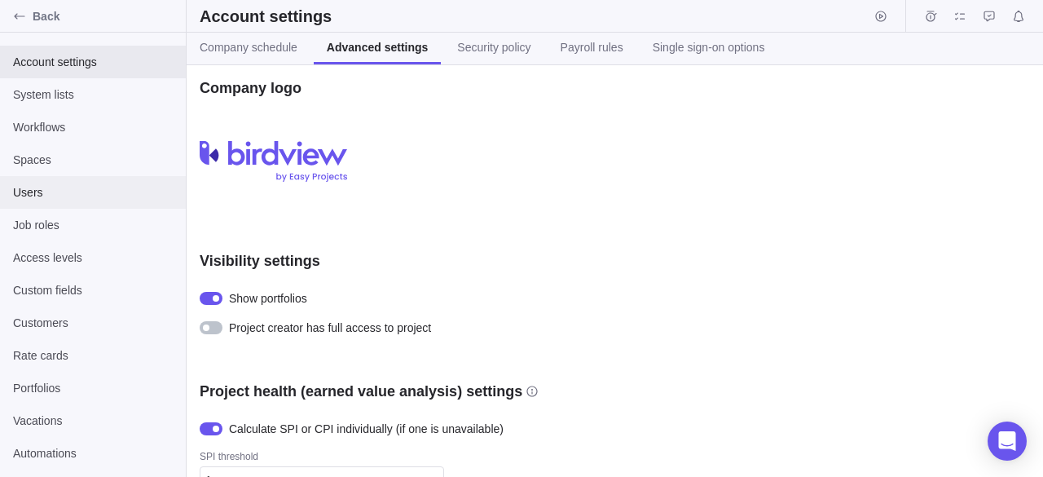
click at [73, 191] on span "Users" at bounding box center [93, 192] width 160 height 16
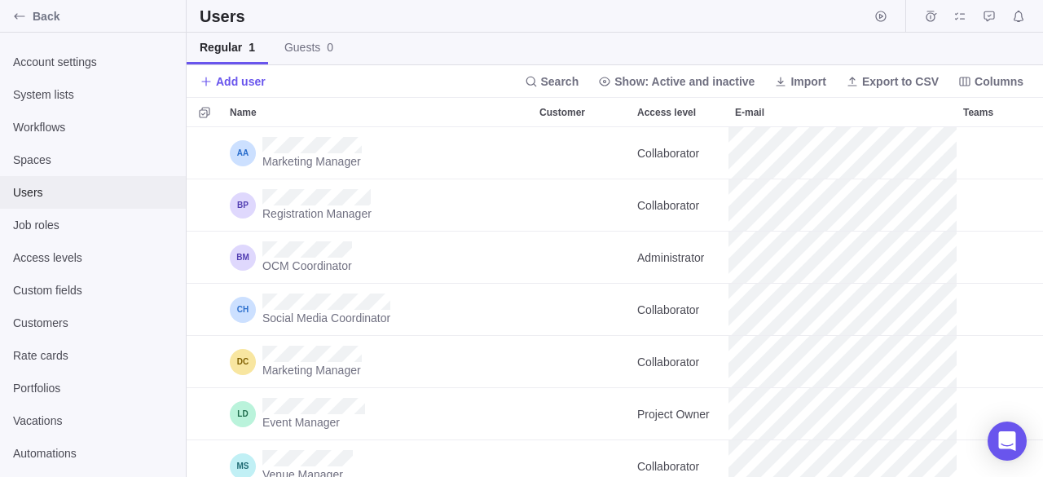
scroll to position [337, 844]
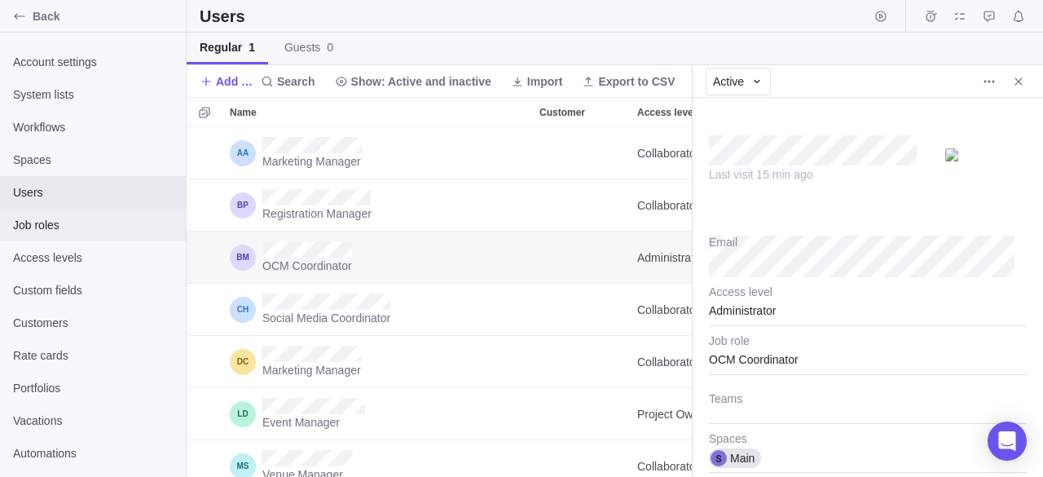
type textarea "x"
click at [30, 221] on span "Job roles" at bounding box center [93, 225] width 160 height 16
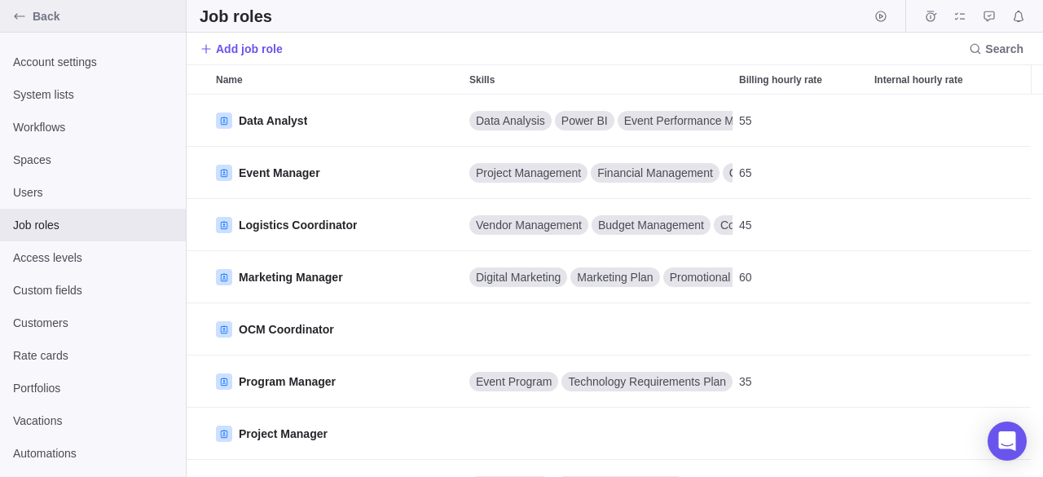
click at [22, 12] on icon "Back" at bounding box center [19, 16] width 13 height 13
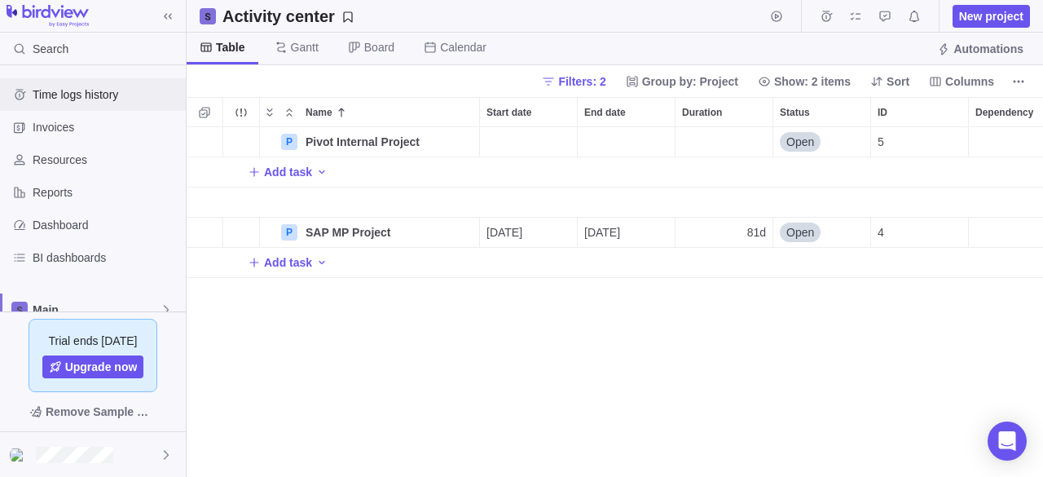
click at [75, 90] on span "Time logs history" at bounding box center [106, 94] width 147 height 16
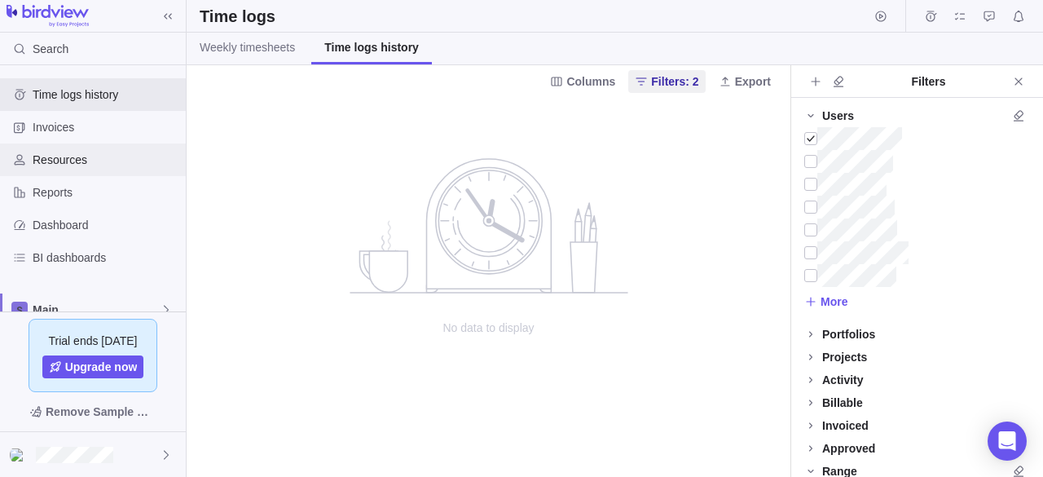
click at [72, 153] on span "Resources" at bounding box center [106, 160] width 147 height 16
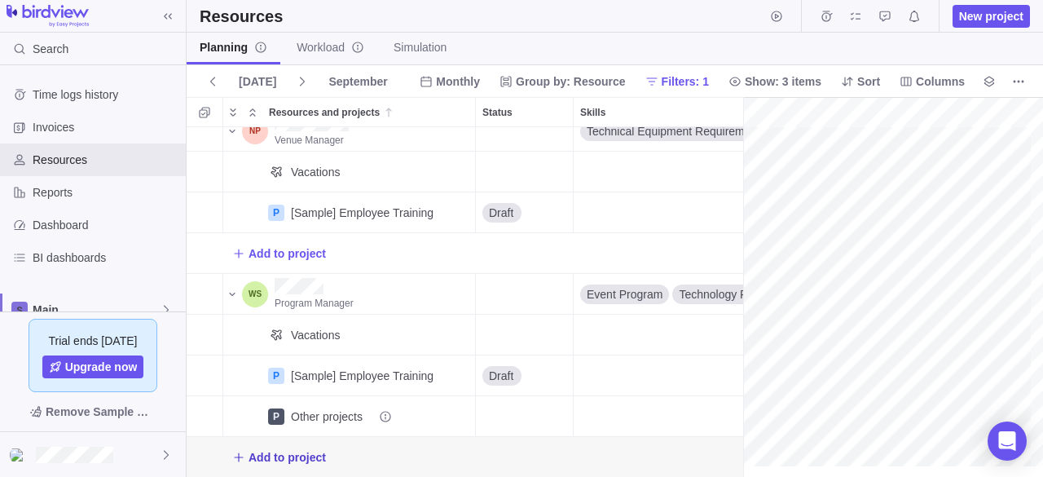
click at [241, 452] on icon "Add New" at bounding box center [238, 456] width 9 height 9
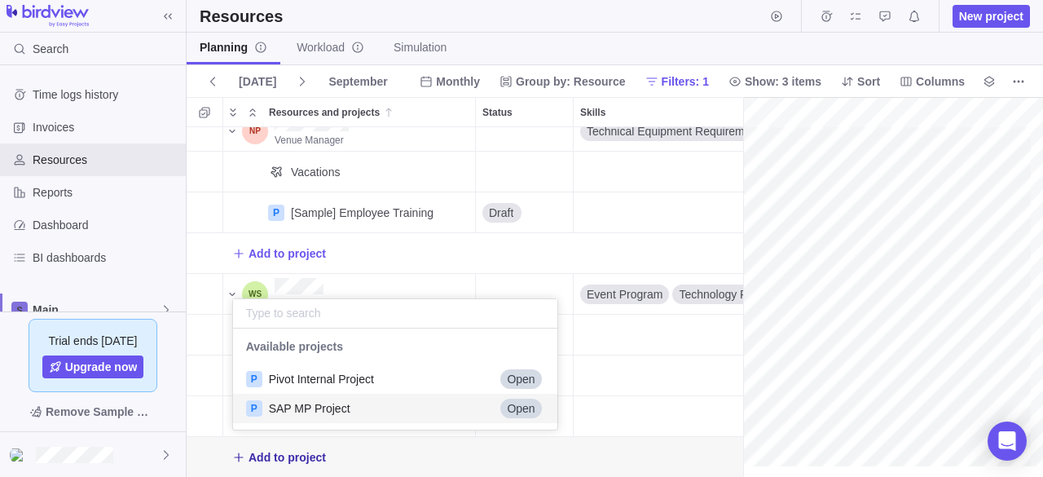
click at [285, 396] on div "P SAP MP Project Open" at bounding box center [395, 408] width 325 height 29
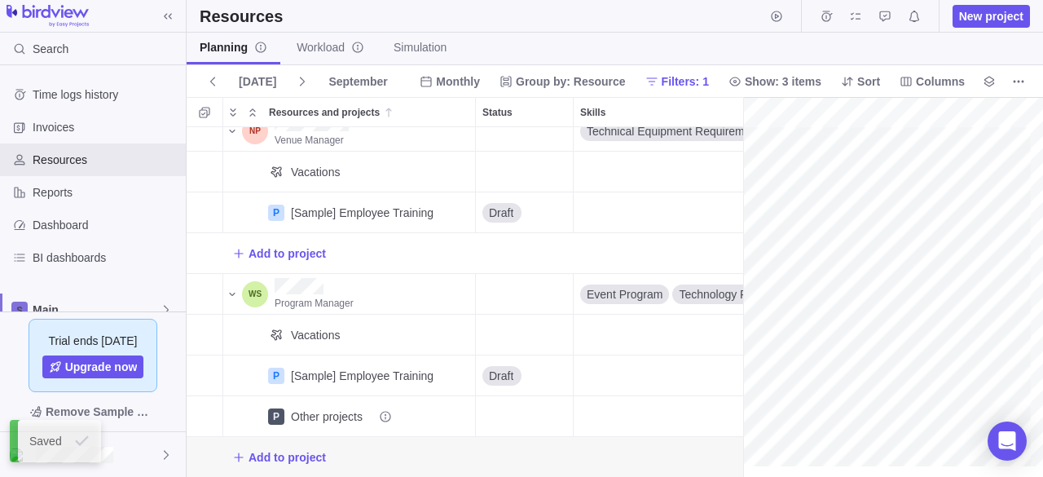
click at [257, 437] on div "Add to project" at bounding box center [568, 457] width 762 height 40
click at [277, 449] on span "Add to project" at bounding box center [287, 457] width 77 height 16
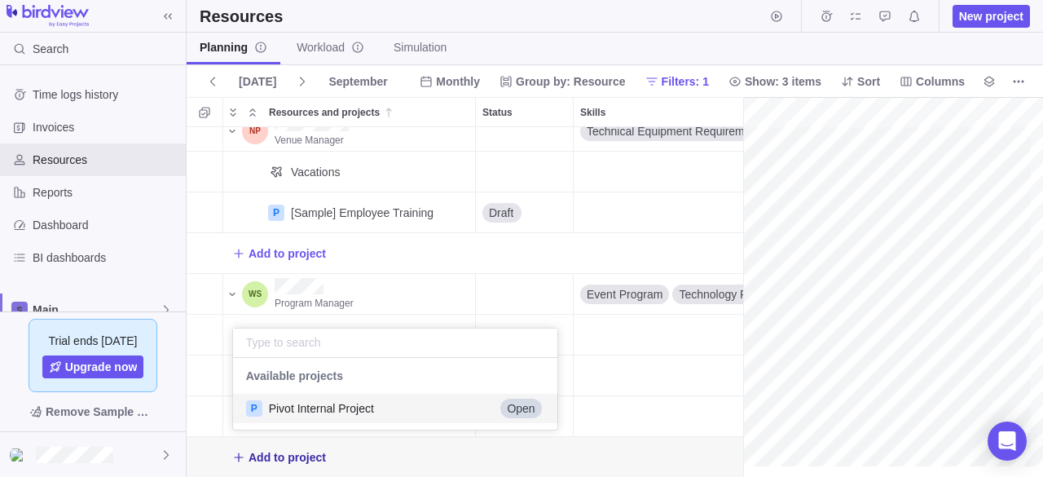
click at [645, 377] on div "Venue Manager Technical Equipment Requirements Budget Management 10h 17h 36m Va…" at bounding box center [471, 302] width 569 height 350
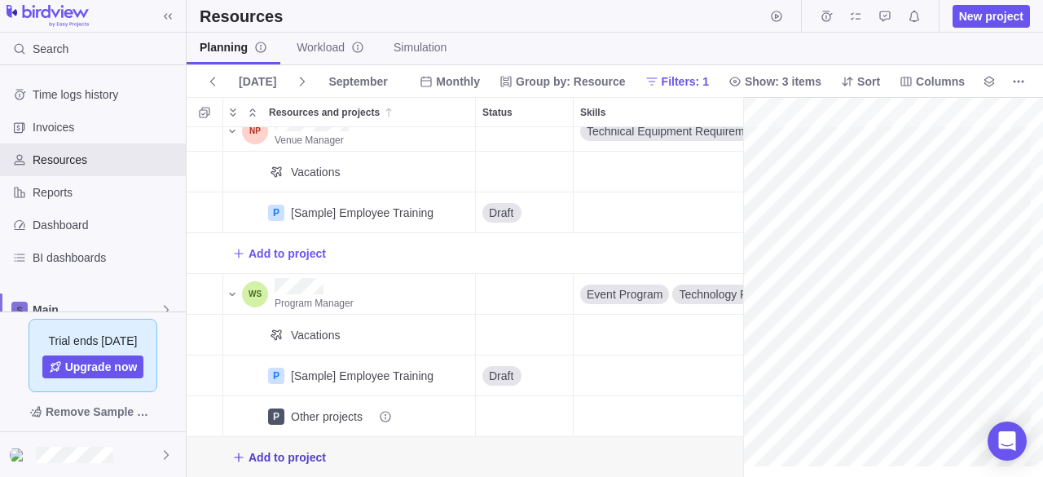
click at [236, 452] on icon "Add New" at bounding box center [238, 456] width 9 height 9
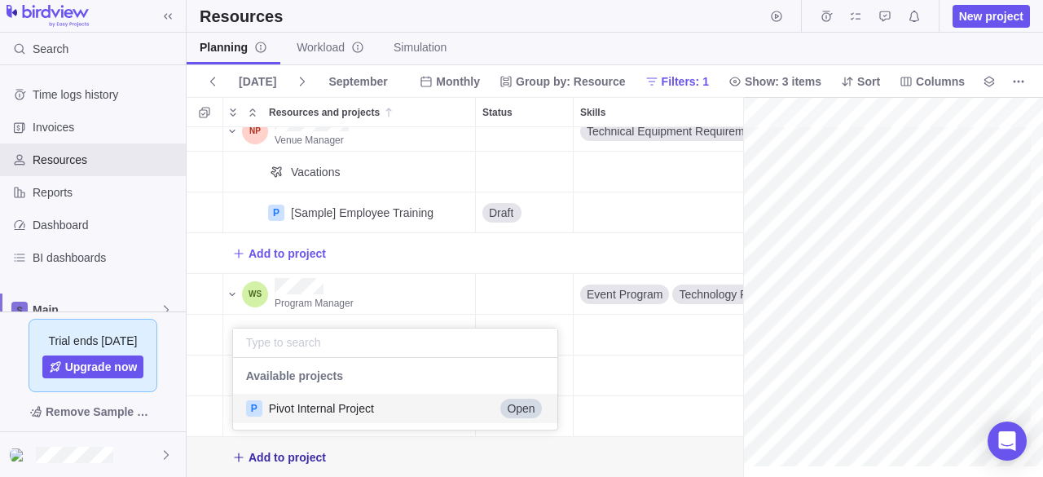
click at [282, 405] on span "Pivot Internal Project" at bounding box center [321, 408] width 105 height 16
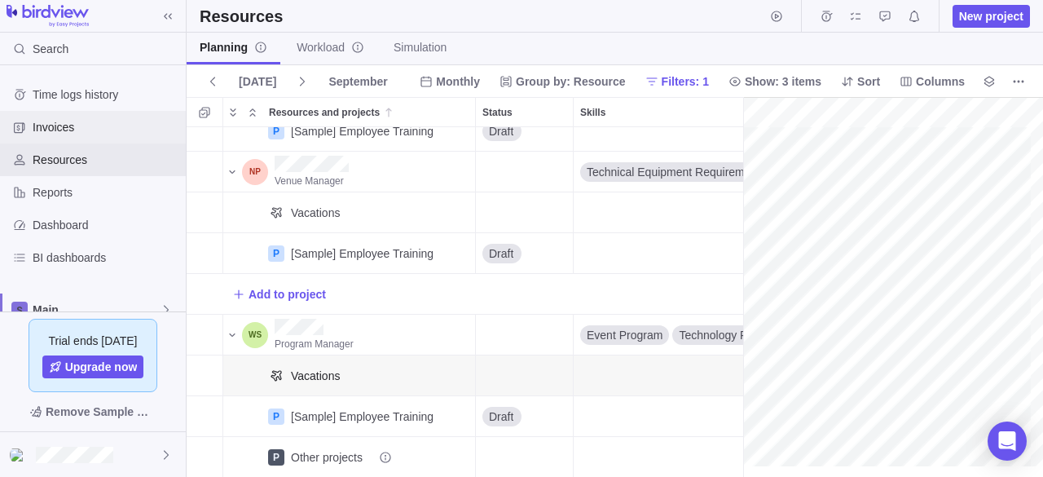
click at [108, 123] on span "Invoices" at bounding box center [106, 127] width 147 height 16
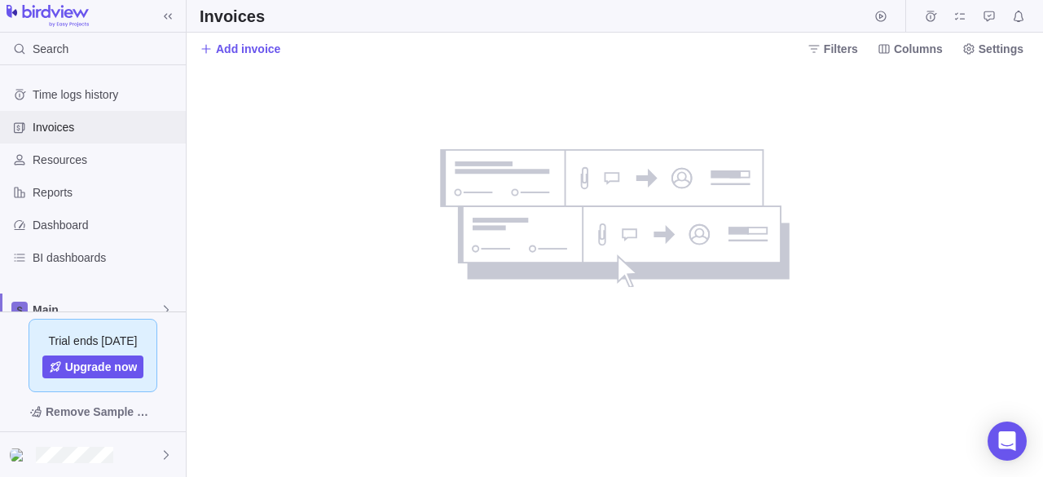
click at [101, 128] on span "Invoices" at bounding box center [106, 127] width 147 height 16
click at [116, 87] on span "Time logs history" at bounding box center [106, 94] width 147 height 16
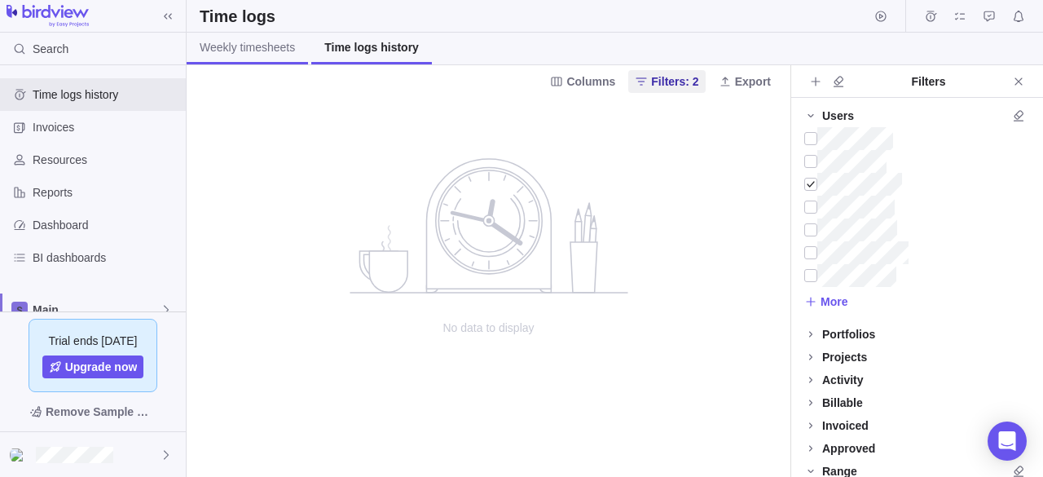
click at [259, 56] on link "Weekly timesheets" at bounding box center [247, 49] width 121 height 32
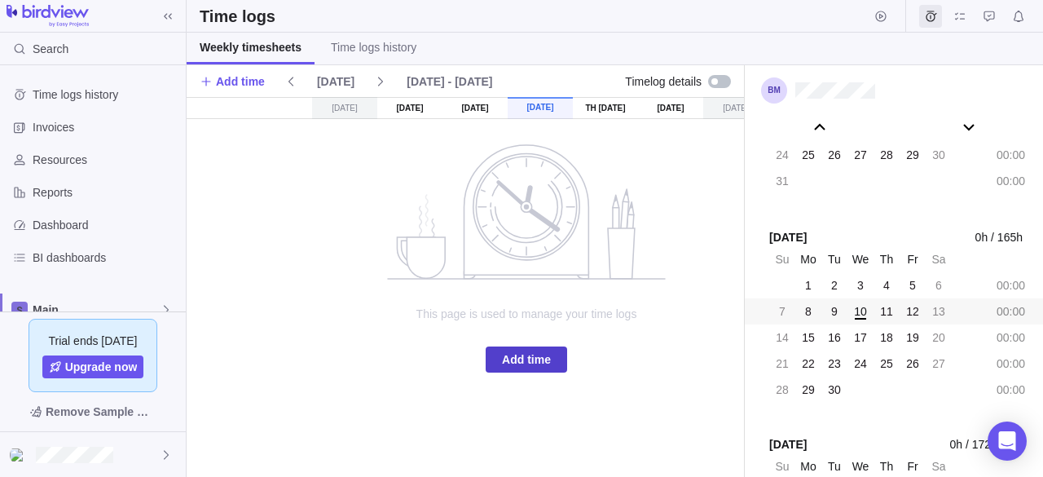
click at [547, 350] on span "Add time" at bounding box center [526, 360] width 49 height 20
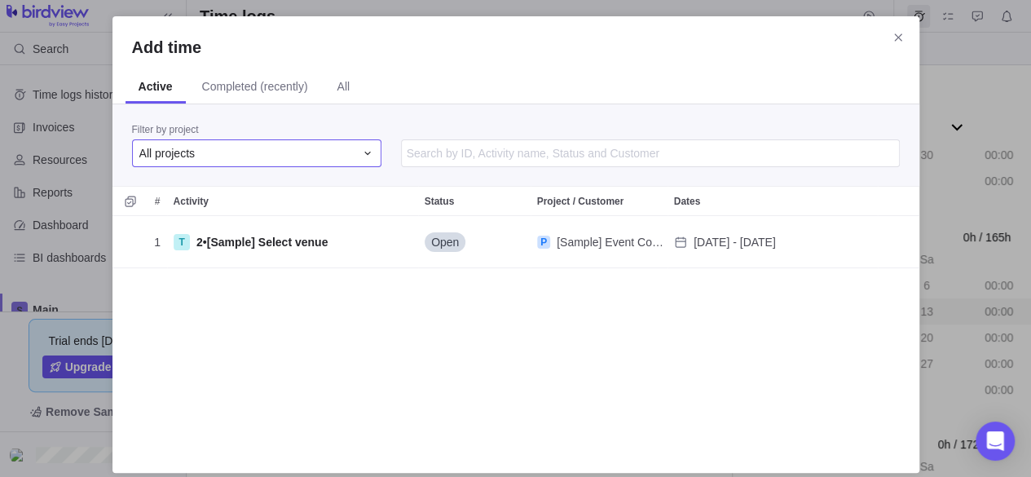
click at [269, 157] on div "All projects" at bounding box center [246, 153] width 215 height 16
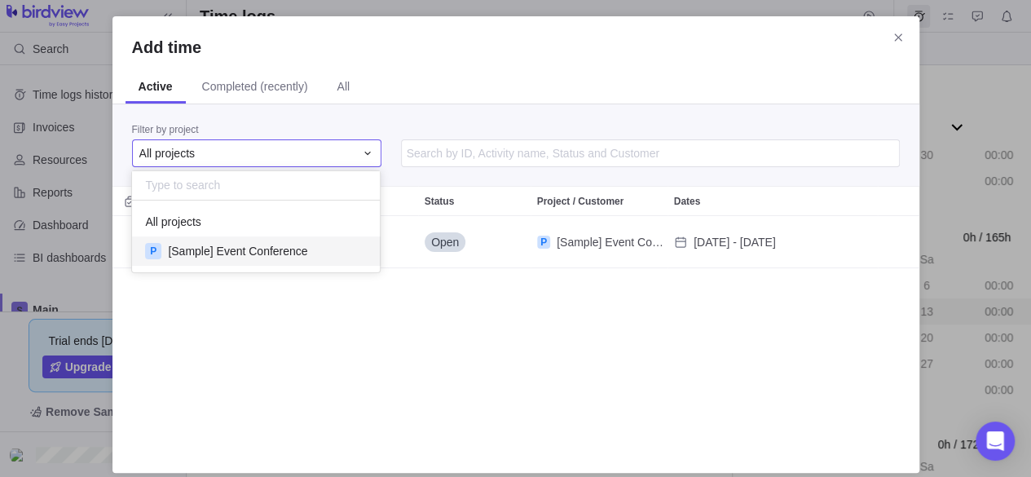
click at [285, 253] on span "[Sample] Event Conference" at bounding box center [237, 251] width 139 height 16
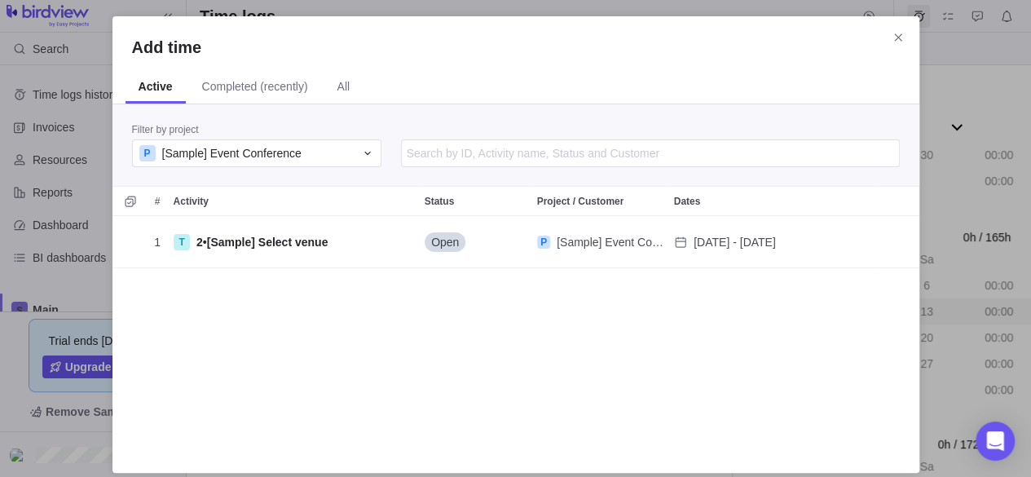
click at [889, 34] on span "Close" at bounding box center [898, 37] width 23 height 23
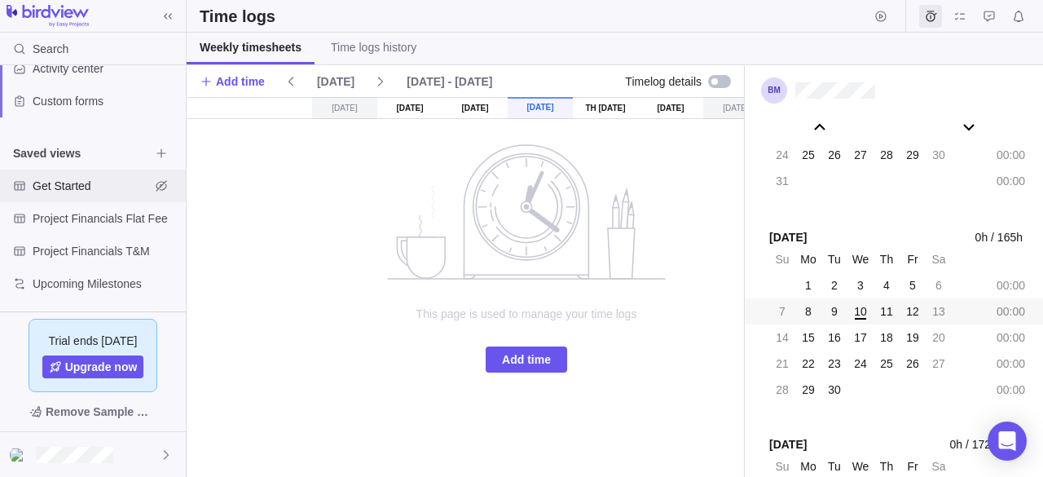
click at [59, 178] on span "Get Started" at bounding box center [91, 186] width 117 height 16
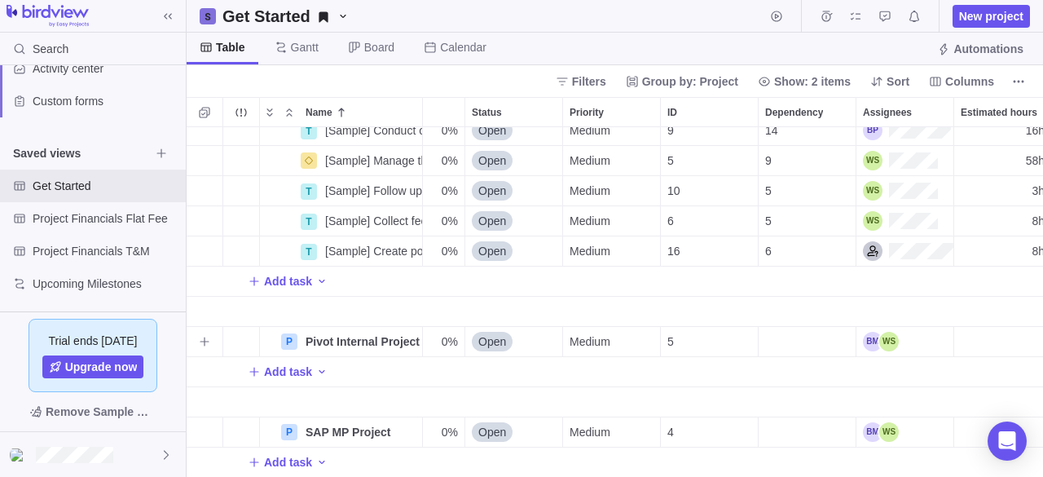
click at [893, 332] on div "Assignees" at bounding box center [881, 342] width 36 height 20
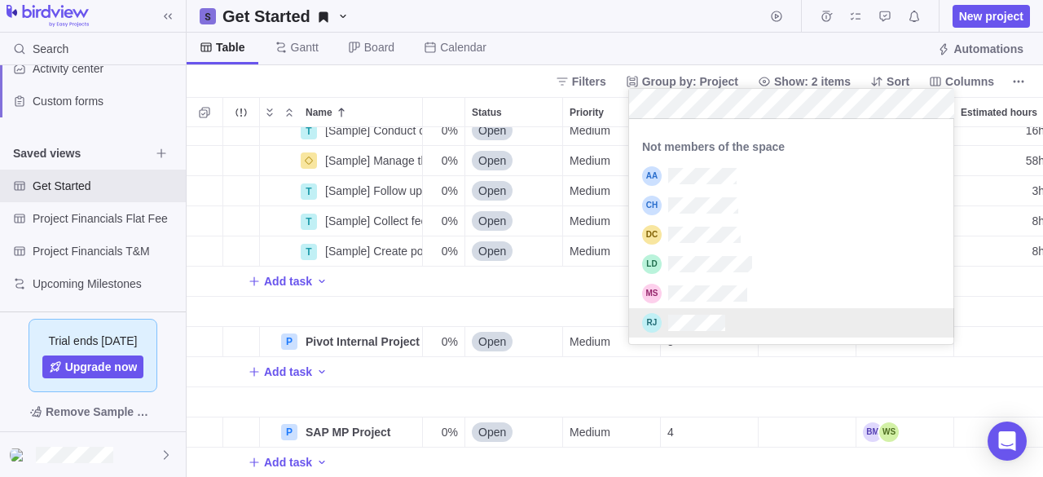
click at [913, 423] on div "T [Sample] Conduct on-site registration Details 11/06/2025 12/24/2025 35d 0% Op…" at bounding box center [615, 302] width 856 height 350
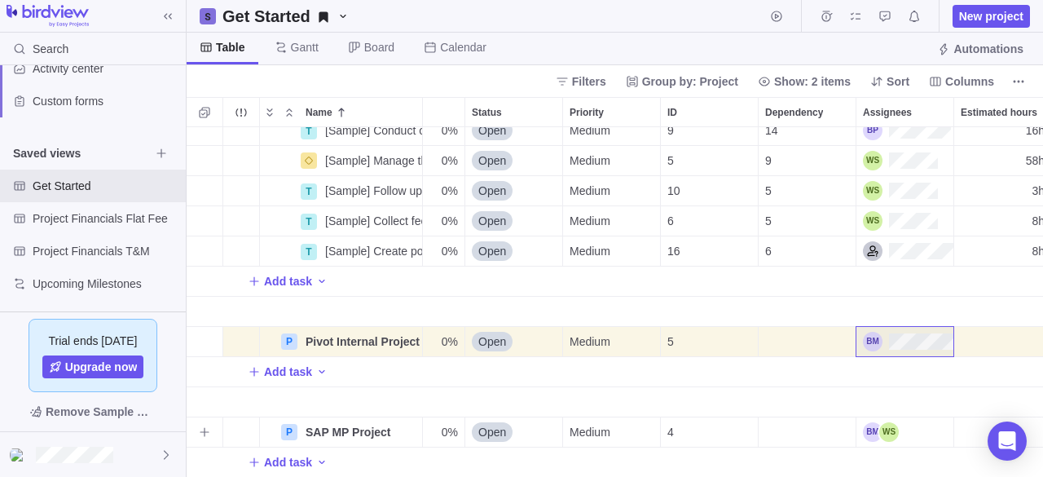
click at [913, 423] on div "Assignees" at bounding box center [904, 431] width 97 height 29
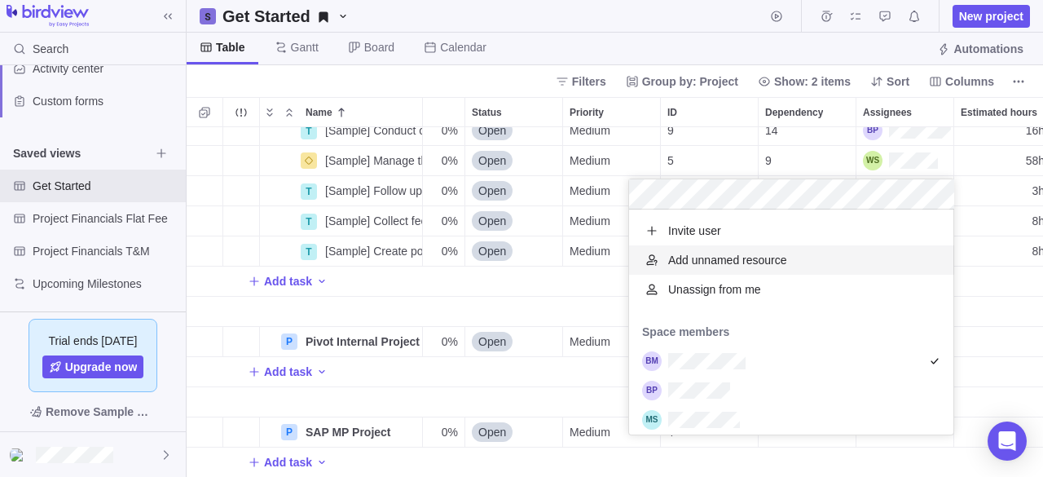
click at [997, 366] on div "T [Sample] Conduct on-site registration Details 11/06/2025 12/24/2025 35d 0% Op…" at bounding box center [615, 302] width 856 height 350
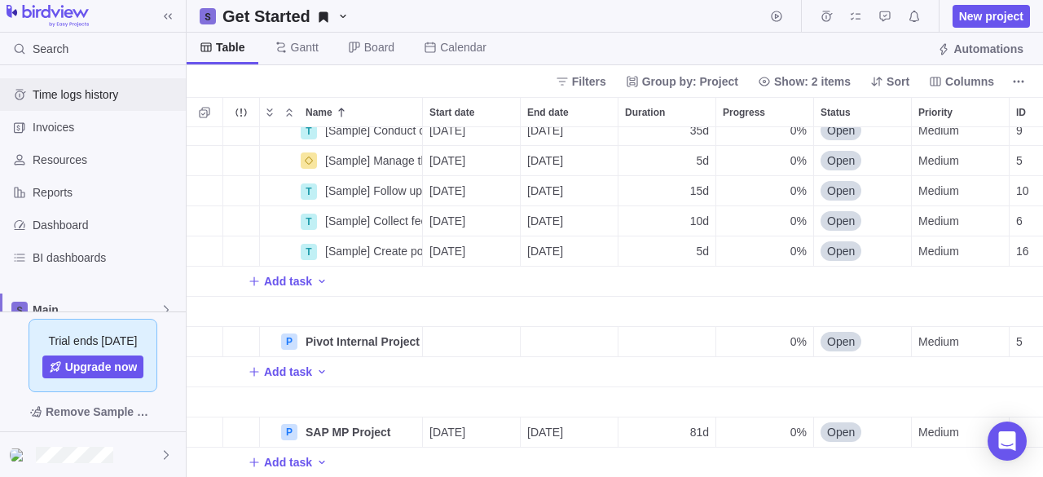
click at [97, 106] on div "Time logs history" at bounding box center [93, 94] width 186 height 33
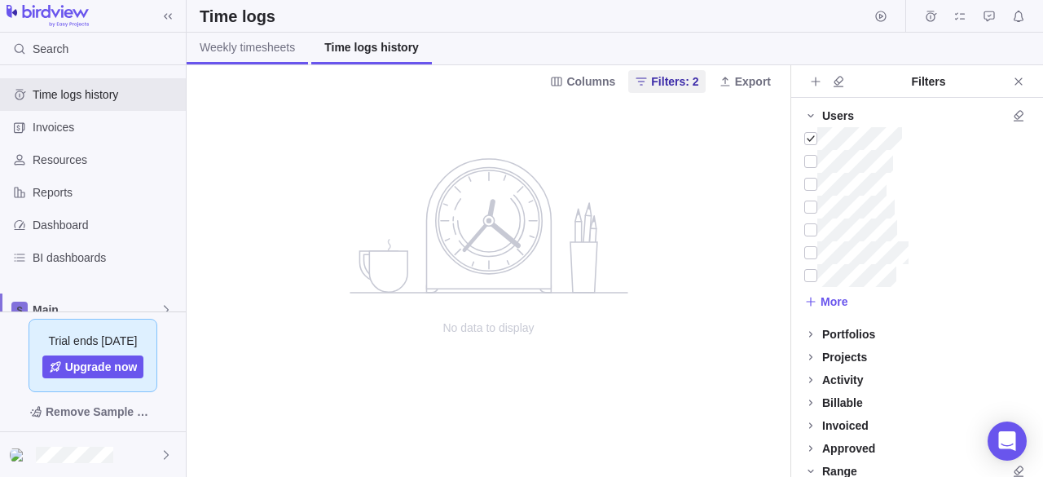
click at [249, 50] on span "Weekly timesheets" at bounding box center [247, 47] width 95 height 16
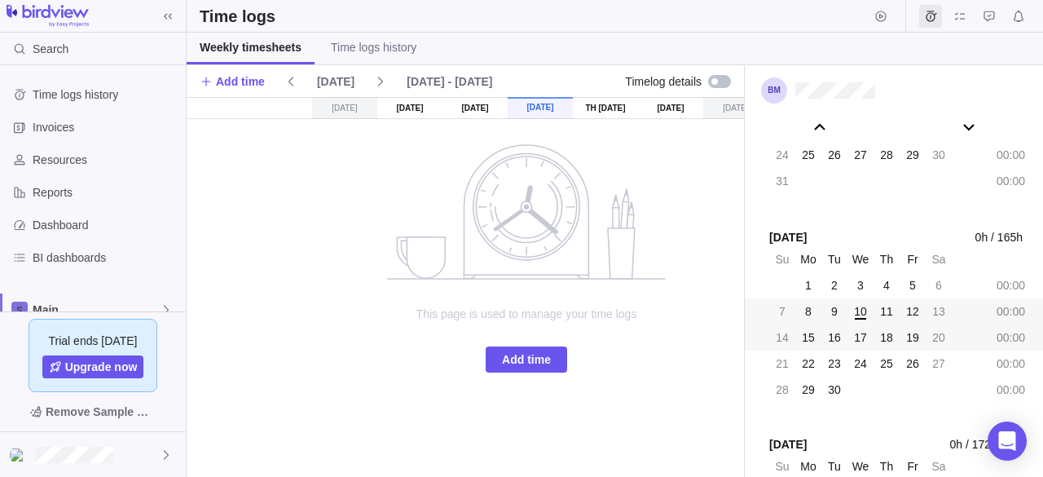
click at [864, 331] on span "17" at bounding box center [860, 337] width 13 height 16
click at [863, 337] on span "17" at bounding box center [860, 337] width 13 height 16
click at [856, 312] on span "10" at bounding box center [860, 311] width 13 height 16
click at [375, 78] on icon at bounding box center [380, 81] width 13 height 13
click at [535, 351] on span "Add time" at bounding box center [526, 360] width 49 height 20
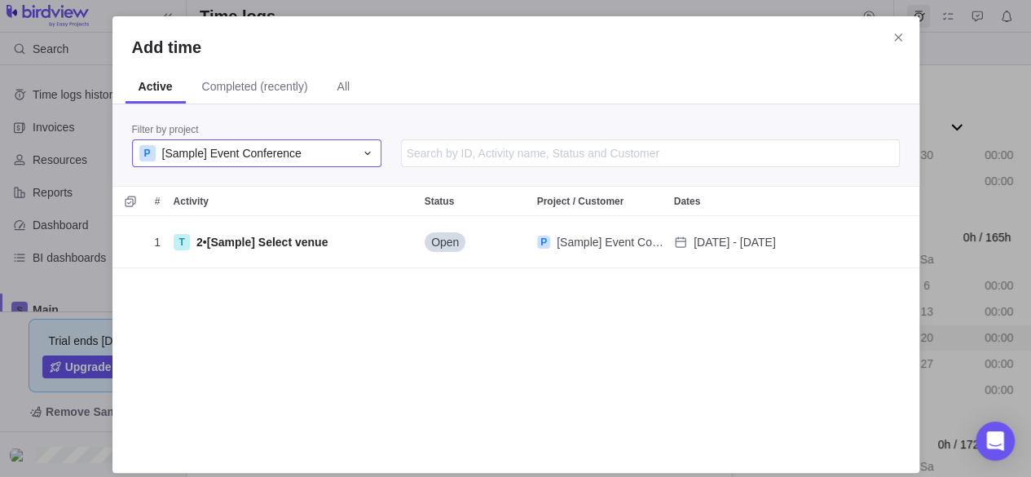
click at [376, 150] on div "P [Sample] Event Conference" at bounding box center [256, 153] width 249 height 28
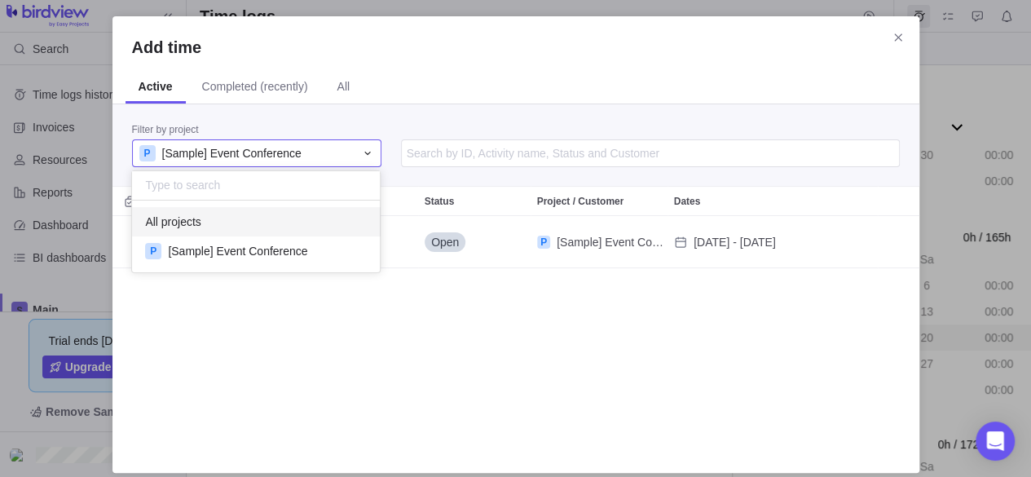
click at [213, 226] on div "All projects" at bounding box center [256, 221] width 249 height 29
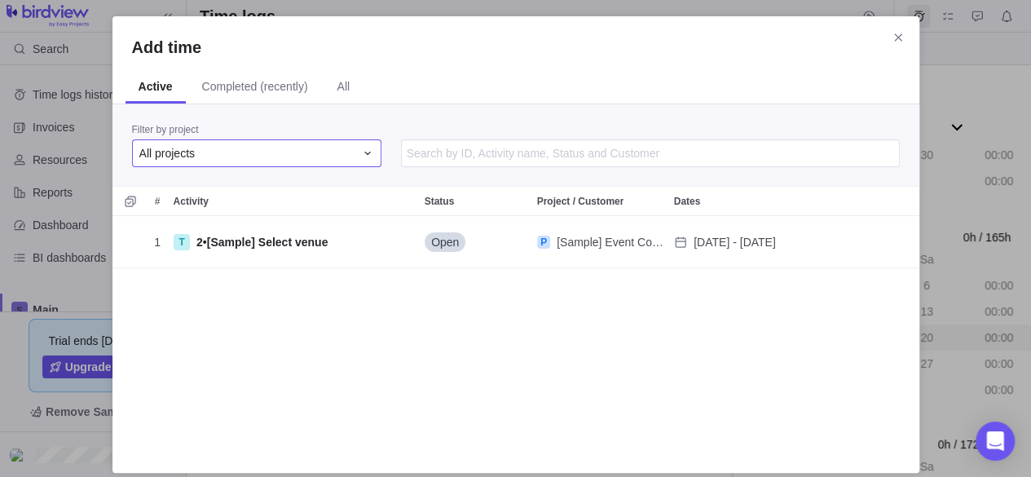
click at [321, 165] on div "All projects" at bounding box center [256, 153] width 249 height 28
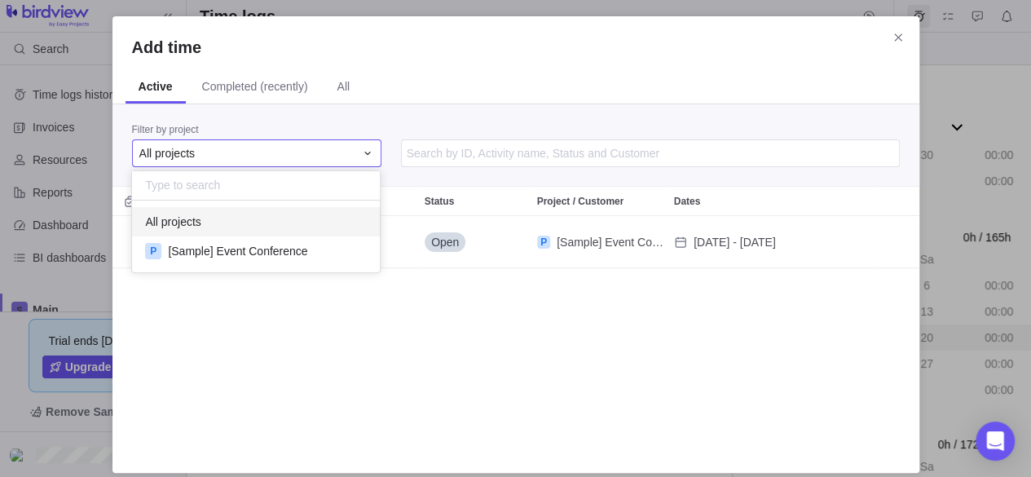
click at [288, 205] on div "All projects" at bounding box center [256, 218] width 249 height 36
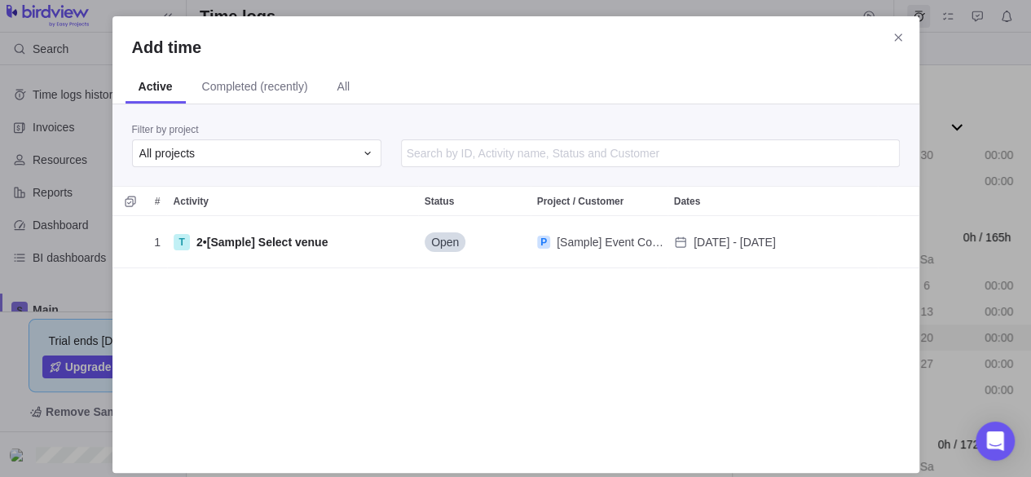
click at [312, 319] on div "1 T 2 • [Sample] Select venue Open P [Sample] Event Conference Sep 22 - Sep 26" at bounding box center [515, 334] width 807 height 237
click at [352, 85] on span "All" at bounding box center [342, 88] width 39 height 32
click at [228, 79] on span "Completed (recently)" at bounding box center [252, 86] width 106 height 16
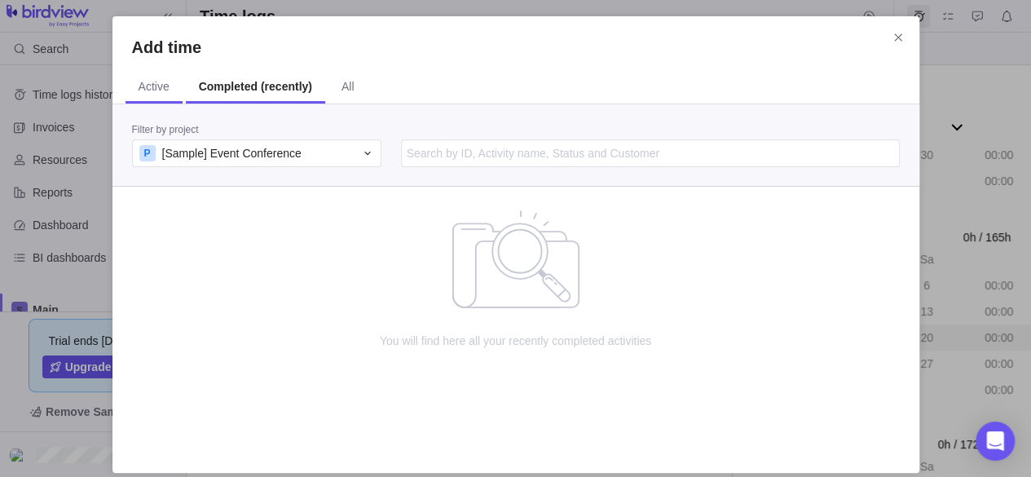
click at [144, 75] on span "Active" at bounding box center [153, 88] width 57 height 32
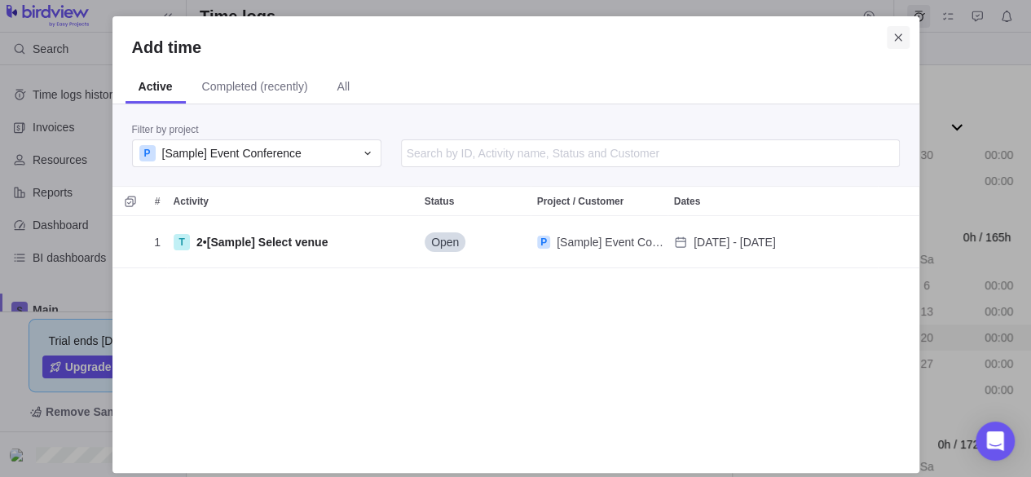
click at [892, 33] on icon "Close" at bounding box center [897, 37] width 13 height 13
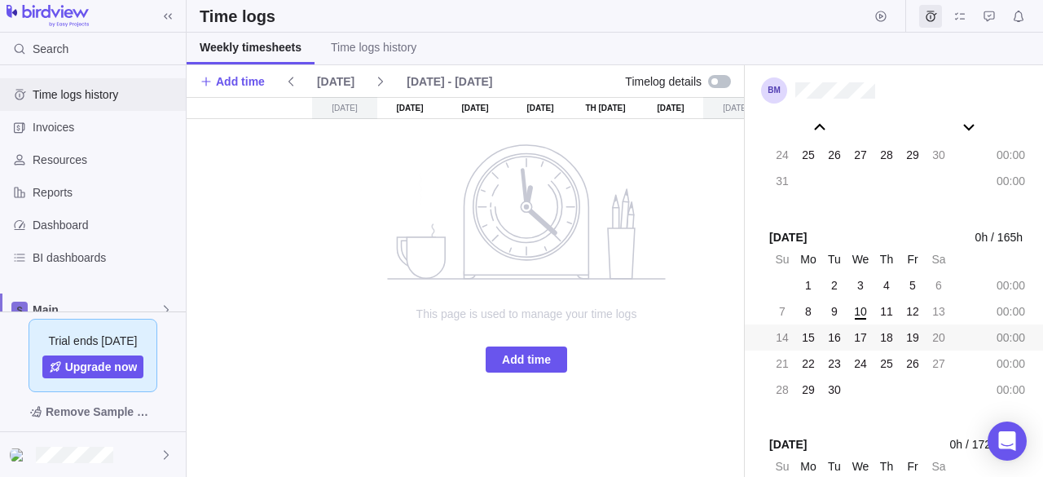
click at [86, 94] on span "Time logs history" at bounding box center [106, 94] width 147 height 16
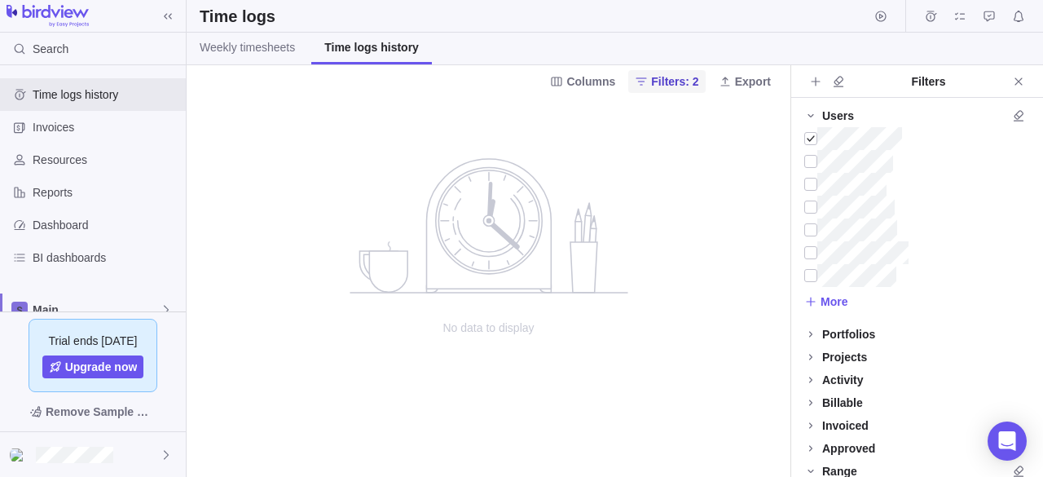
click at [683, 84] on span "Filters: 2" at bounding box center [674, 81] width 47 height 16
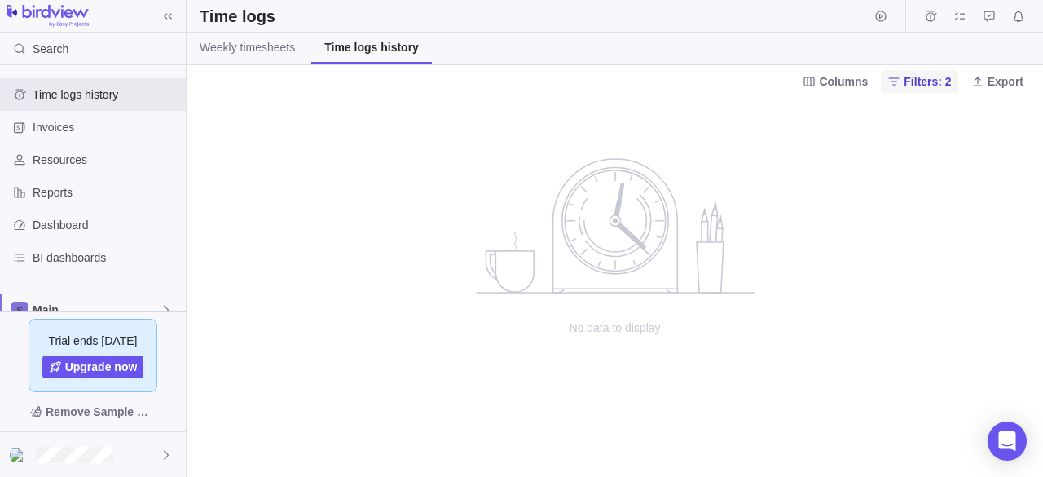
click at [948, 76] on span "Filters: 2" at bounding box center [927, 81] width 47 height 16
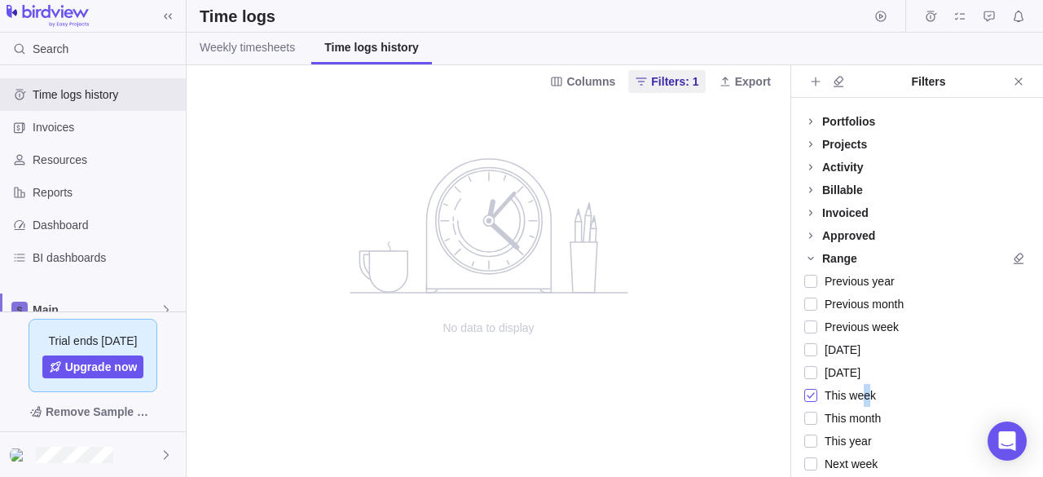
click at [864, 395] on span "This week" at bounding box center [846, 395] width 59 height 23
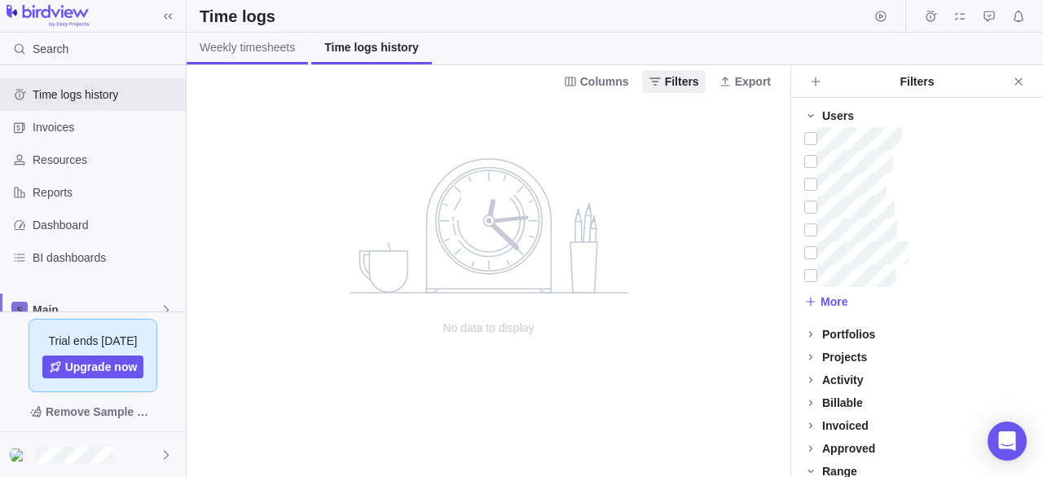
click at [260, 45] on span "Weekly timesheets" at bounding box center [247, 47] width 95 height 16
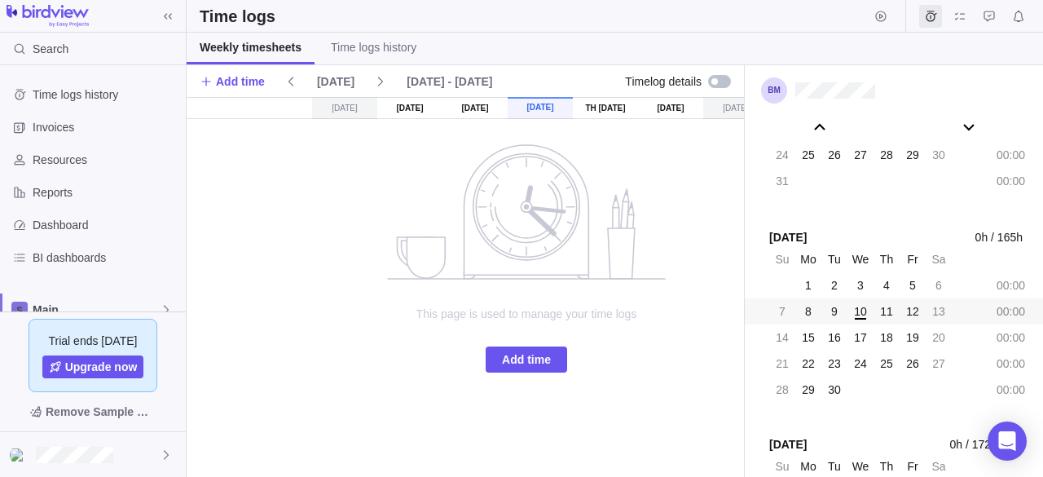
click at [839, 315] on div "9" at bounding box center [834, 311] width 23 height 23
click at [835, 313] on span "9" at bounding box center [834, 311] width 7 height 16
click at [883, 326] on div "18" at bounding box center [886, 337] width 23 height 23
click at [859, 306] on span "10" at bounding box center [860, 311] width 13 height 16
click at [529, 354] on span "Add time" at bounding box center [526, 360] width 49 height 20
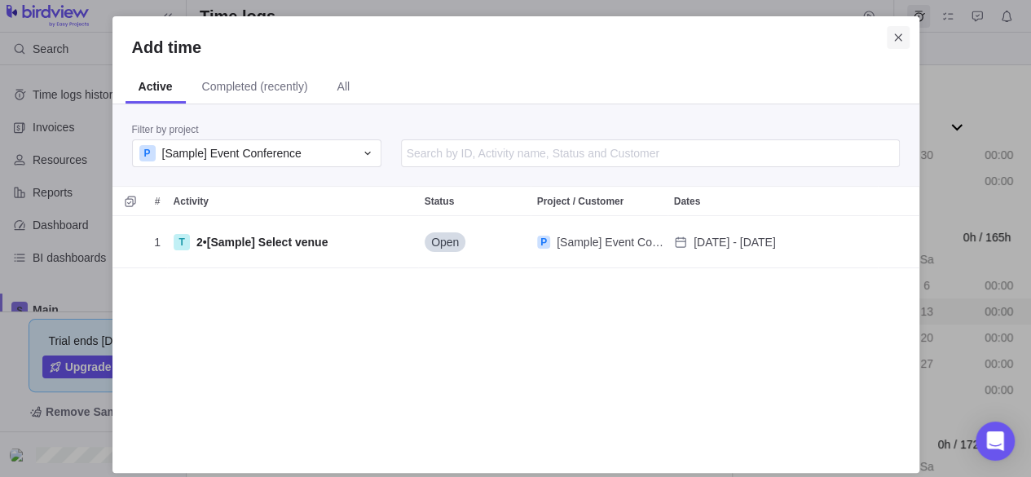
click at [898, 37] on icon "Close" at bounding box center [897, 36] width 7 height 7
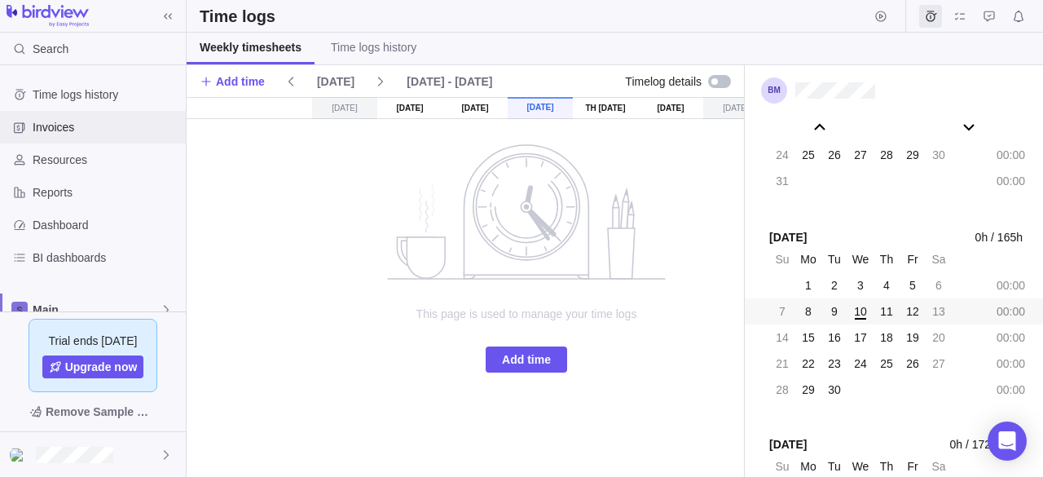
click at [48, 134] on span "Invoices" at bounding box center [106, 127] width 147 height 16
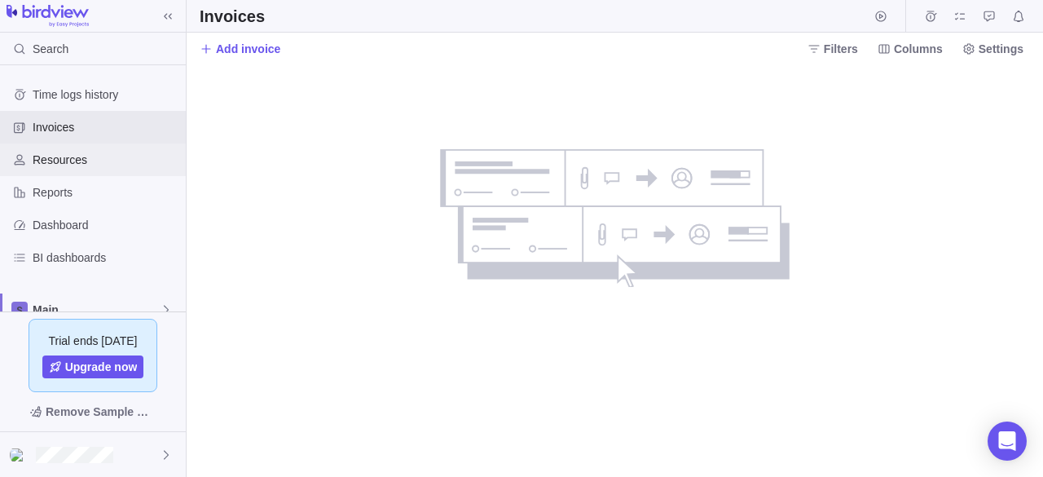
click at [55, 160] on span "Resources" at bounding box center [106, 160] width 147 height 16
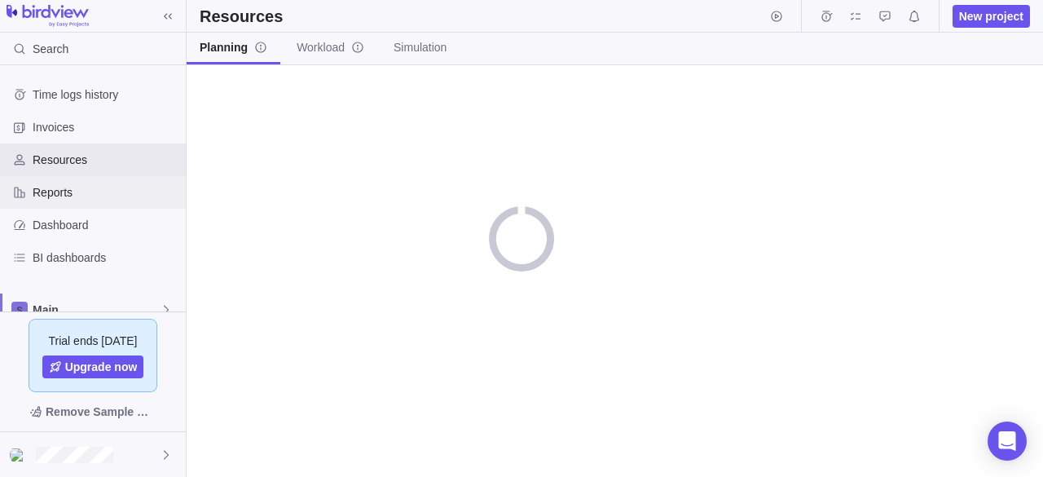
click at [54, 188] on span "Reports" at bounding box center [106, 192] width 147 height 16
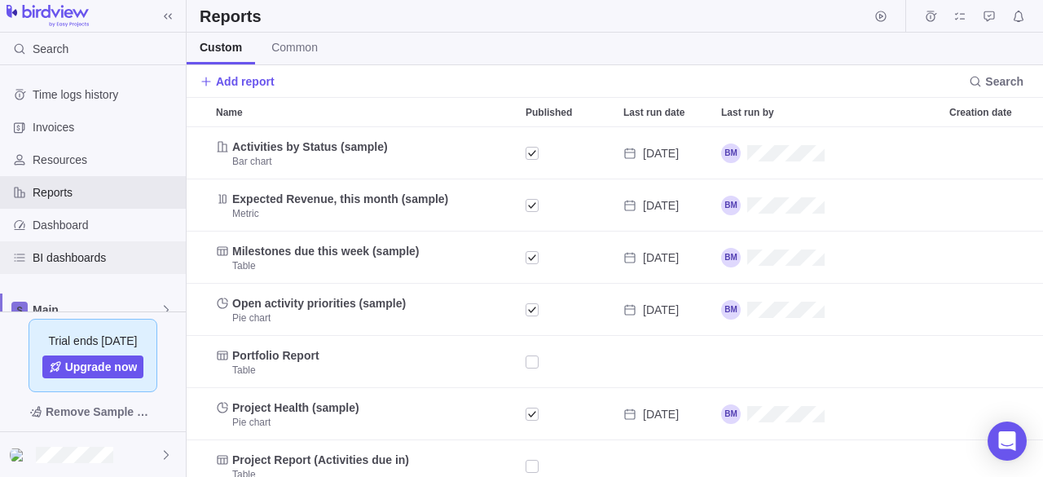
click at [82, 241] on div "BI dashboards" at bounding box center [93, 257] width 186 height 33
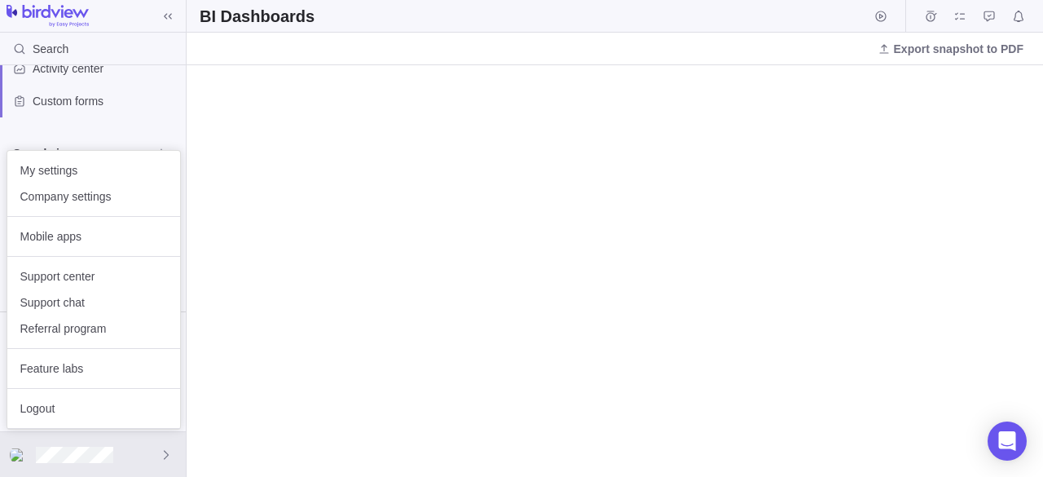
click at [142, 141] on body "Search Time logs history Invoices Resources Reports Dashboard BI dashboards Mai…" at bounding box center [521, 238] width 1043 height 477
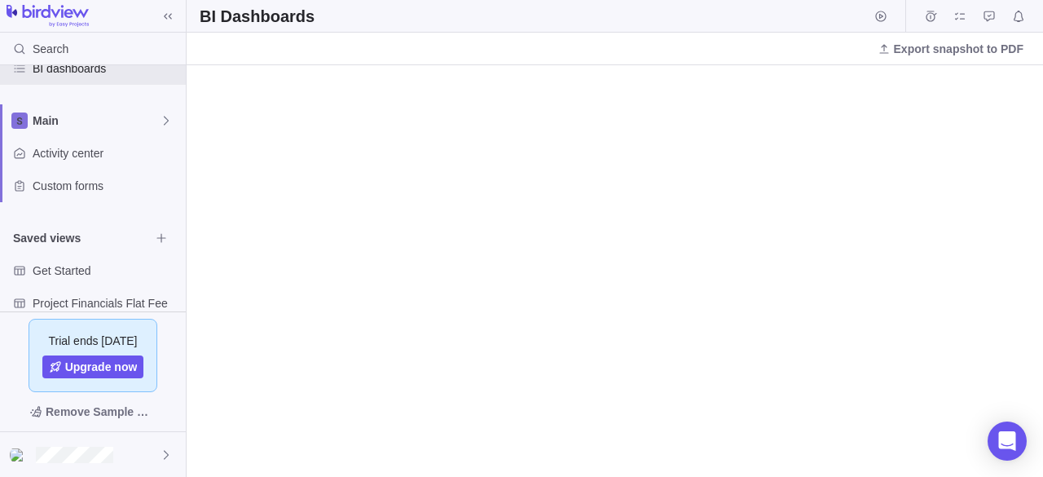
scroll to position [29, 0]
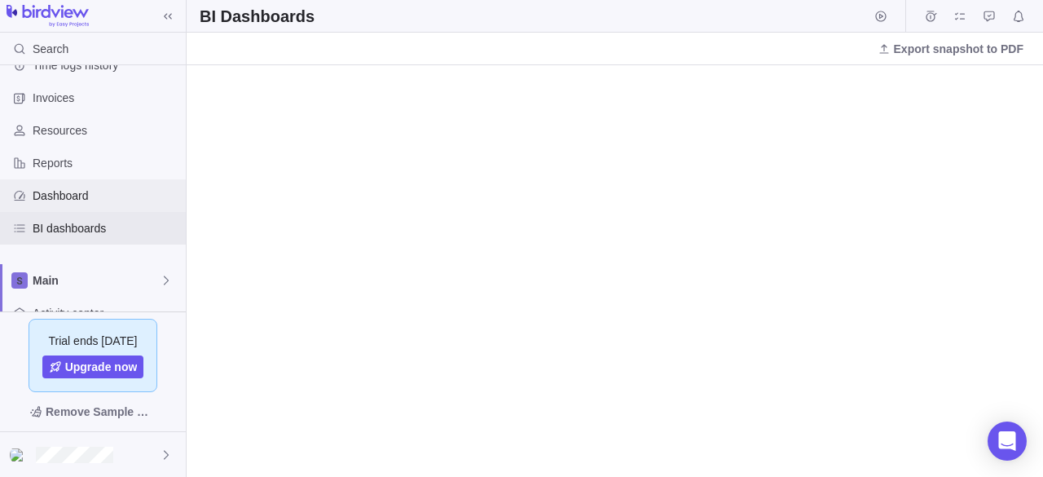
click at [67, 190] on span "Dashboard" at bounding box center [106, 195] width 147 height 16
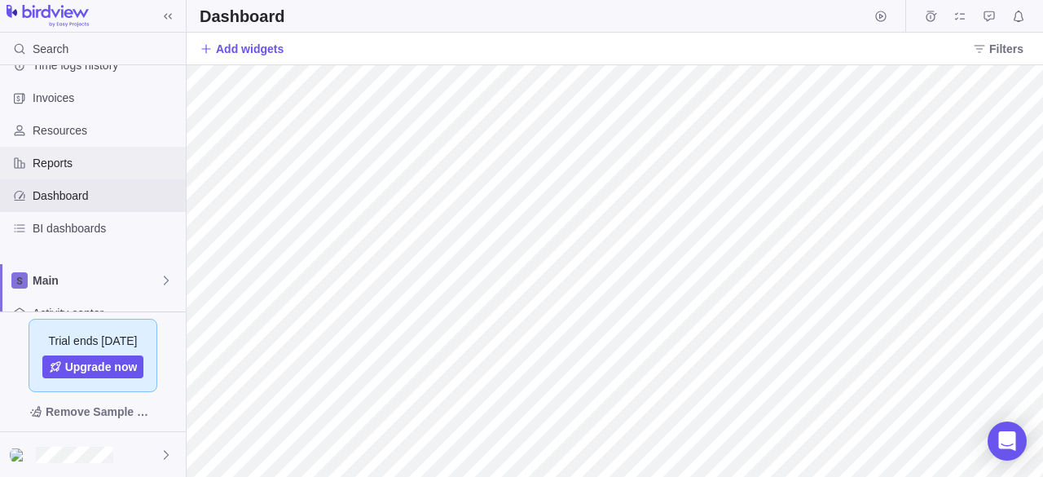
click at [64, 158] on span "Reports" at bounding box center [106, 163] width 147 height 16
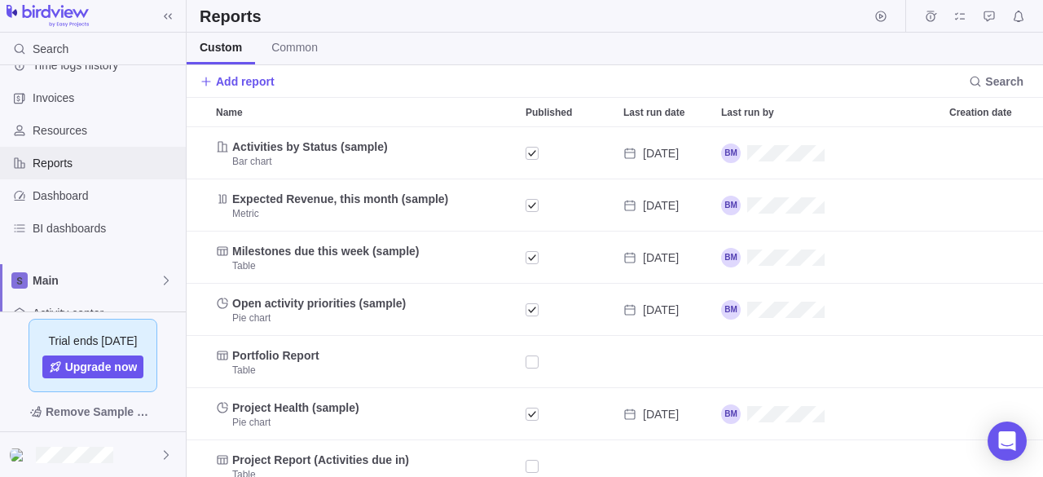
scroll to position [337, 844]
click at [74, 139] on div "Resources" at bounding box center [93, 130] width 186 height 33
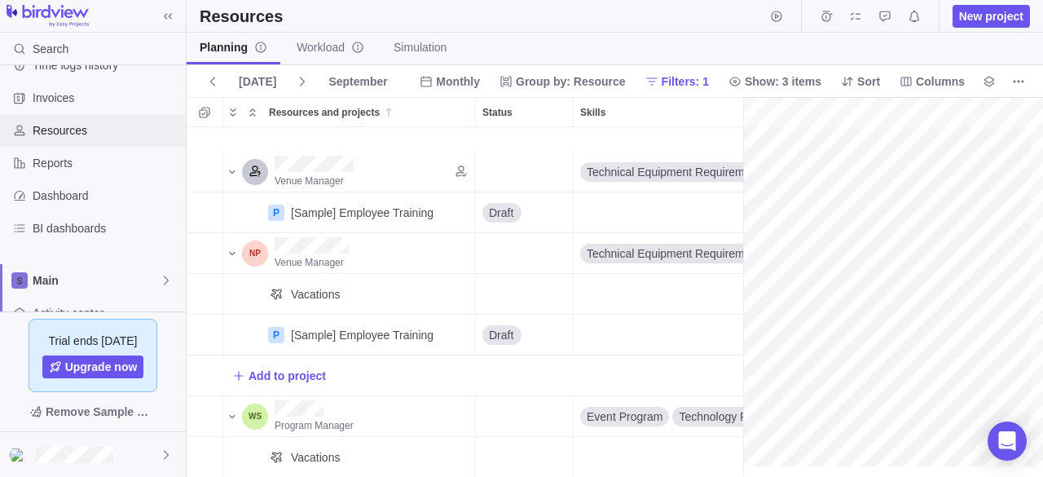
scroll to position [192, 0]
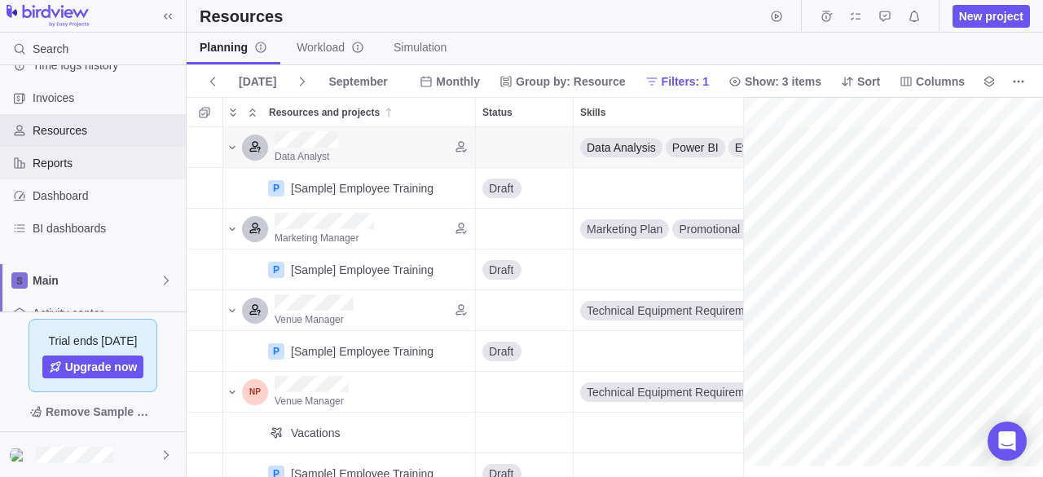
click at [34, 166] on span "Reports" at bounding box center [106, 163] width 147 height 16
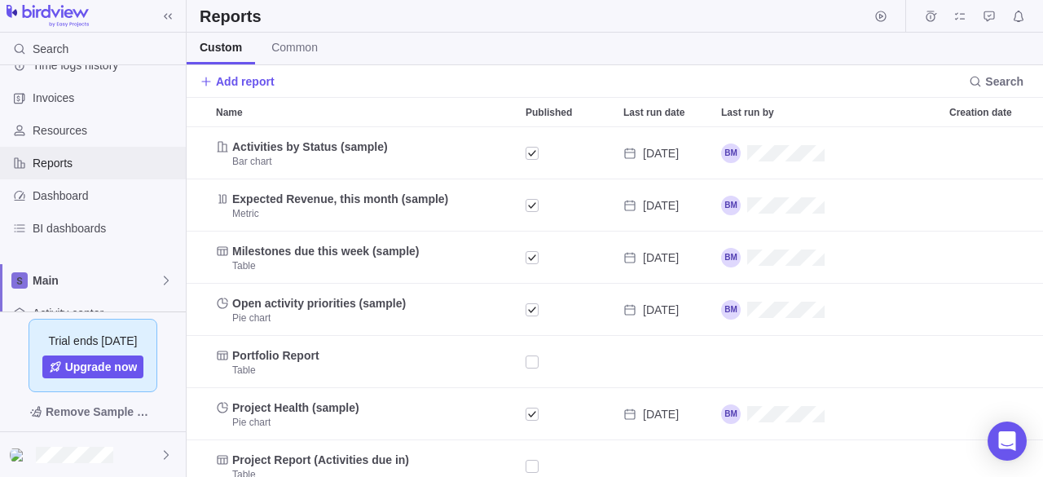
click at [70, 168] on span "Reports" at bounding box center [106, 163] width 147 height 16
click at [90, 201] on span "Dashboard" at bounding box center [106, 195] width 147 height 16
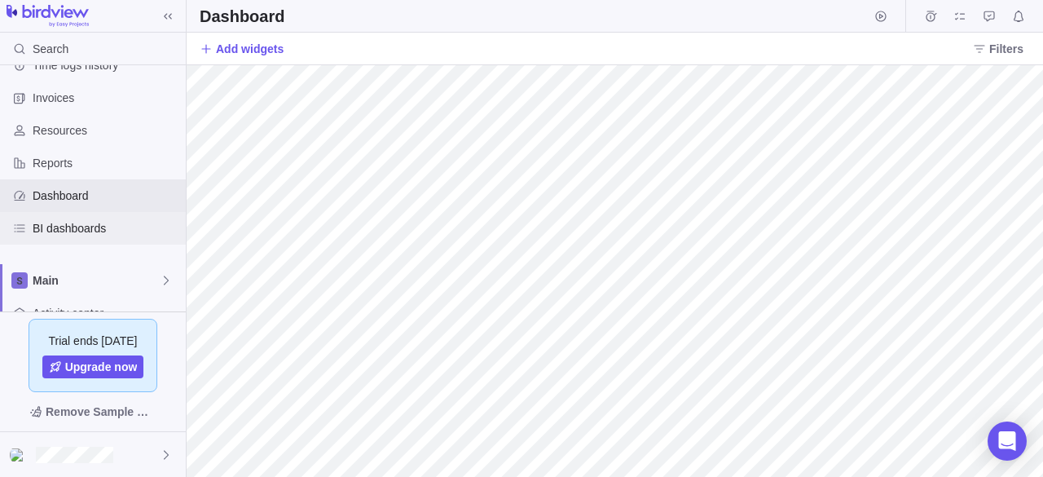
click at [77, 227] on span "BI dashboards" at bounding box center [106, 228] width 147 height 16
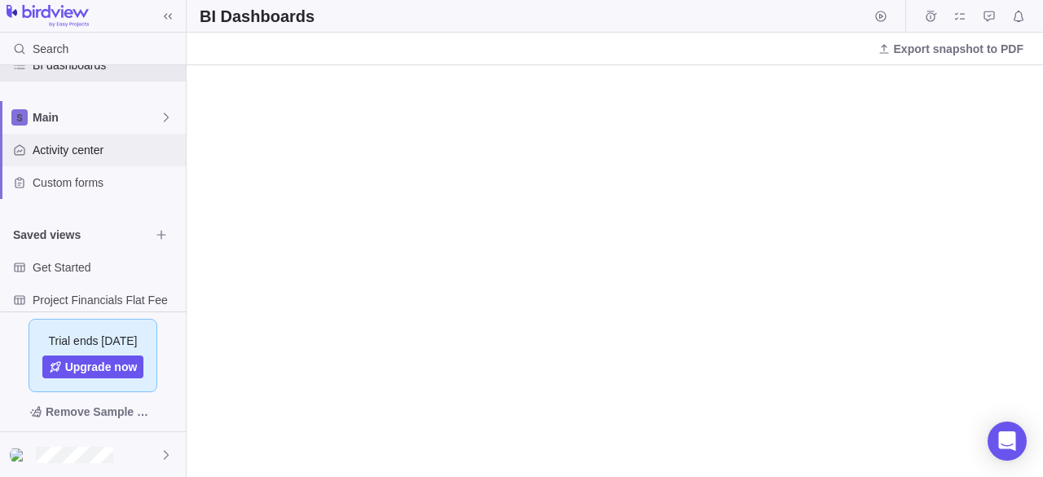
click at [81, 147] on span "Activity center" at bounding box center [106, 150] width 147 height 16
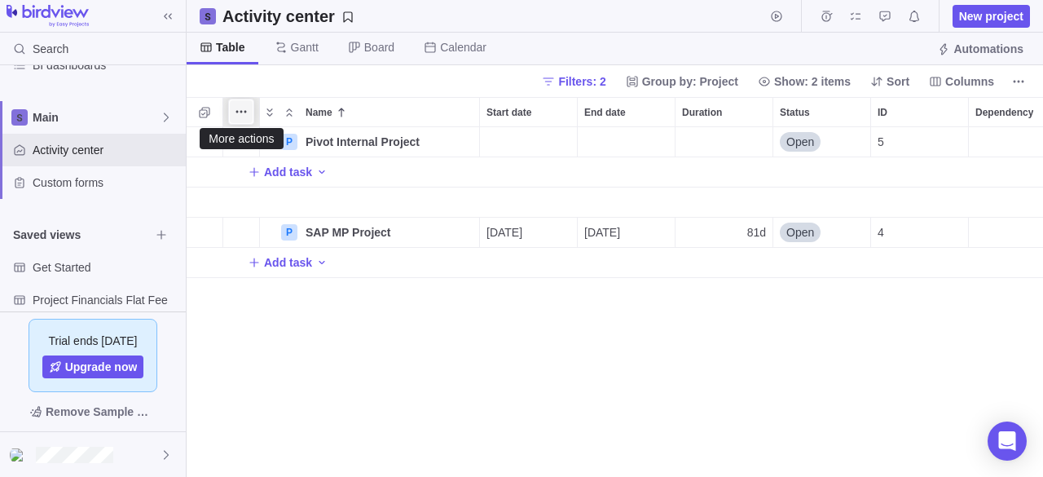
click at [243, 108] on icon "More actions" at bounding box center [241, 111] width 13 height 13
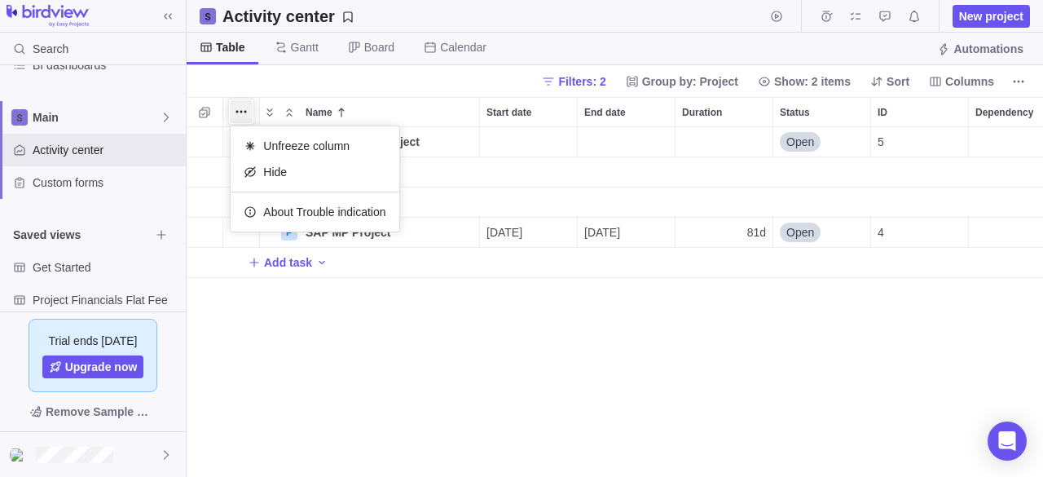
click at [207, 104] on div "Name Start date End date Duration Status ID Dependency Assignees P Pivot Intern…" at bounding box center [615, 287] width 856 height 380
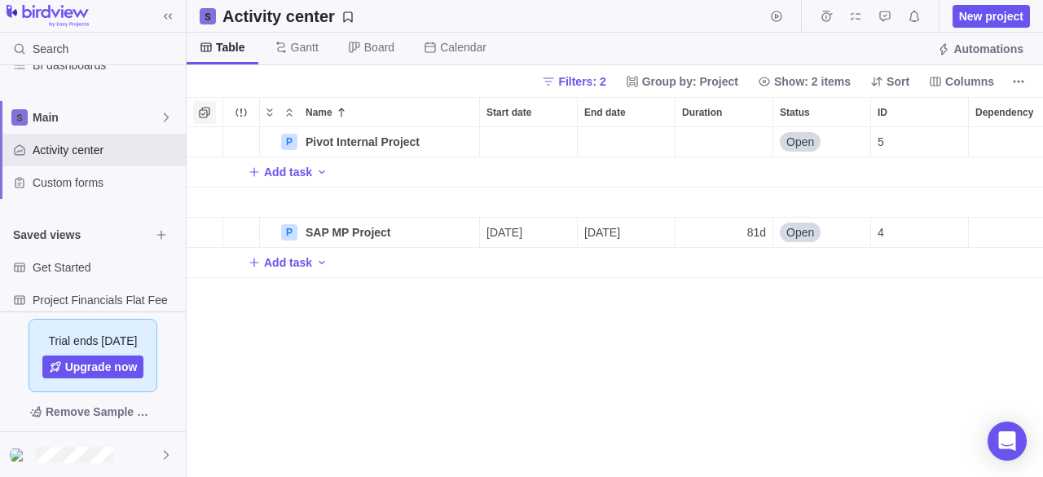
click at [205, 108] on icon "Selection mode" at bounding box center [204, 112] width 11 height 11
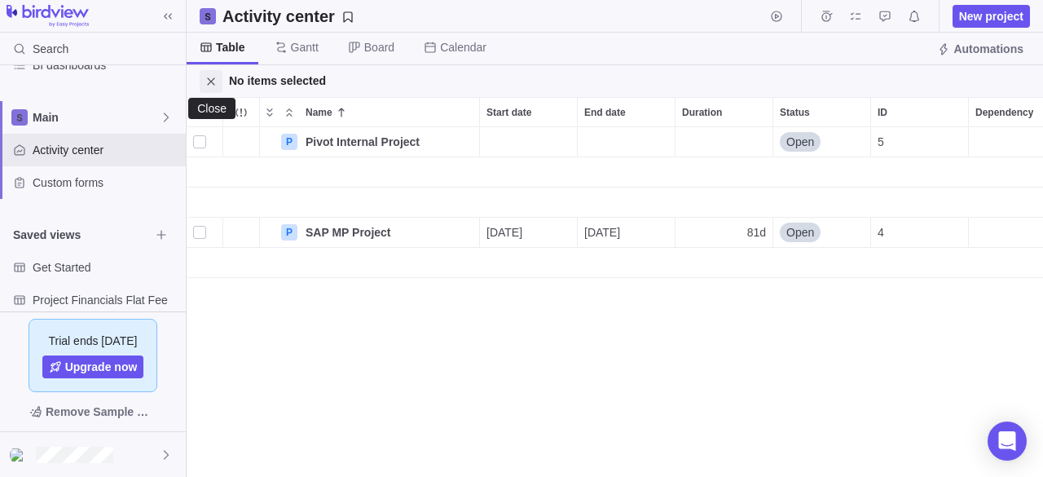
click at [207, 75] on icon "Close" at bounding box center [211, 81] width 13 height 13
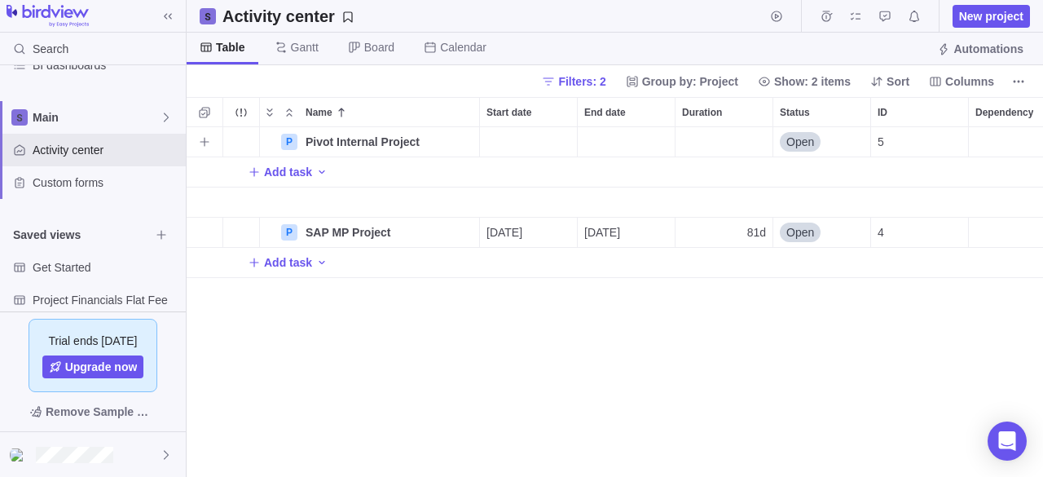
click at [520, 139] on div "Start date" at bounding box center [528, 141] width 97 height 29
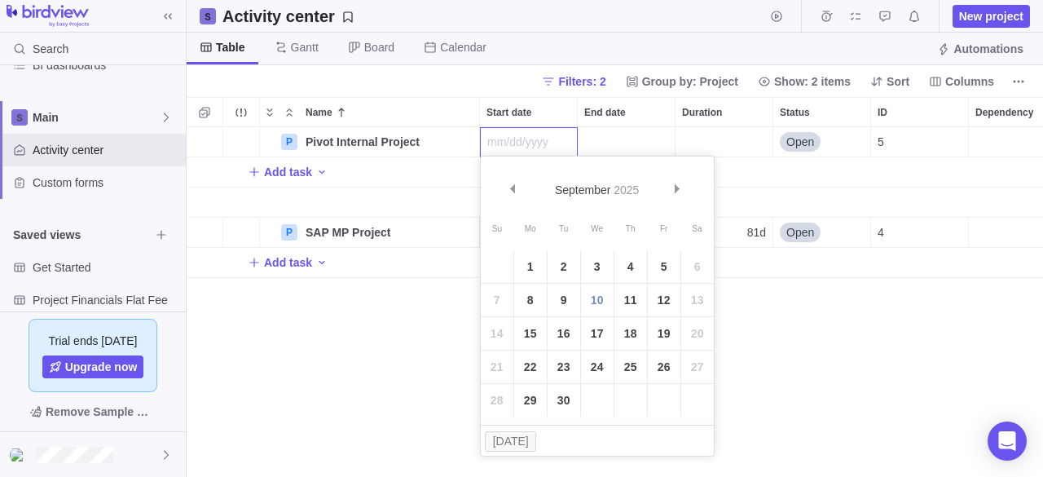
click at [970, 317] on div "P Pivot Internal Project Details Open 5 Add task P SAP MP Project Details [DATE…" at bounding box center [615, 302] width 856 height 350
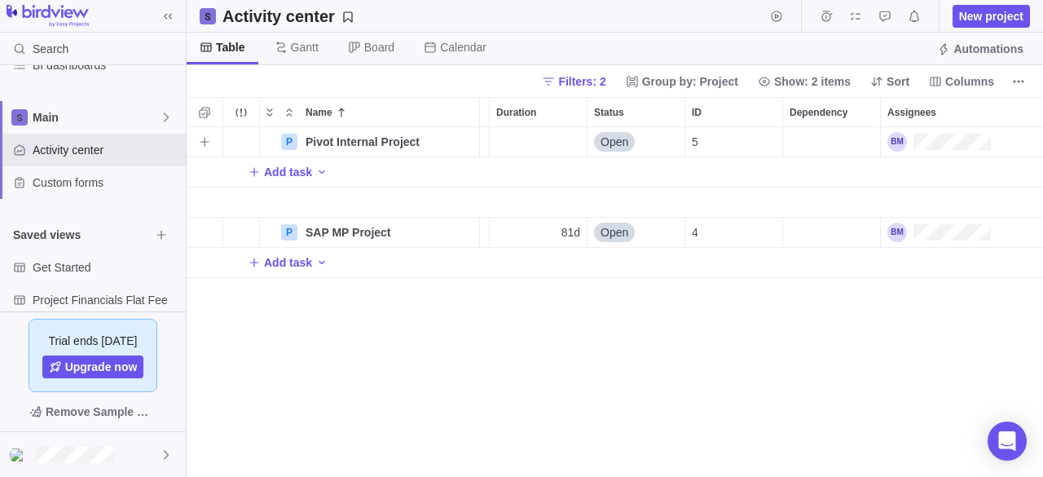
click at [936, 139] on div "Assignees" at bounding box center [938, 142] width 103 height 20
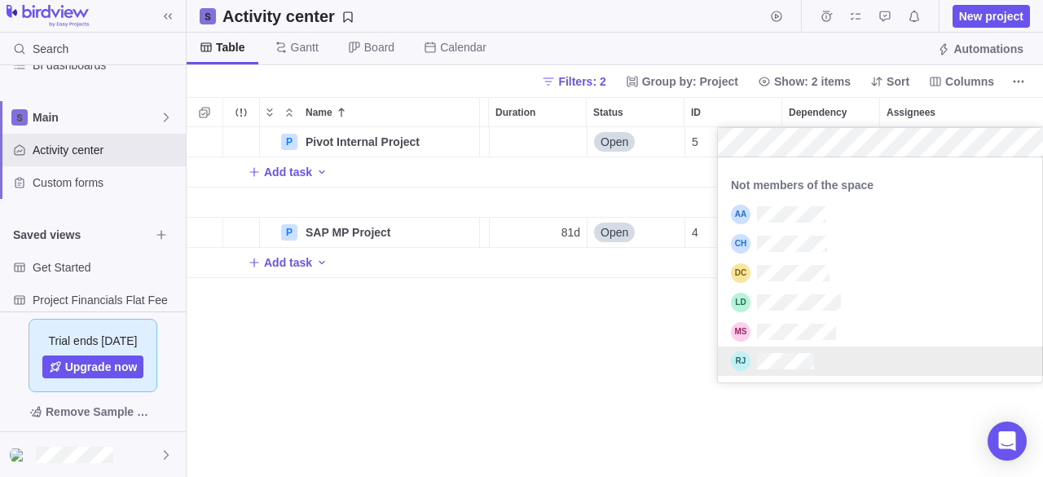
click at [639, 382] on div "P Pivot Internal Project Details Open 5 Add task P SAP MP Project Details [DATE…" at bounding box center [615, 302] width 856 height 350
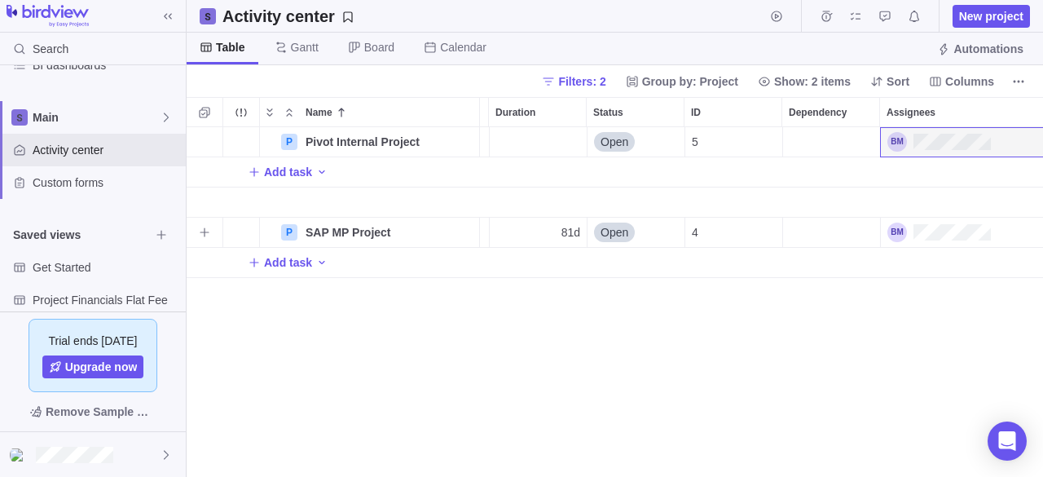
click at [931, 224] on div "Assignees" at bounding box center [938, 232] width 103 height 20
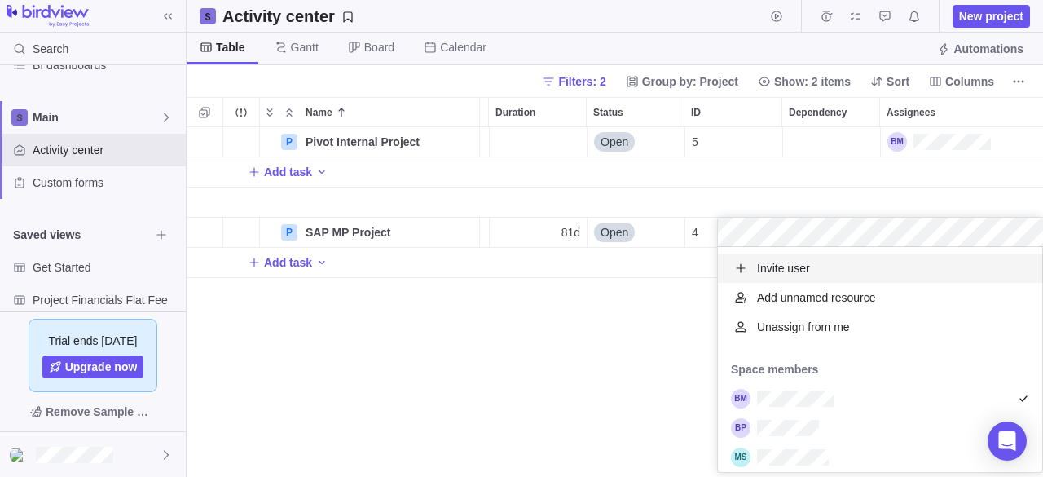
click at [795, 329] on span "Unassign from me" at bounding box center [803, 327] width 93 height 16
click at [904, 194] on div "P Pivot Internal Project Details Open 5 Add task P SAP MP Project Details [DATE…" at bounding box center [615, 302] width 856 height 350
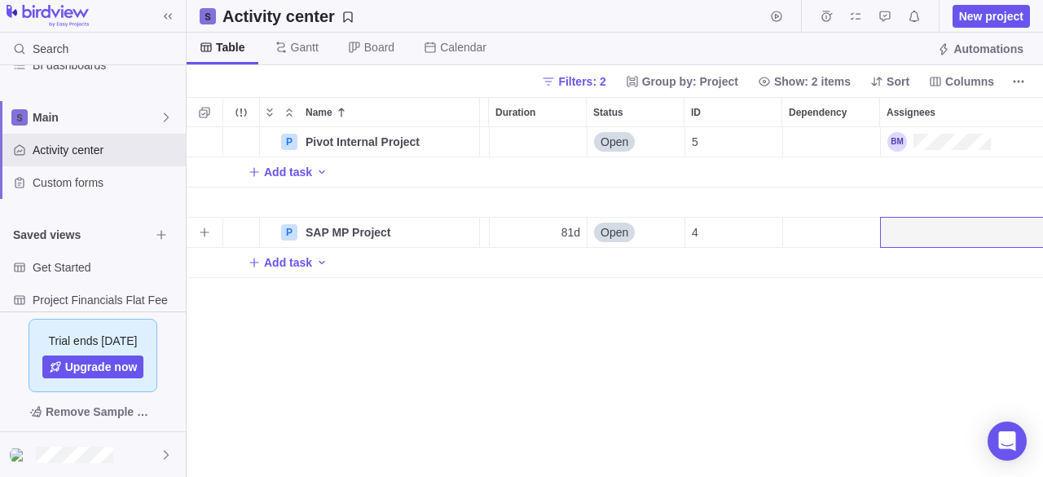
click at [935, 227] on div "Assignees" at bounding box center [962, 232] width 163 height 29
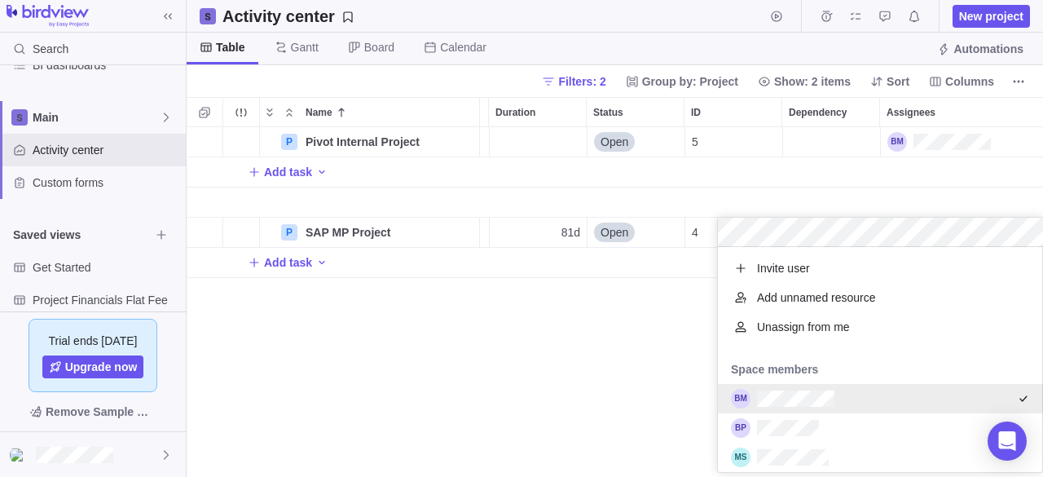
click at [522, 377] on div "P Pivot Internal Project Details Open 5 Add task P SAP MP Project Details [DATE…" at bounding box center [615, 302] width 856 height 350
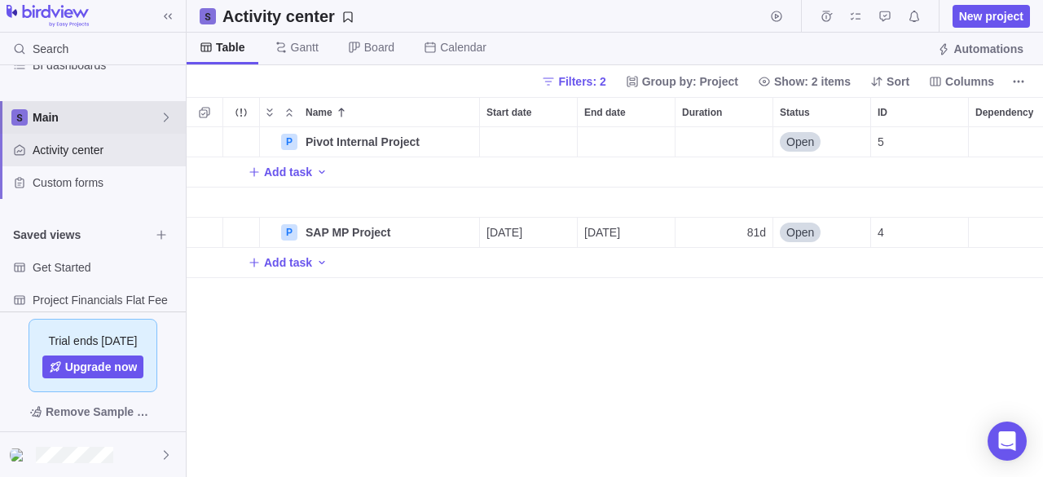
click at [74, 118] on span "Main" at bounding box center [96, 117] width 127 height 16
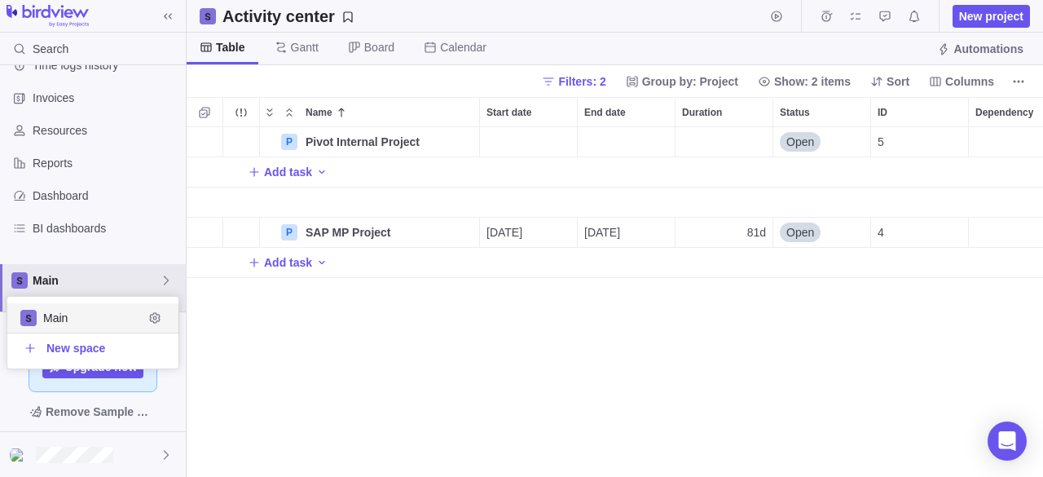
scroll to position [10, 0]
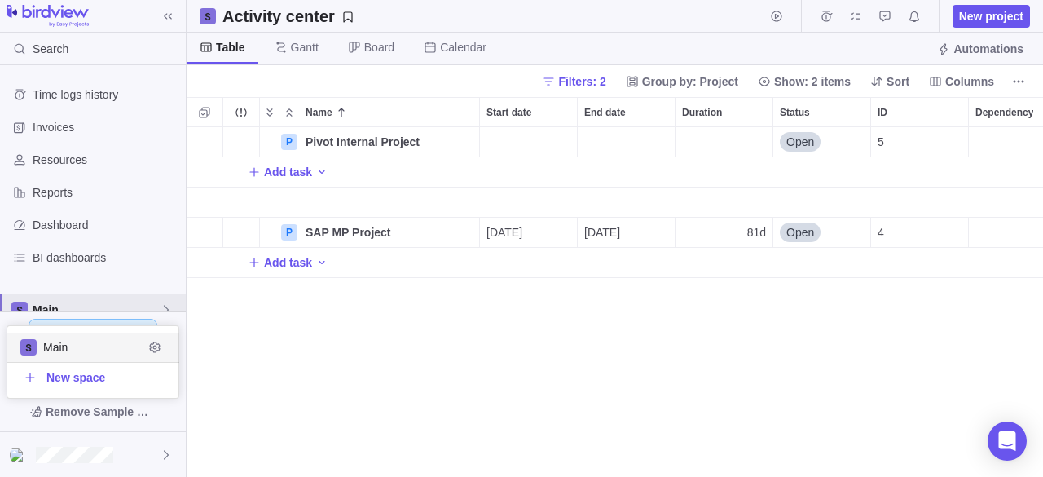
click at [67, 95] on div "Time logs history Invoices Resources Reports Dashboard BI dashboards Main Activ…" at bounding box center [93, 188] width 186 height 246
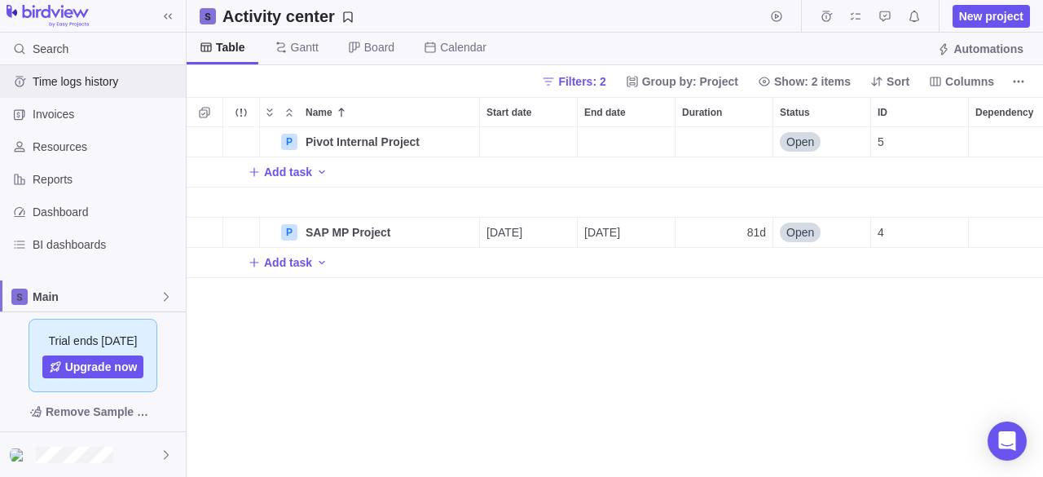
click at [64, 92] on div "Time logs history" at bounding box center [93, 81] width 186 height 33
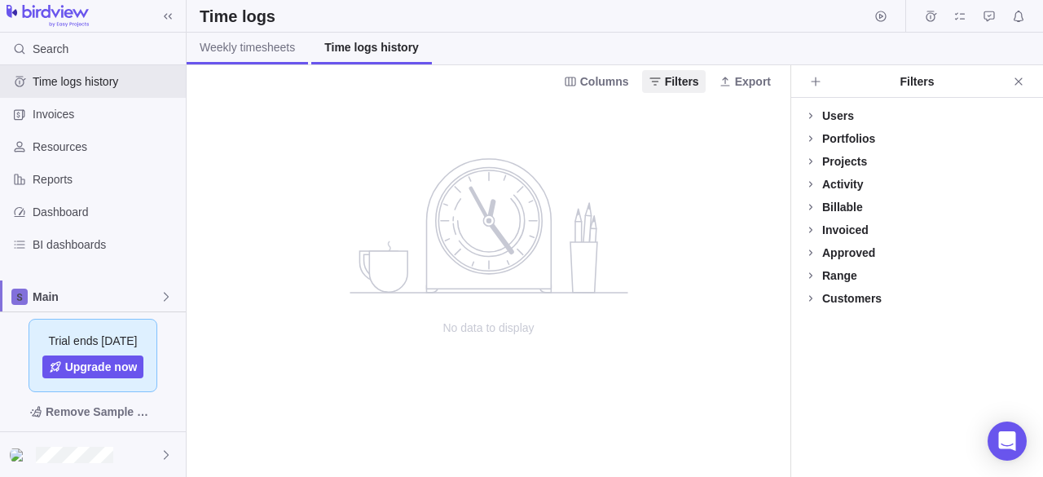
click at [208, 46] on span "Weekly timesheets" at bounding box center [247, 47] width 95 height 16
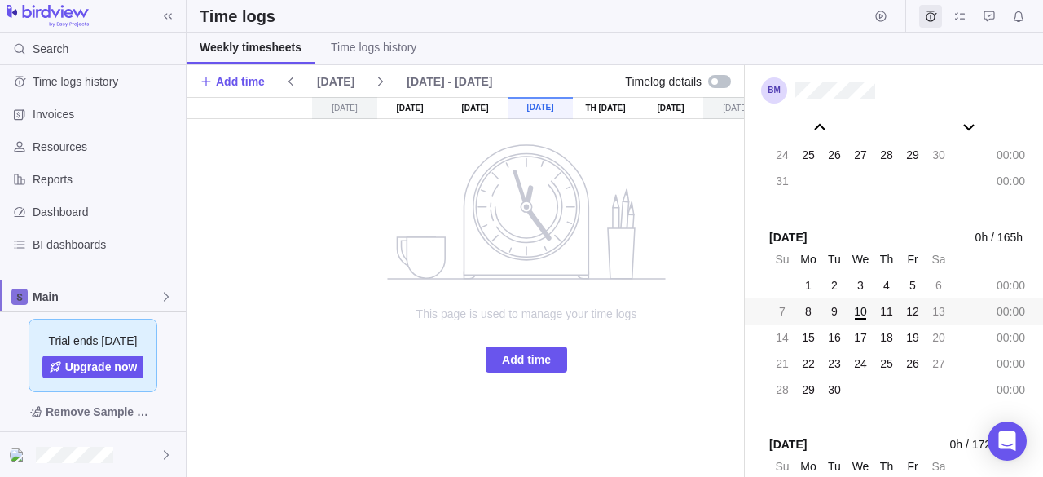
click at [863, 312] on span "10" at bounding box center [860, 311] width 13 height 16
click at [518, 346] on span "Add time" at bounding box center [526, 359] width 81 height 26
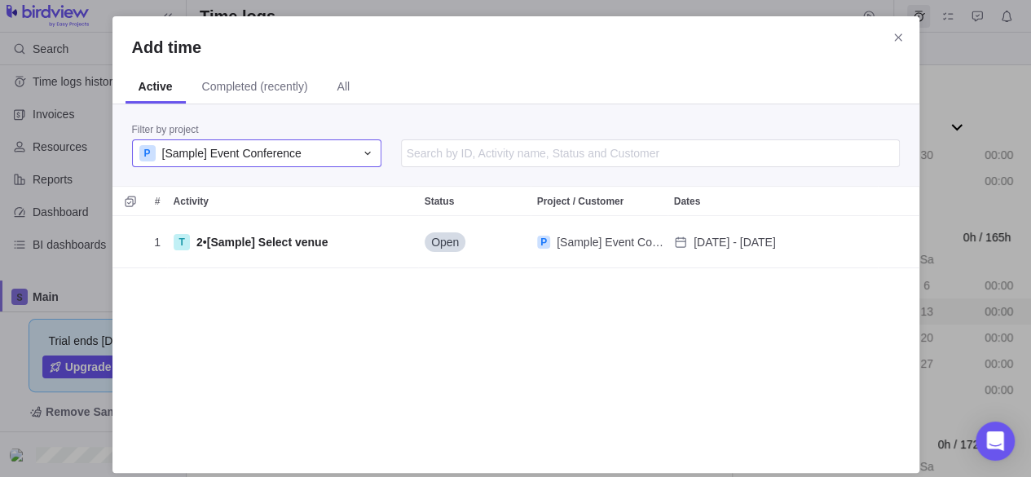
click at [300, 149] on div "P [Sample] Event Conference" at bounding box center [246, 153] width 215 height 16
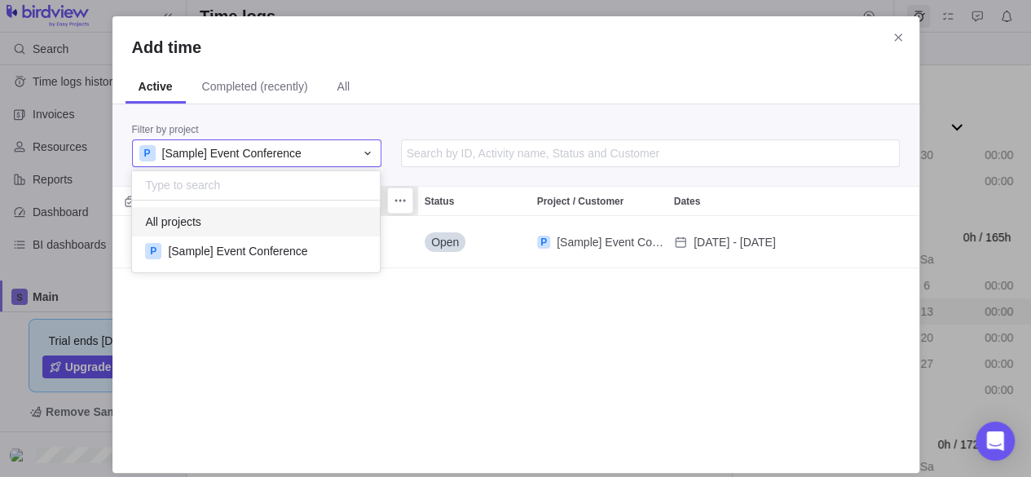
click at [244, 208] on div "All projects" at bounding box center [256, 221] width 249 height 29
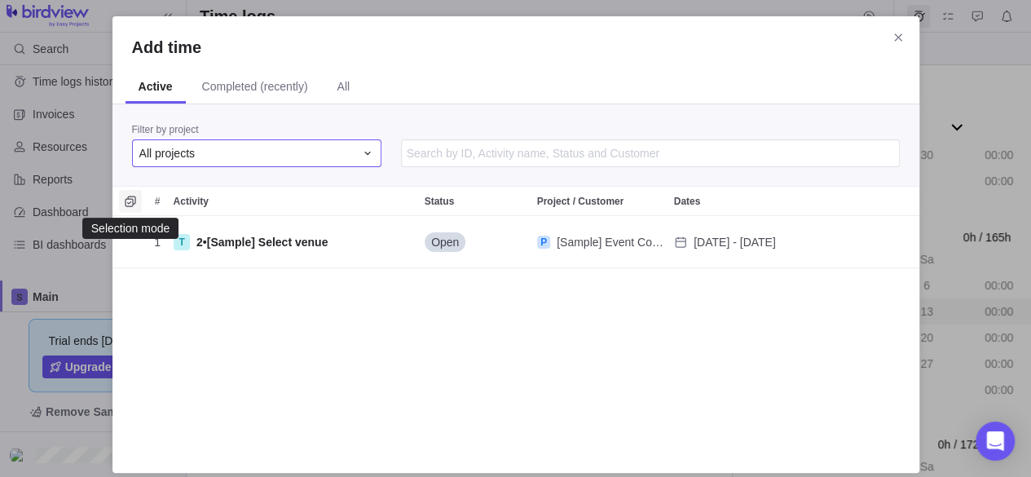
click at [129, 204] on icon "Selection mode" at bounding box center [130, 201] width 13 height 13
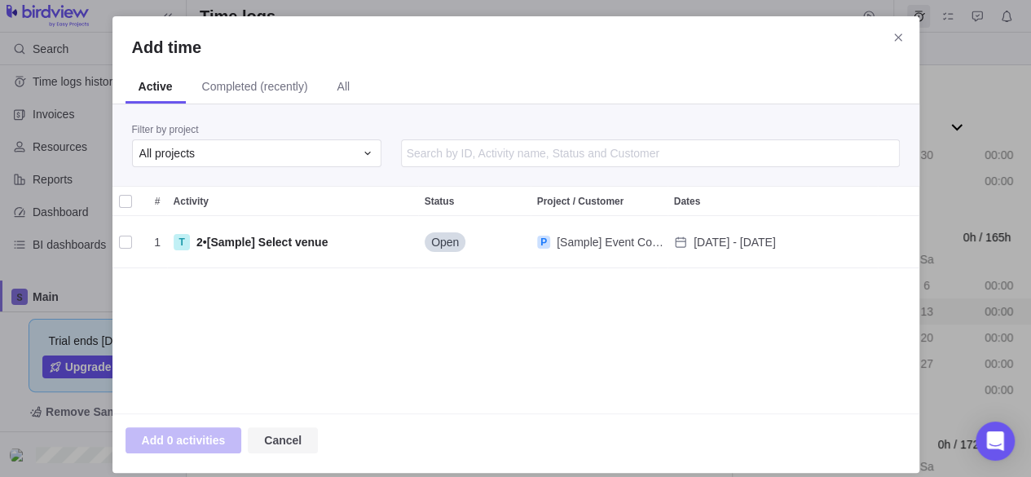
click at [279, 437] on span "Cancel" at bounding box center [282, 440] width 37 height 20
click at [257, 95] on span "Completed (recently)" at bounding box center [255, 88] width 132 height 32
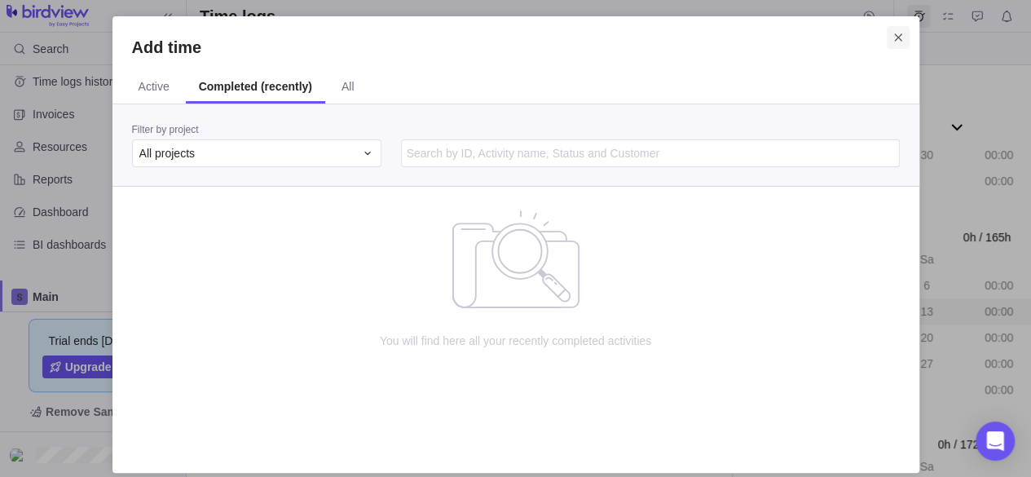
click at [895, 38] on icon "Close" at bounding box center [897, 37] width 13 height 13
